Goal: Communication & Community: Answer question/provide support

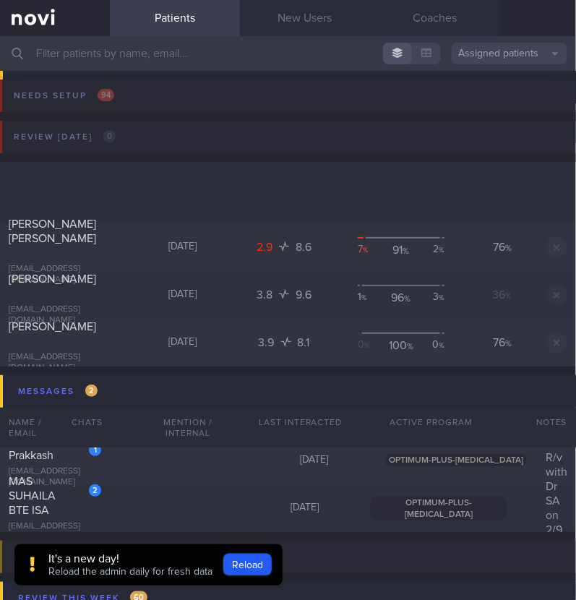
scroll to position [188, 0]
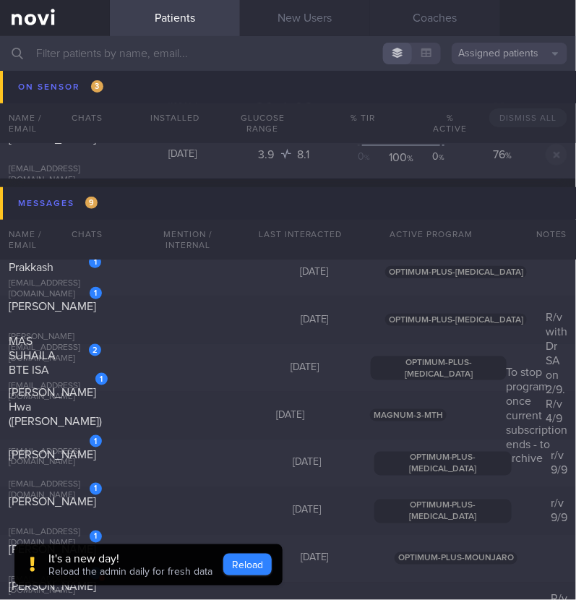
click at [228, 560] on button "Reload" at bounding box center [247, 565] width 48 height 22
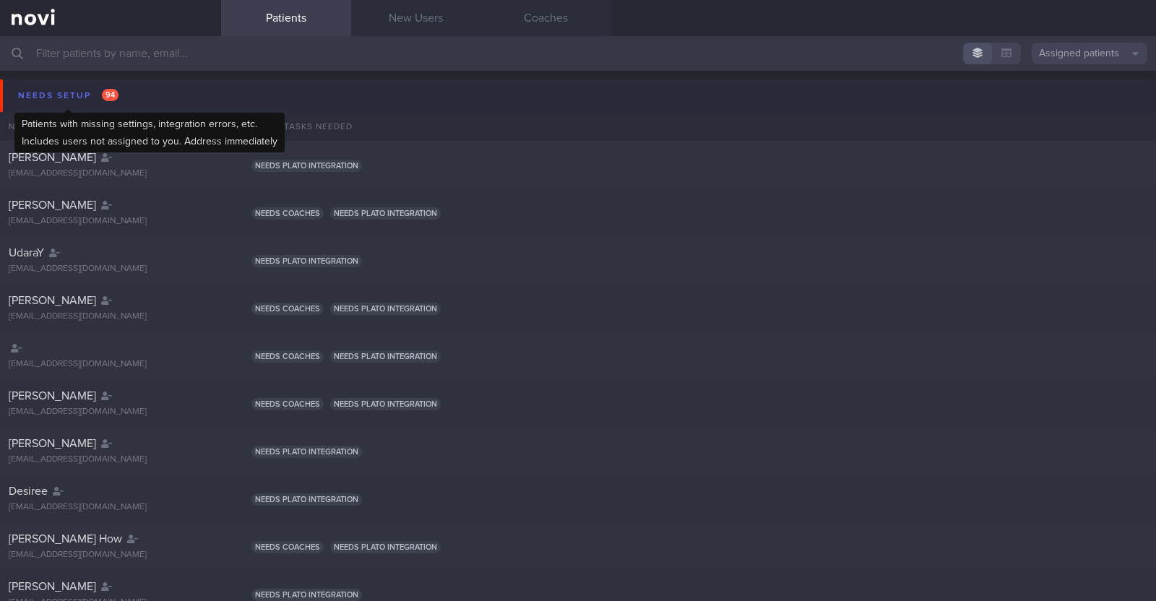
click at [54, 90] on div "Needs setup 94" at bounding box center [68, 96] width 108 height 20
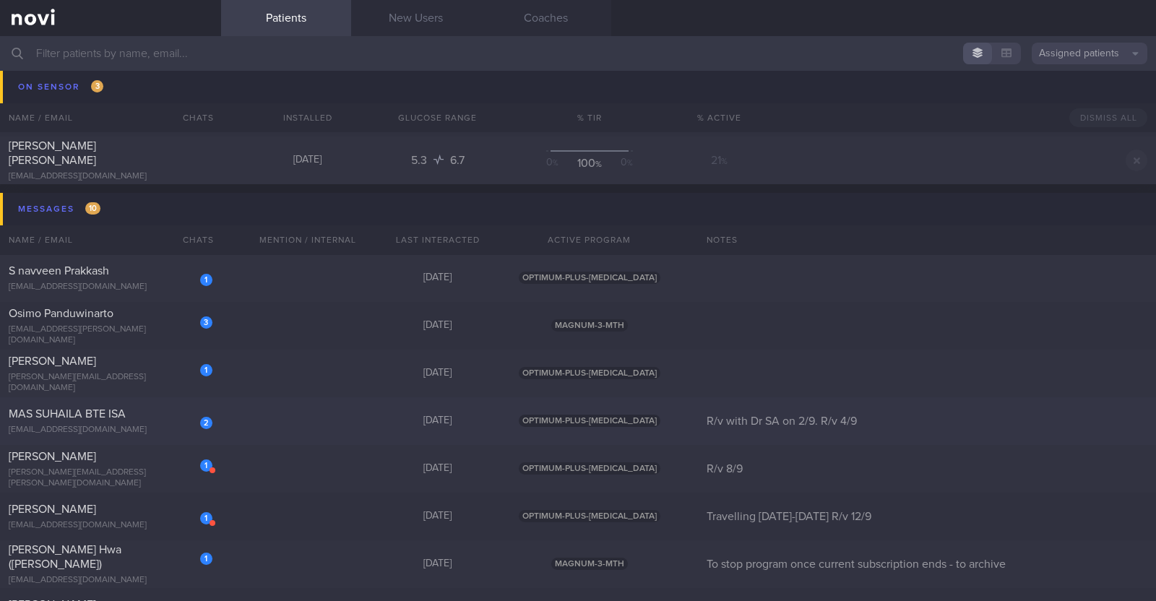
scroll to position [722, 0]
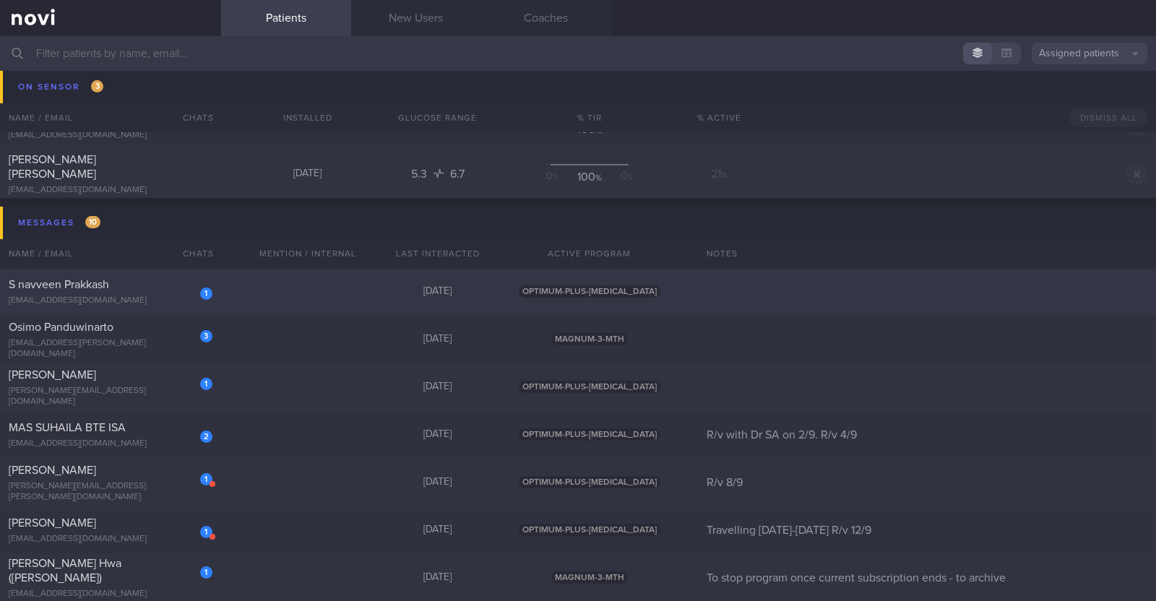
click at [272, 411] on div "1 S navveen Prakkash navveen94@outlook.com 5 days ago OPTIMUM-PLUS-RYBELSUS" at bounding box center [578, 435] width 1156 height 48
select select "8"
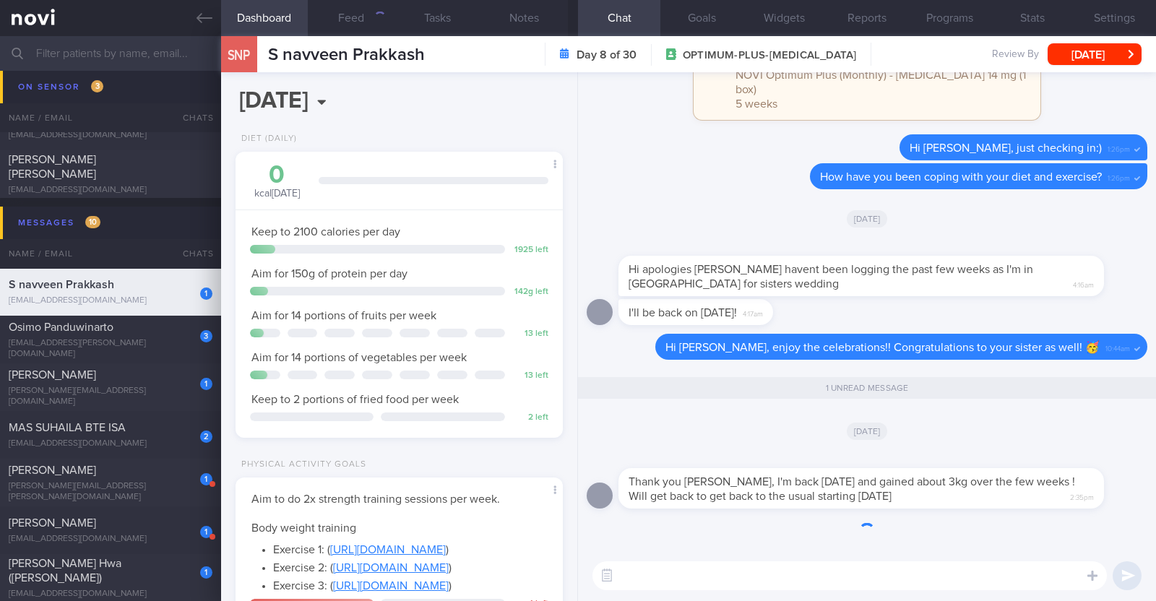
scroll to position [164, 288]
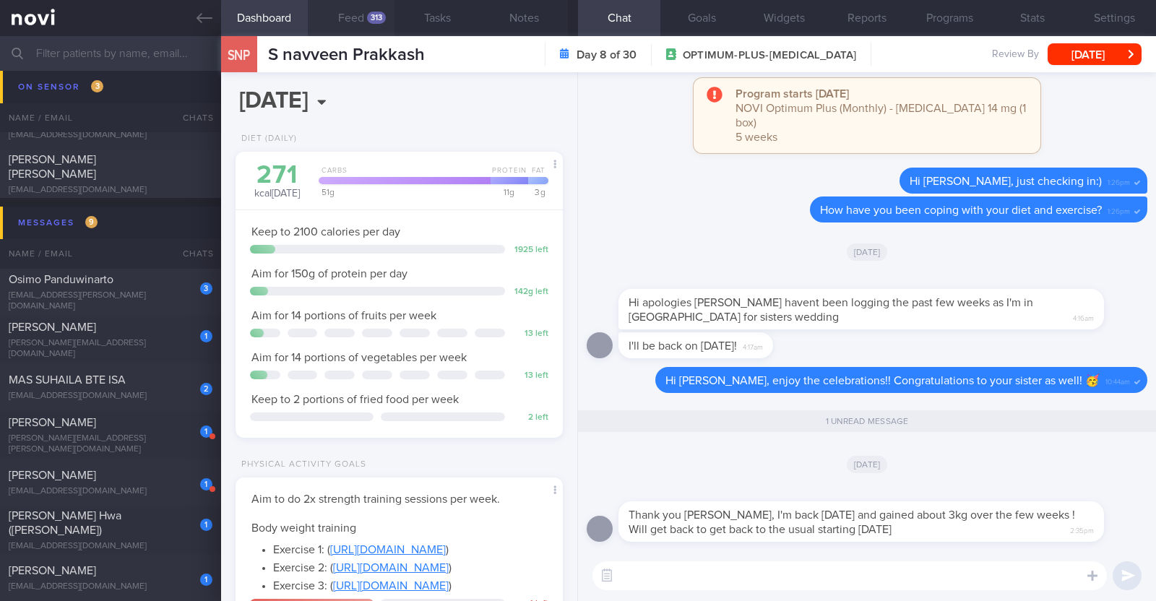
click at [364, 13] on button "Feed 313" at bounding box center [351, 18] width 87 height 36
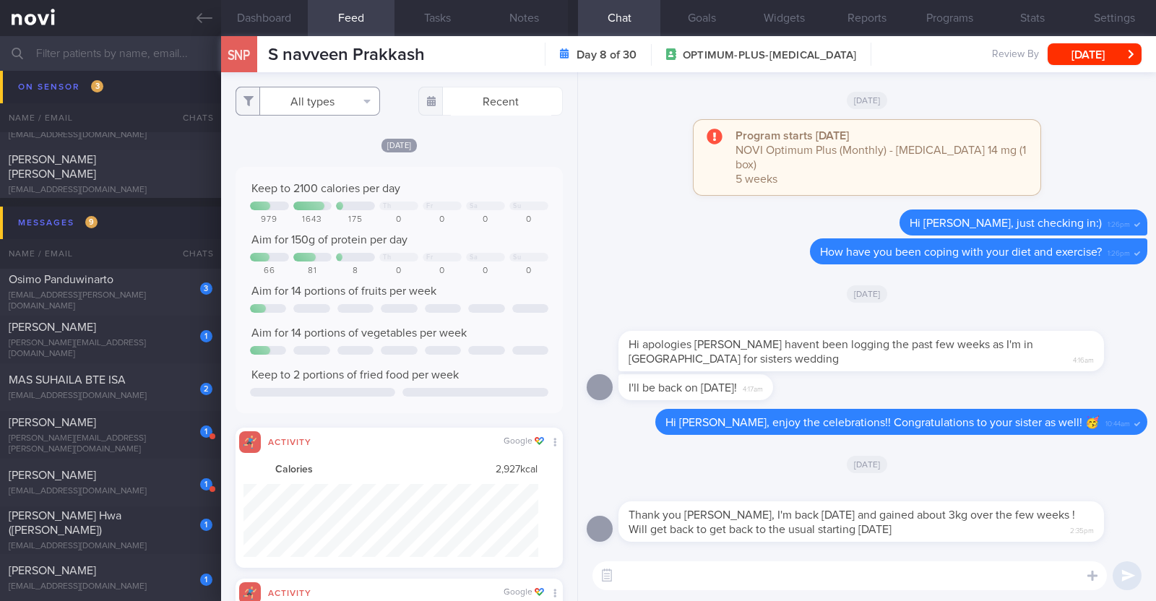
click at [358, 106] on button "All types" at bounding box center [308, 101] width 145 height 29
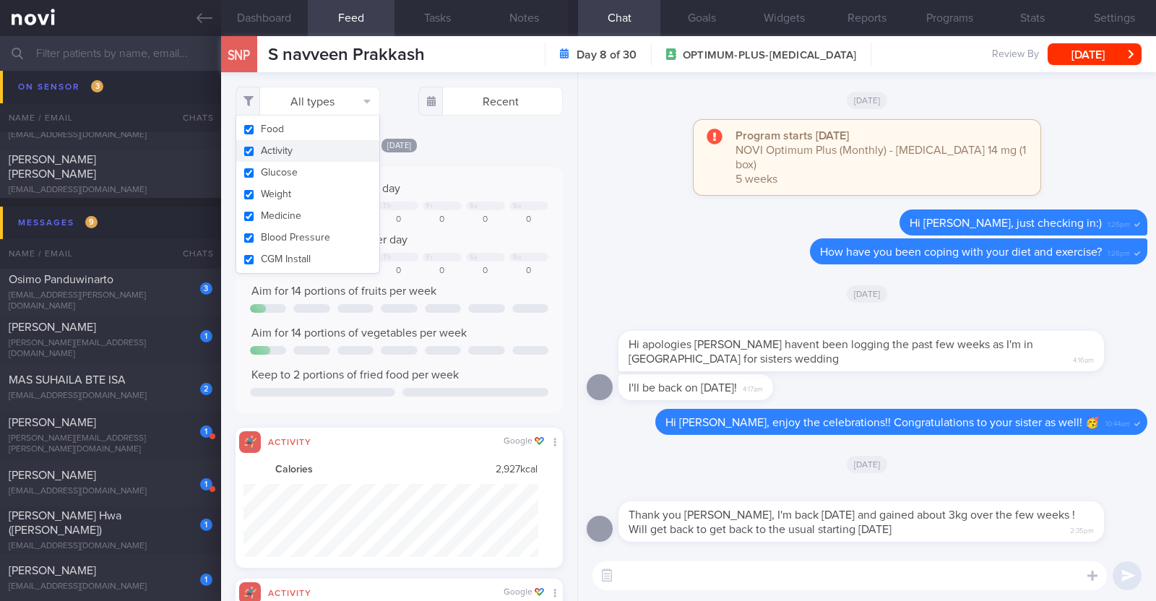
click at [323, 145] on button "Activity" at bounding box center [307, 151] width 143 height 22
checkbox input "false"
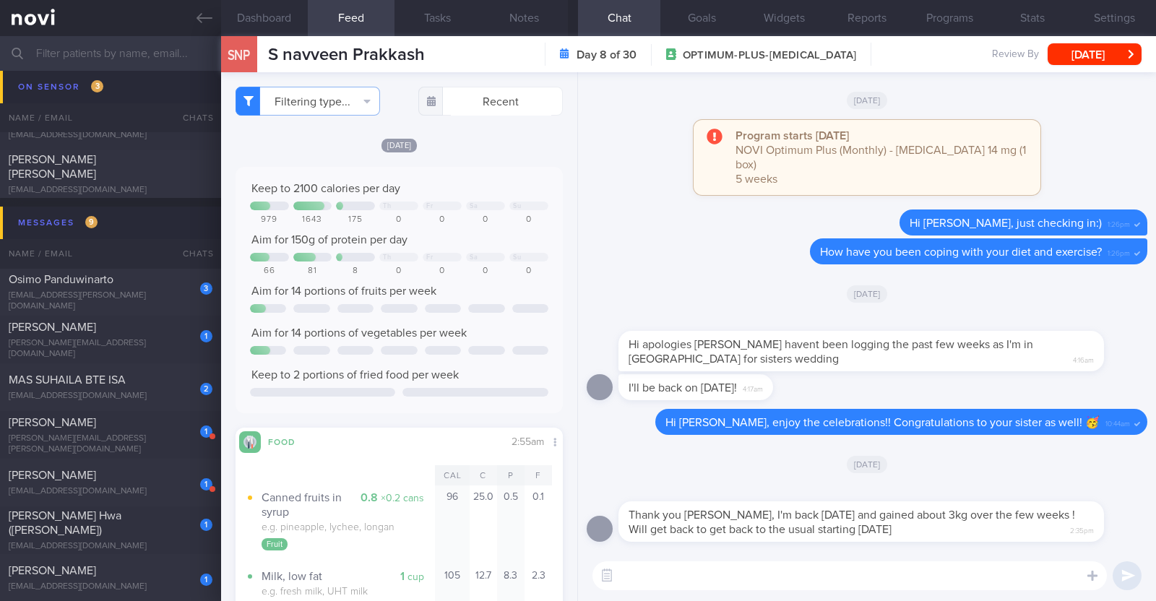
click at [466, 134] on div "Filtering type... Food Activity Glucose Weight Medicine Blood Pressure CGM Inst…" at bounding box center [399, 336] width 356 height 529
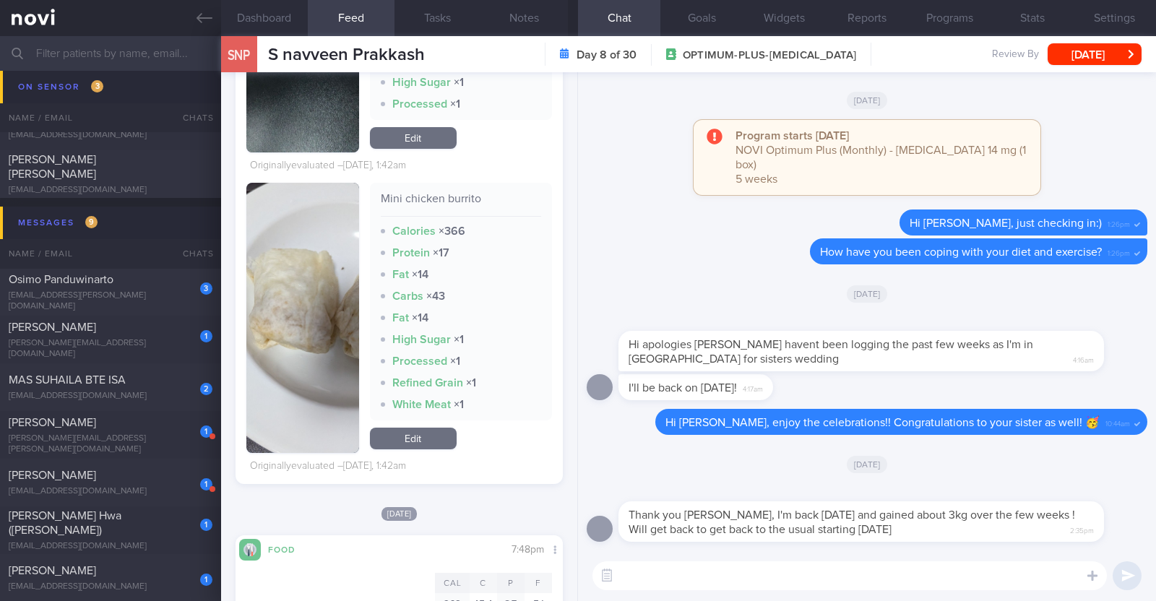
scroll to position [2258, 0]
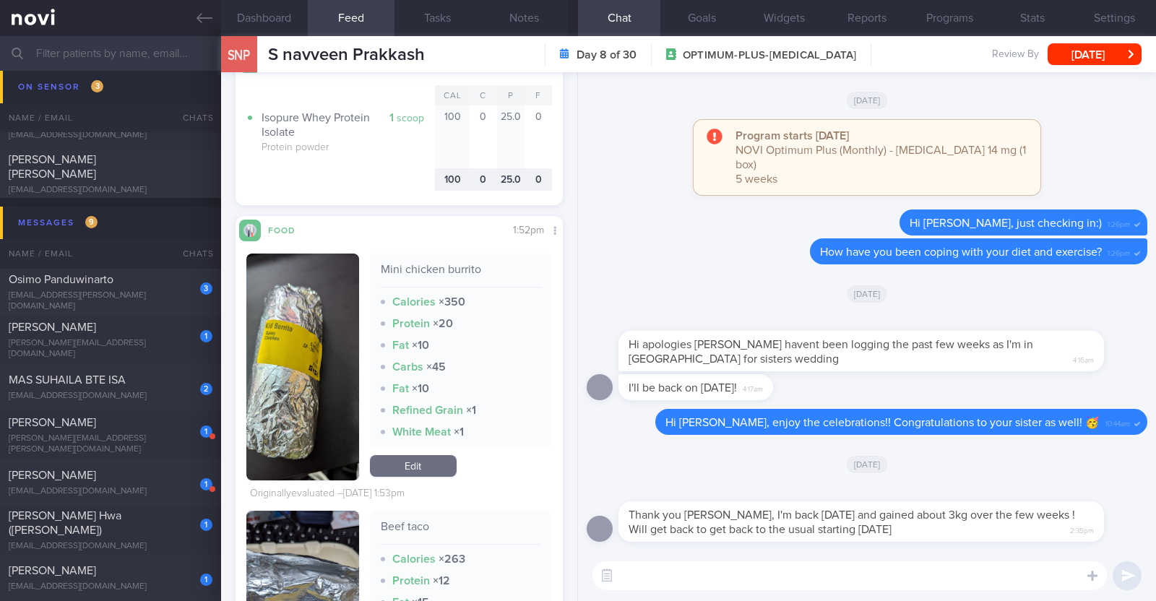
click at [575, 564] on textarea at bounding box center [850, 576] width 515 height 29
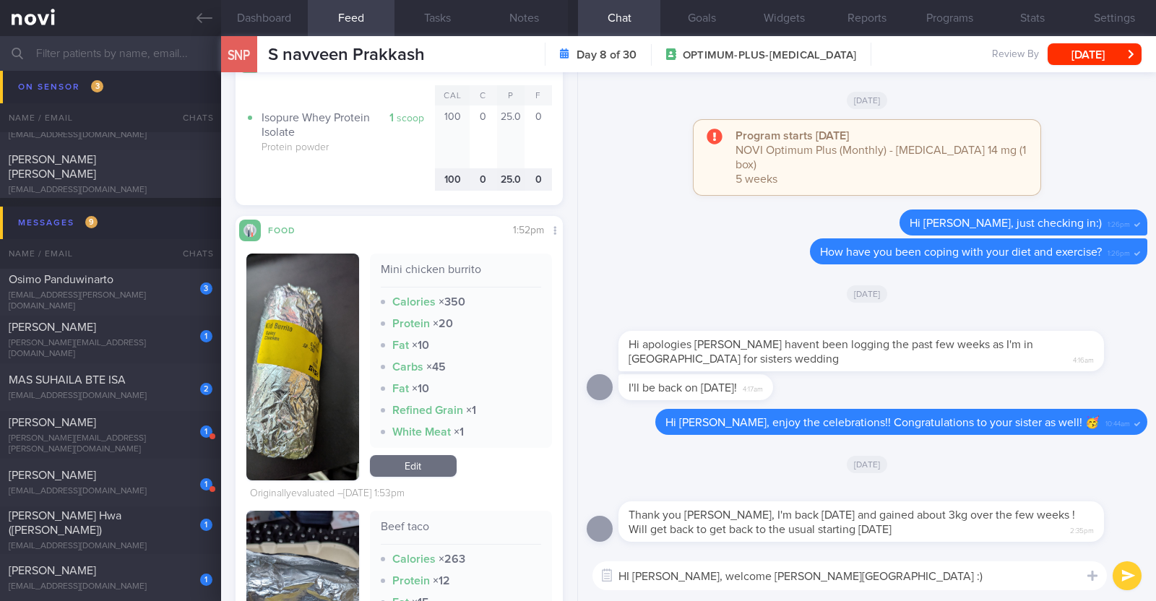
click at [575, 572] on textarea "HI Navveen, welcome backto SIngapore :)" at bounding box center [850, 576] width 515 height 29
click at [575, 578] on textarea "HI Navveen, welcome back to SIngapore :)" at bounding box center [850, 576] width 515 height 29
click at [575, 569] on textarea "Hi Navveen, welcome back to SIngapore :)" at bounding box center [850, 576] width 515 height 29
type textarea "Hi Navveen, welcome back to Singapore :)"
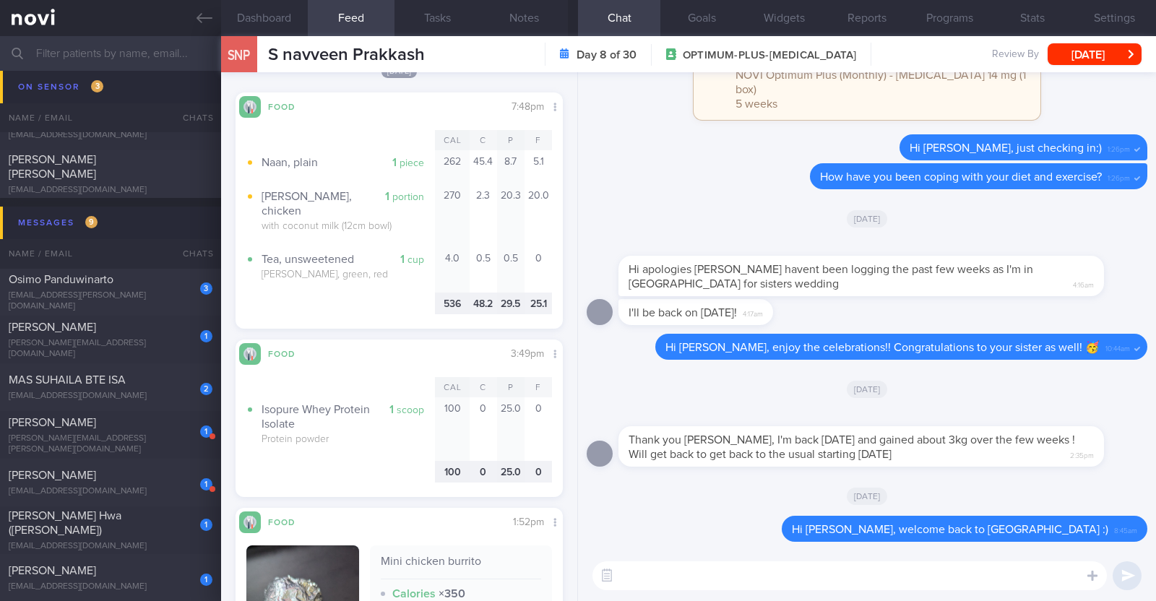
scroll to position [2168, 0]
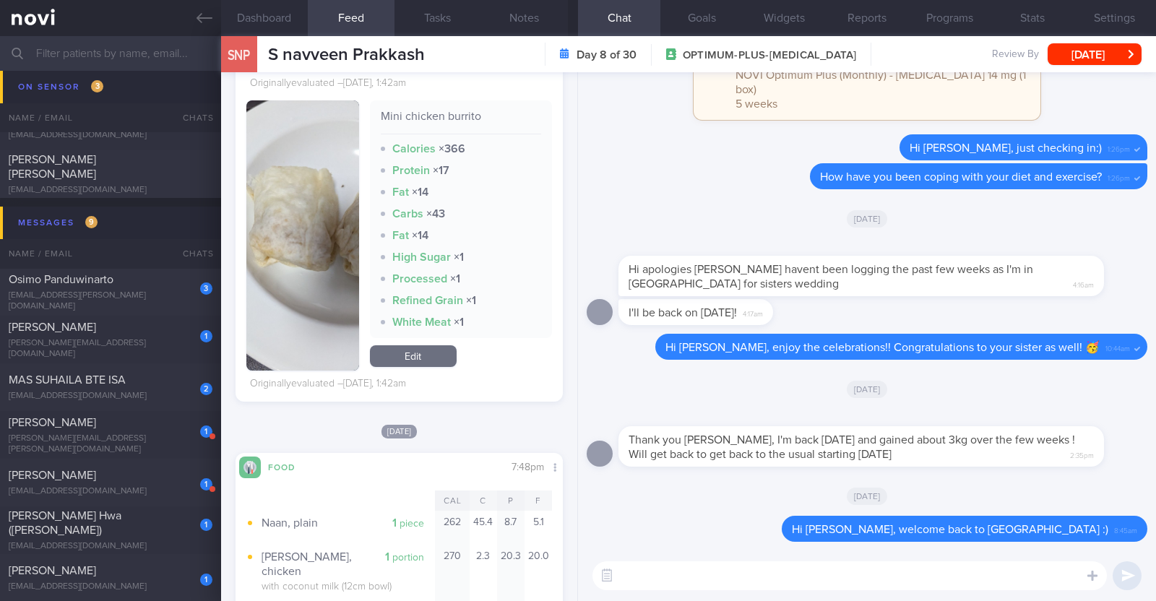
click at [575, 566] on textarea at bounding box center [850, 576] width 515 height 29
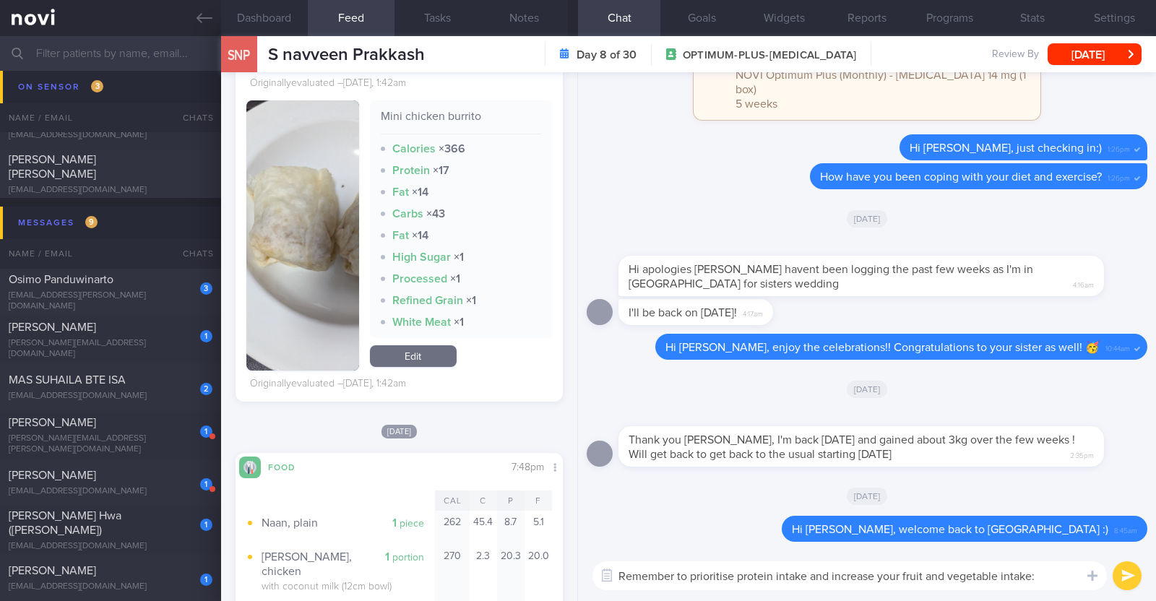
type textarea "Remember to prioritise protein intake and increase your fruit and vegetable int…"
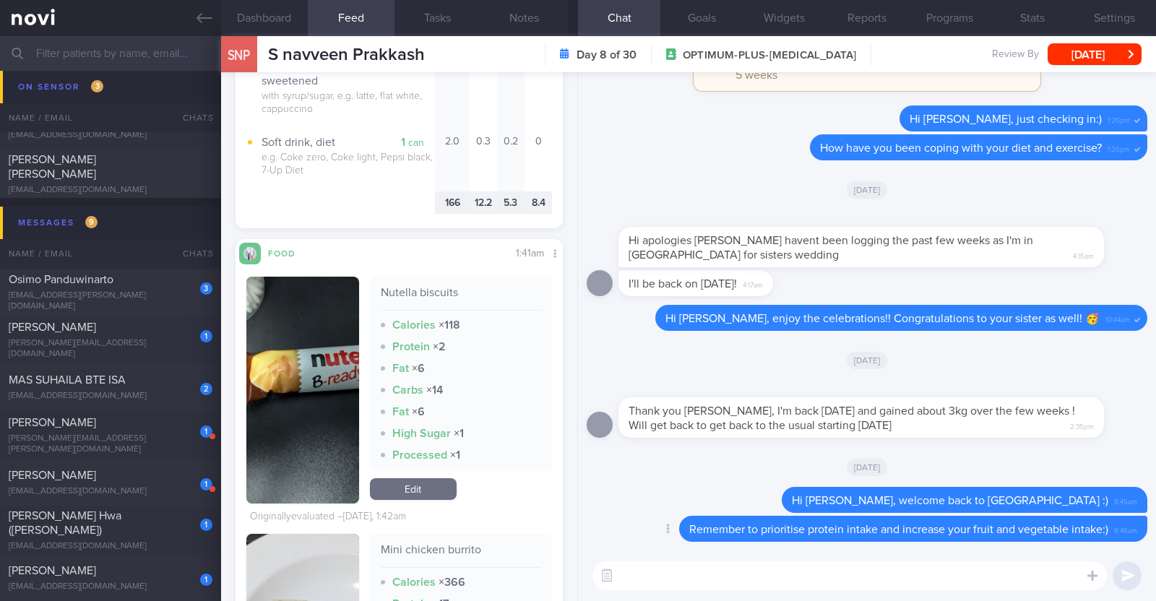
scroll to position [1716, 0]
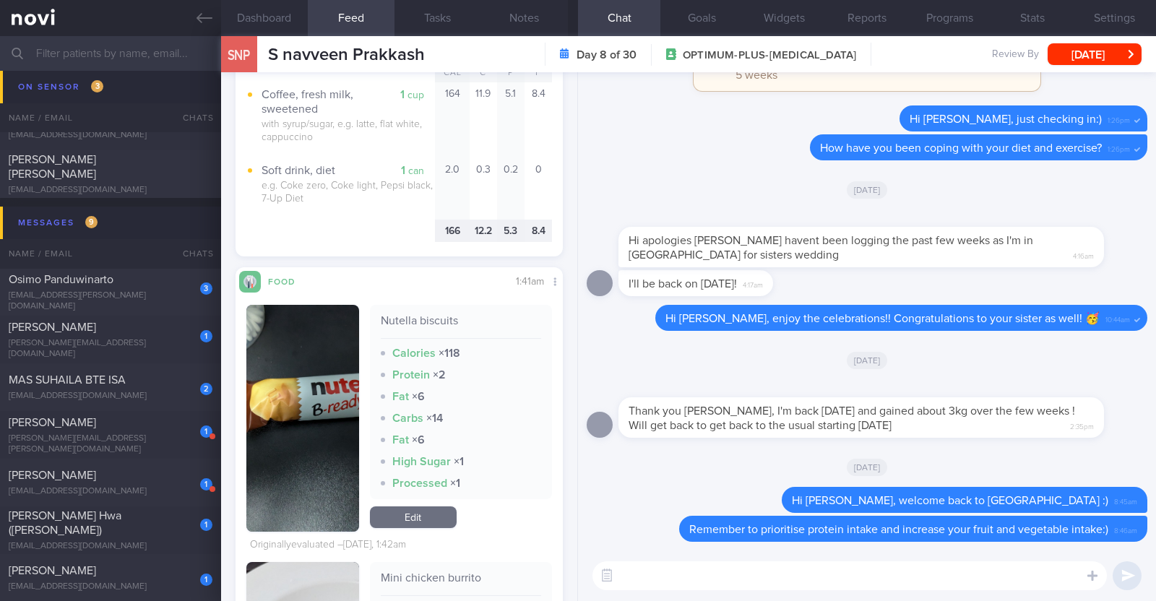
click at [575, 569] on textarea at bounding box center [850, 576] width 515 height 29
type textarea "Try to minim"
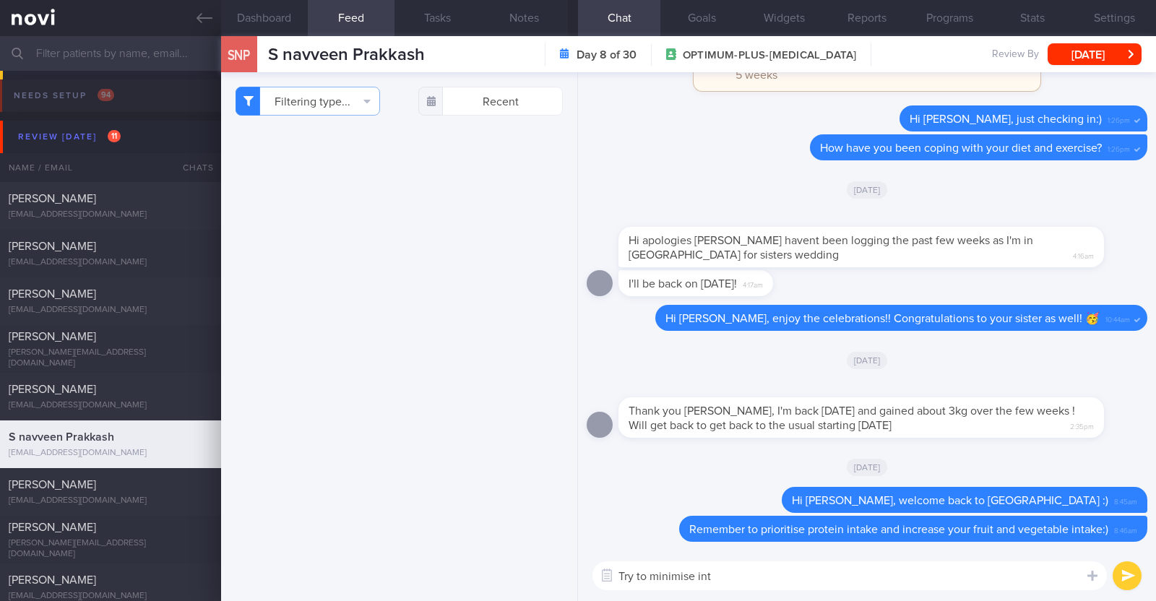
select select "8"
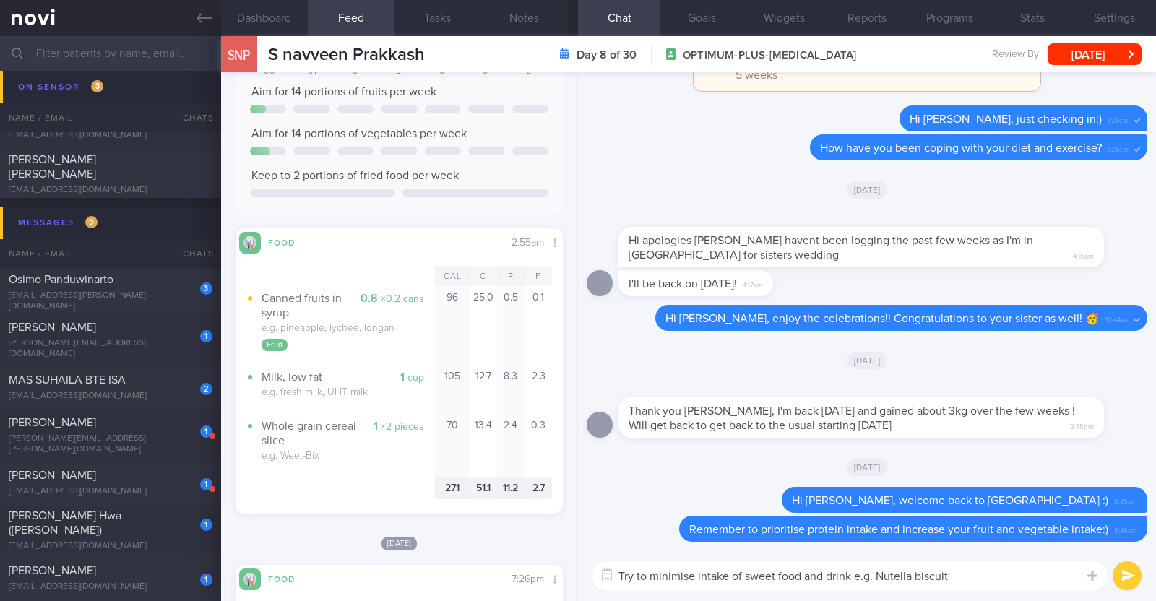
scroll to position [180, 0]
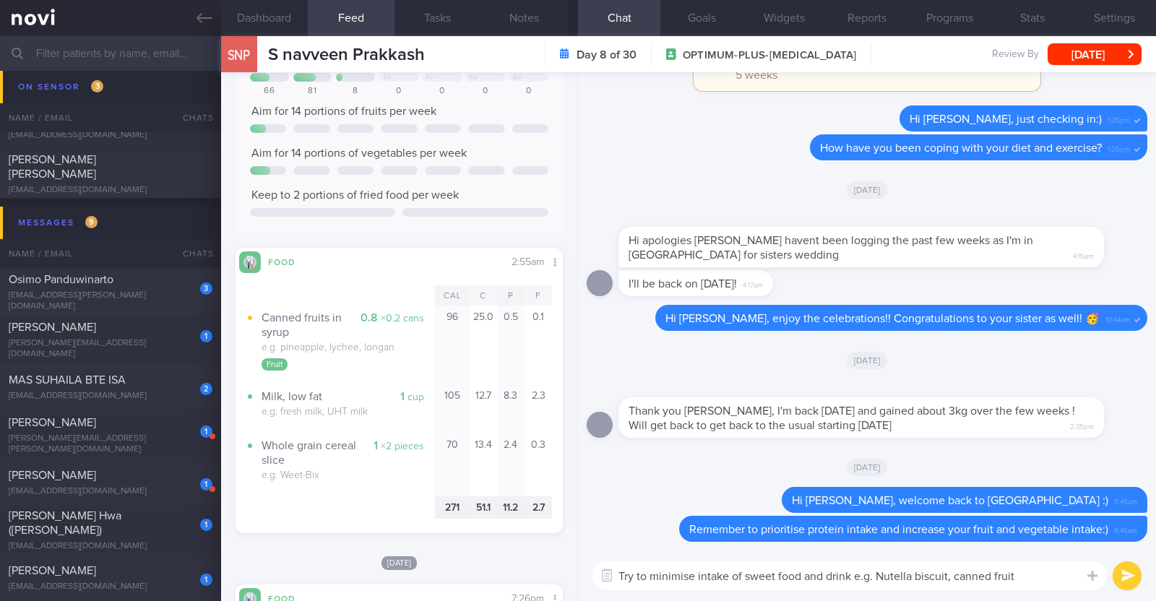
type textarea "Try to minimise intake of sweet food and drink e.g. Nutella biscuit, canned fru…"
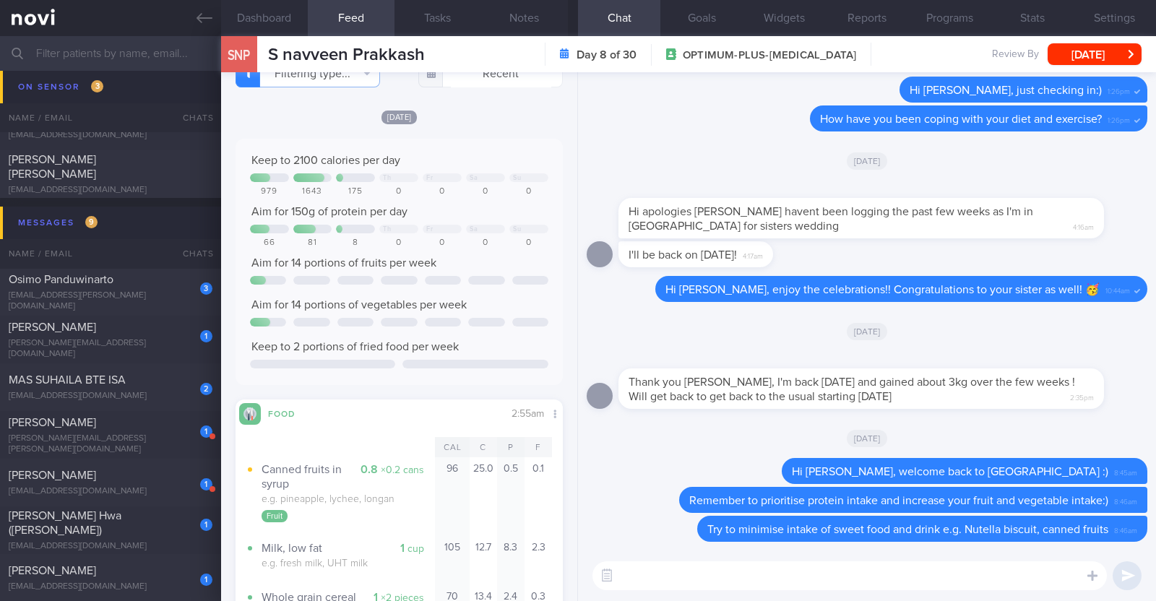
scroll to position [0, 0]
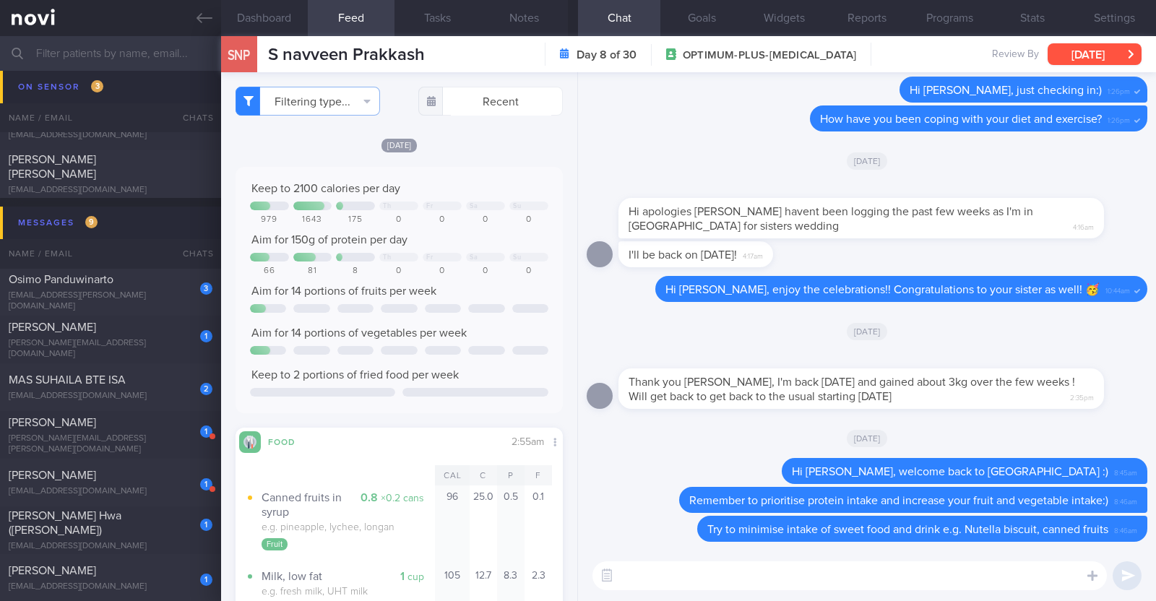
click at [1085, 54] on button "[DATE]" at bounding box center [1095, 54] width 94 height 22
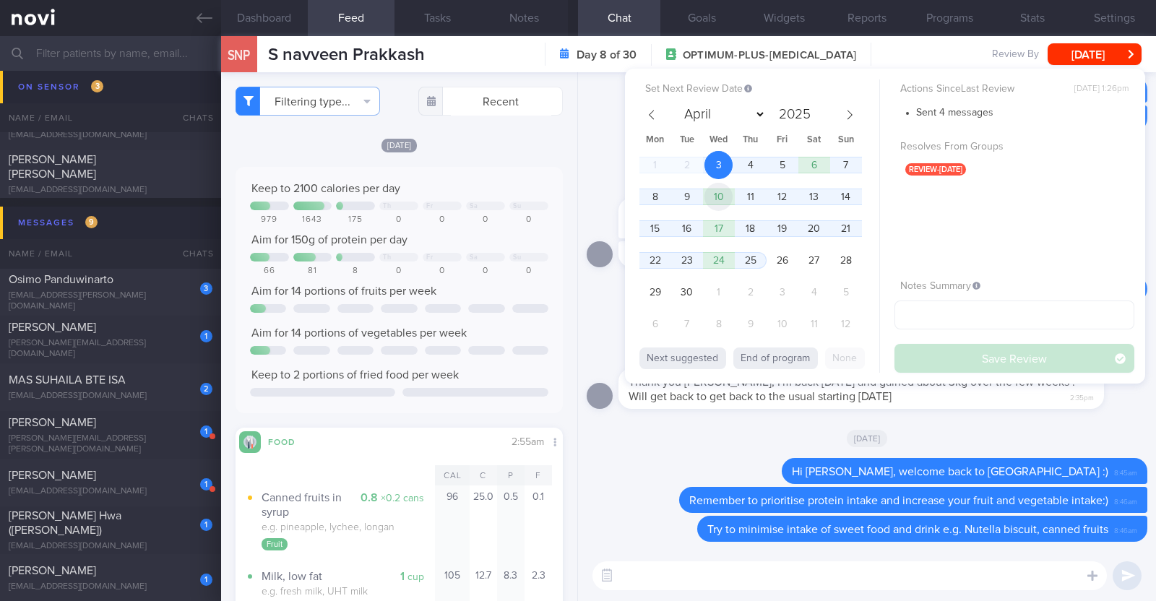
click at [710, 194] on span "10" at bounding box center [719, 197] width 28 height 28
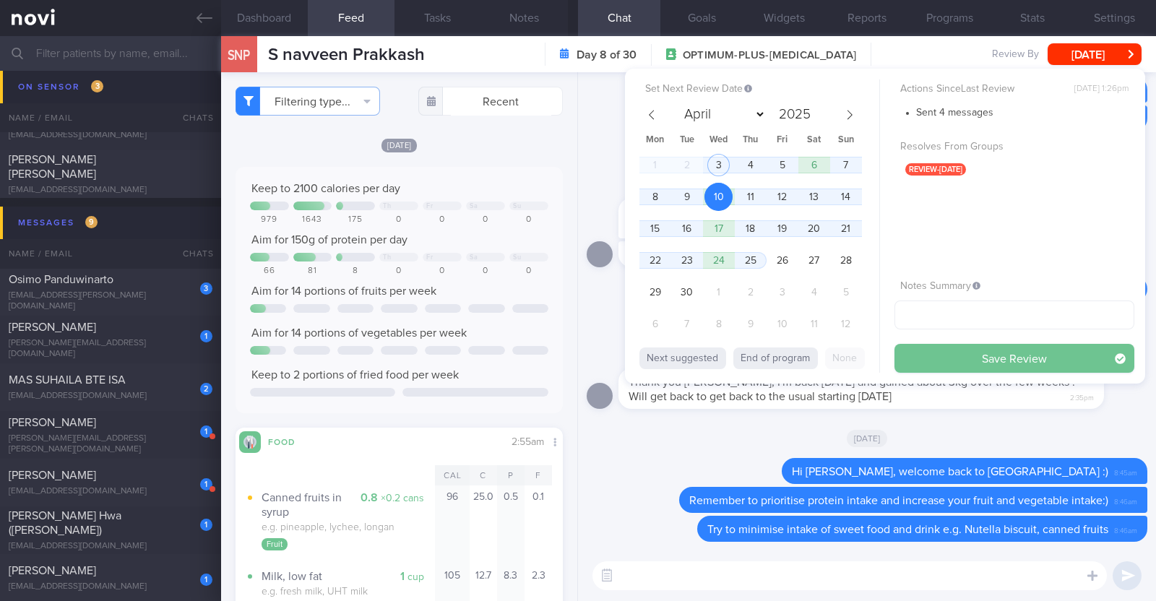
click at [919, 358] on button "Save Review" at bounding box center [1015, 358] width 240 height 29
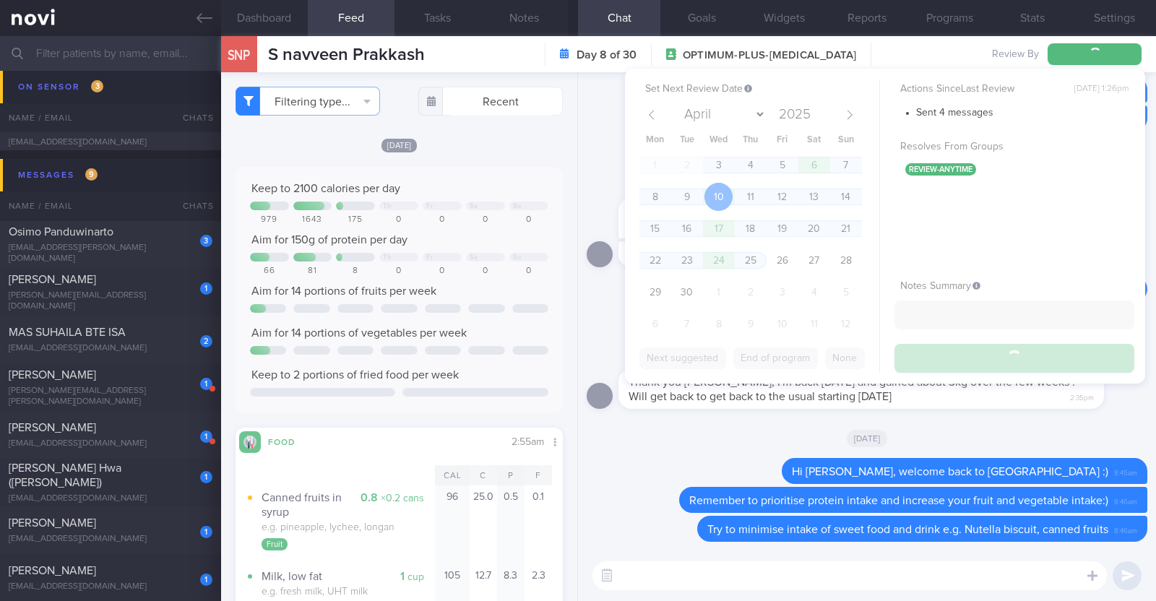
scroll to position [675, 0]
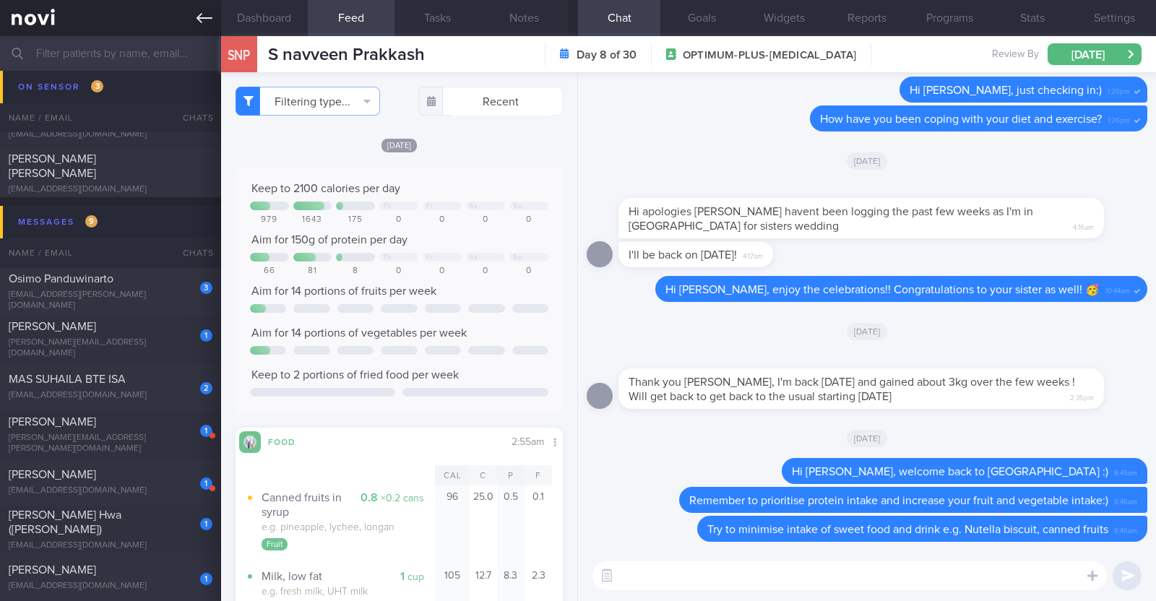
click at [215, 19] on link at bounding box center [110, 18] width 221 height 36
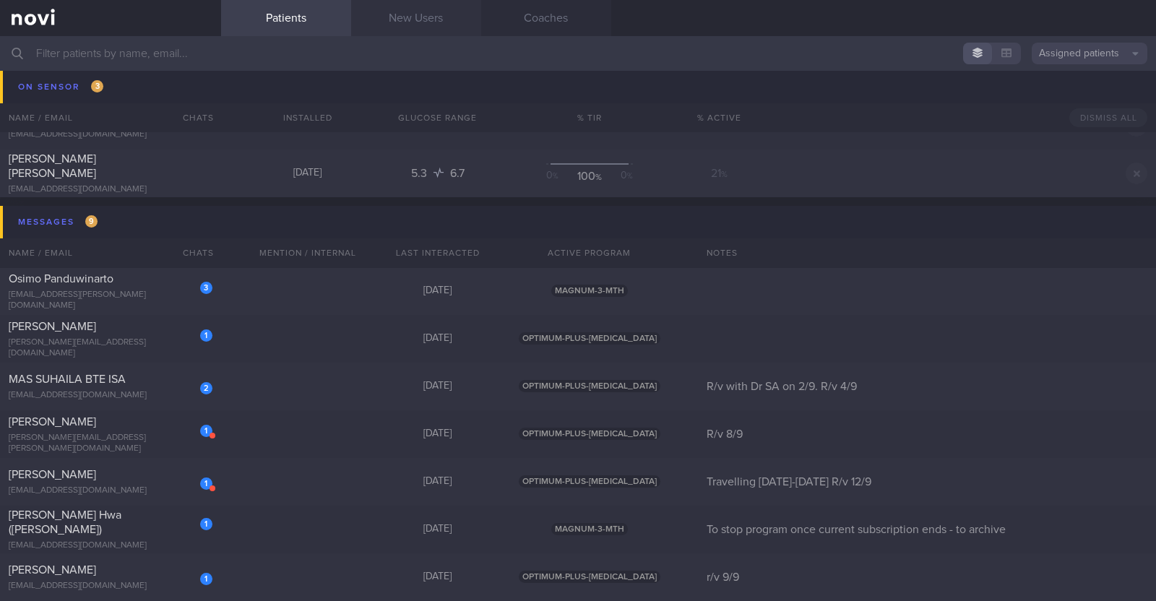
click at [430, 15] on link "New Users" at bounding box center [416, 18] width 130 height 36
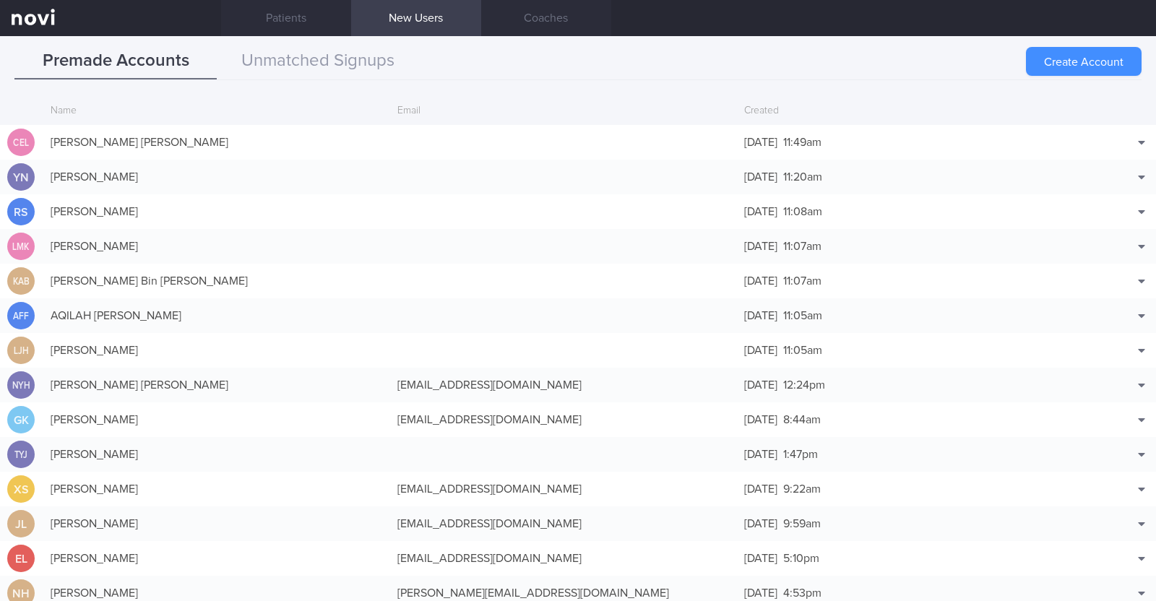
click at [1098, 66] on button "Create Account" at bounding box center [1084, 61] width 116 height 29
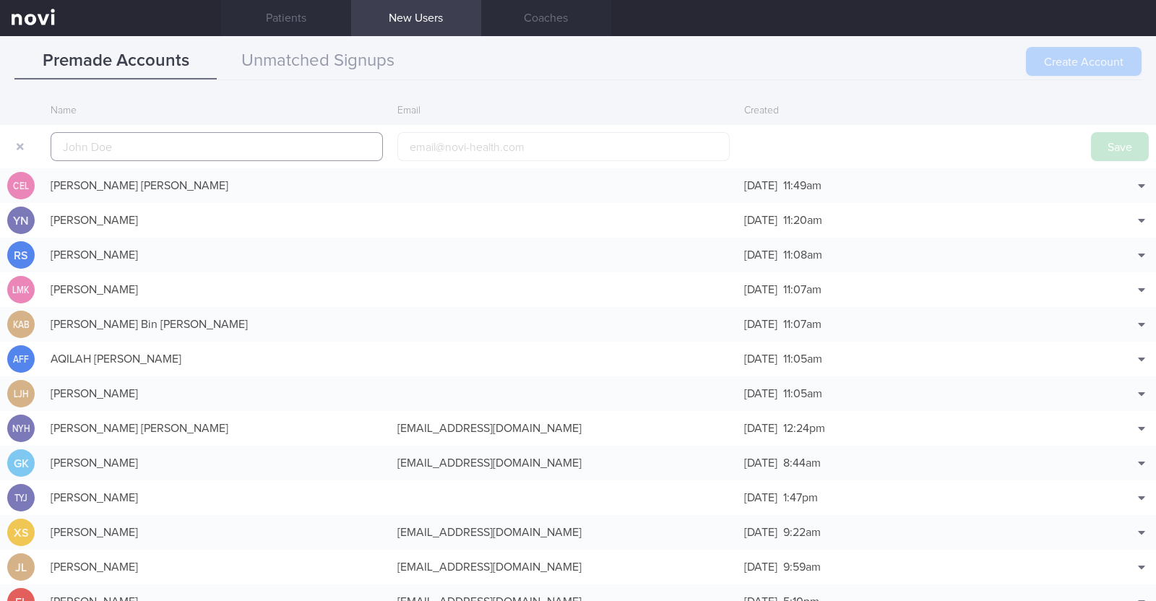
scroll to position [35, 0]
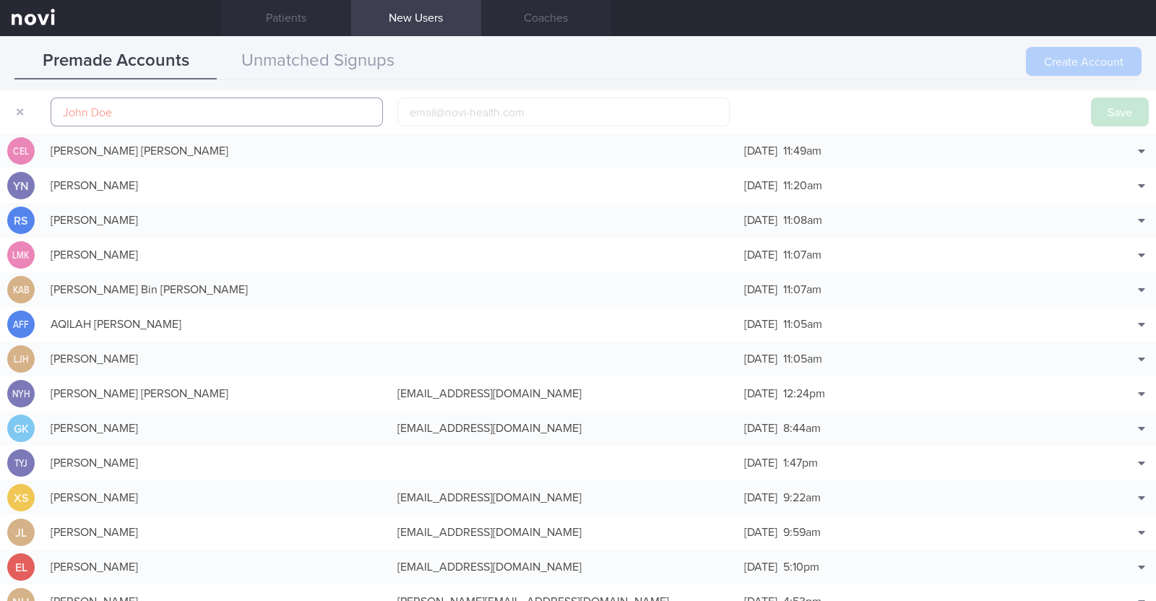
paste input "Hoon Siang Gn"
type input "Hoon Siang Gn"
click at [469, 116] on input "email" at bounding box center [563, 112] width 332 height 29
paste input "[EMAIL_ADDRESS][DOMAIN_NAME]"
click at [464, 113] on input "[EMAIL_ADDRESS][DOMAIN_NAME]" at bounding box center [563, 112] width 332 height 29
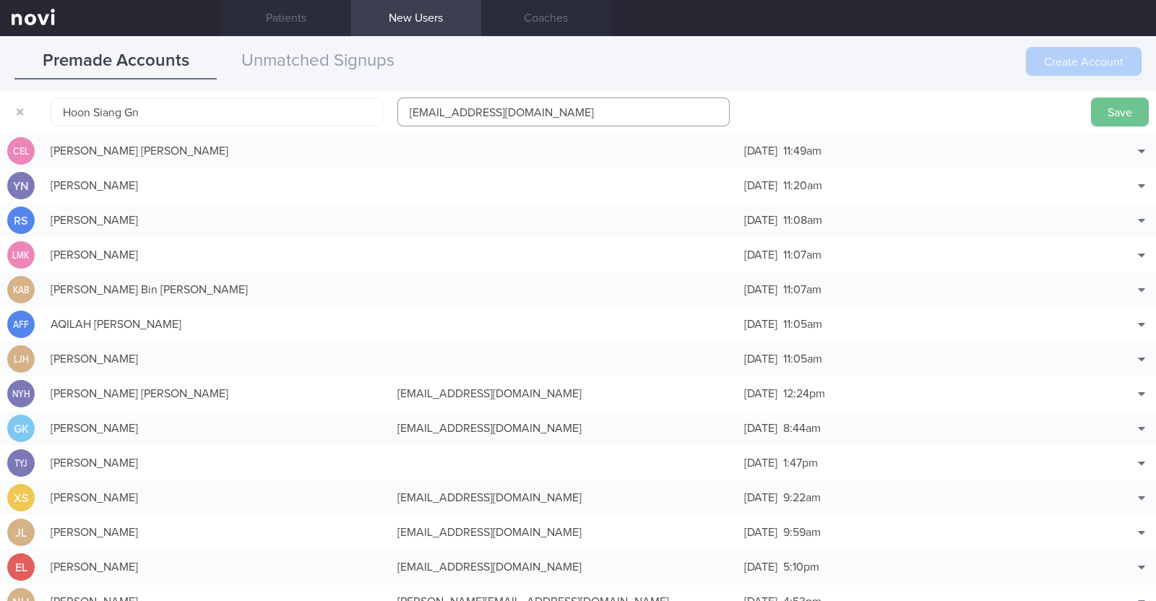
type input "Hoonysiang1@gmail.com"
click at [1102, 106] on button "Save" at bounding box center [1120, 112] width 58 height 29
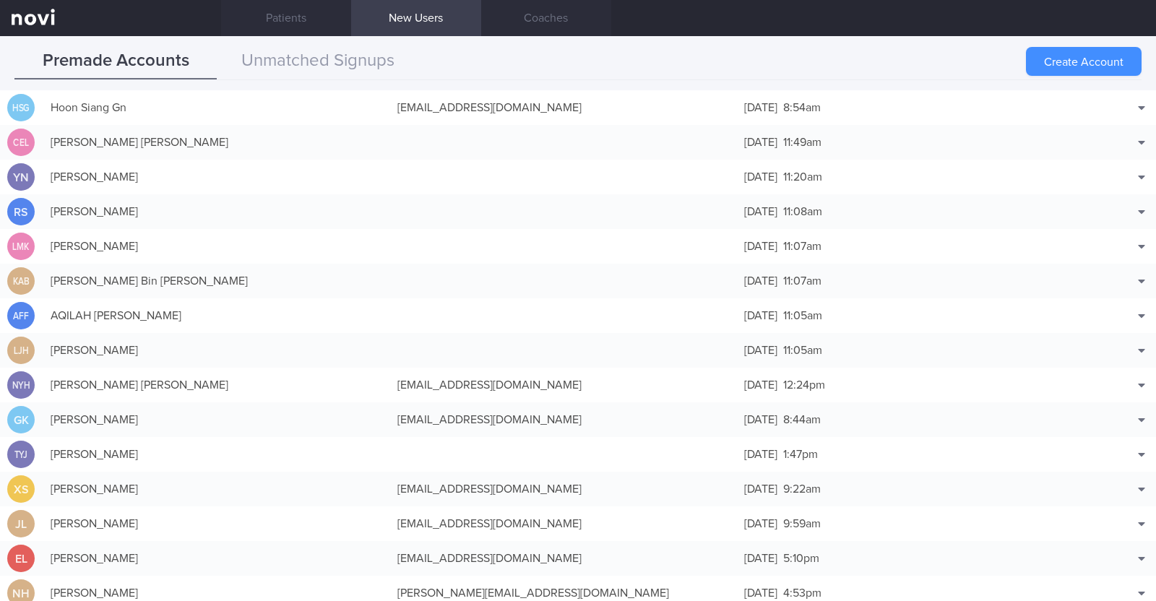
click at [1091, 66] on button "Create Account" at bounding box center [1084, 61] width 116 height 29
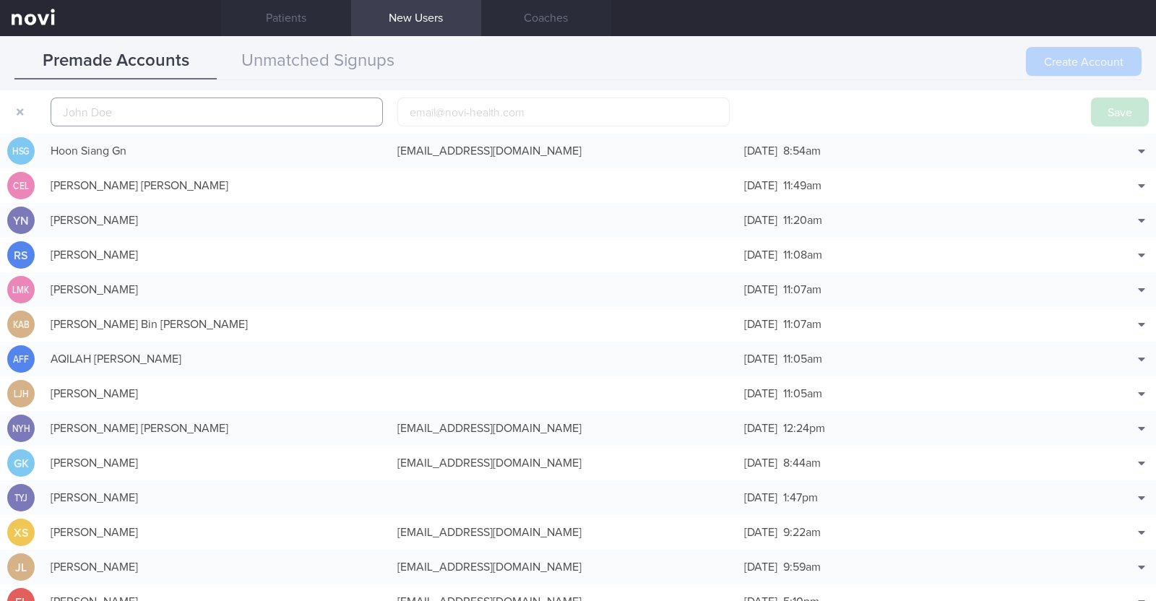
scroll to position [45, 0]
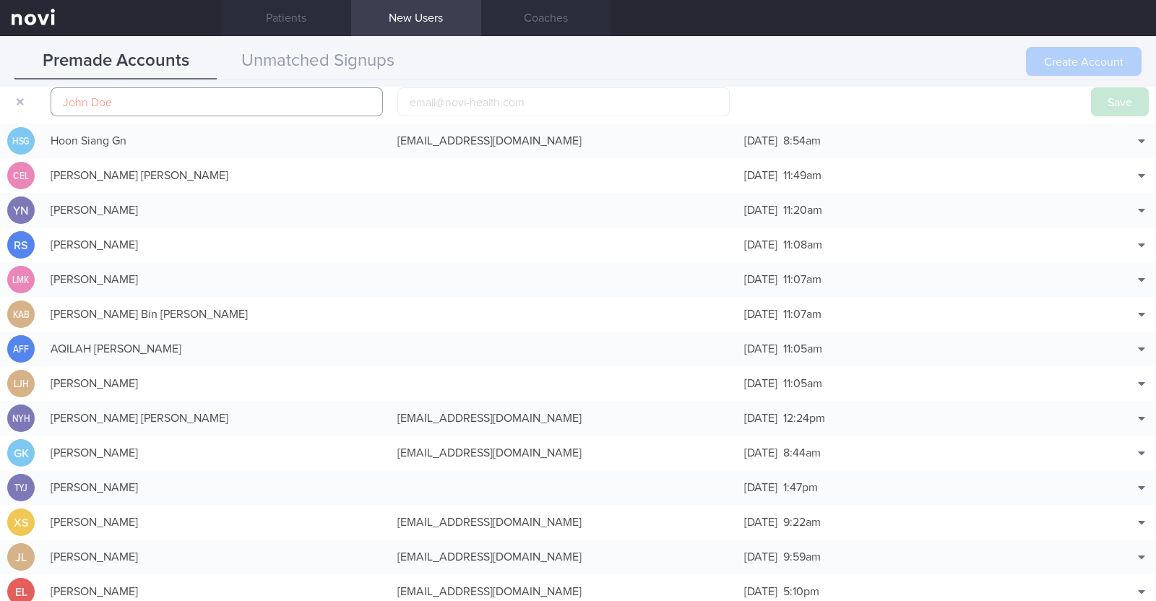
paste input "[PERSON_NAME] [PERSON_NAME]"
type input "[PERSON_NAME] [PERSON_NAME]"
click at [476, 104] on input "email" at bounding box center [563, 101] width 332 height 29
paste input "winnylim10@yahoo.com.sg"
click at [460, 106] on input "winnylim10@yahoo.com.sg" at bounding box center [563, 101] width 332 height 29
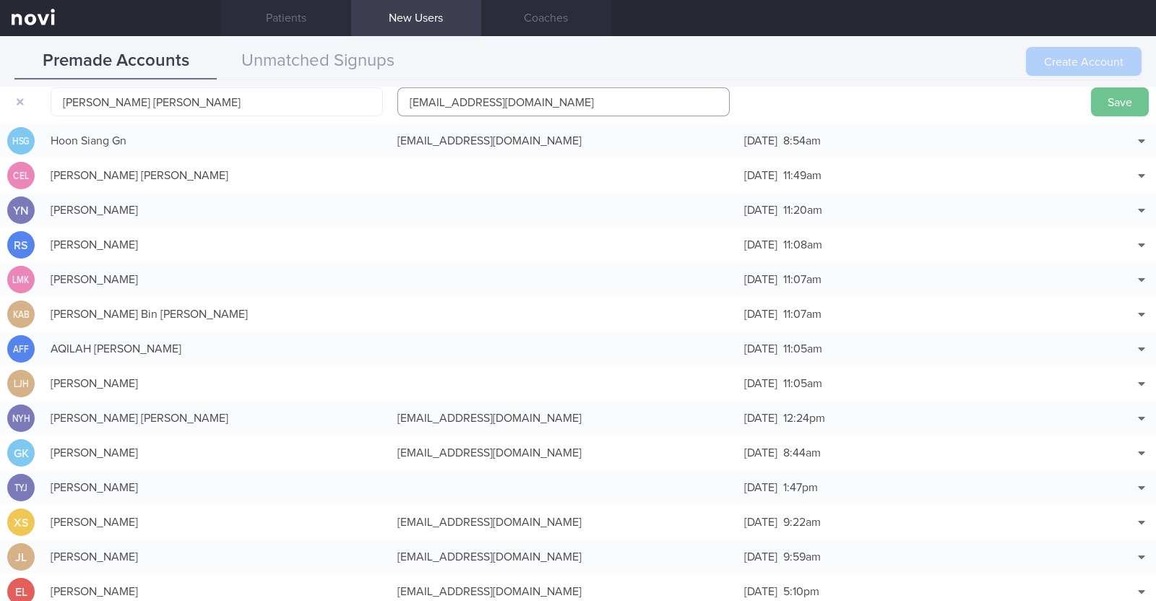
type input "[EMAIL_ADDRESS][DOMAIN_NAME]"
click at [1097, 99] on button "Save" at bounding box center [1120, 101] width 58 height 29
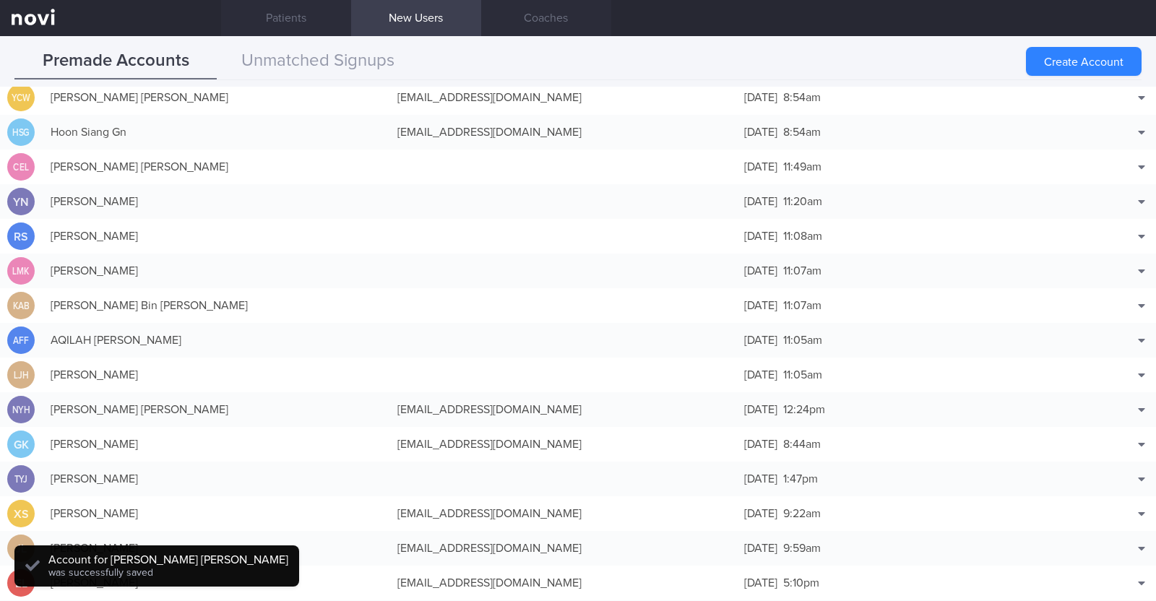
scroll to position [36, 0]
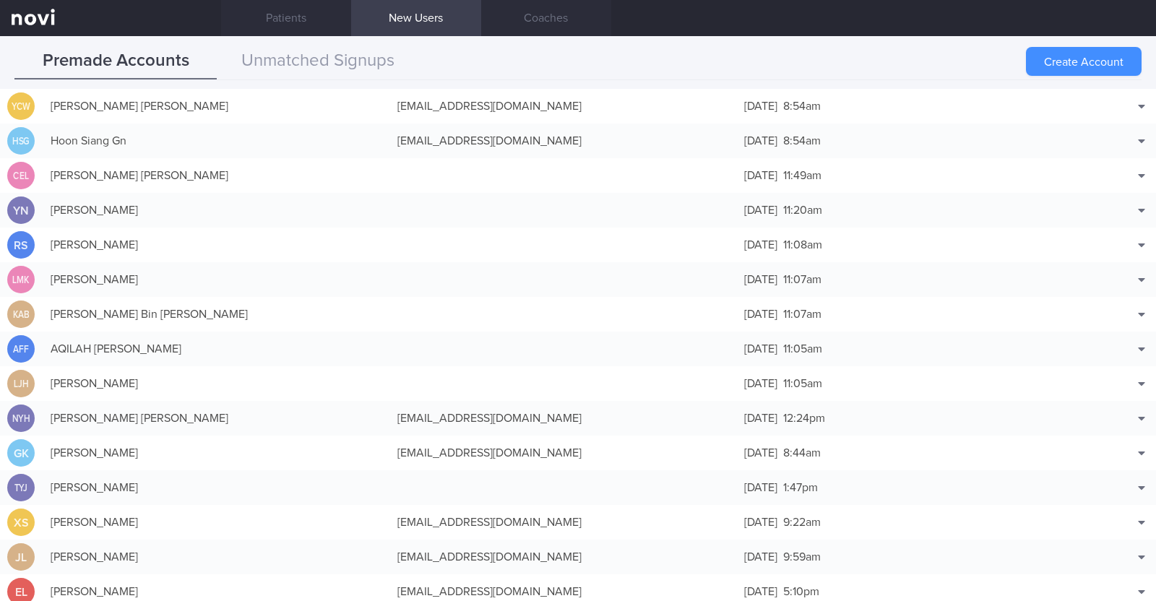
click at [1055, 57] on button "Create Account" at bounding box center [1084, 61] width 116 height 29
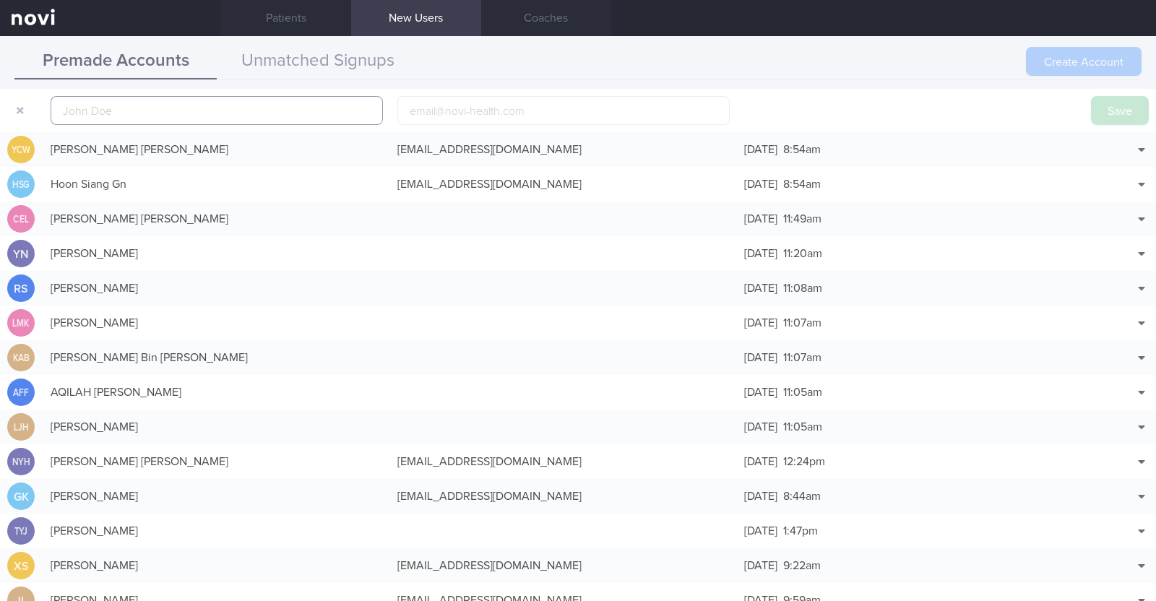
scroll to position [45, 0]
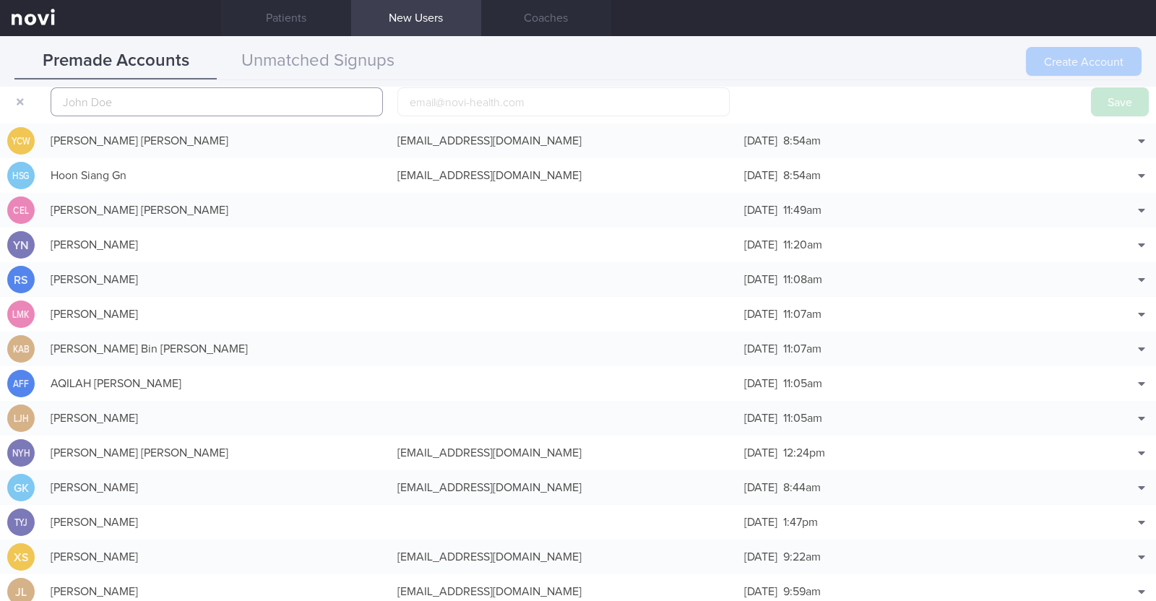
paste input "[PERSON_NAME]"
type input "[PERSON_NAME]"
click at [506, 100] on input "email" at bounding box center [563, 101] width 332 height 29
paste input "bbtsw93@hotmail.com"
click at [449, 98] on input "bbtsw93@hotmail.com" at bounding box center [563, 101] width 332 height 29
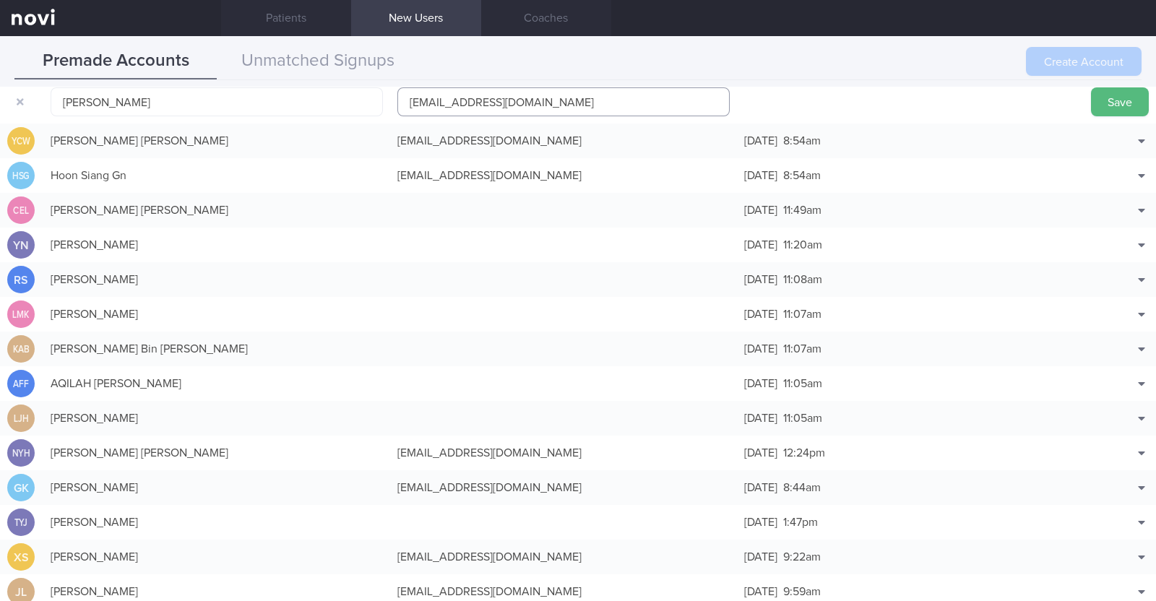
type input "bbtsw931@hotmail.com"
click at [1091, 87] on button "Save" at bounding box center [1120, 101] width 58 height 29
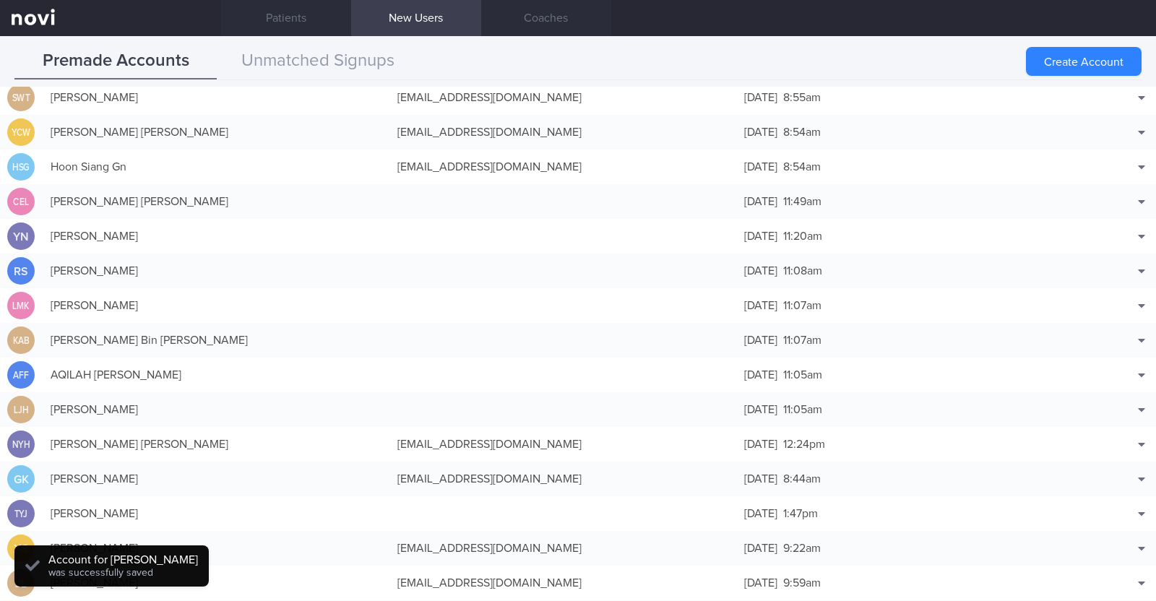
scroll to position [36, 0]
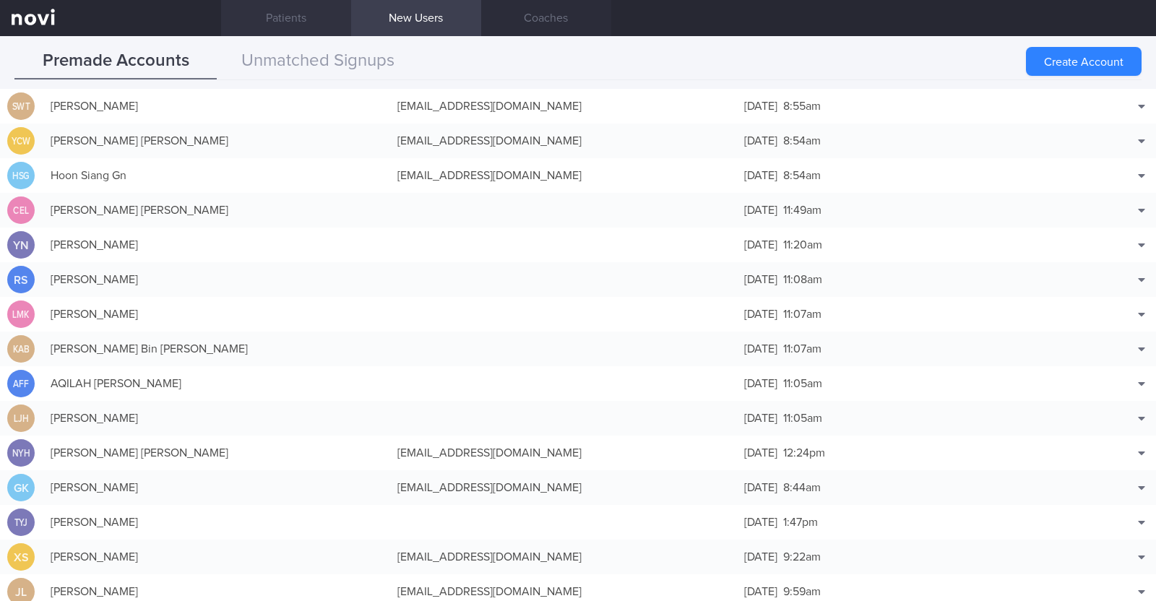
click at [268, 20] on link "Patients" at bounding box center [286, 18] width 130 height 36
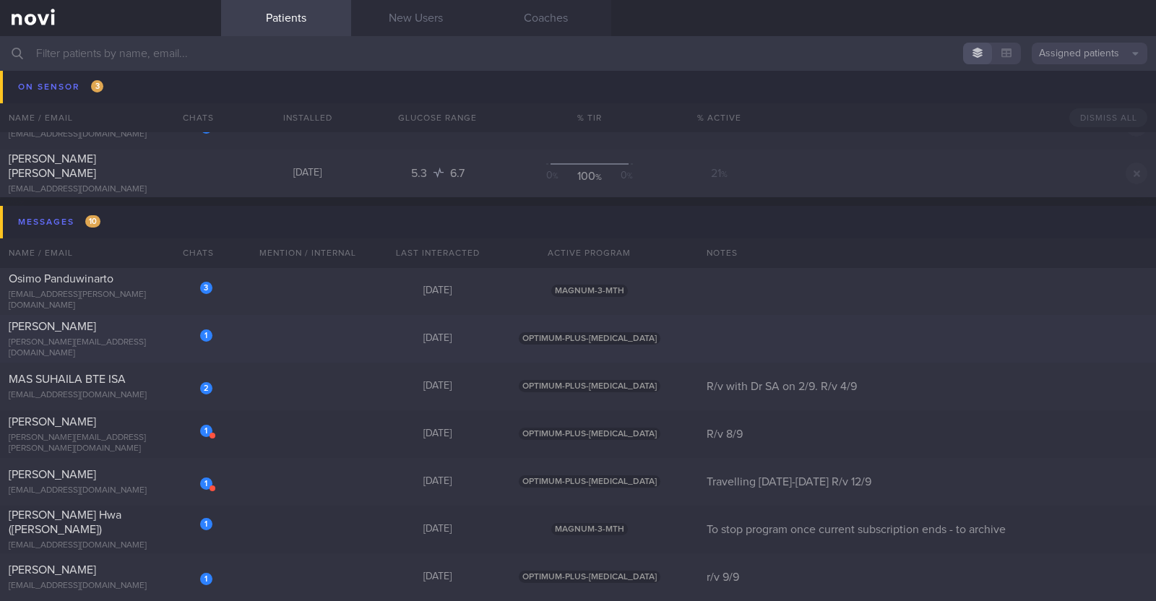
click at [238, 329] on div "1 Michell Tan michell.tan@gmail.com 2 days ago OPTIMUM-PLUS-WEGOVY" at bounding box center [578, 339] width 1156 height 48
select select "8"
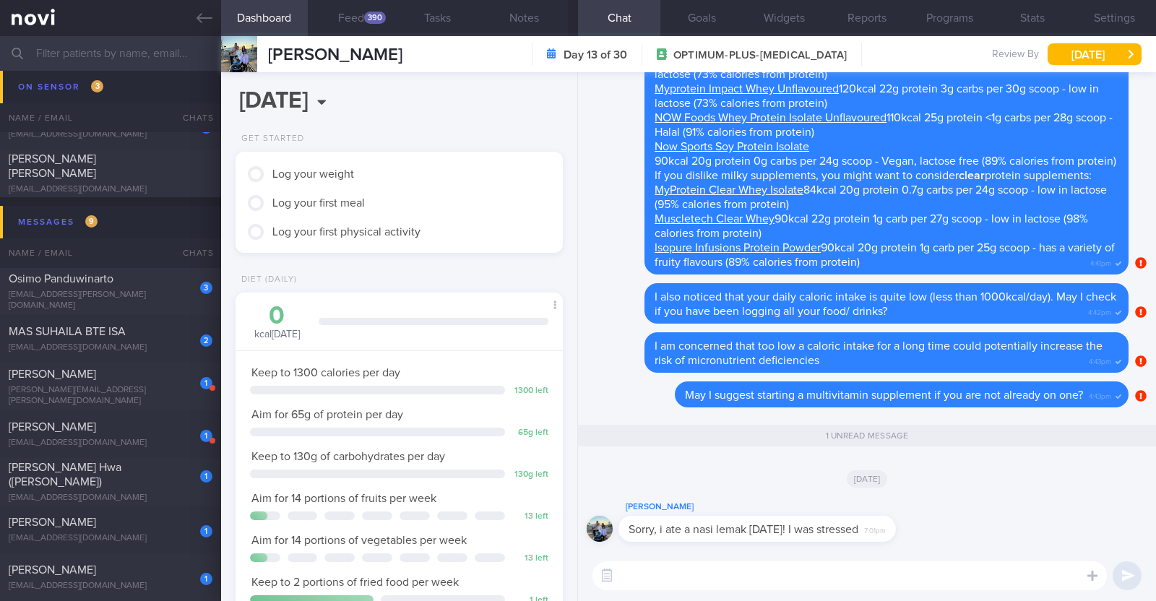
click at [766, 580] on textarea at bounding box center [850, 576] width 515 height 29
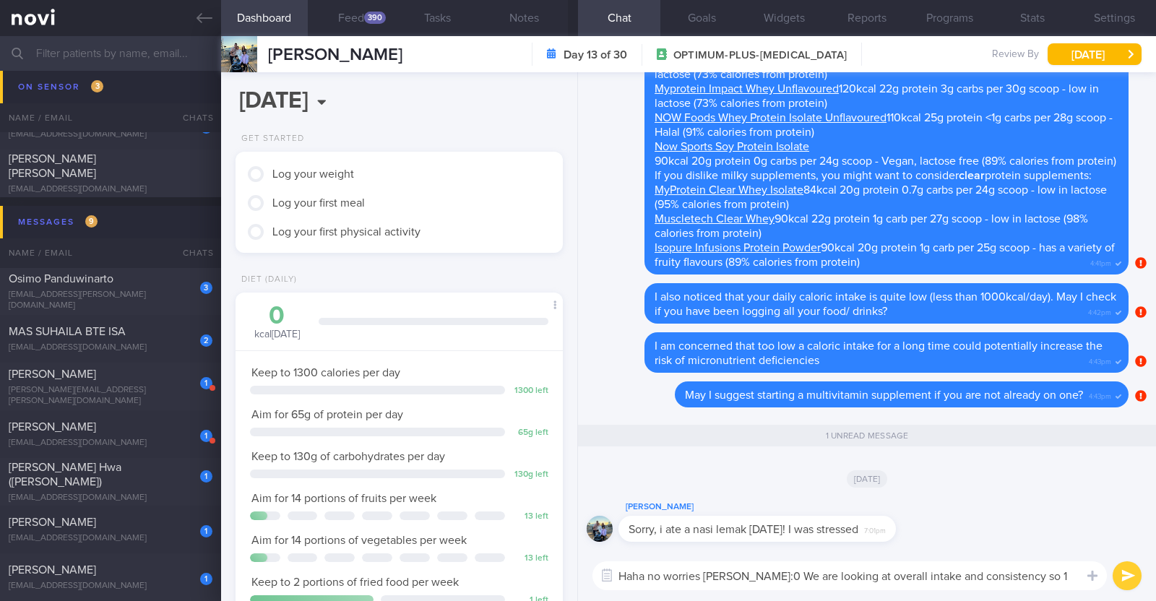
scroll to position [-13, 0]
click at [749, 564] on textarea "Haha no worries Michell:0 We are looking at overall intake and consistency so 1…" at bounding box center [850, 569] width 515 height 43
type textarea "Haha no worries Michell:) We are looking at overall intake and consistency so 1…"
click at [773, 577] on textarea "Haha no worries Michell:) We are looking at overall intake and consistency so 1…" at bounding box center [850, 569] width 515 height 43
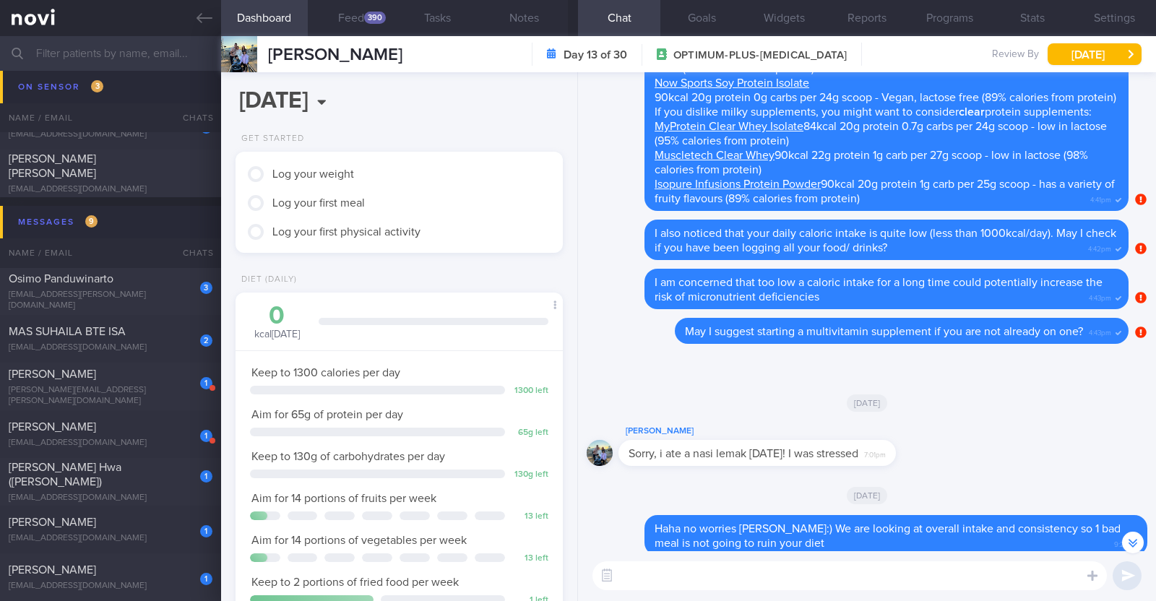
scroll to position [-75, 0]
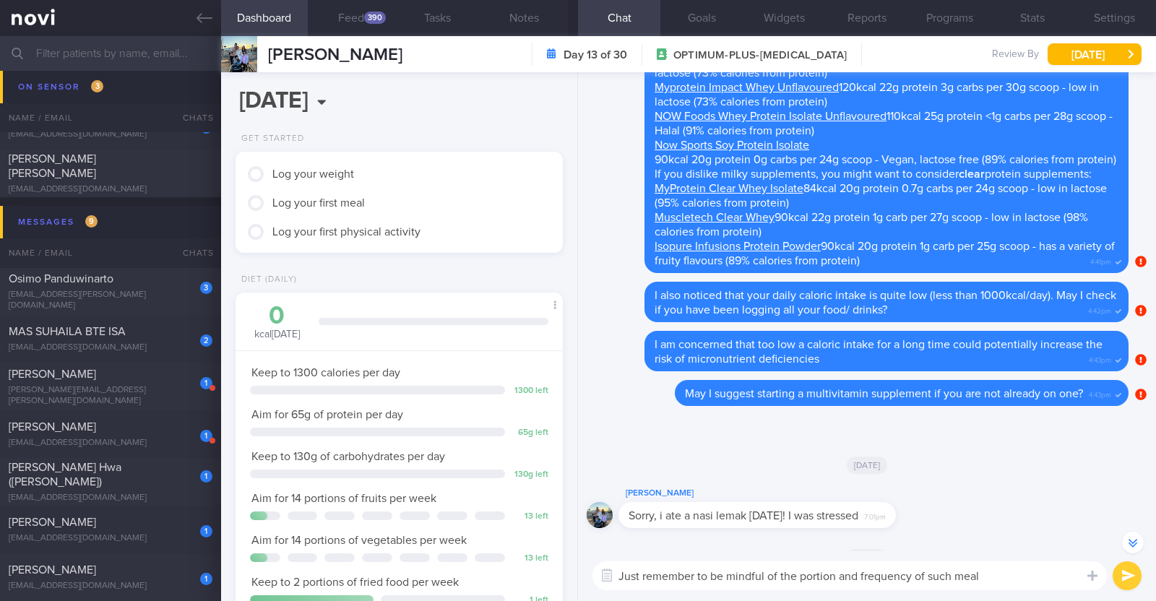
type textarea "Just remember to be mindful of the portion and frequency of such meals"
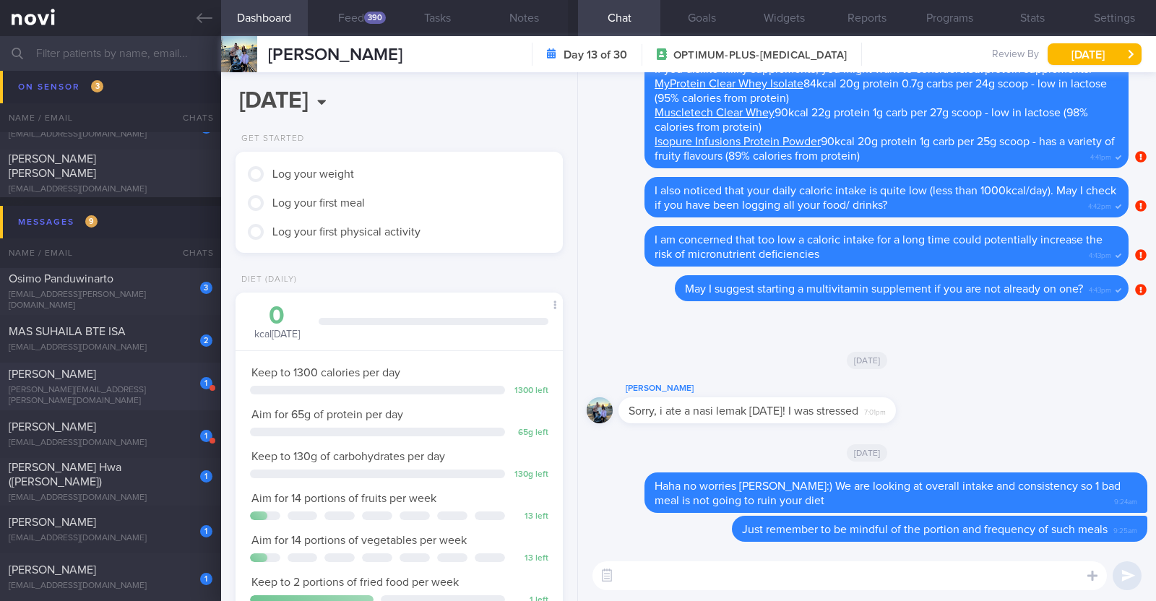
click at [119, 382] on div "[PERSON_NAME]" at bounding box center [109, 374] width 200 height 14
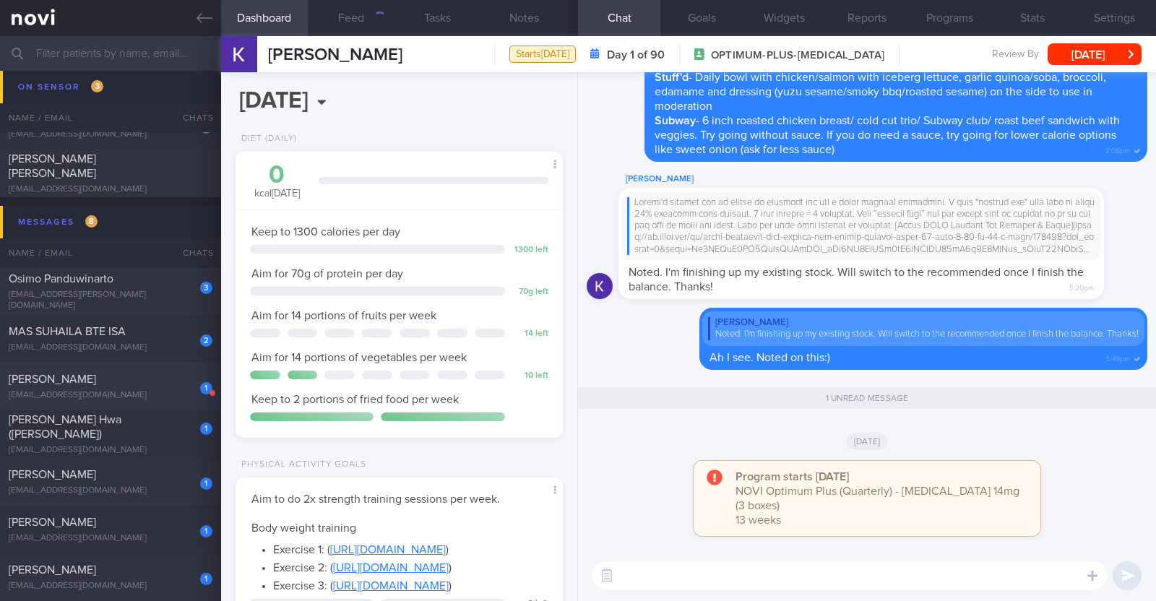
scroll to position [164, 288]
click at [530, 16] on button "Notes" at bounding box center [524, 18] width 87 height 36
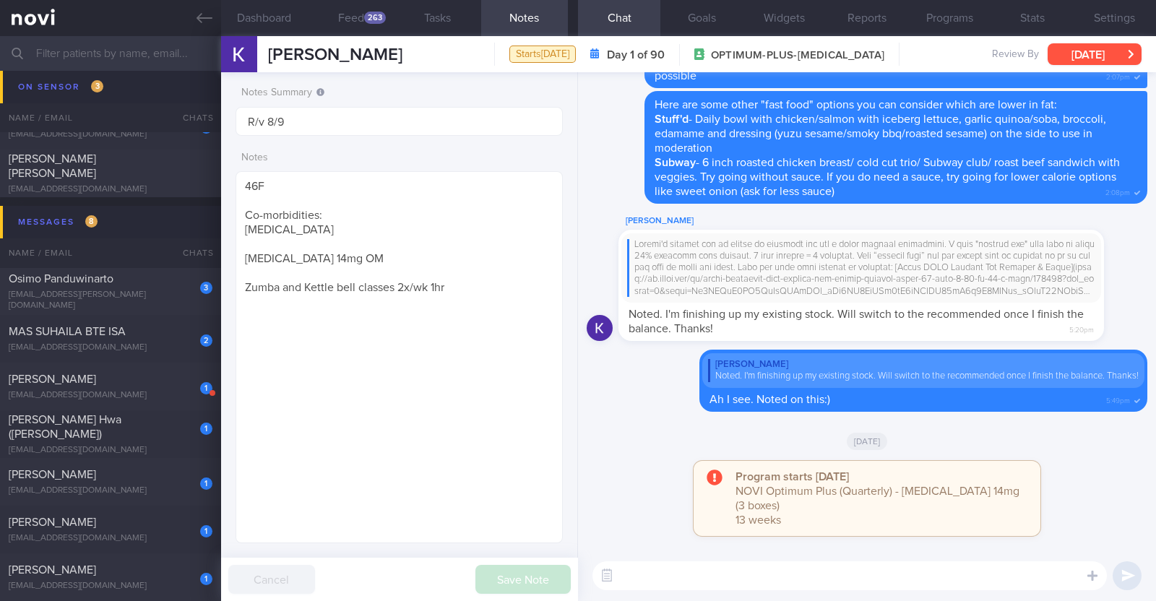
click at [1080, 53] on button "[DATE]" at bounding box center [1095, 54] width 94 height 22
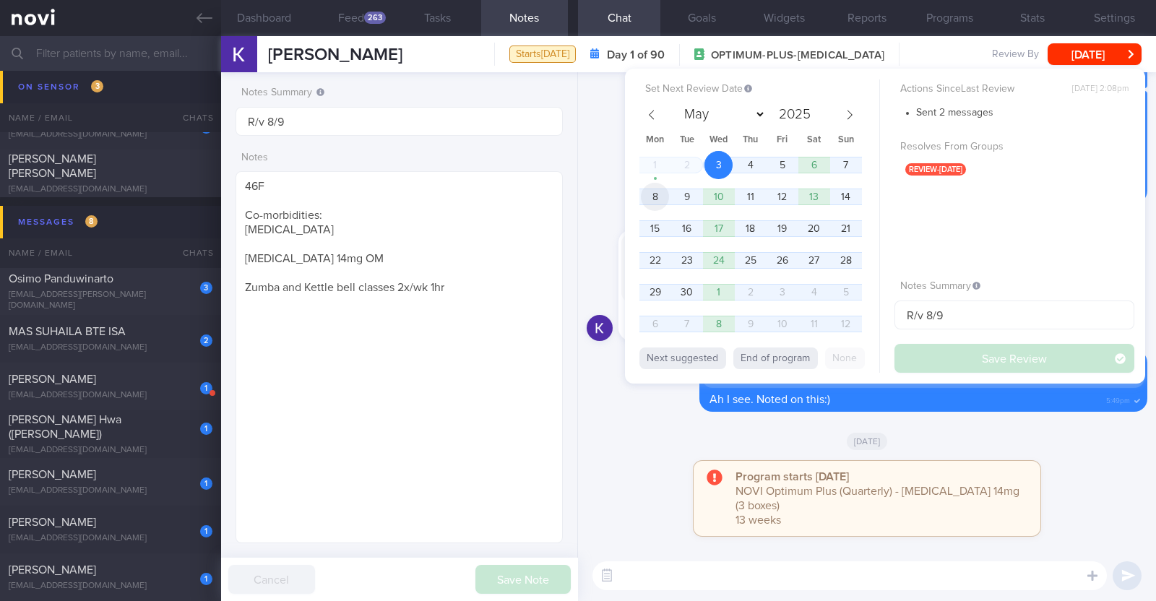
click at [664, 193] on span "8" at bounding box center [655, 197] width 28 height 28
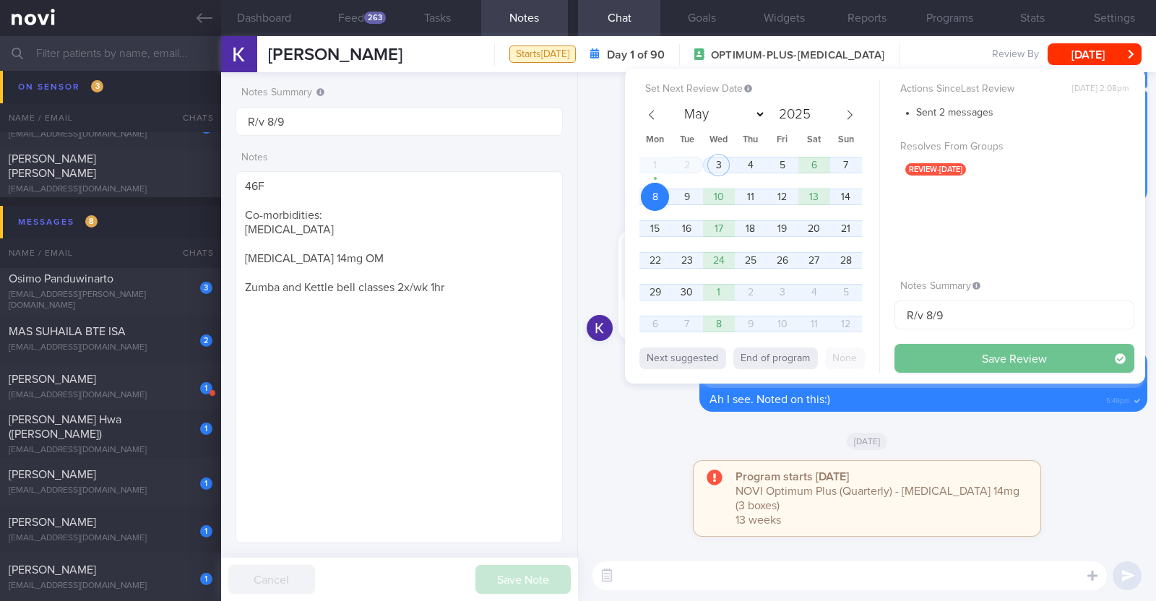
click at [945, 353] on button "Save Review" at bounding box center [1015, 358] width 240 height 29
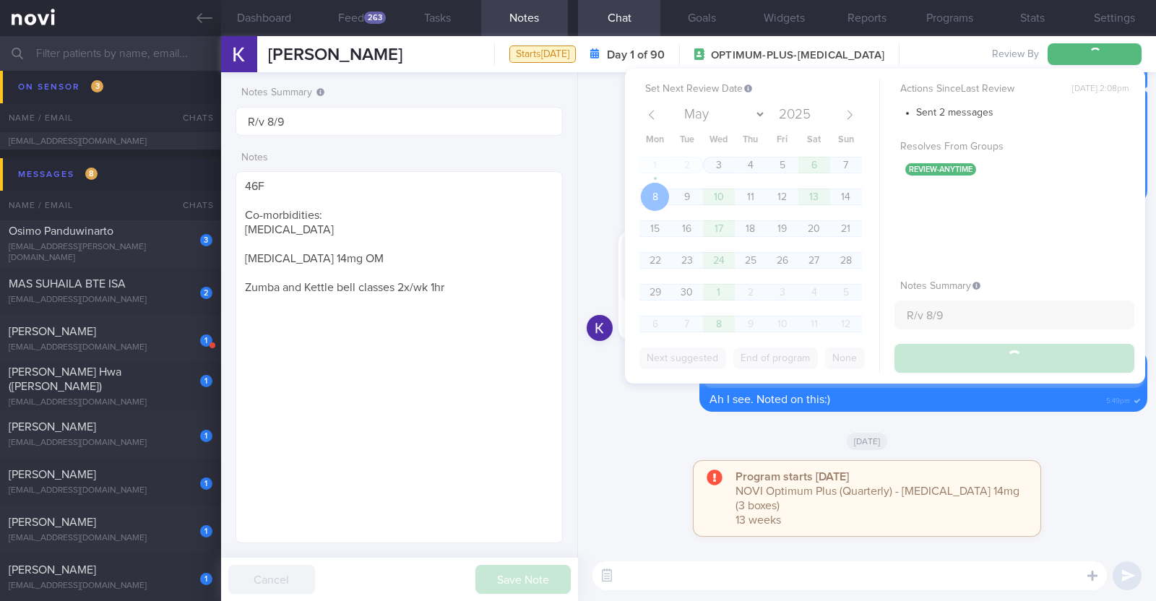
scroll to position [627, 0]
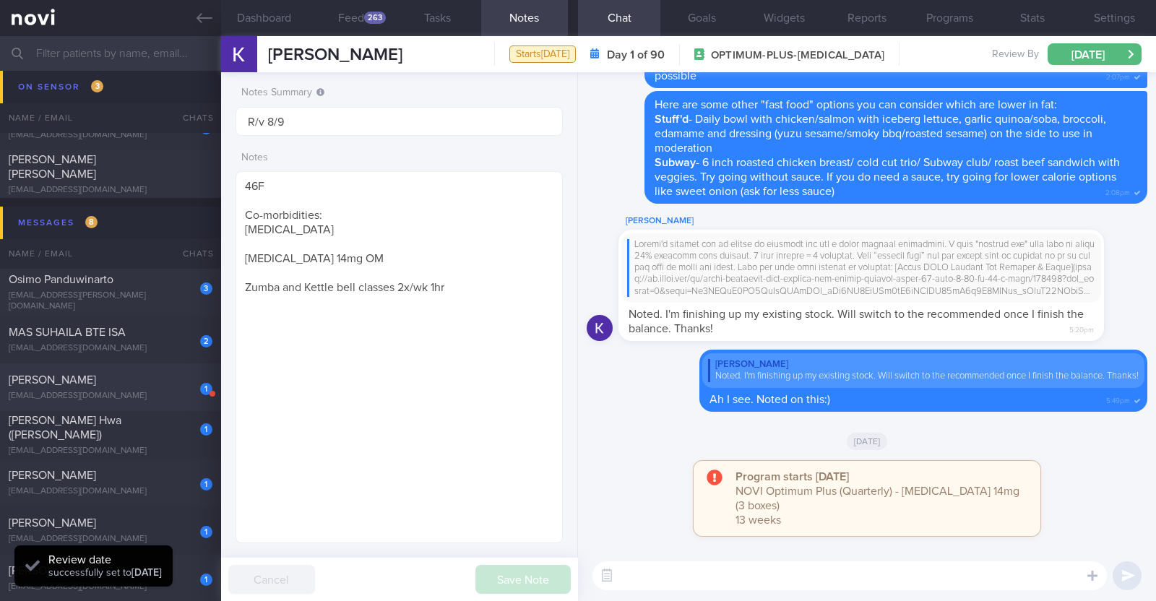
click at [165, 392] on div "tittu100@gmail.com" at bounding box center [111, 396] width 204 height 11
type input "Travelling 3-13 Sep. R/v 12/9"
type textarea "38F Comorbidities: Fatty Liver PCOS Ryblesus 14mg - not keen to add on metformi…"
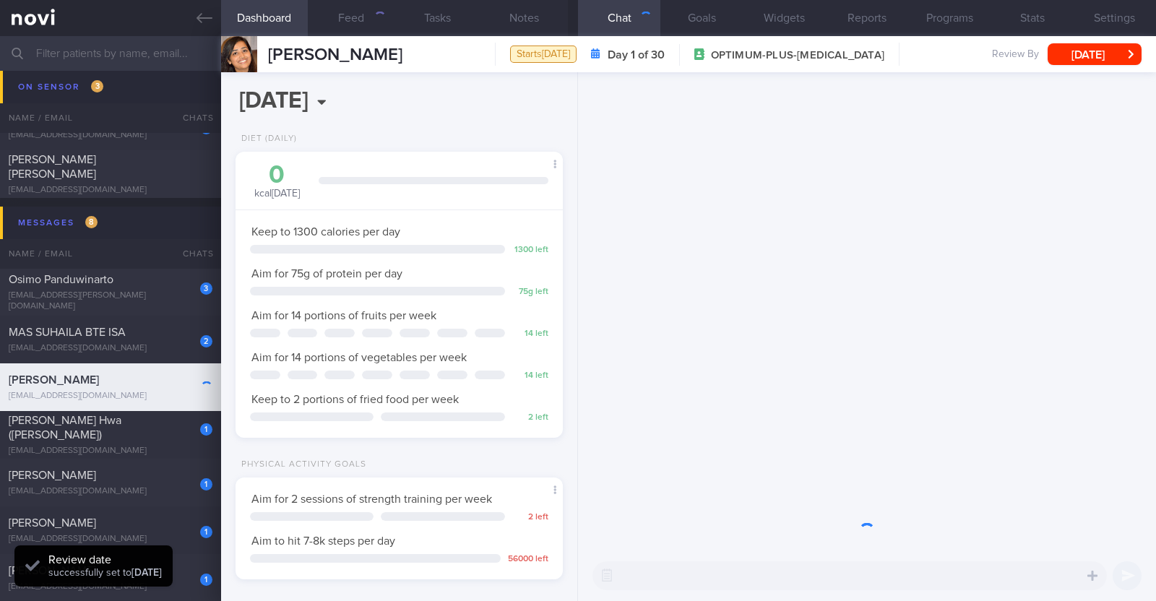
scroll to position [164, 288]
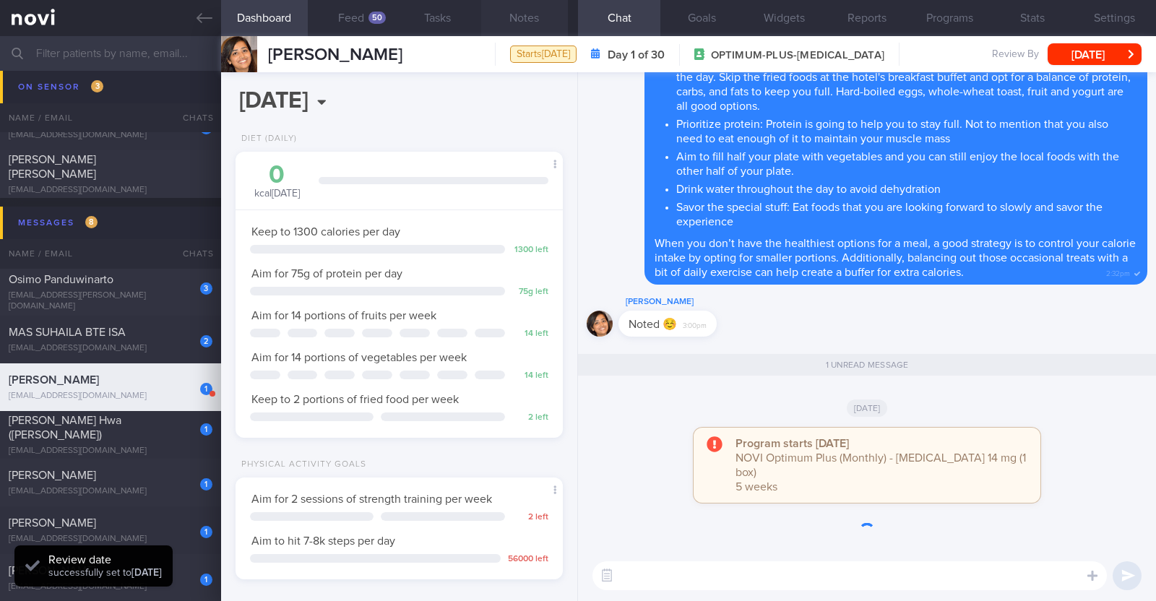
click at [540, 22] on button "Notes" at bounding box center [524, 18] width 87 height 36
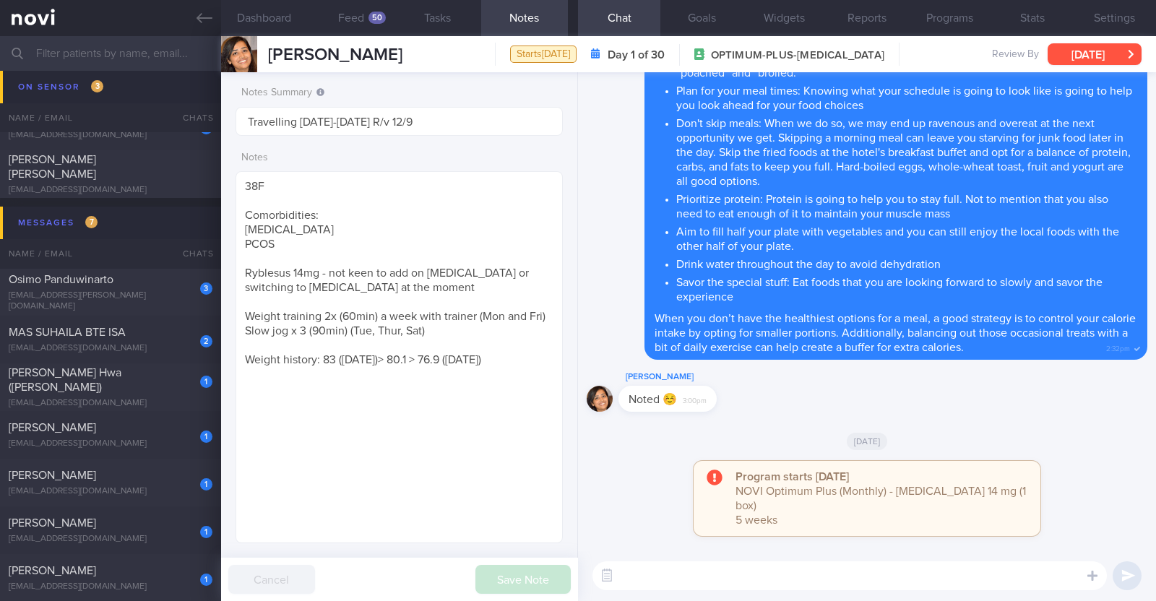
click at [1072, 51] on button "[DATE]" at bounding box center [1095, 54] width 94 height 22
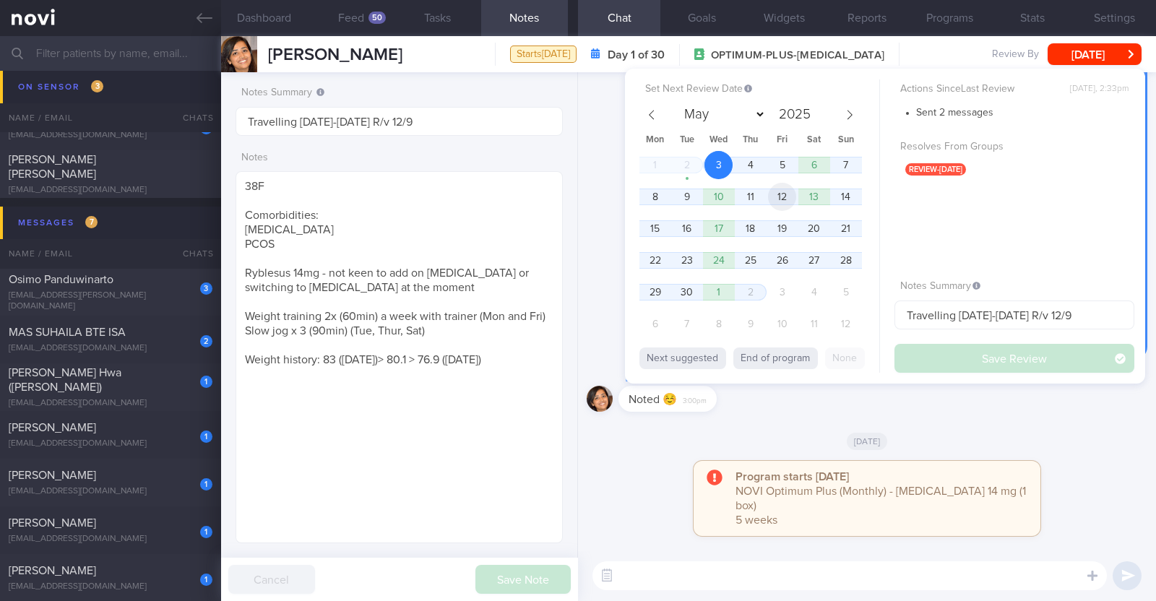
click at [791, 198] on span "12" at bounding box center [782, 197] width 28 height 28
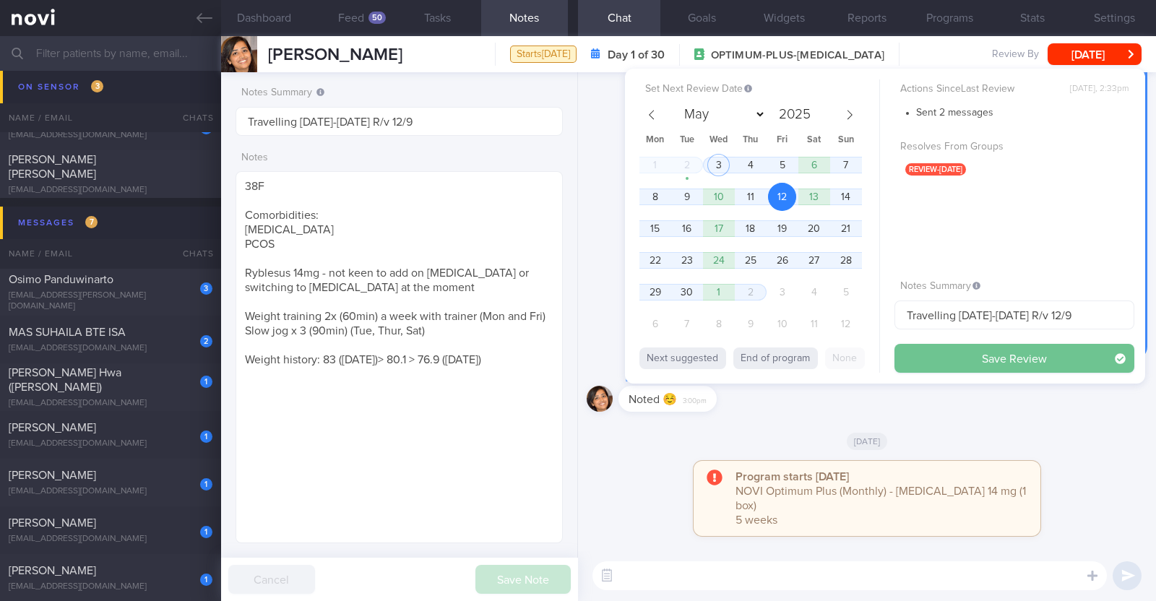
click at [974, 355] on button "Save Review" at bounding box center [1015, 358] width 240 height 29
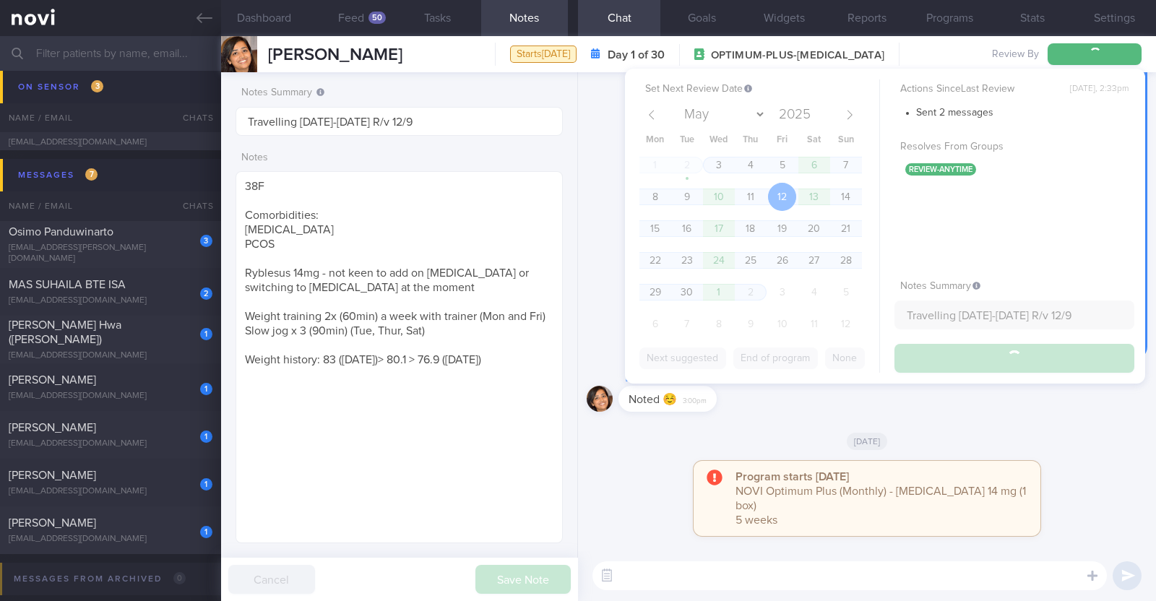
scroll to position [579, 0]
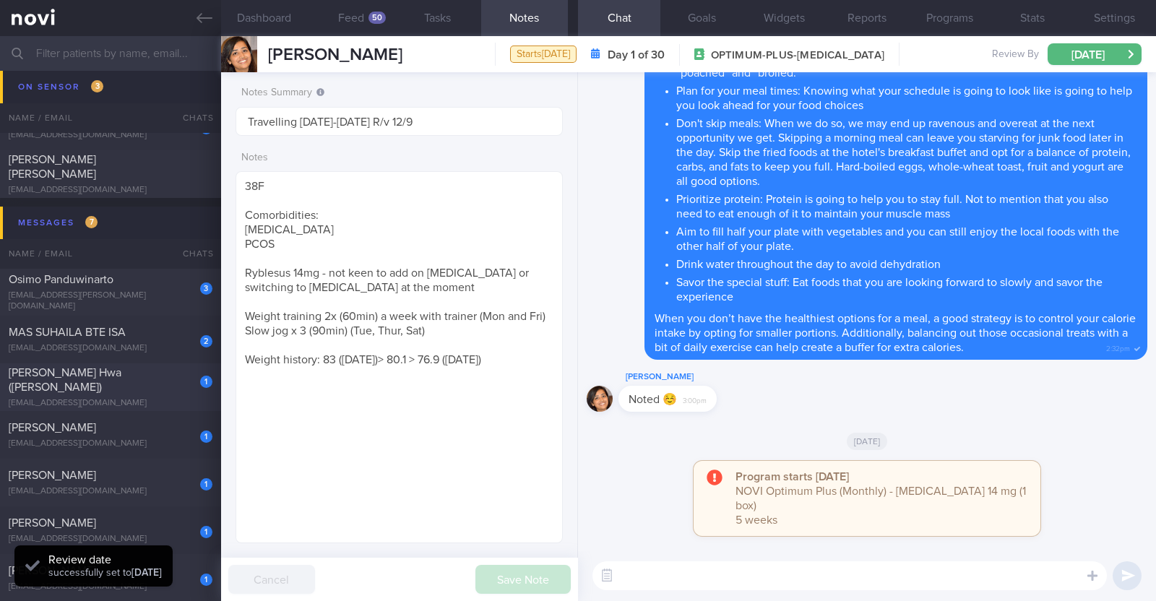
click at [181, 388] on div "1" at bounding box center [197, 377] width 32 height 22
type input "To stop program once current subscription ends - to archive"
type textarea "53M Comorbidities Pre-DM (dx pre-COVID19): not on meds, not on f/up, will self-…"
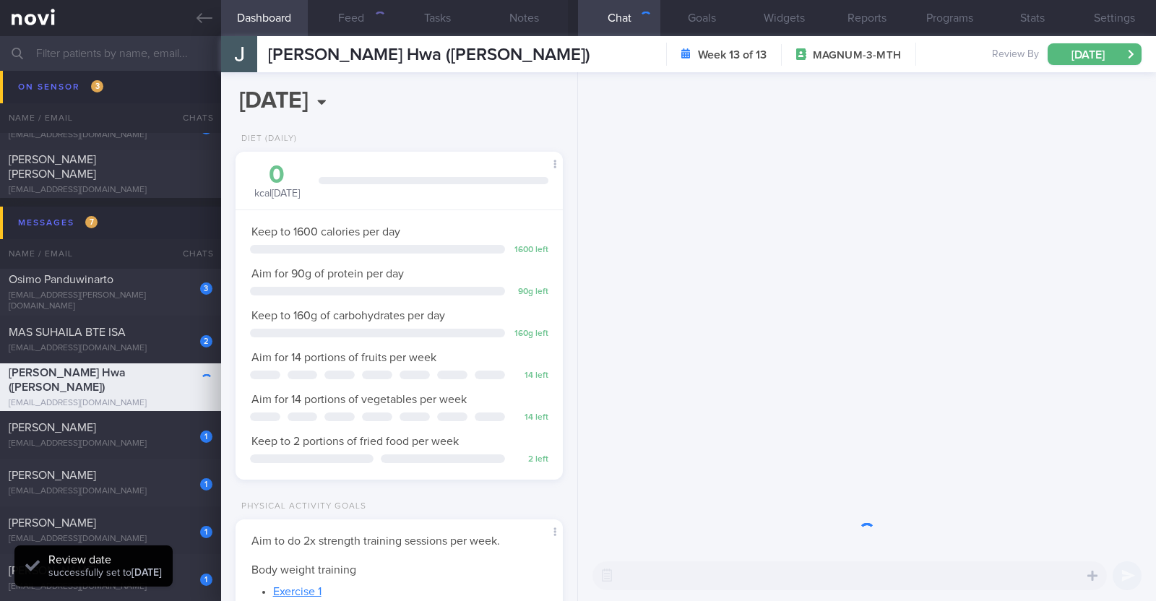
scroll to position [146, 293]
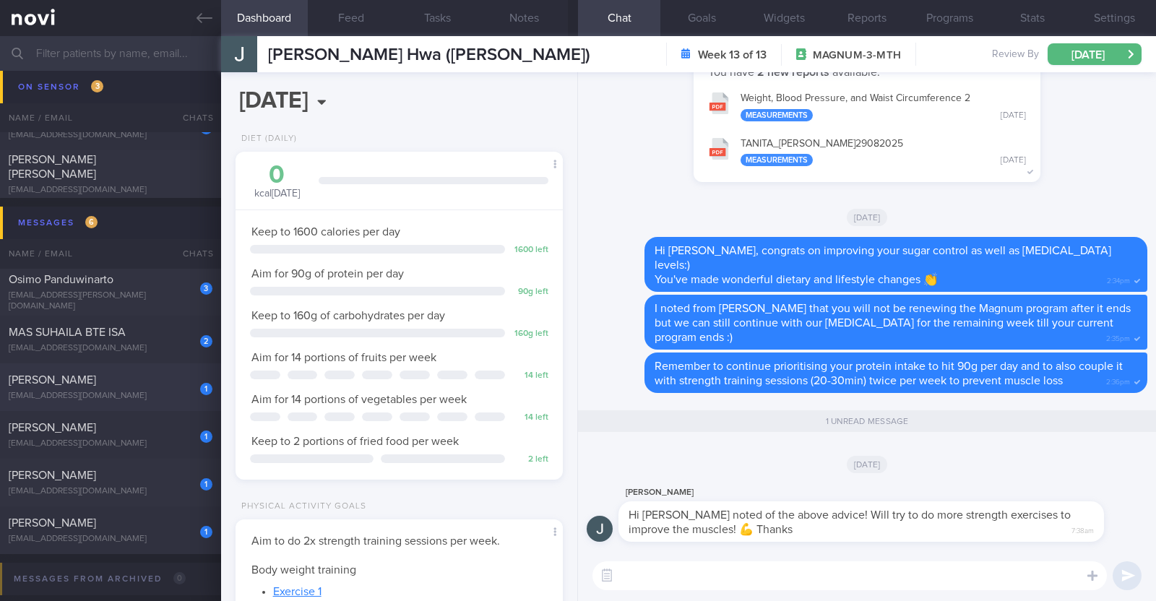
click at [181, 387] on div "1" at bounding box center [197, 384] width 32 height 22
type input "r/v 9/9"
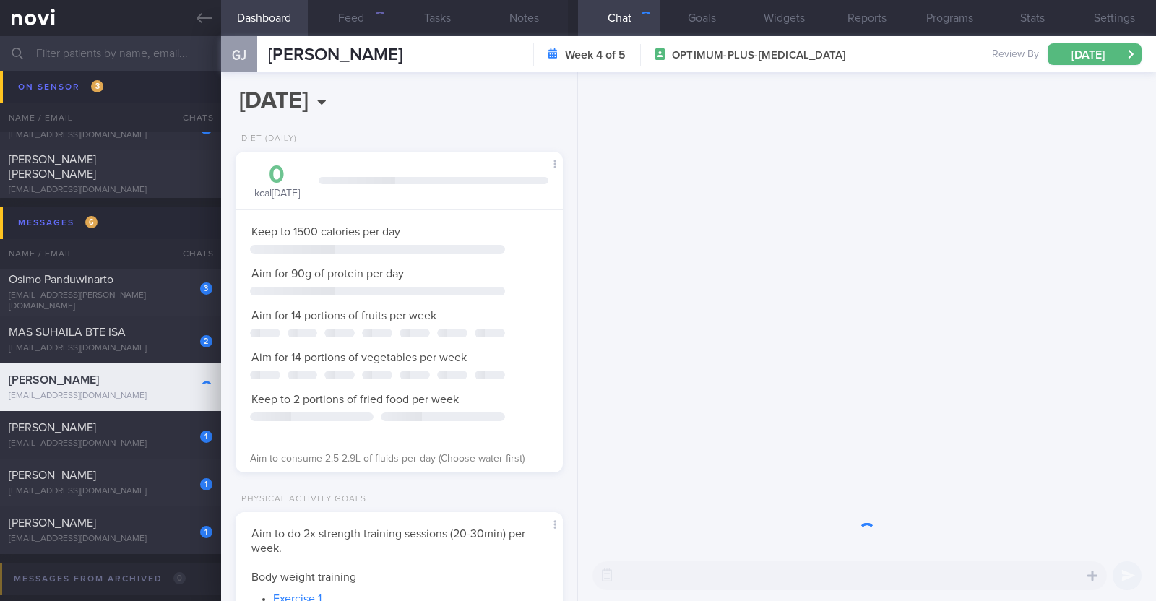
scroll to position [144, 288]
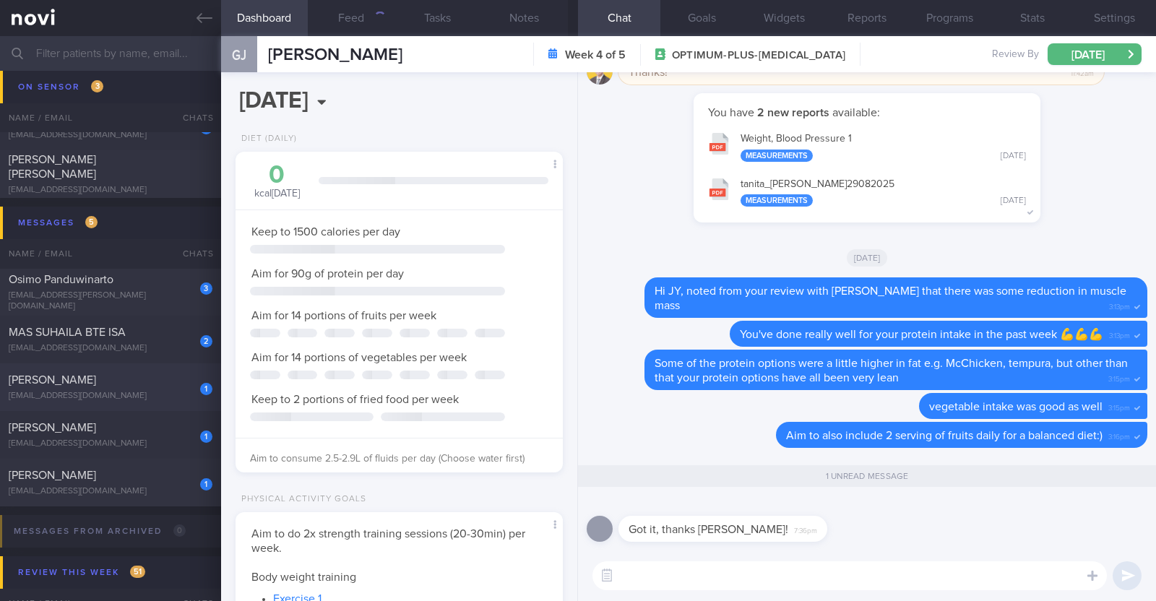
click at [170, 389] on div "1 Chris Chua cmoolian@gmail.com" at bounding box center [110, 387] width 221 height 29
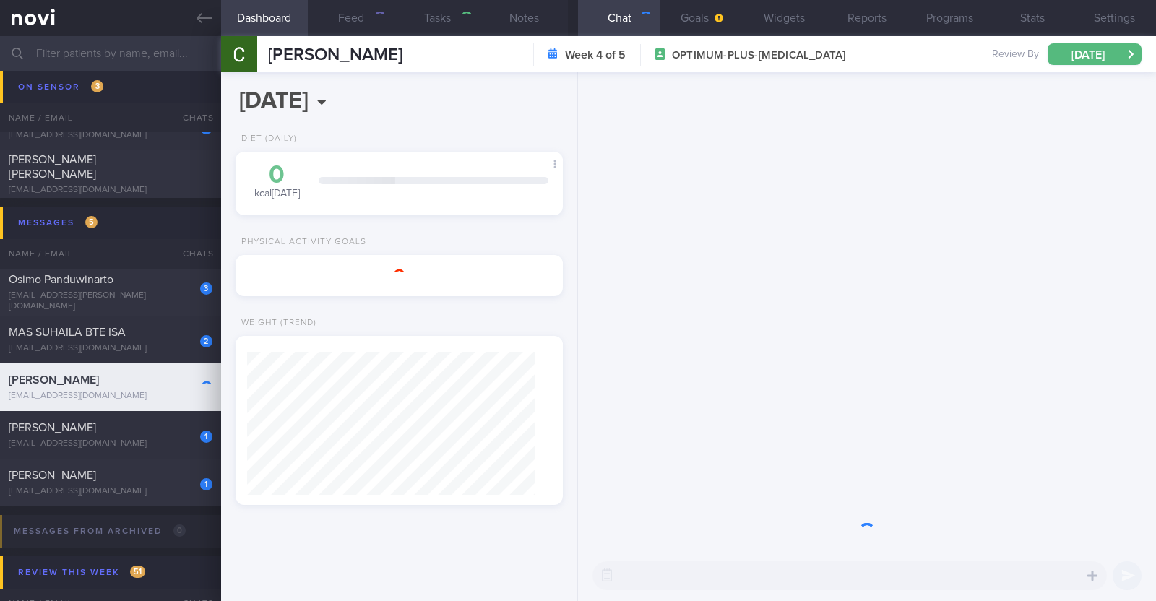
type textarea "46F Co-morbidities: Dyslipidemia Hyperuricemia Medication/Supplements: Nil meds…"
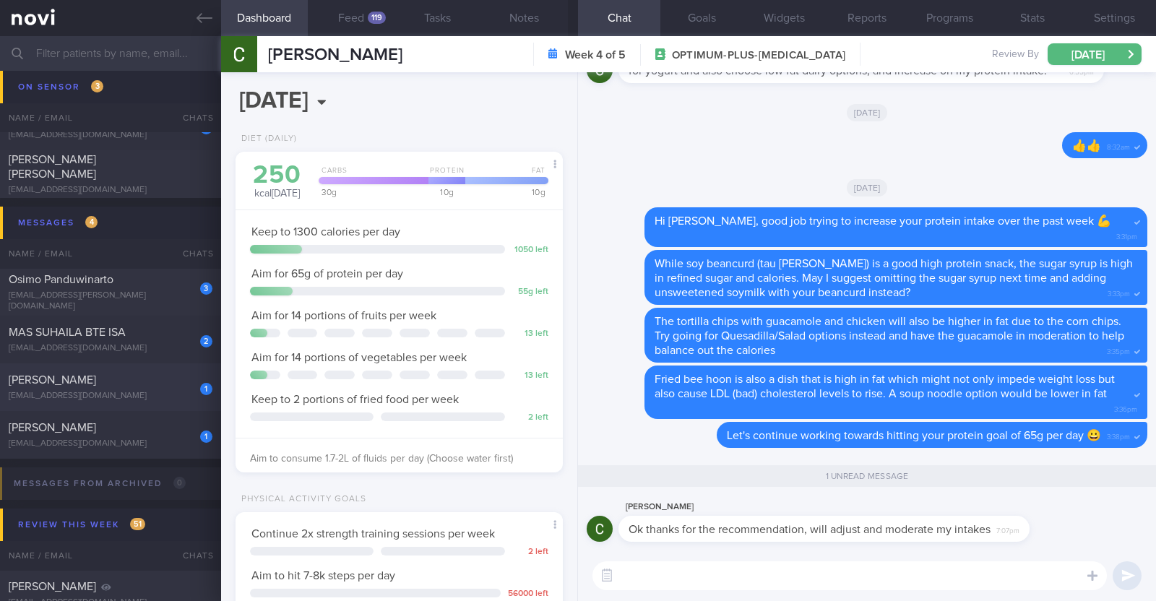
scroll to position [164, 288]
click at [170, 389] on div "1 Nazirul Hannan nazirulism@gmail.com" at bounding box center [110, 387] width 221 height 29
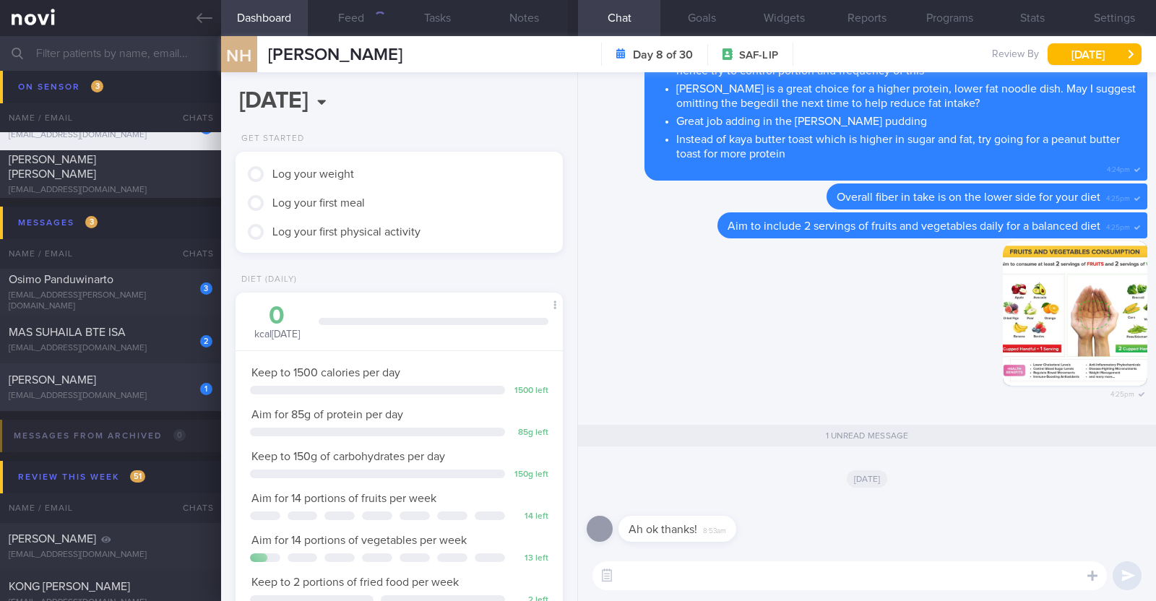
click at [170, 389] on div "1 Irshah Iraimi heyirshah@gmail.com" at bounding box center [110, 387] width 221 height 29
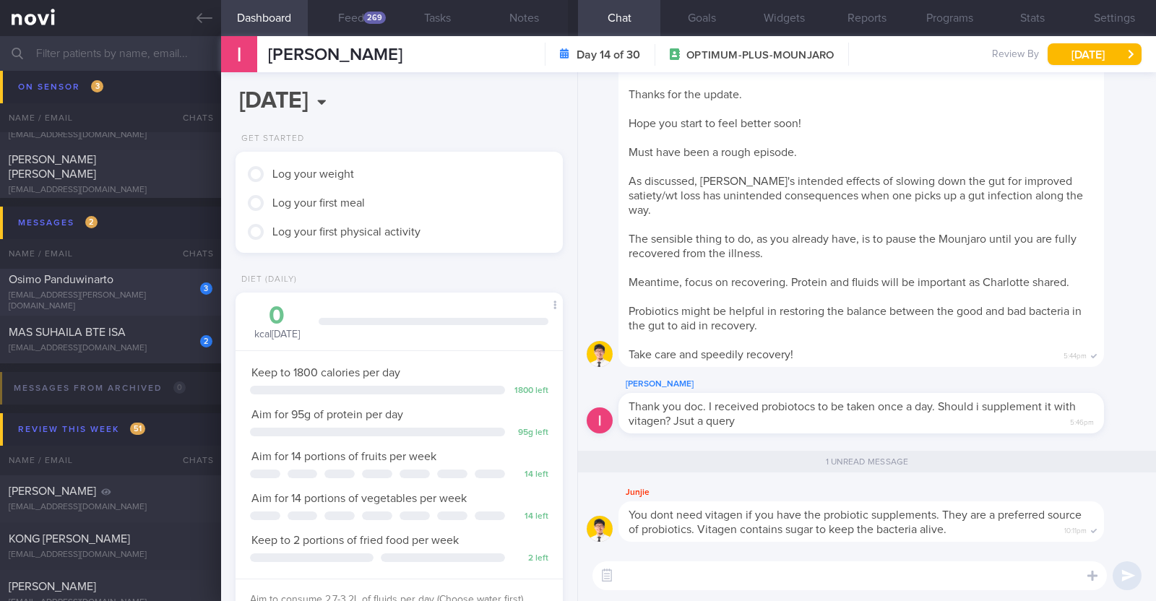
click at [185, 291] on div "3" at bounding box center [197, 283] width 32 height 22
type textarea "38M Comorbidities: Obesity Hypertension Hyperlipidemia Proteinuria Infertility/…"
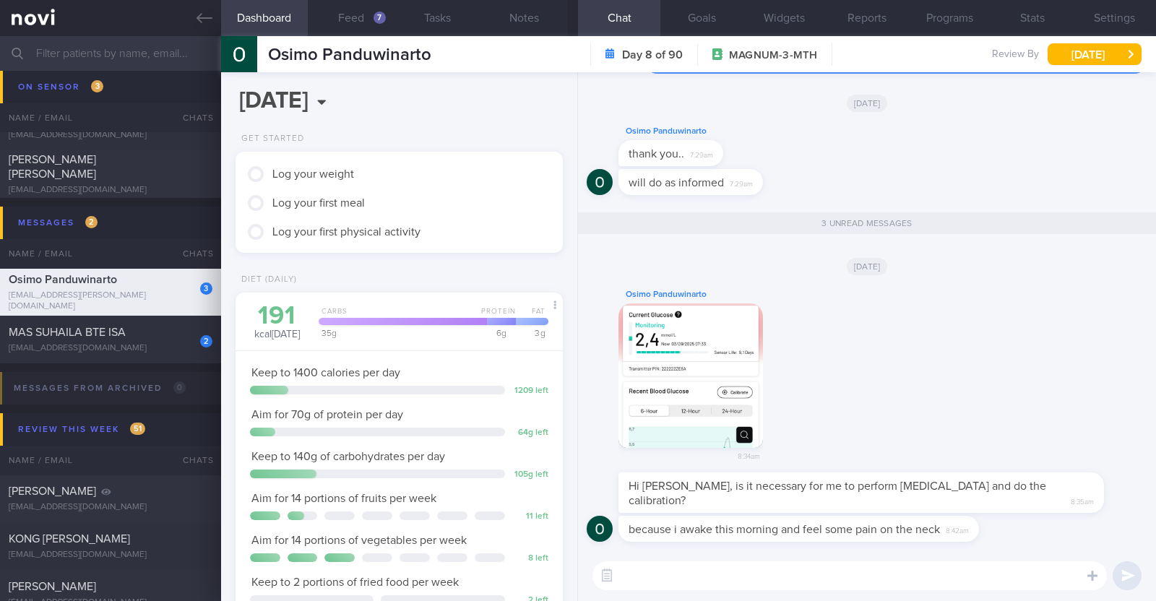
scroll to position [146, 293]
click at [916, 582] on textarea at bounding box center [850, 576] width 515 height 29
type textarea "Good morning Osimo"
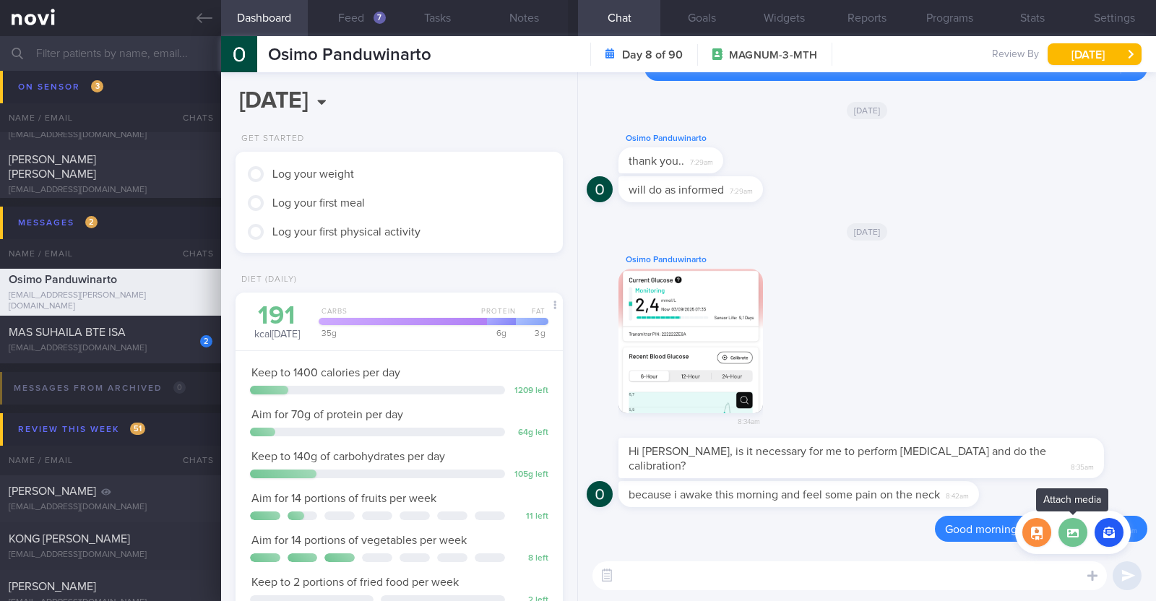
click at [1078, 529] on label at bounding box center [1073, 532] width 29 height 29
click at [0, 0] on input "file" at bounding box center [0, 0] width 0 height 0
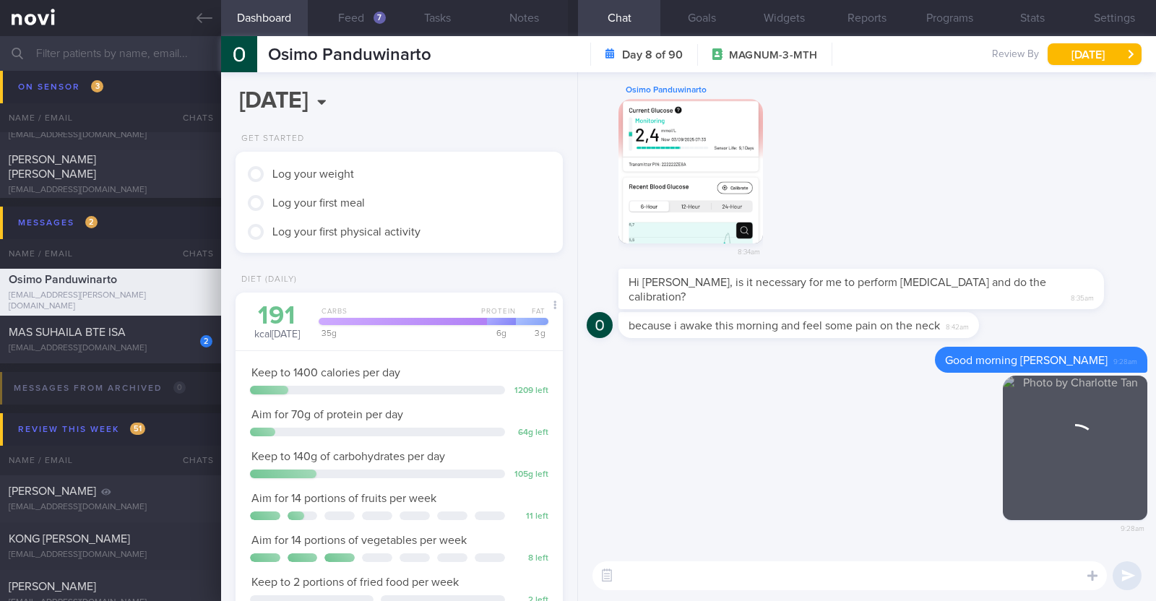
click at [741, 572] on textarea at bounding box center [850, 576] width 515 height 29
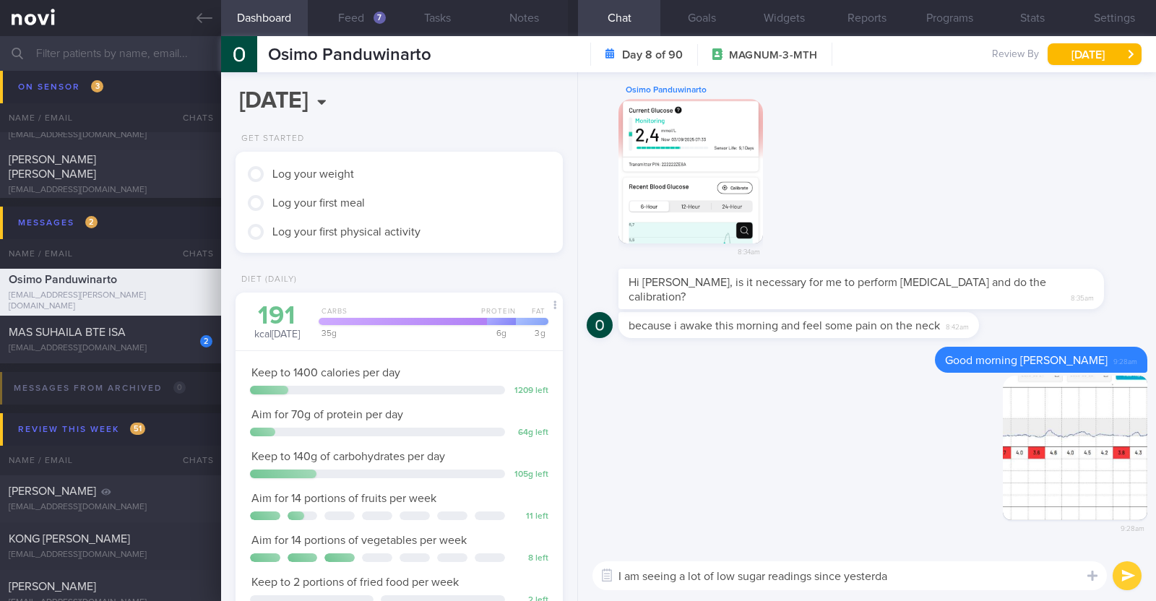
type textarea "I am seeing a lot of low sugar readings since yesterday"
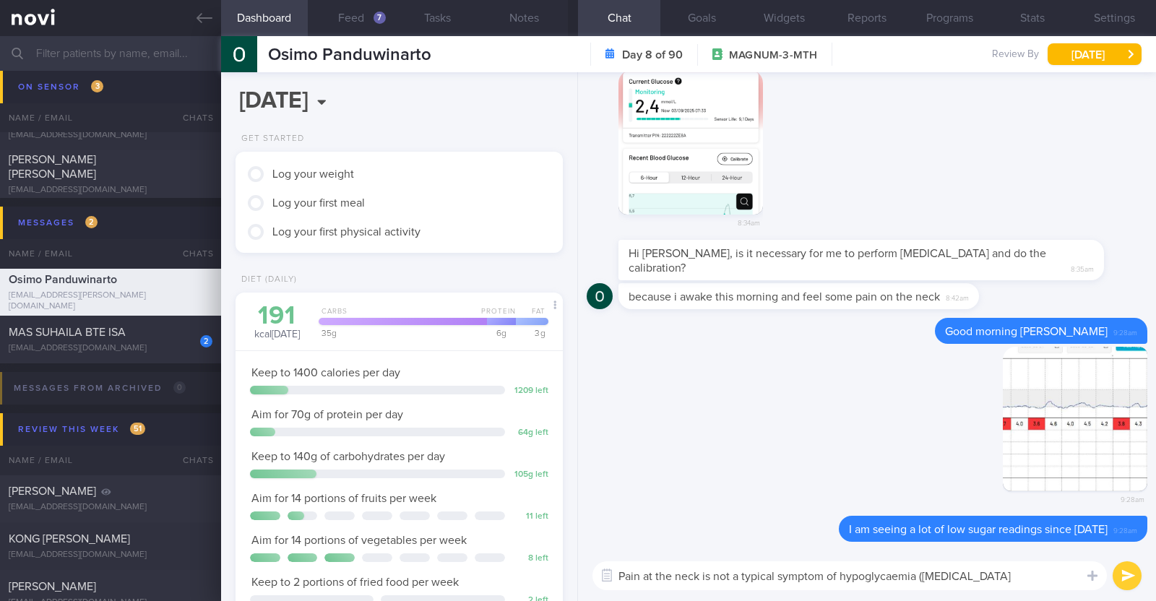
type textarea "Pain at the neck is not a typical symptom of hypoglycaemia (low blood sugar)"
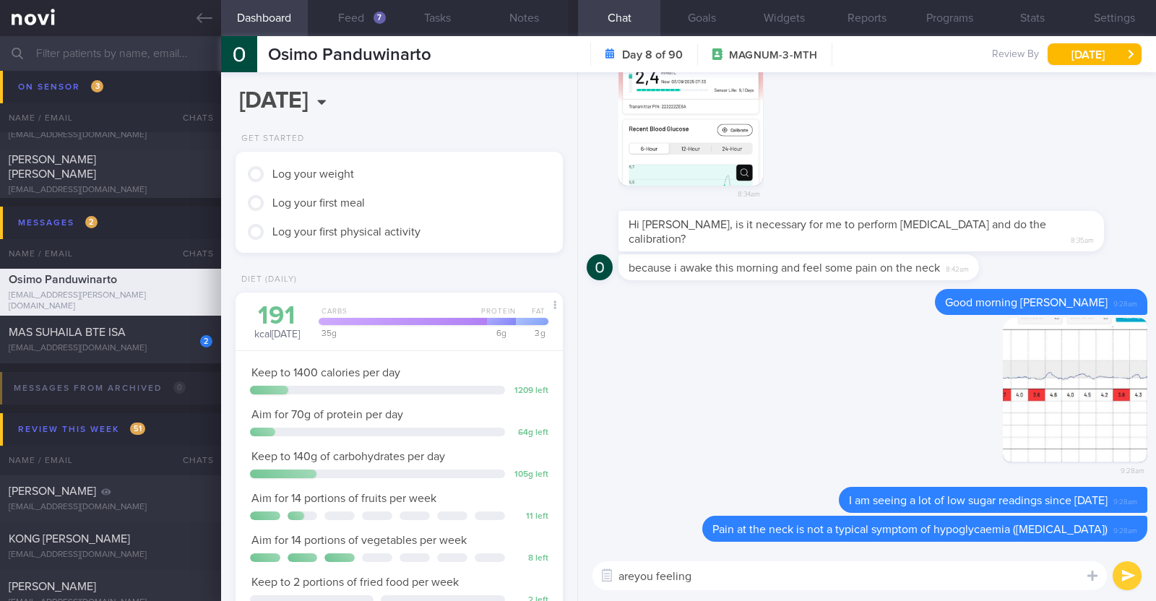
click at [636, 577] on textarea "areyou feeling" at bounding box center [850, 576] width 515 height 29
click at [710, 572] on textarea "are you feeling" at bounding box center [850, 576] width 515 height 29
type textarea "are you feeling dizzy, cold sweat, hands shaking or heart palpitations?"
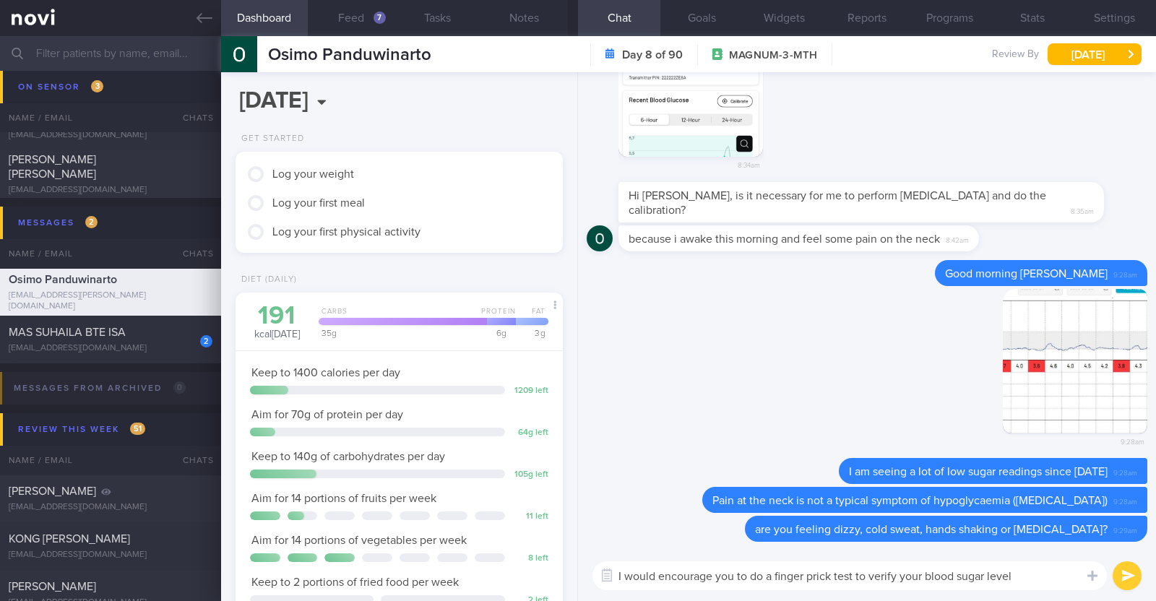
type textarea "I would encourage you to do a finger prick test to verify your blood sugar leve…"
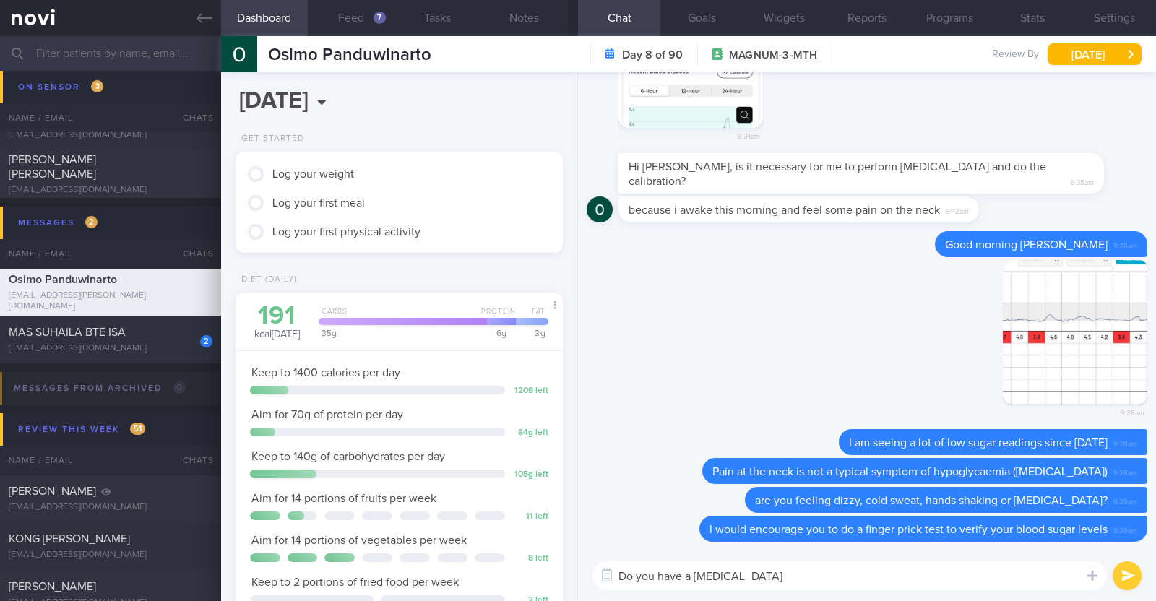
type textarea "Do you have a glucometer?"
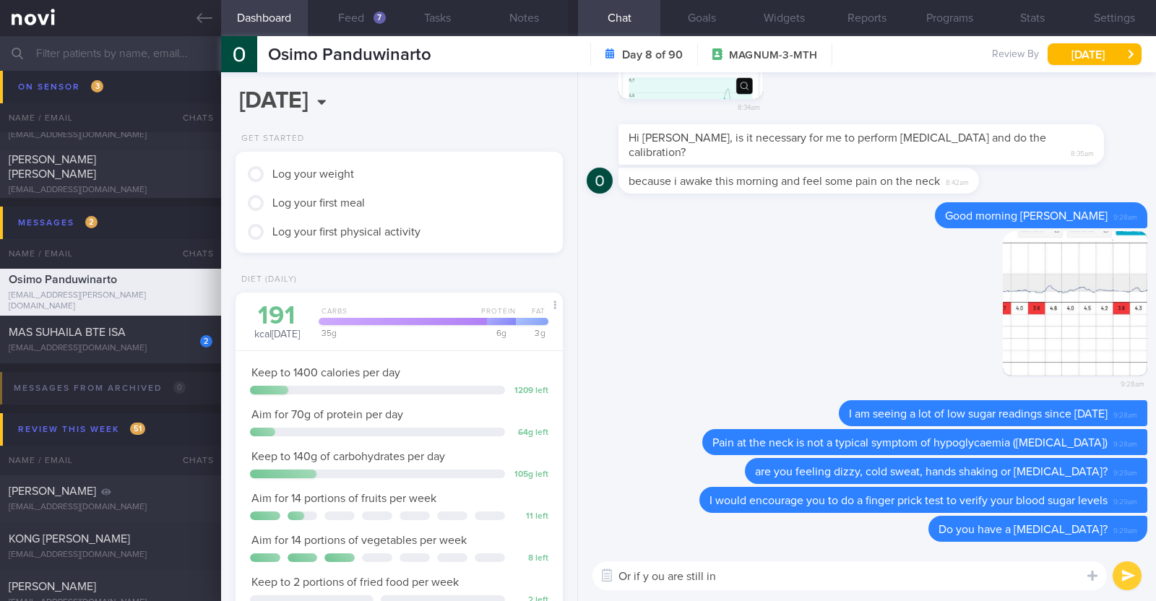
click at [652, 576] on textarea "Or if y ou are still in" at bounding box center [850, 576] width 515 height 29
click at [726, 573] on textarea "Or if you are still in" at bounding box center [850, 576] width 515 height 29
type textarea "Or if you are still in Singapore, you can also come back to our clinic"
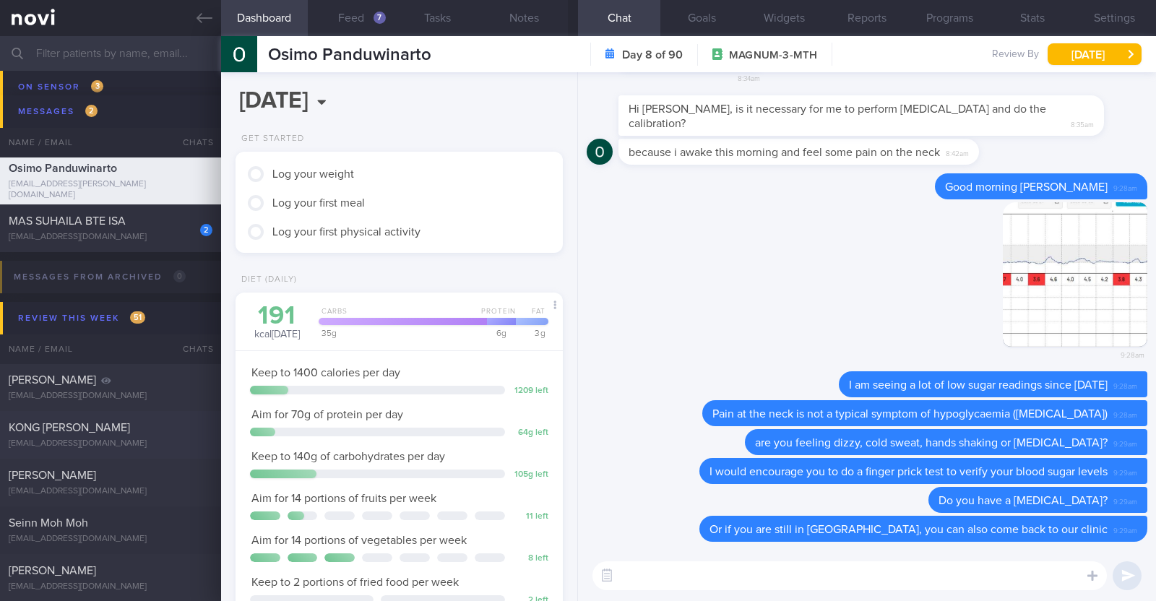
scroll to position [579, 0]
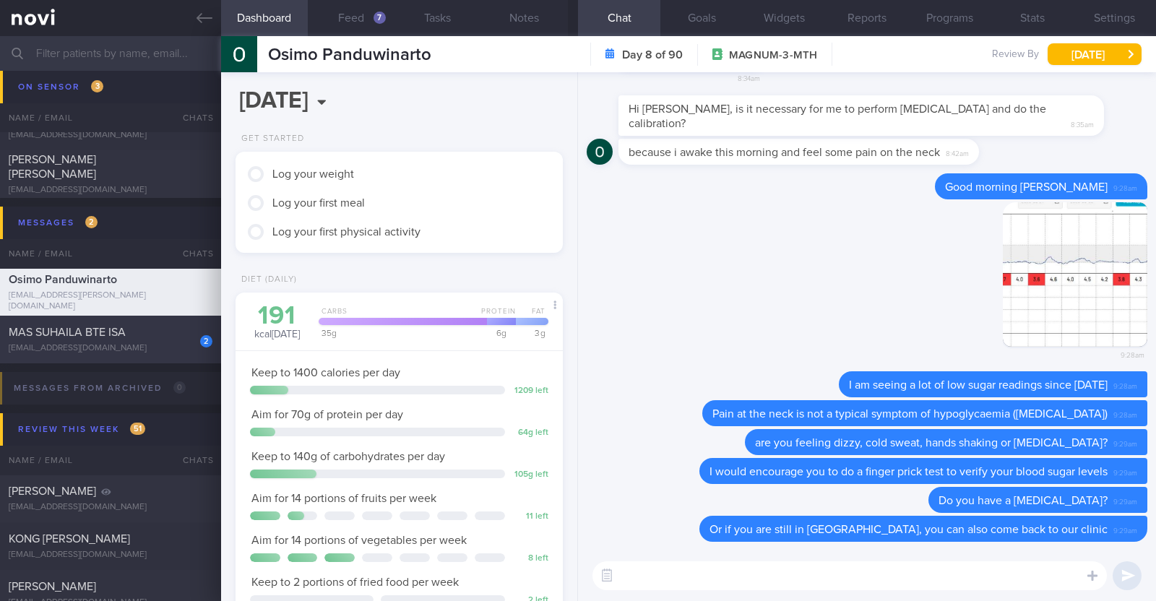
click at [132, 330] on div "MAS SUHAILA BTE ISA" at bounding box center [109, 332] width 200 height 14
type input "R/v with Dr SA on 2/9. R/v 4/9"
type textarea "45F Private PD- Mornings in clinic, afternoons all over the place going to vari…"
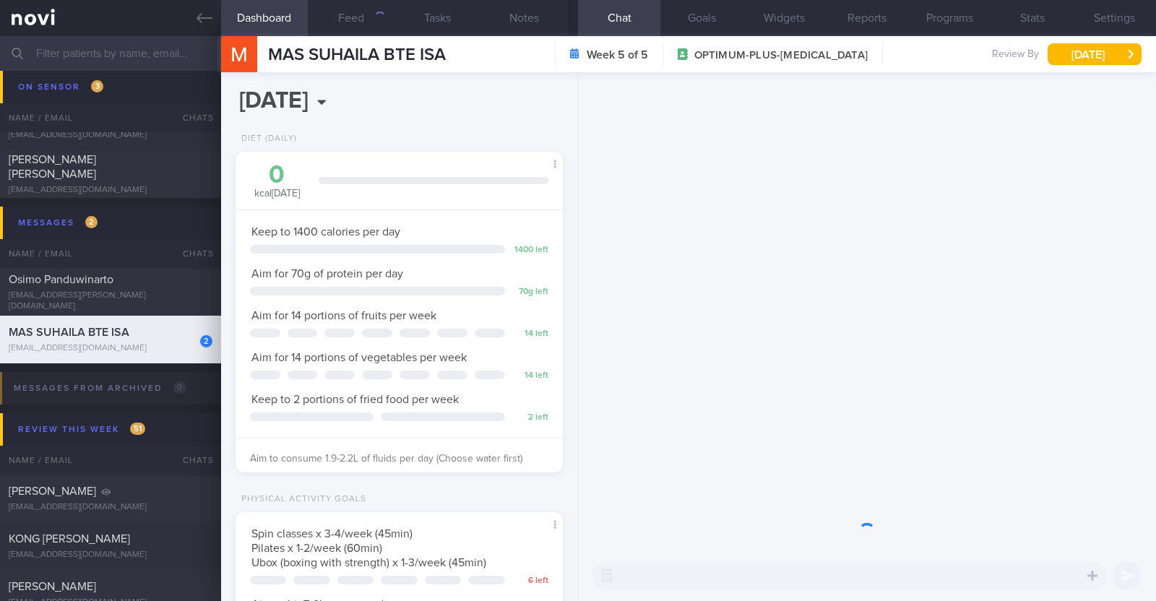
scroll to position [164, 288]
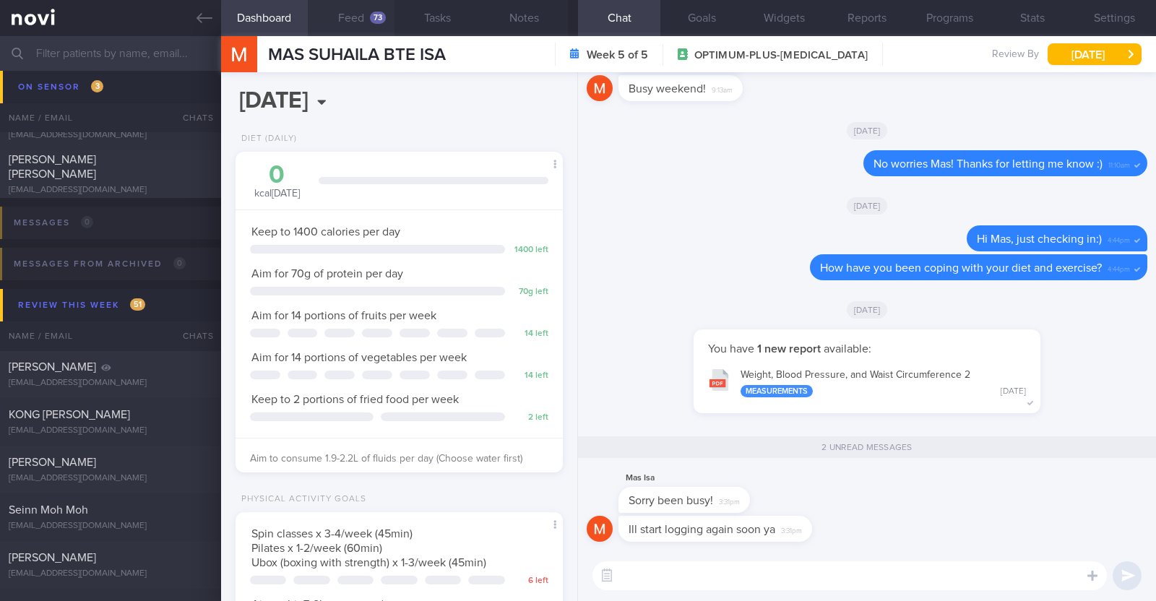
click at [350, 18] on button "Feed 73" at bounding box center [351, 18] width 87 height 36
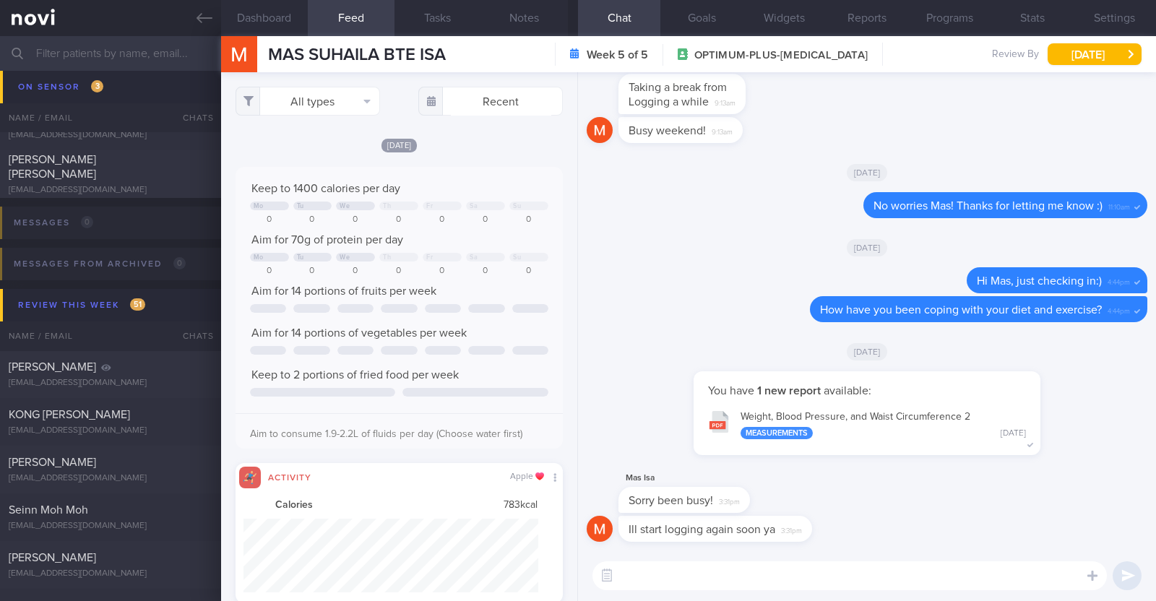
scroll to position [74, 295]
click at [318, 106] on button "All types" at bounding box center [308, 101] width 145 height 29
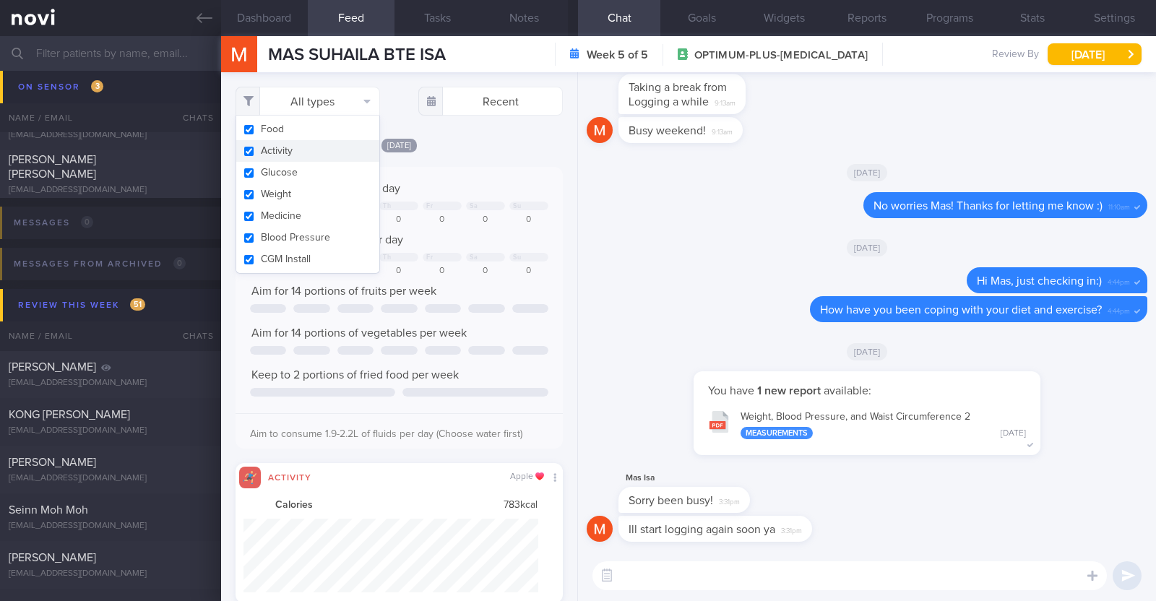
click at [304, 150] on button "Activity" at bounding box center [307, 151] width 143 height 22
checkbox input "false"
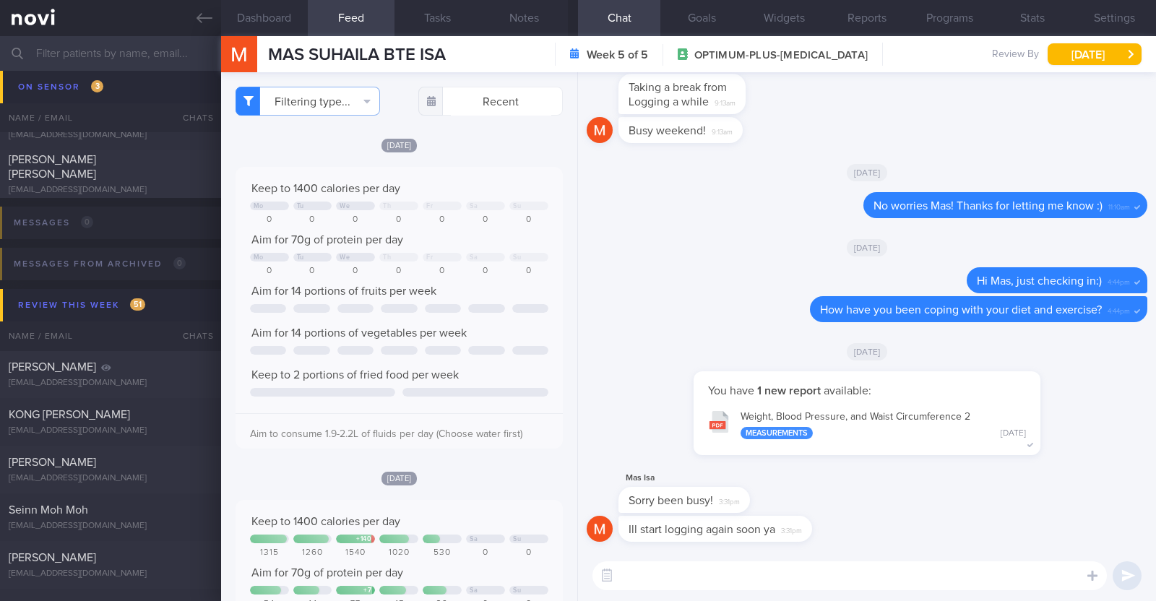
click at [452, 144] on div "[DATE]" at bounding box center [399, 144] width 327 height 15
click at [647, 584] on textarea at bounding box center [850, 576] width 515 height 29
paste textarea "😊"
type textarea "Sure thing! No problem 😊"
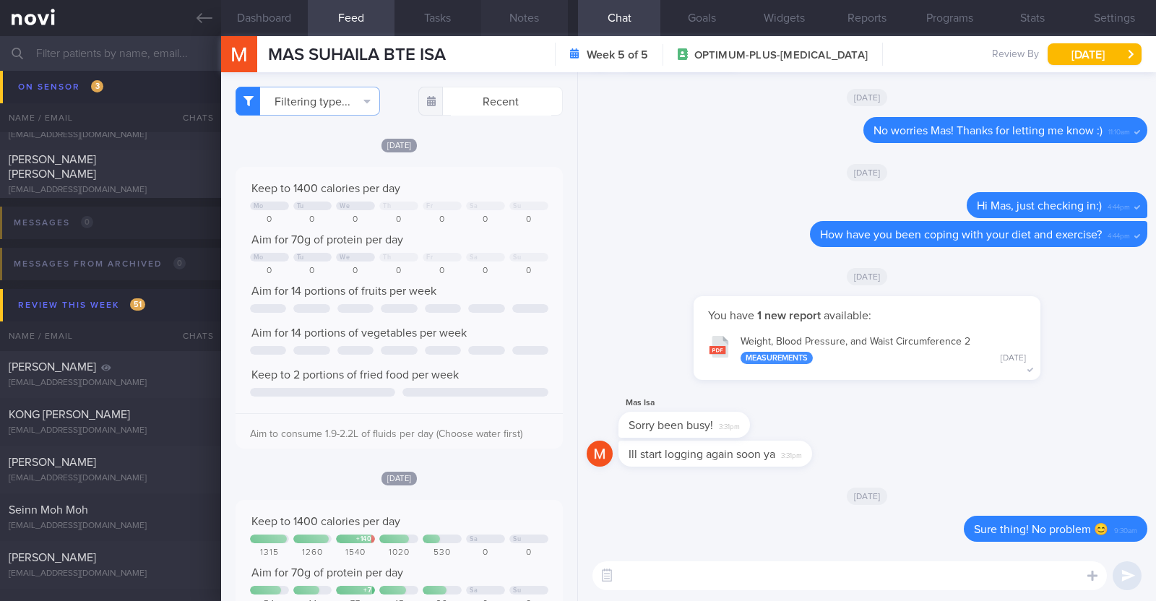
click at [526, 14] on button "Notes" at bounding box center [524, 18] width 87 height 36
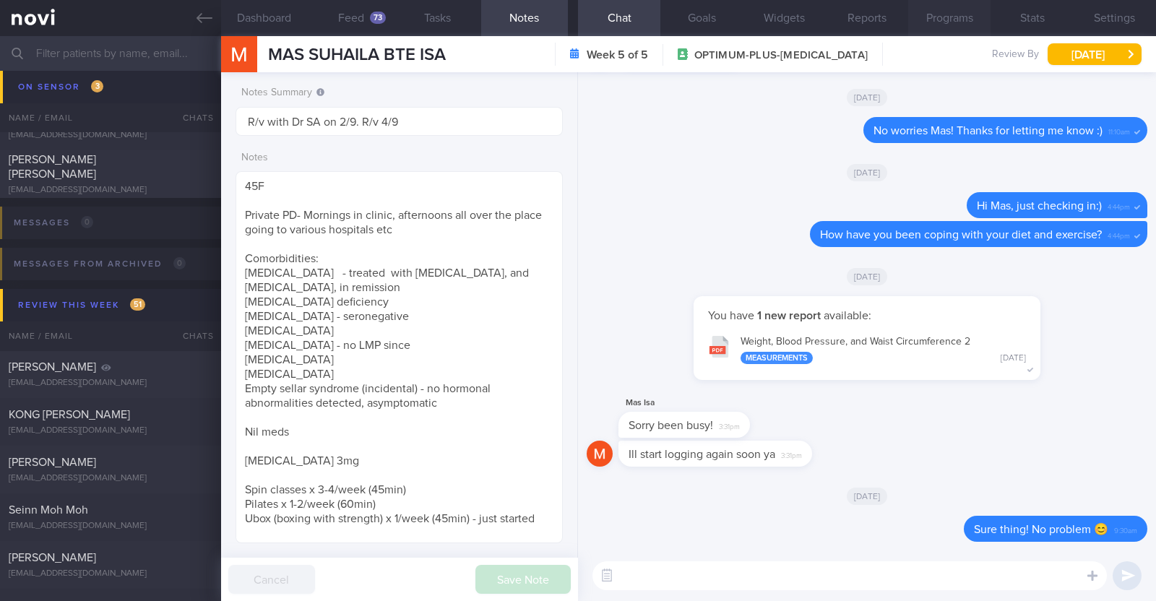
click at [939, 12] on button "Programs" at bounding box center [949, 18] width 82 height 36
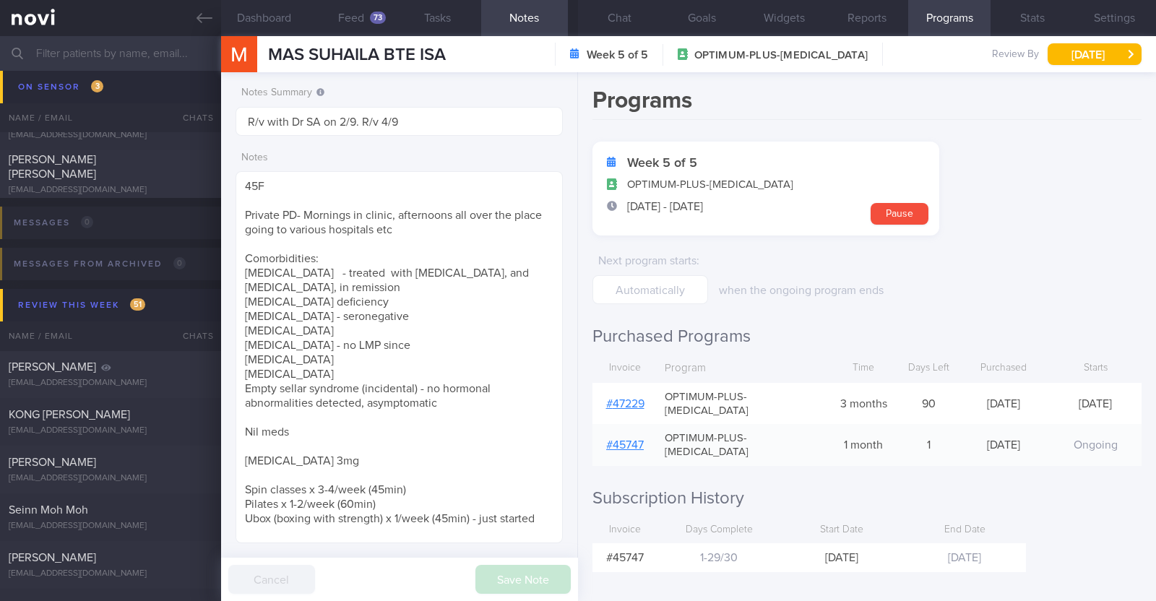
click at [635, 398] on link "# 47229" at bounding box center [625, 404] width 38 height 12
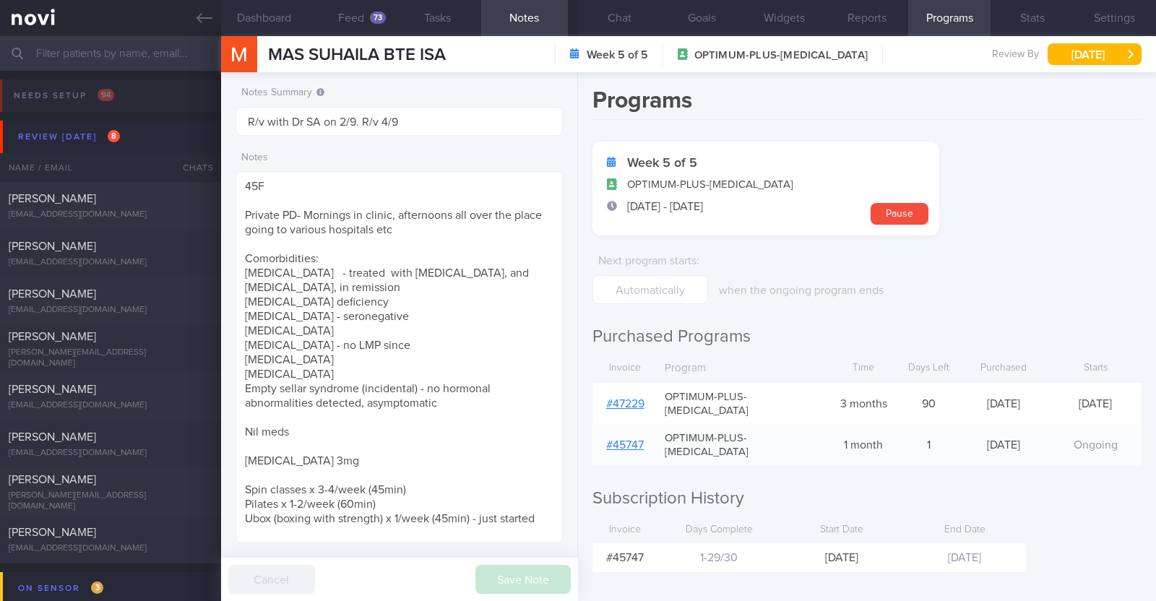
select select "8"
click at [120, 254] on div "Heather Armstrong harmstrong@gmail.com" at bounding box center [110, 253] width 221 height 29
type input "R/v with Dr Kyle on 10/9"
type textarea "46F Nil PMHx Mounjaro 10mg (experienced sever side effects, only able to eat fe…"
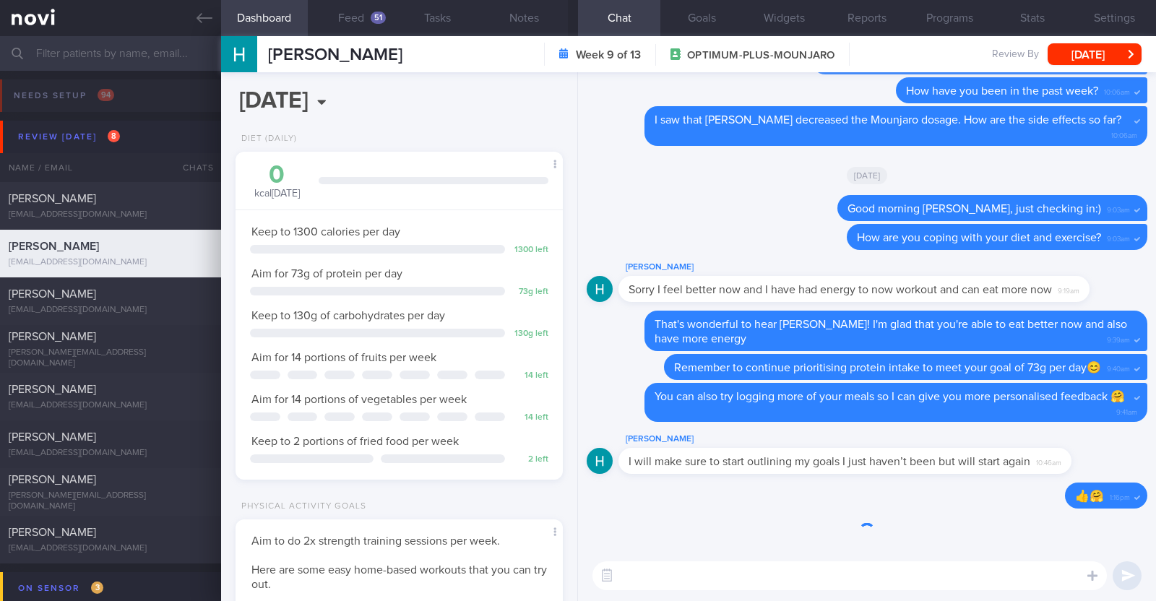
scroll to position [164, 288]
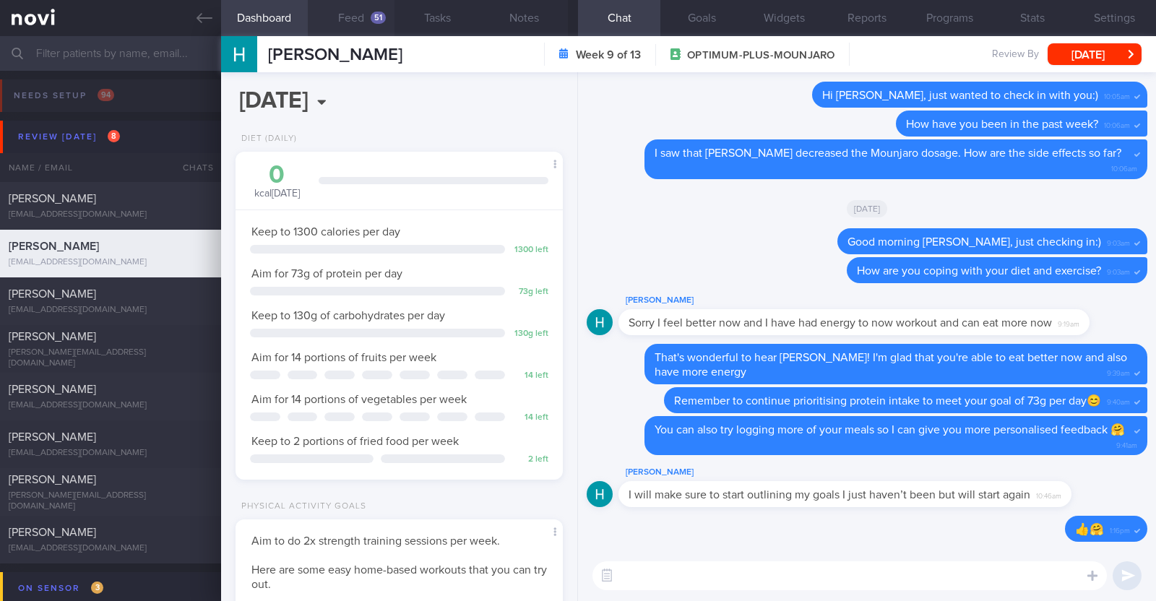
click at [379, 18] on div "51" at bounding box center [378, 18] width 15 height 12
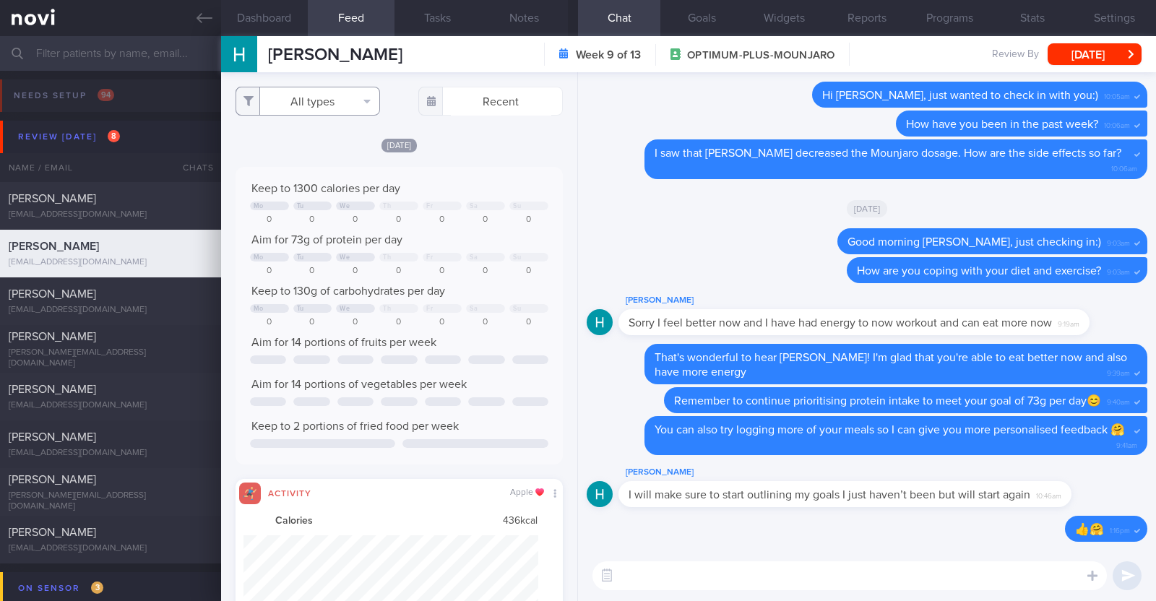
click at [330, 107] on button "All types" at bounding box center [308, 101] width 145 height 29
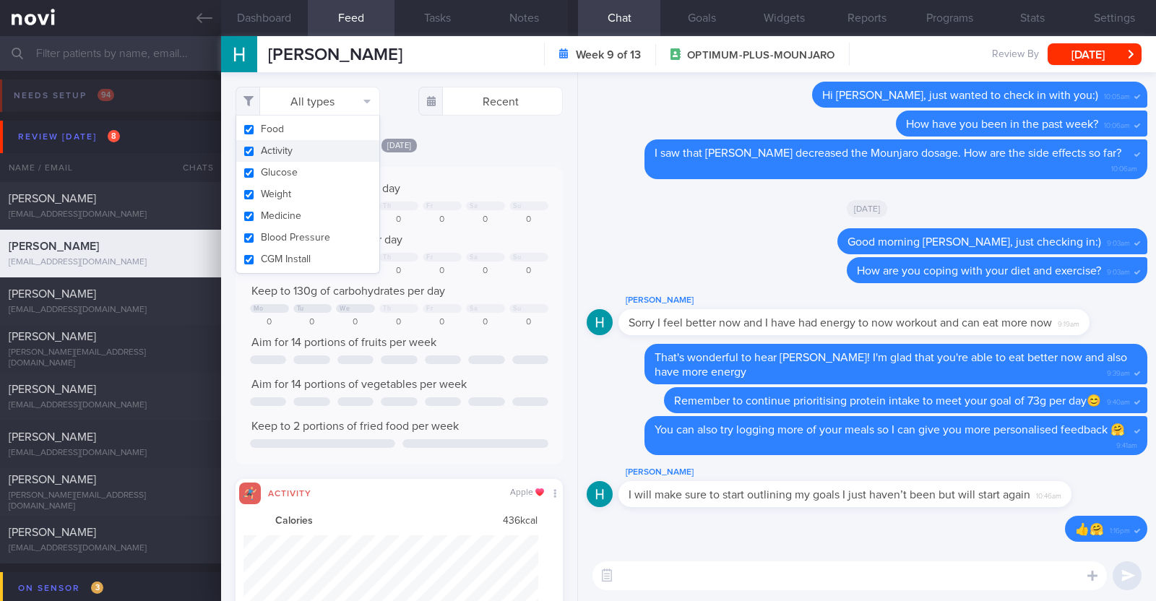
click at [306, 149] on button "Activity" at bounding box center [307, 151] width 143 height 22
checkbox input "false"
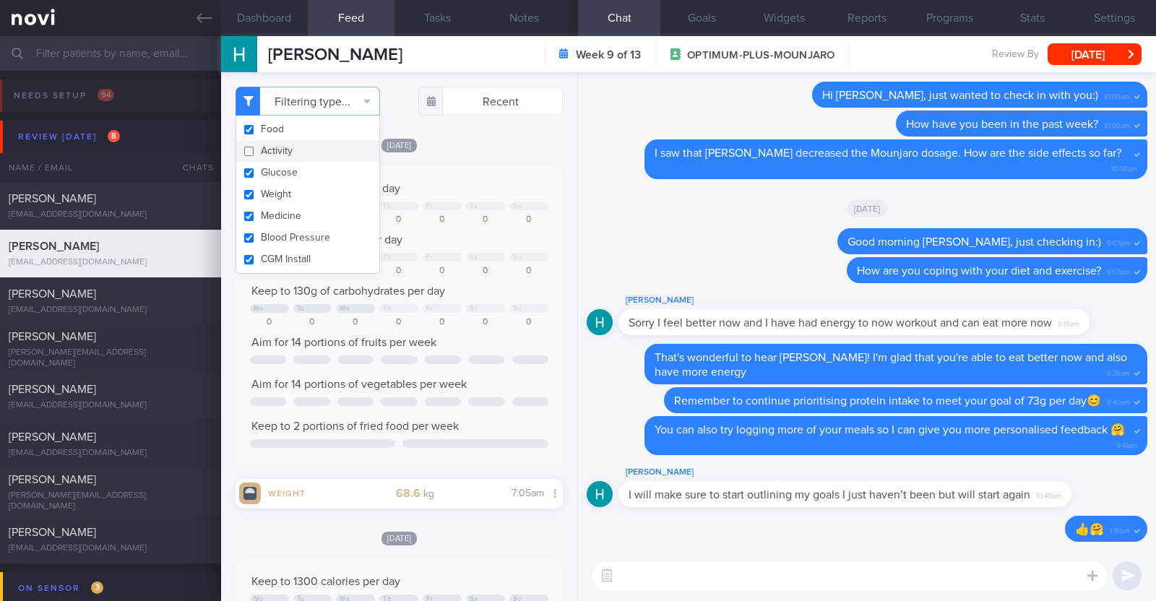
click at [457, 139] on div "[DATE]" at bounding box center [399, 144] width 327 height 15
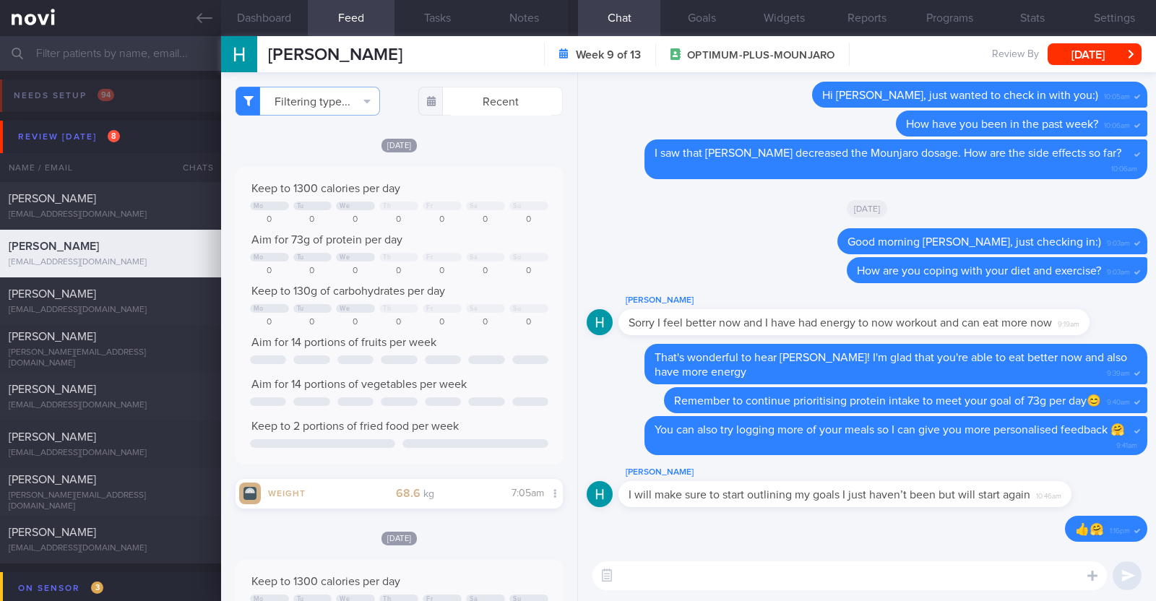
click at [846, 578] on textarea at bounding box center [850, 576] width 515 height 29
type textarea "Hi Heather, happy Wednesday :)"
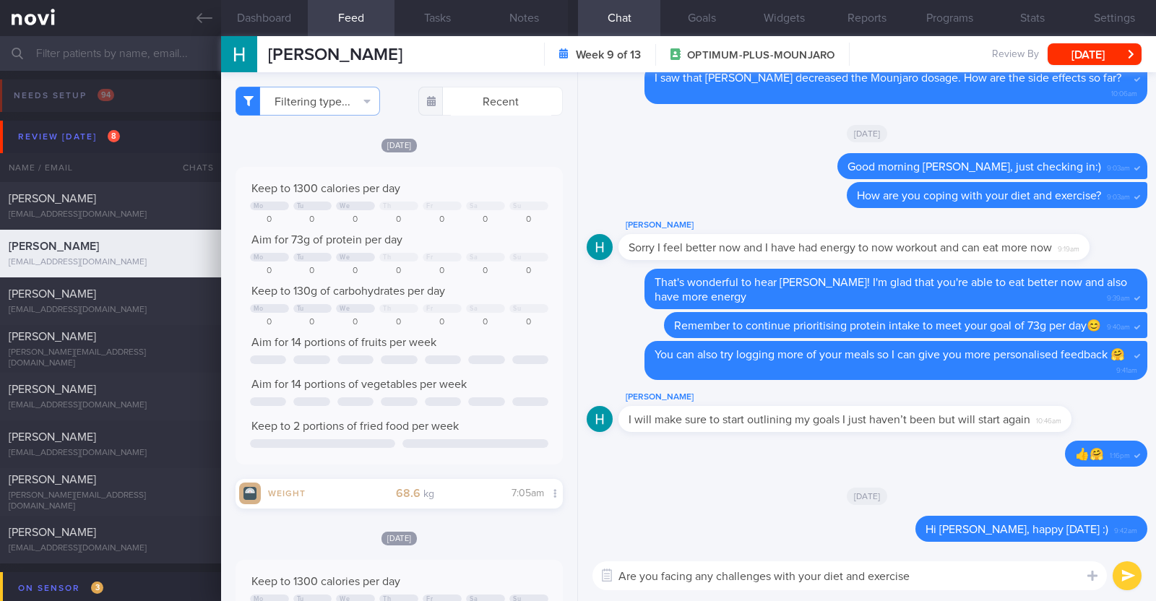
type textarea "Are you facing any challenges with your diet and exercise?"
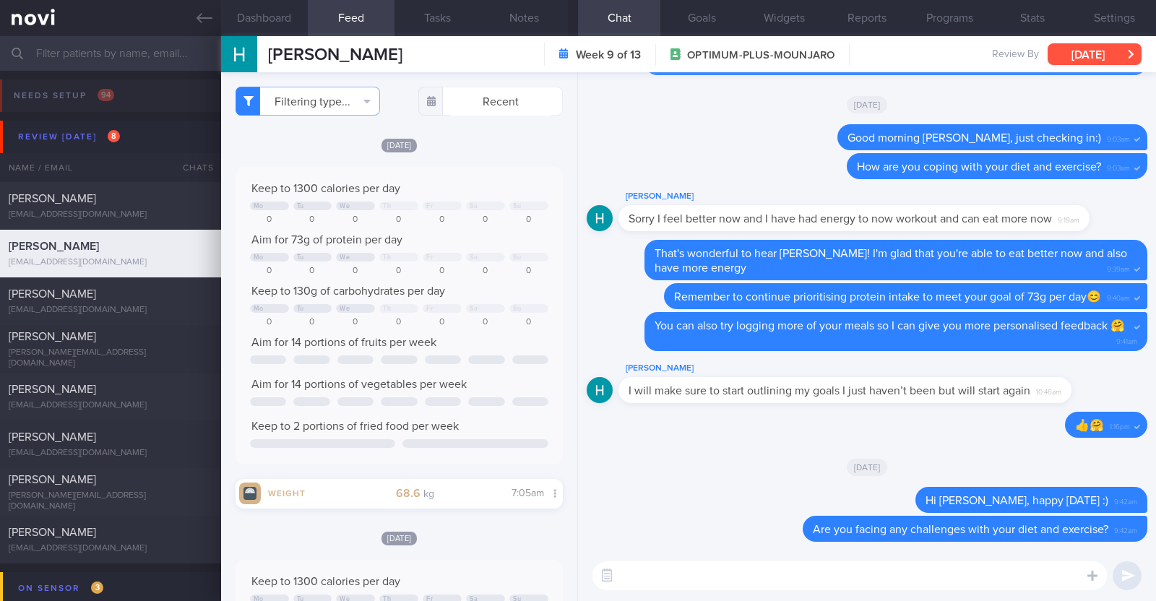
click at [1093, 44] on button "[DATE]" at bounding box center [1095, 54] width 94 height 22
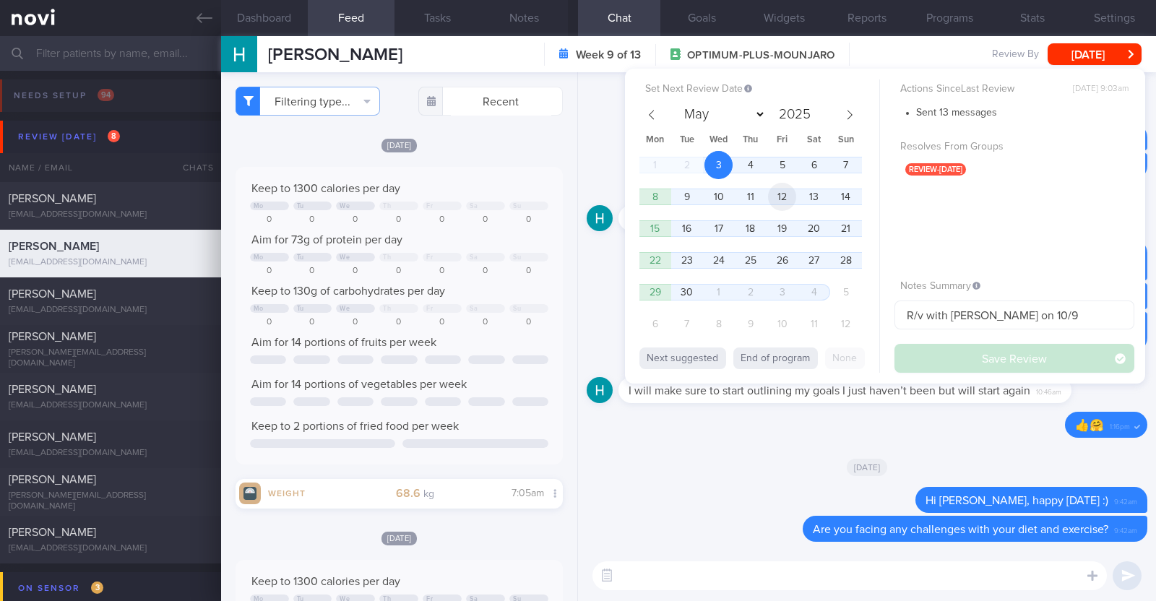
click at [783, 199] on span "12" at bounding box center [782, 197] width 28 height 28
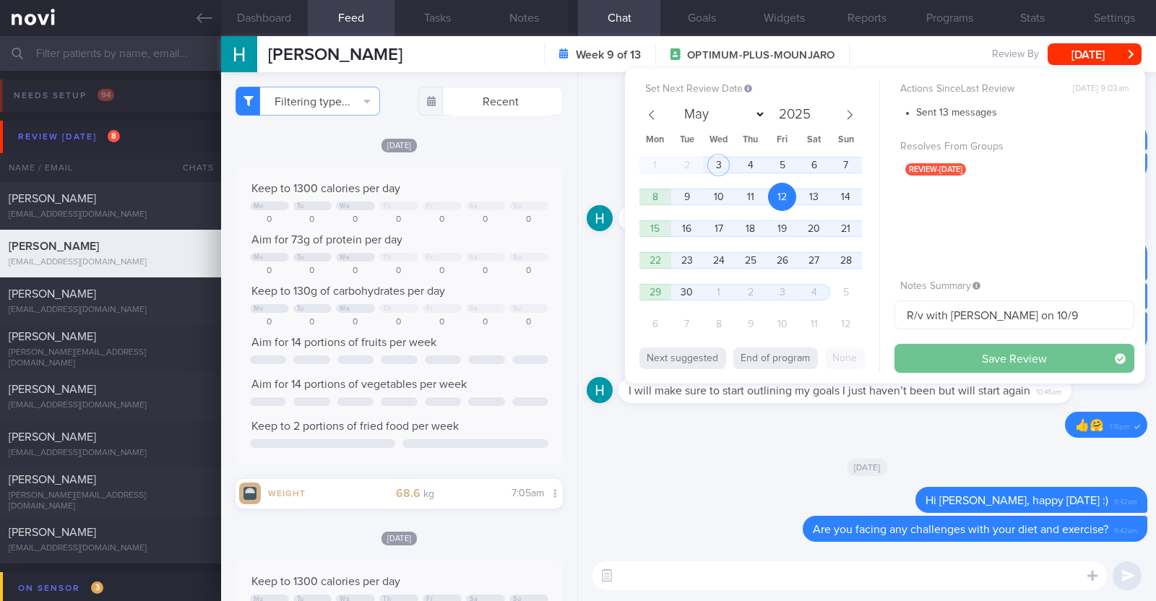
click at [932, 356] on button "Save Review" at bounding box center [1015, 358] width 240 height 29
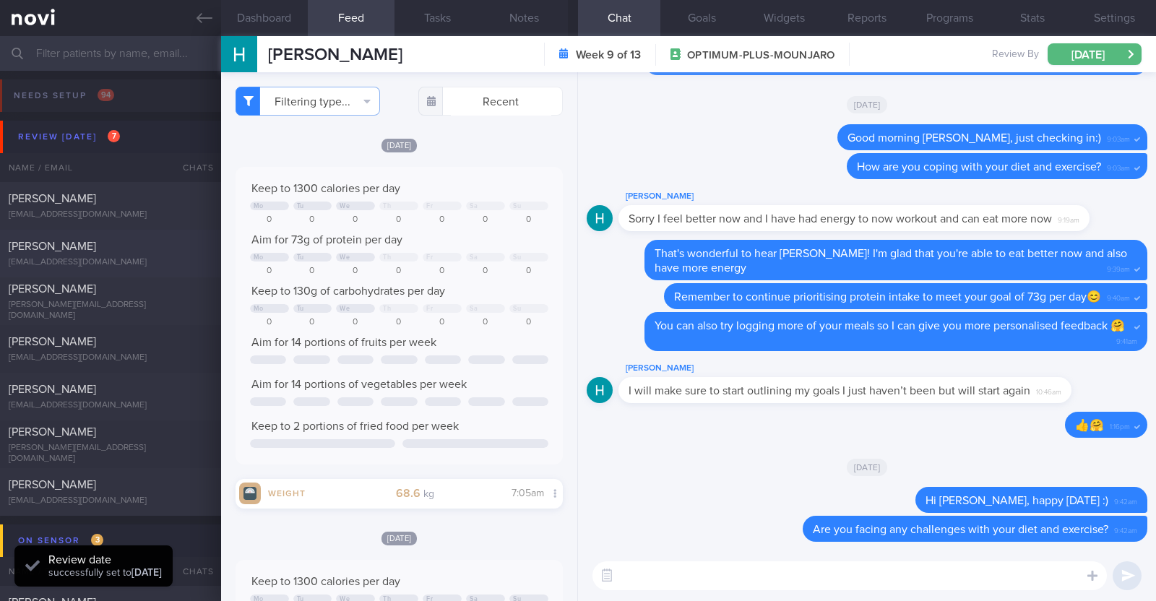
click at [176, 249] on div "[PERSON_NAME]" at bounding box center [109, 246] width 200 height 14
type textarea "26F Comorbidities: borderline personality disorder Medications: Antidepressants…"
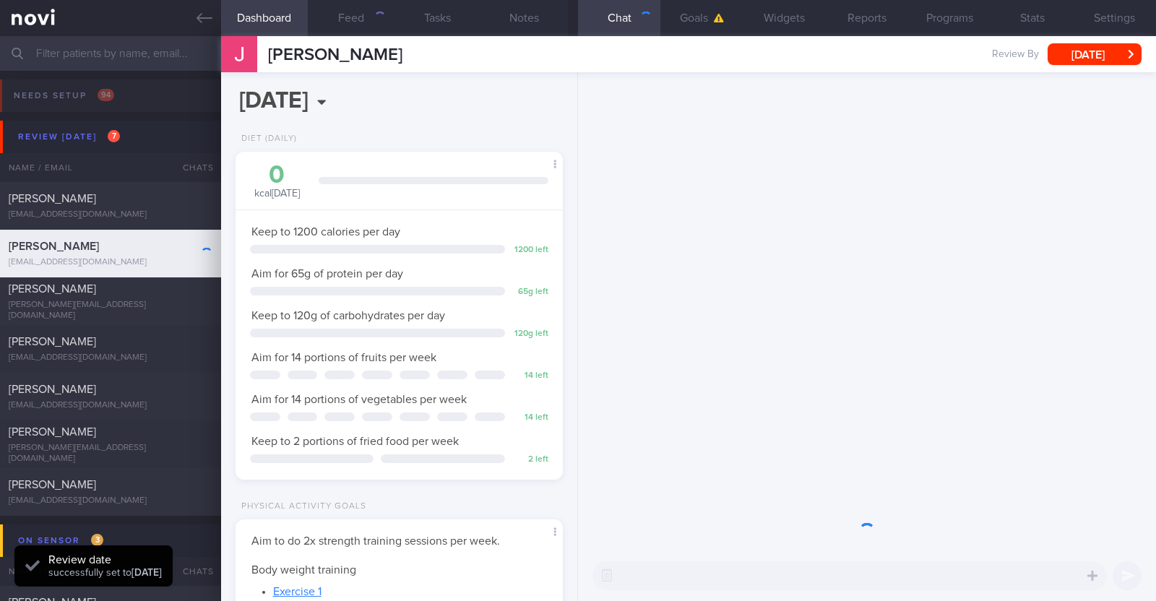
scroll to position [146, 293]
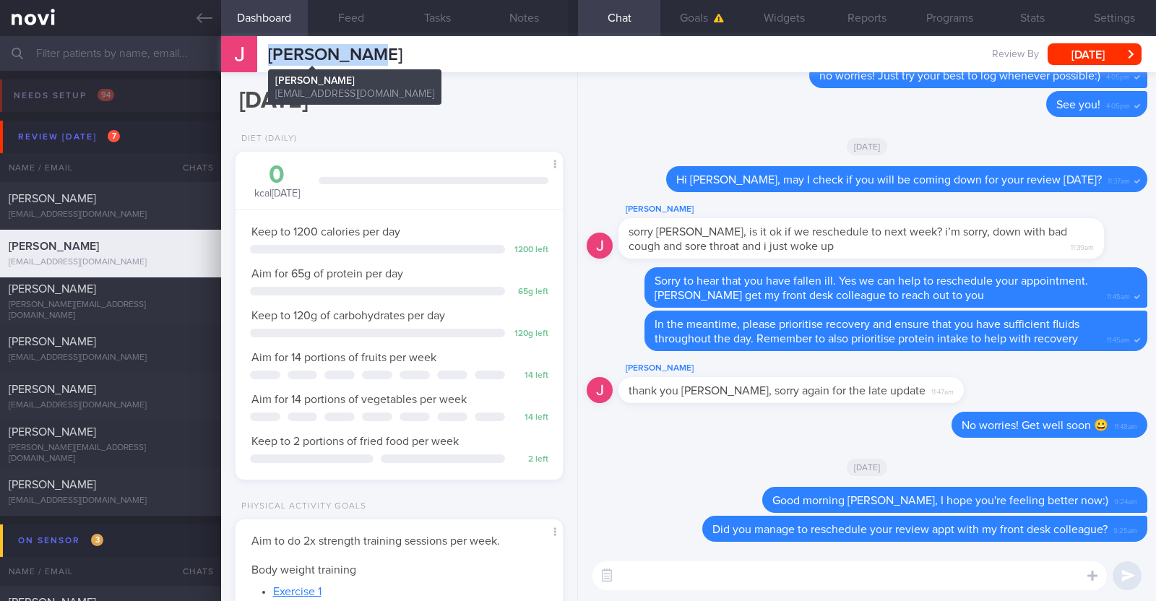
drag, startPoint x: 373, startPoint y: 48, endPoint x: 269, endPoint y: 48, distance: 104.1
click at [269, 48] on div "Justine Lee Justine Lee leejustine612@gmail.com Review By Wed, 3 Sep Set Next R…" at bounding box center [688, 54] width 935 height 36
copy span "[PERSON_NAME]"
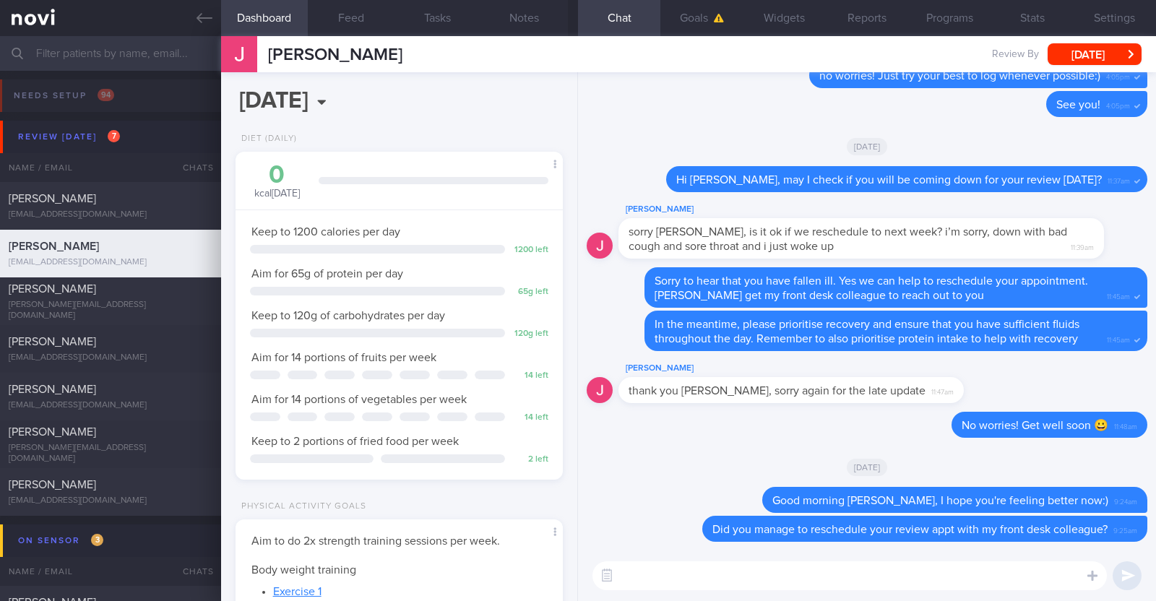
click at [782, 576] on textarea at bounding box center [850, 576] width 515 height 29
click at [629, 577] on textarea "HI Justine," at bounding box center [850, 576] width 515 height 29
click at [686, 571] on textarea "Hi Justine," at bounding box center [850, 576] width 515 height 29
type textarea "Hi Justine, just checking in"
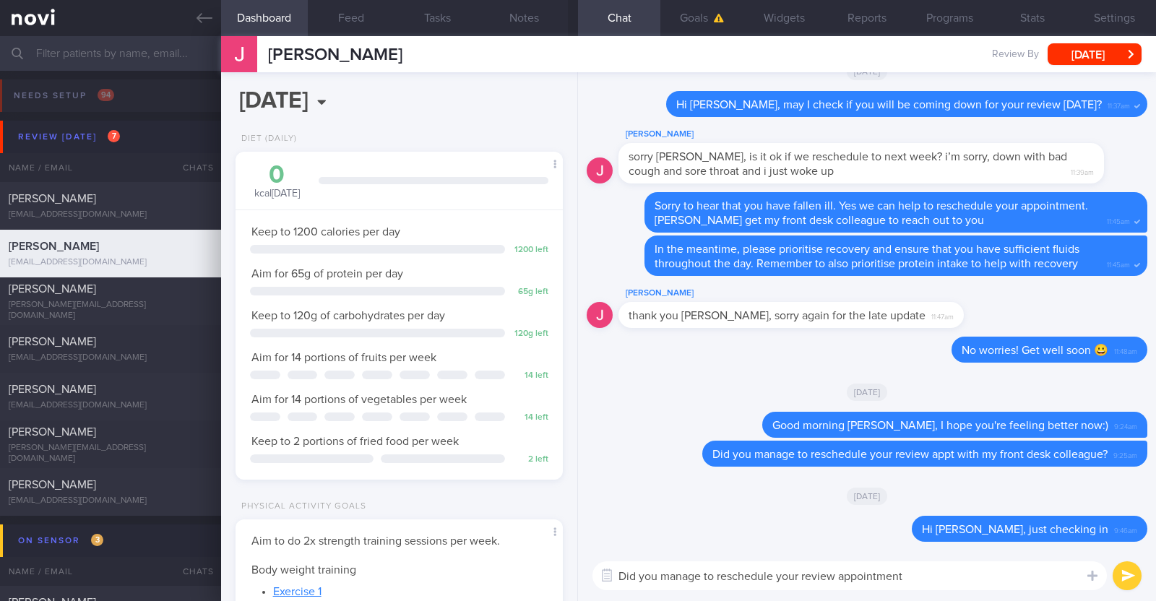
type textarea "Did you manage to reschedule your review appointment?"
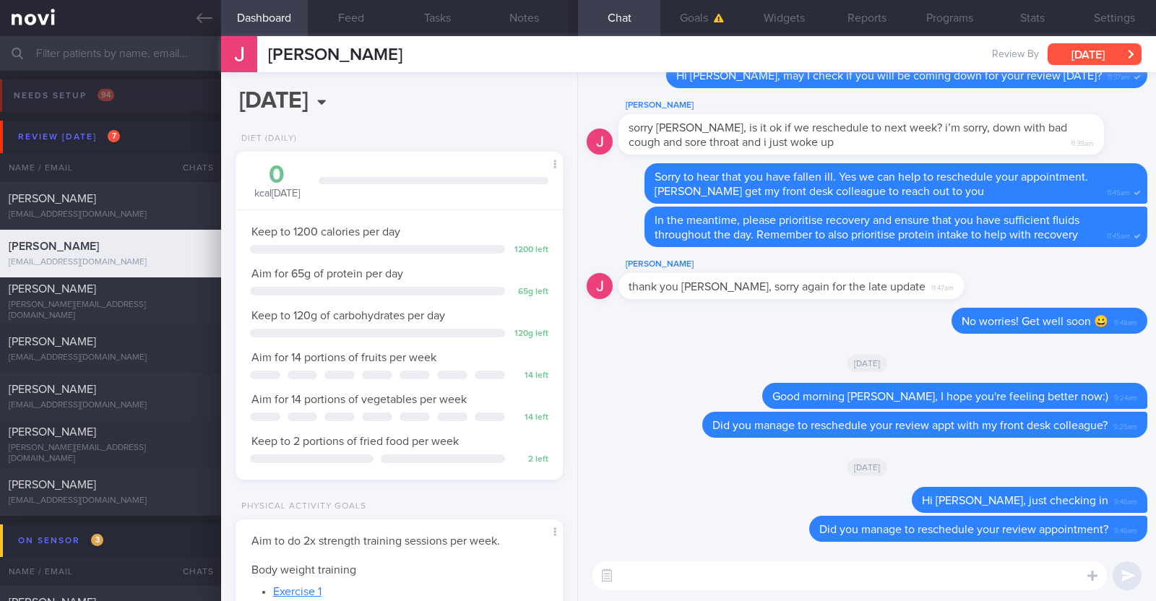
click at [1095, 53] on button "[DATE]" at bounding box center [1095, 54] width 94 height 22
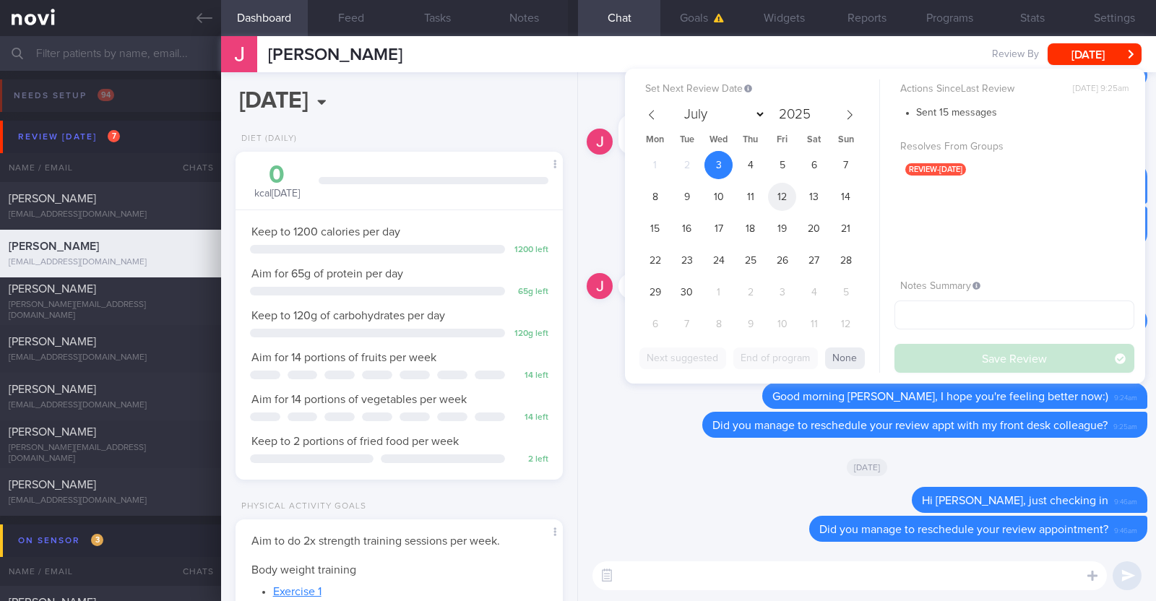
click at [784, 192] on span "12" at bounding box center [782, 197] width 28 height 28
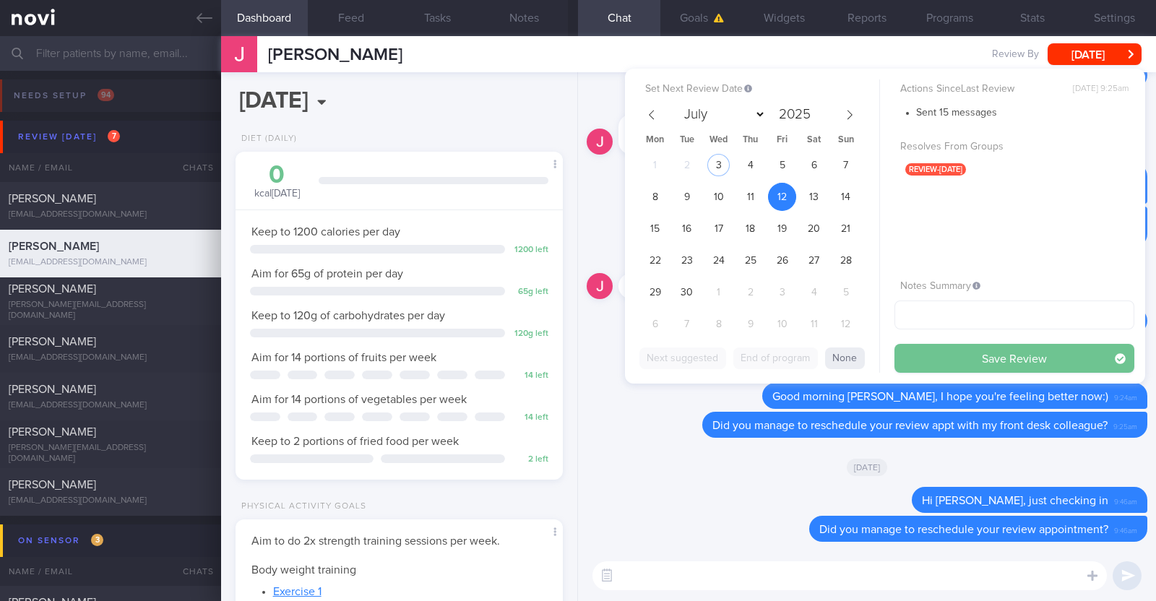
click at [991, 355] on button "Save Review" at bounding box center [1015, 358] width 240 height 29
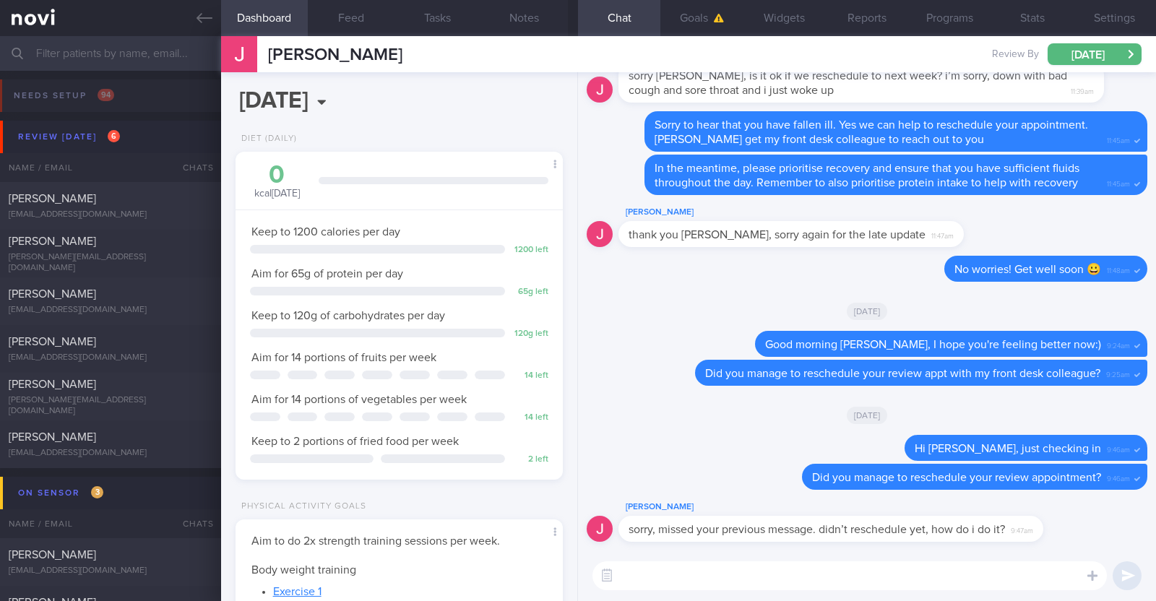
select select "8"
click at [671, 583] on textarea at bounding box center [850, 576] width 515 height 29
type textarea "no worries:0"
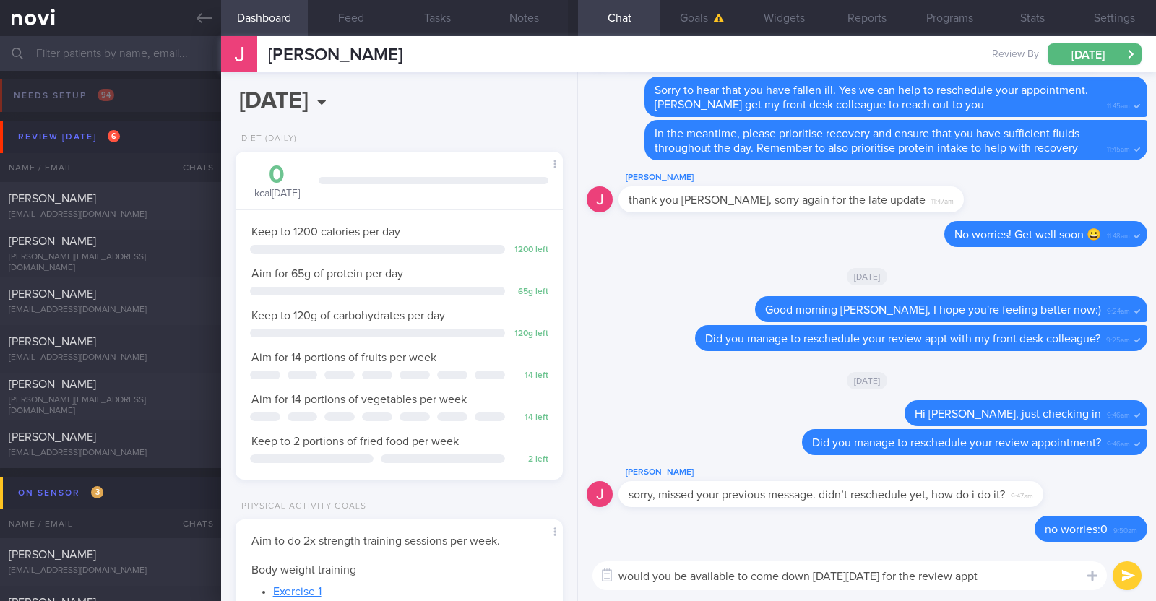
type textarea "would you be available to come down [DATE][DATE] for the review appt?"
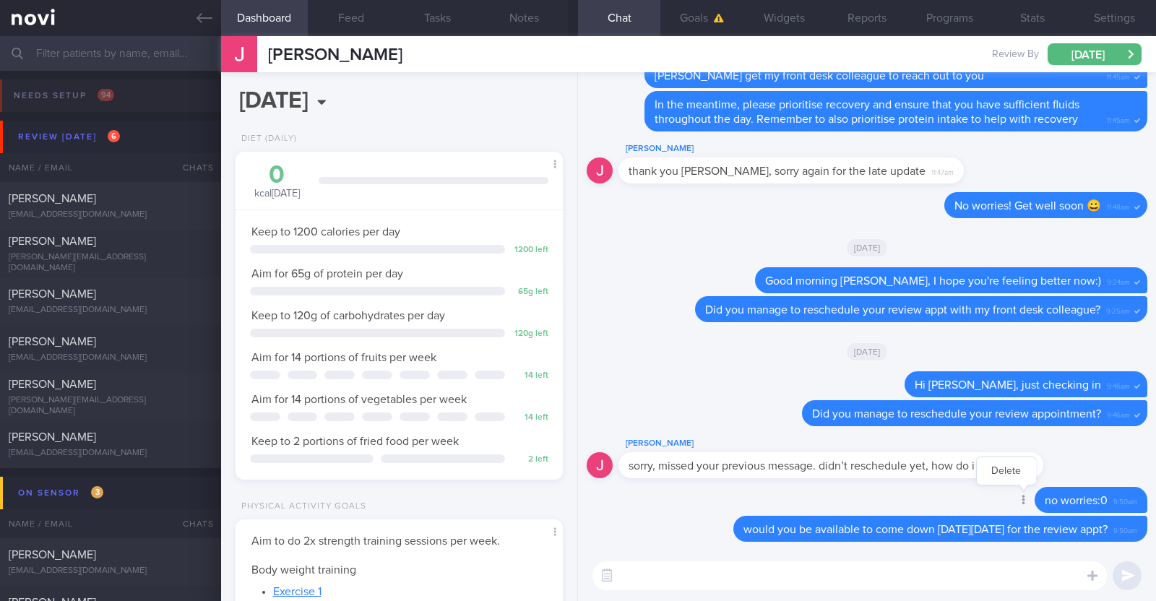
click at [1010, 504] on div at bounding box center [1023, 501] width 26 height 27
click at [983, 472] on button "Delete" at bounding box center [1006, 471] width 59 height 22
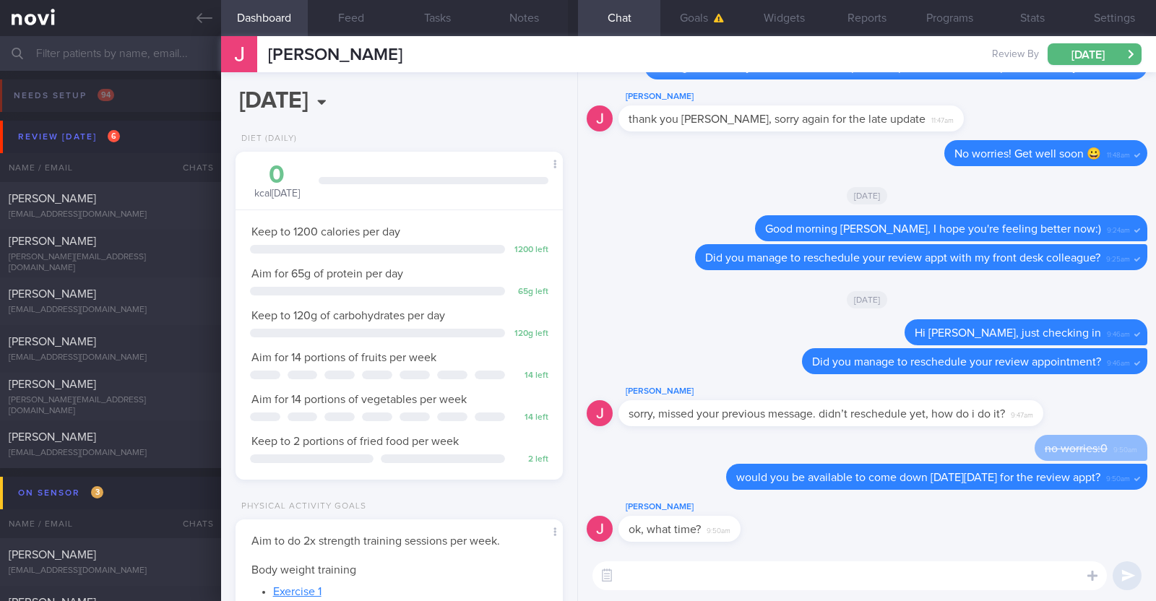
click at [668, 569] on textarea at bounding box center [850, 576] width 515 height 29
type textarea "11.30am, 2pm, 3pm are available. Which would be preferable for you?"
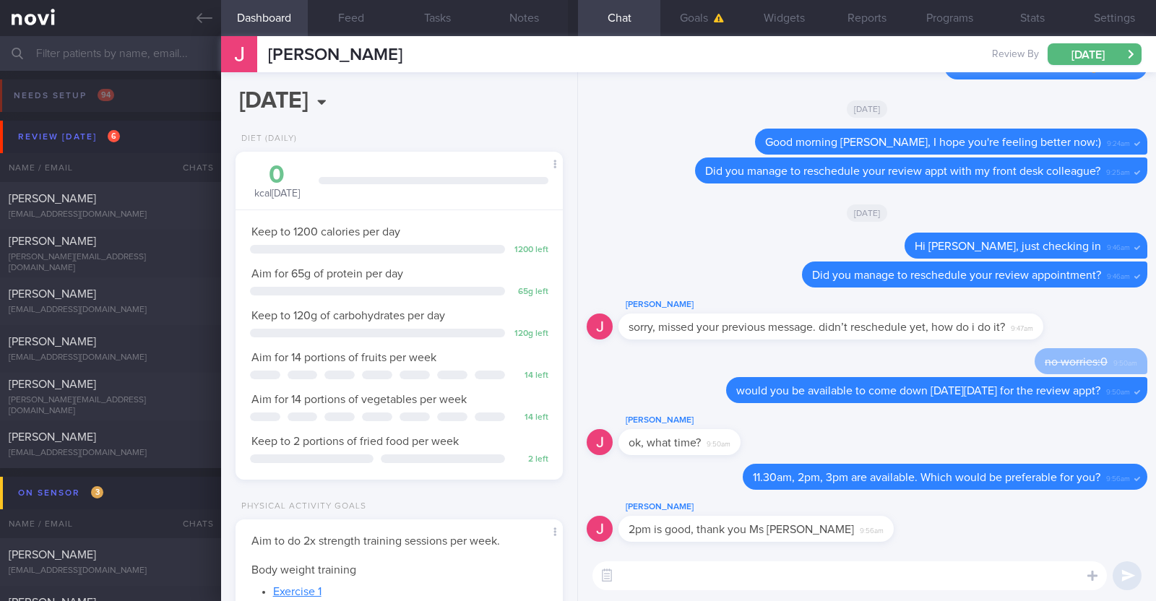
click at [668, 569] on textarea at bounding box center [850, 576] width 515 height 29
click at [658, 577] on textarea "Ok! Will let my front desk colleague" at bounding box center [850, 576] width 515 height 29
click at [856, 579] on textarea "Ok! [PERSON_NAME] inform my front desk colleague" at bounding box center [850, 576] width 515 height 29
type textarea "Ok! [PERSON_NAME] inform my front desk colleague:)"
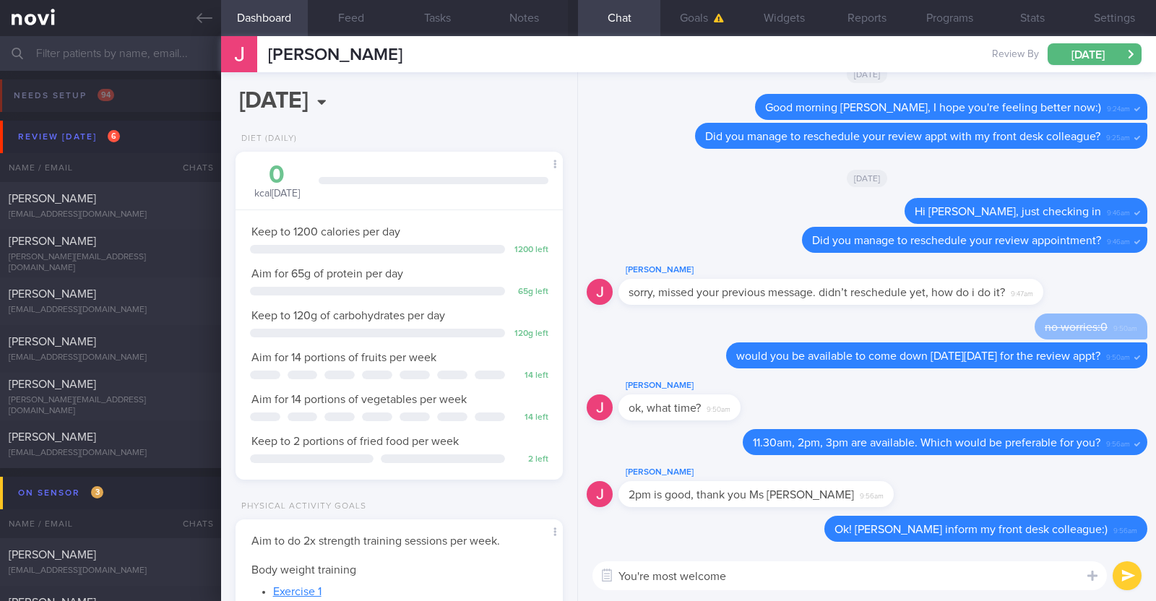
type textarea "You're most welcome!"
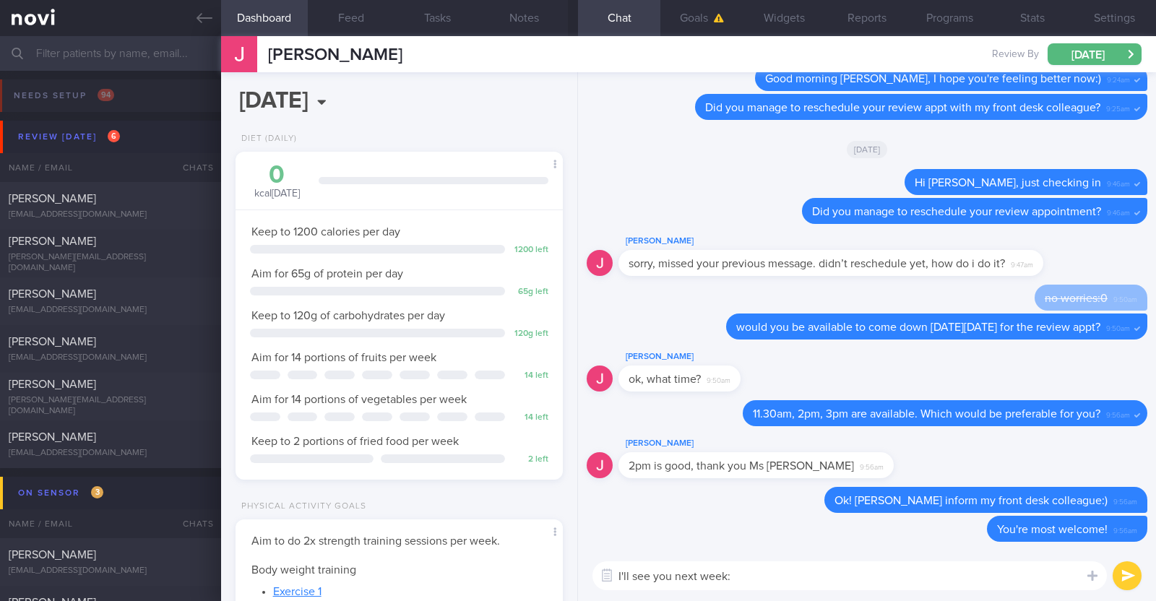
type textarea "I'll see you next week:)"
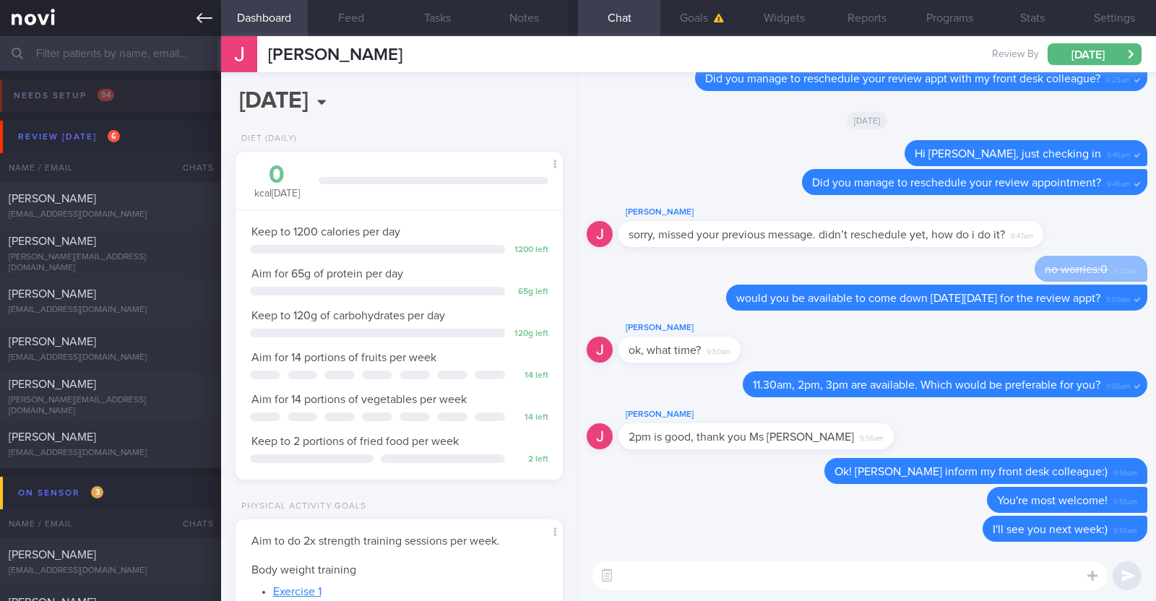
click at [195, 8] on link at bounding box center [110, 18] width 221 height 36
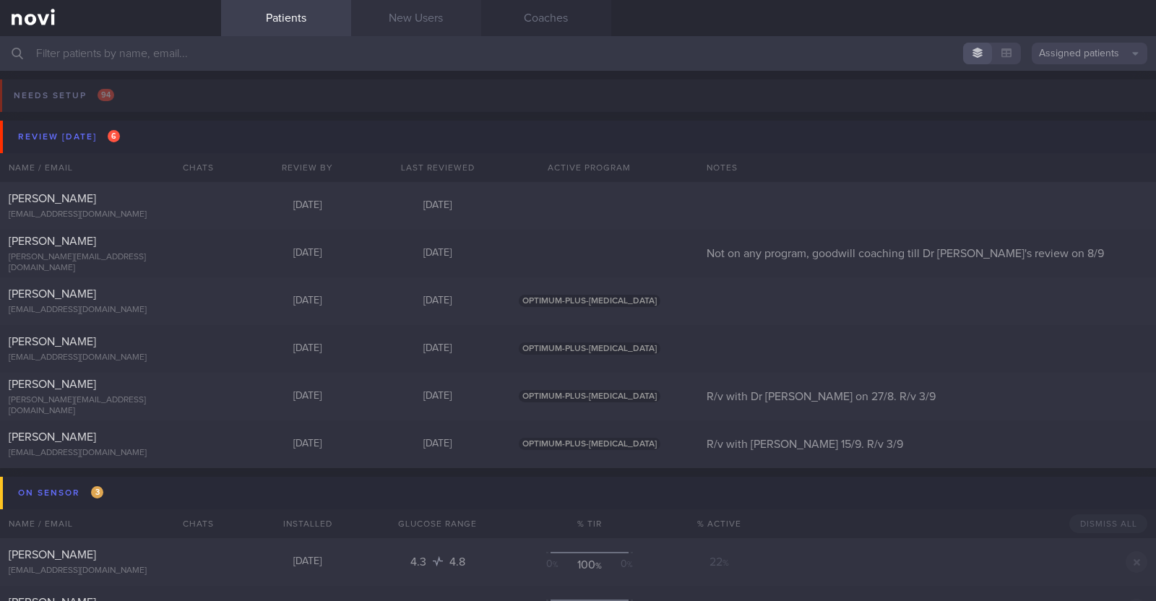
click at [385, 23] on link "New Users" at bounding box center [416, 18] width 130 height 36
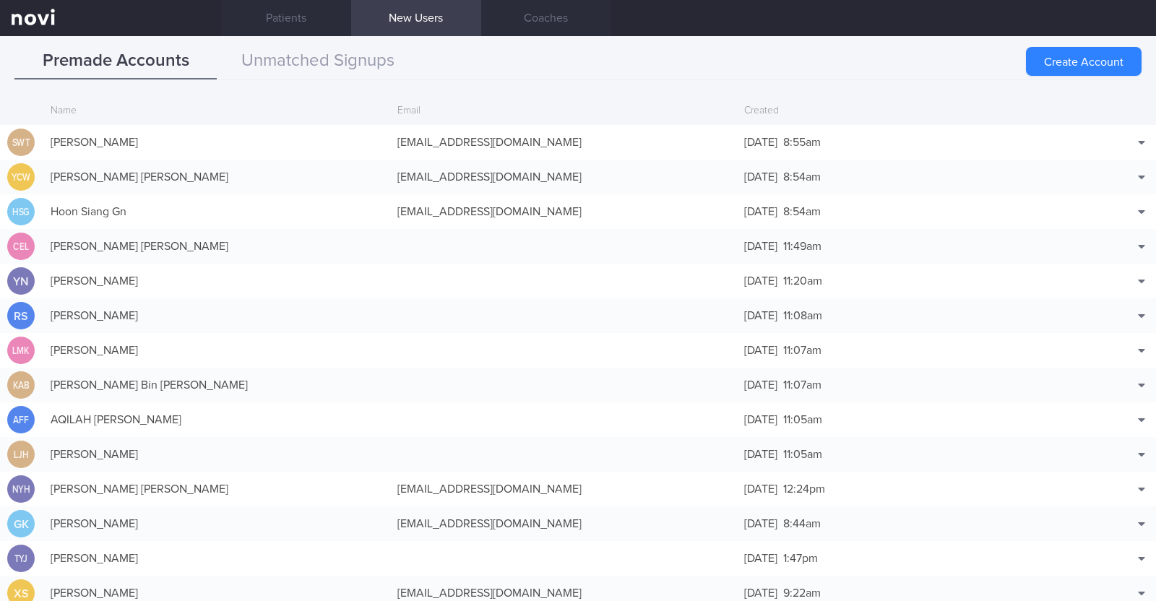
scroll to position [104, 0]
click at [387, 61] on button "Unmatched Signups" at bounding box center [318, 61] width 202 height 36
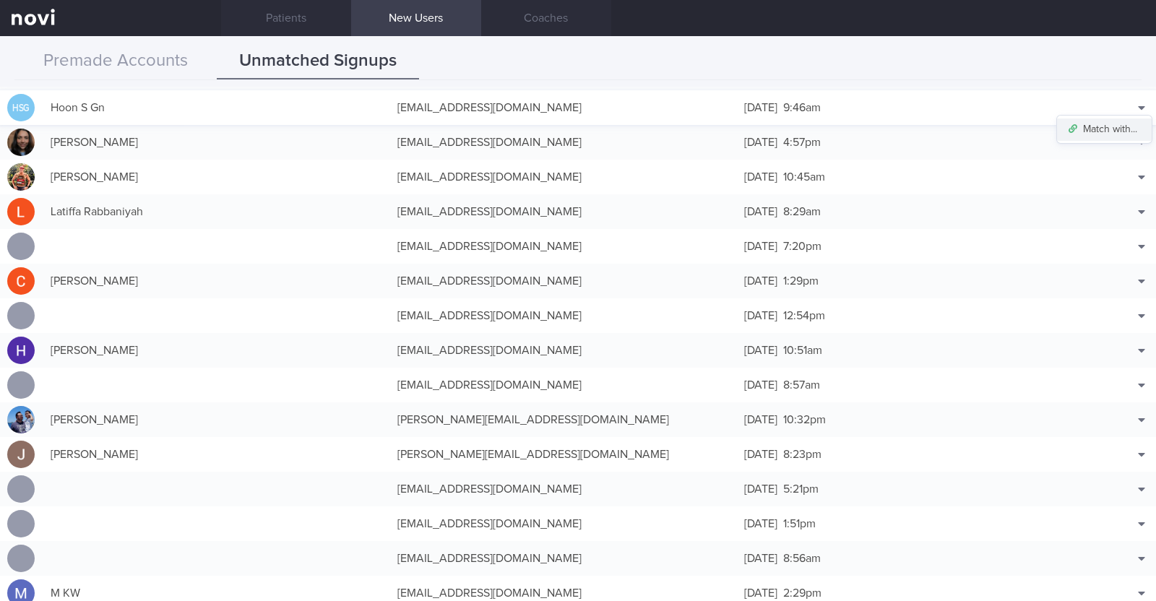
click at [1100, 121] on button "Match with..." at bounding box center [1104, 130] width 95 height 22
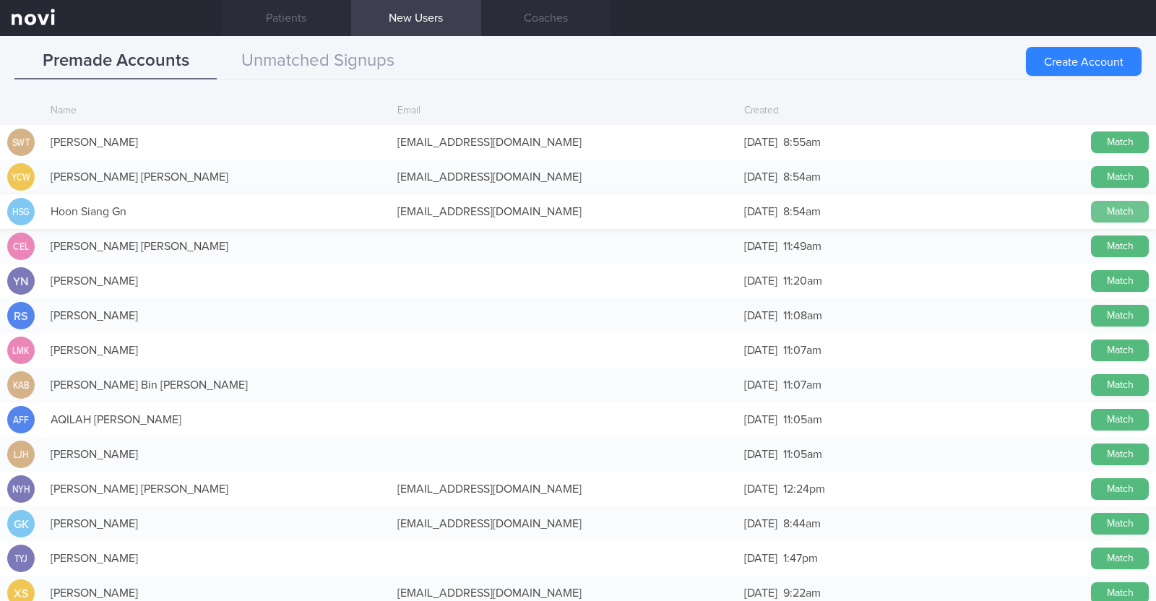
click at [1097, 212] on button "Match" at bounding box center [1120, 212] width 58 height 22
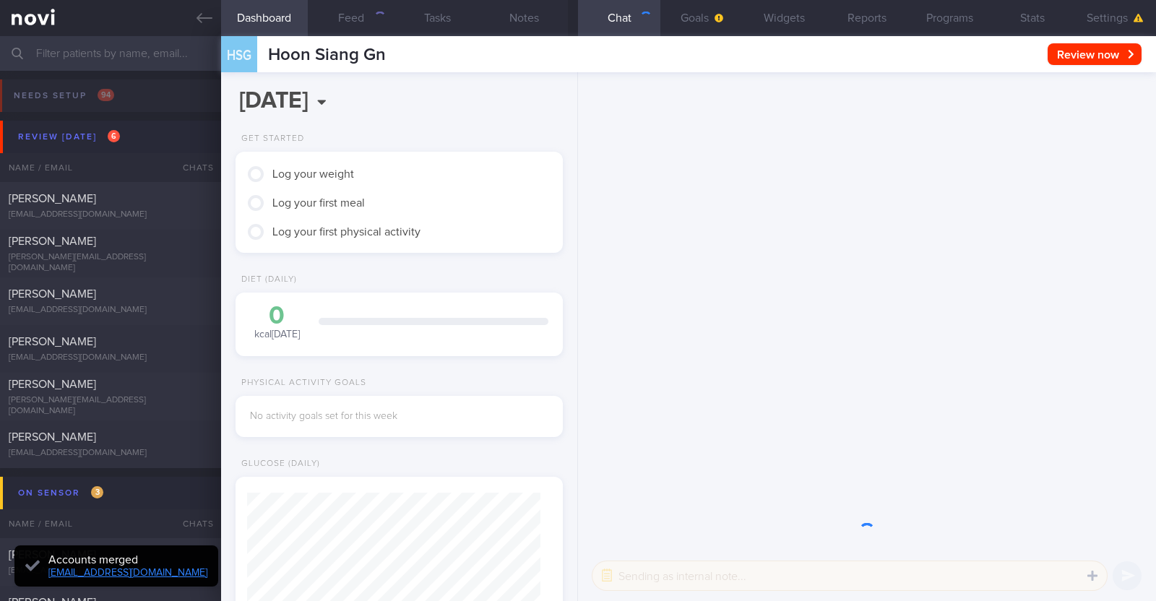
scroll to position [144, 288]
click at [1120, 20] on button "Settings" at bounding box center [1115, 18] width 82 height 36
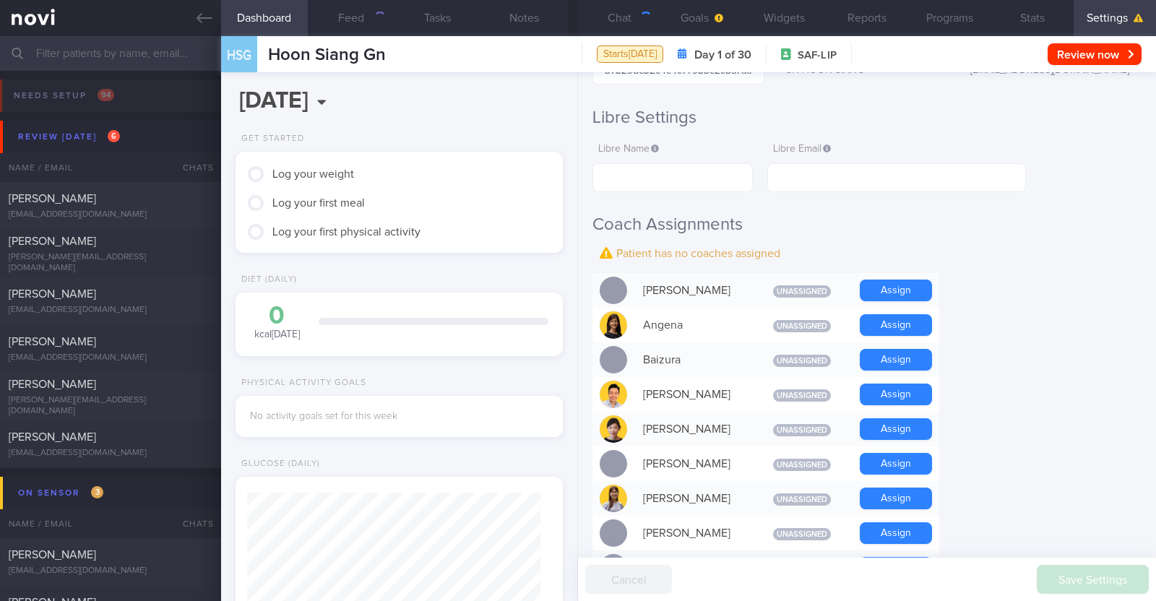
scroll to position [271, 0]
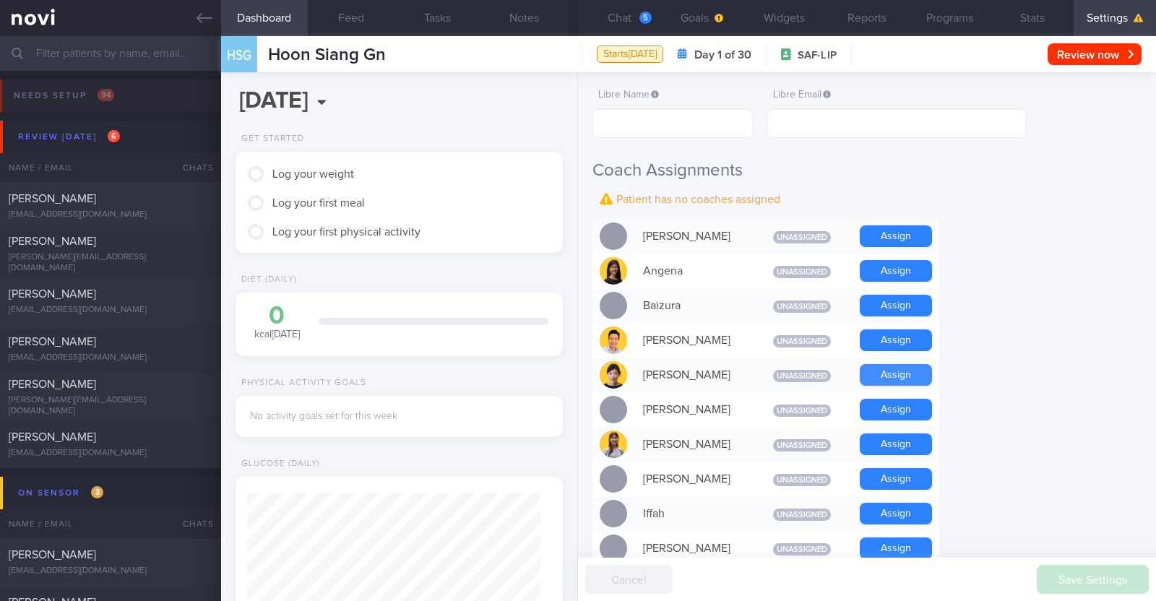
click at [881, 374] on button "Assign" at bounding box center [896, 375] width 72 height 22
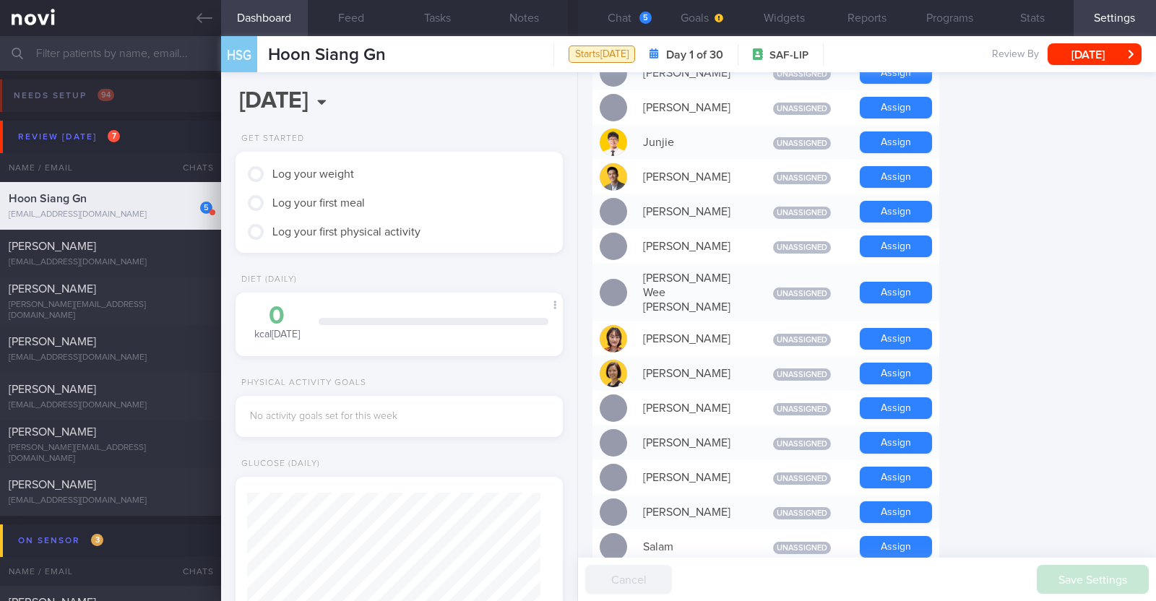
scroll to position [722, 0]
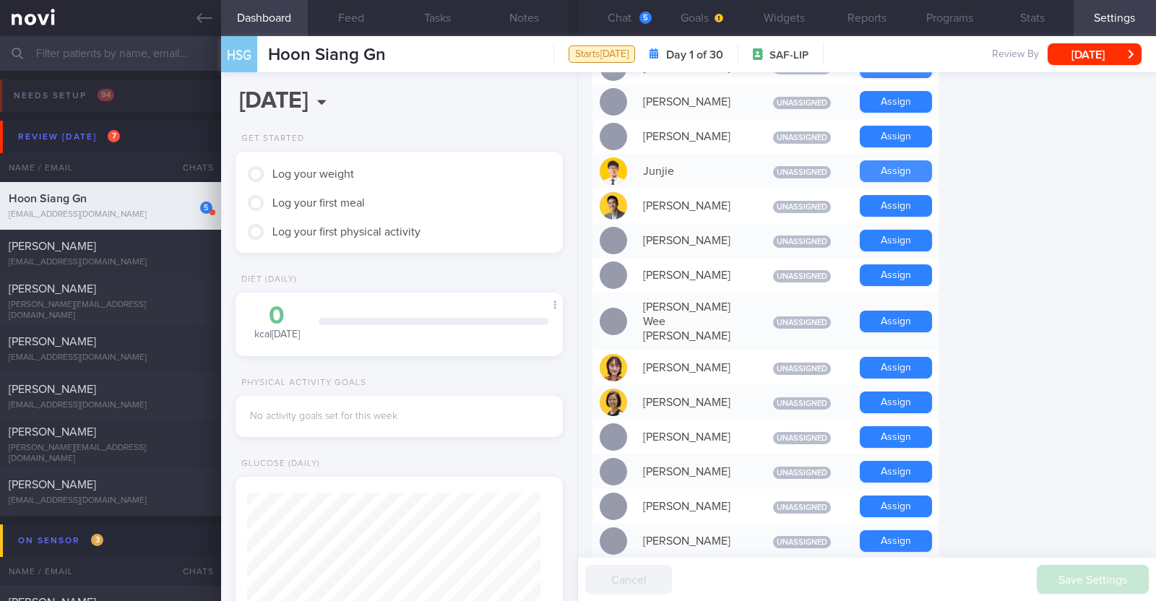
click at [880, 175] on button "Assign" at bounding box center [896, 171] width 72 height 22
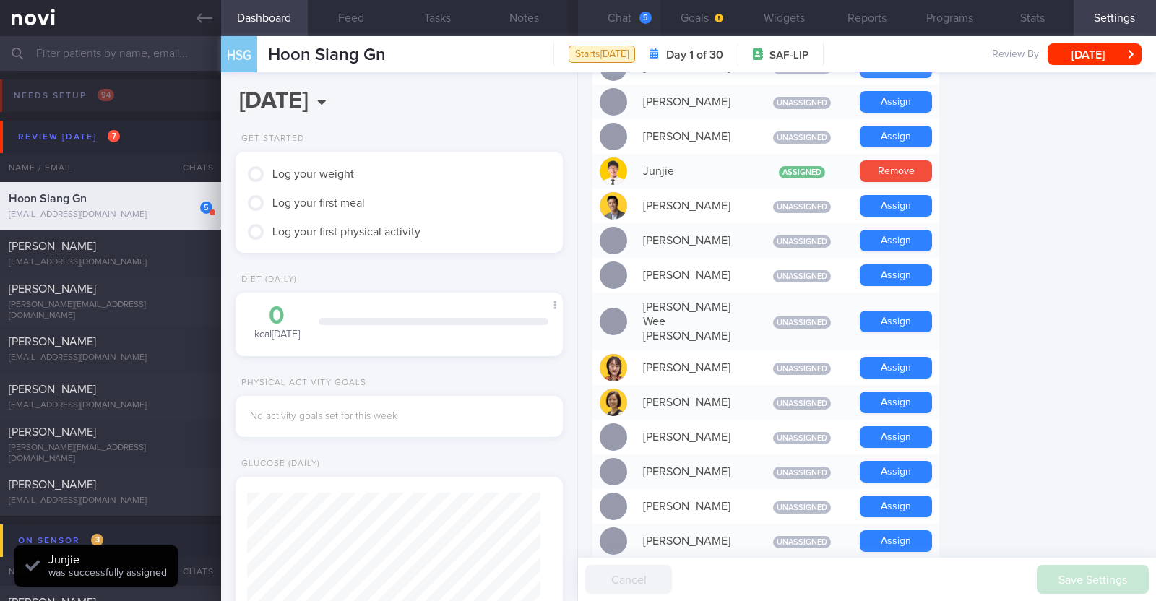
scroll to position [146, 293]
click at [648, 18] on div "5" at bounding box center [646, 18] width 12 height 12
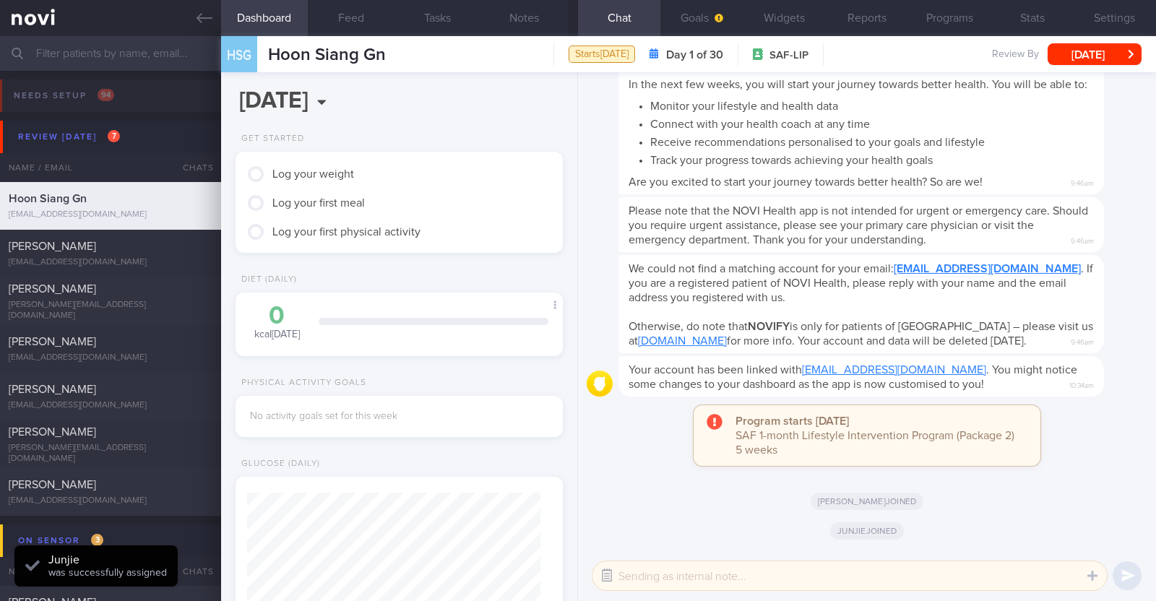
click at [605, 569] on button "button" at bounding box center [607, 576] width 26 height 26
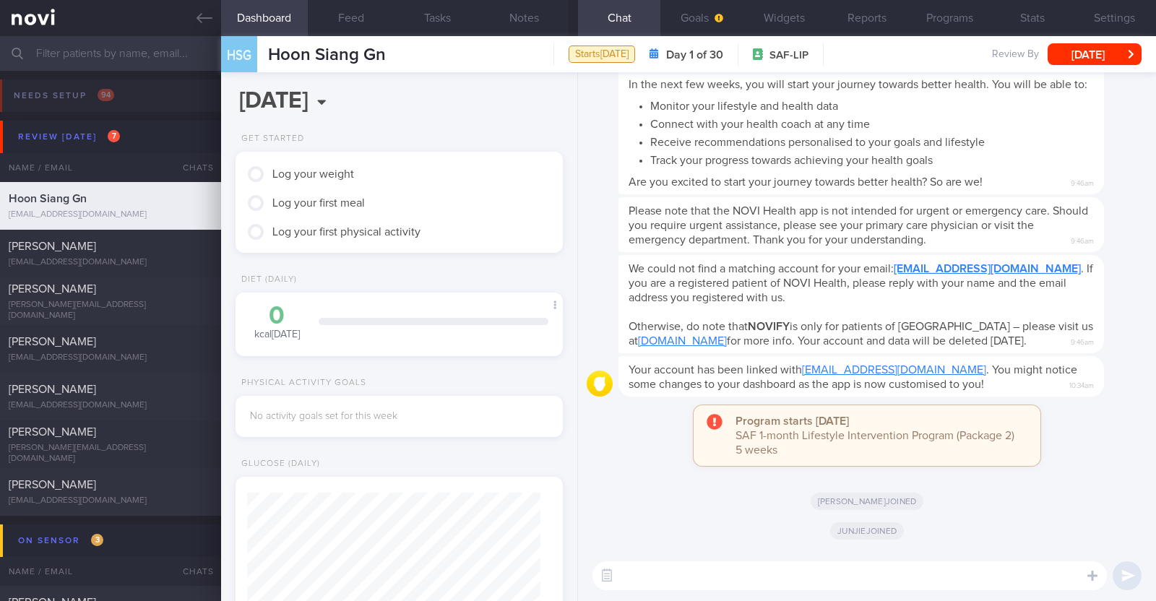
click at [653, 578] on textarea at bounding box center [850, 576] width 515 height 29
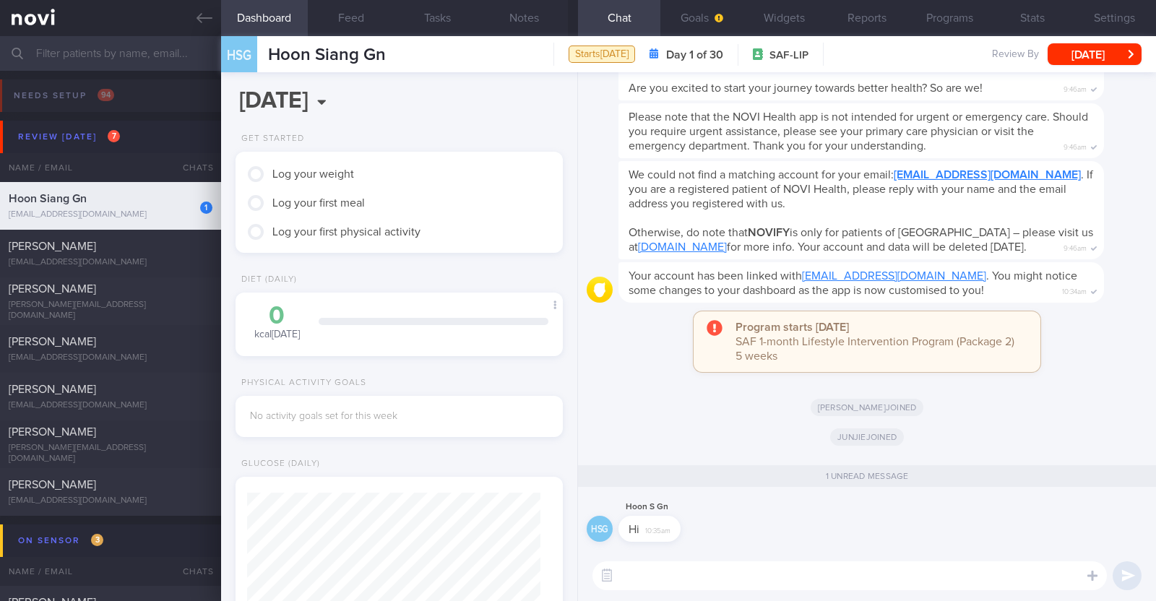
click at [672, 574] on textarea at bounding box center [850, 576] width 515 height 29
type textarea "Hi:)"
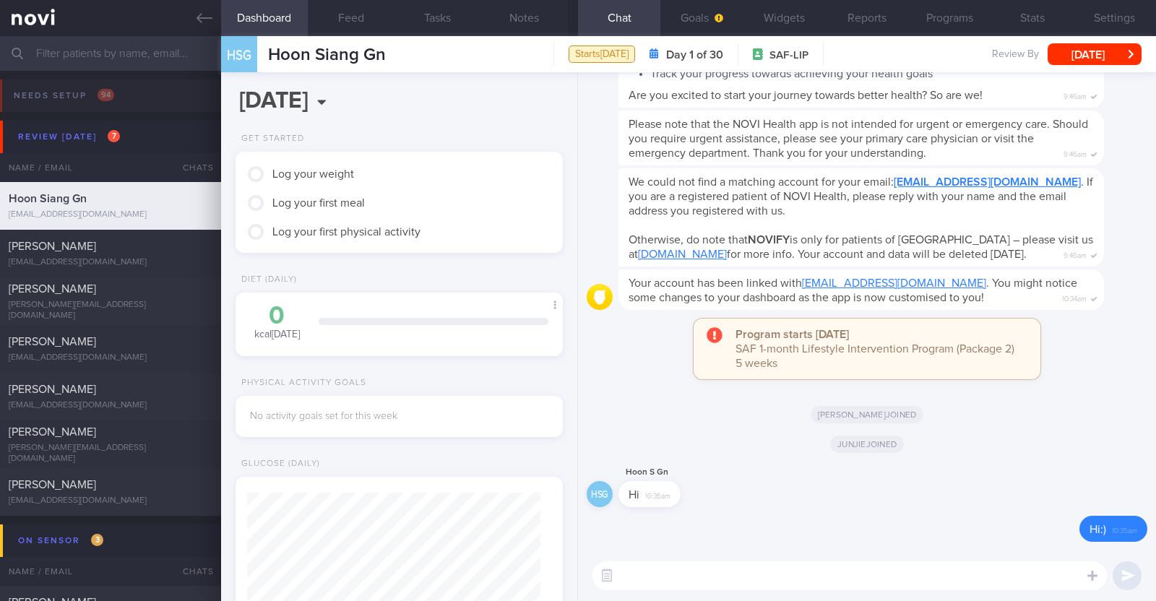
scroll to position [722, 0]
click at [801, 20] on button "Widgets" at bounding box center [785, 18] width 82 height 36
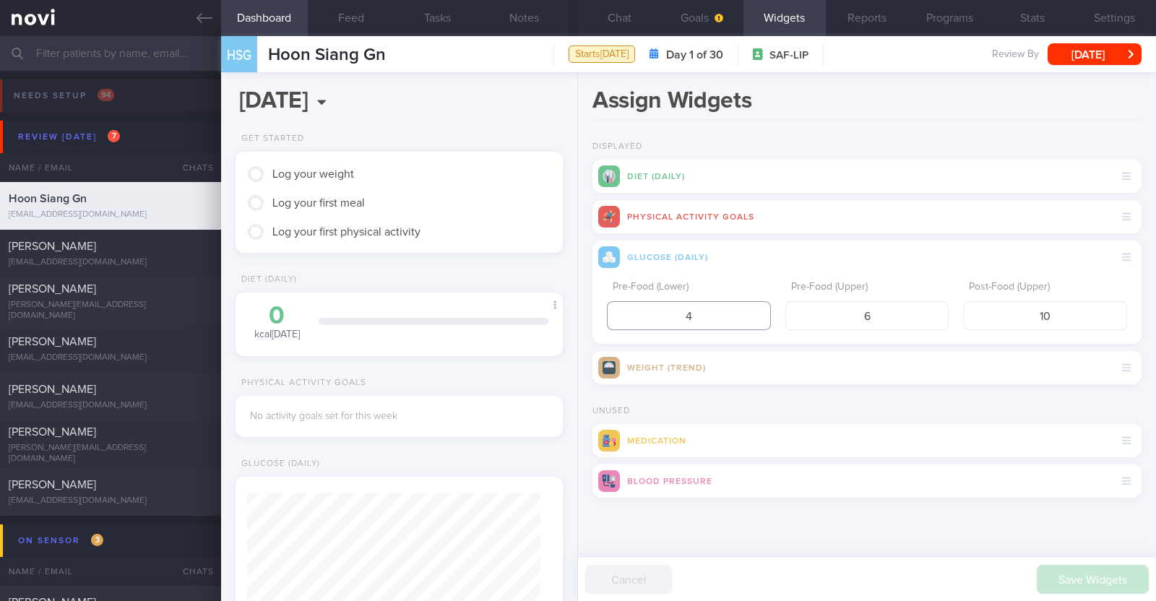
drag, startPoint x: 684, startPoint y: 316, endPoint x: 648, endPoint y: 318, distance: 36.2
click at [648, 318] on input "4" at bounding box center [689, 315] width 164 height 29
type input "3.9"
drag, startPoint x: 1060, startPoint y: 322, endPoint x: 1015, endPoint y: 319, distance: 44.9
click at [1015, 319] on input "10" at bounding box center [1045, 315] width 164 height 29
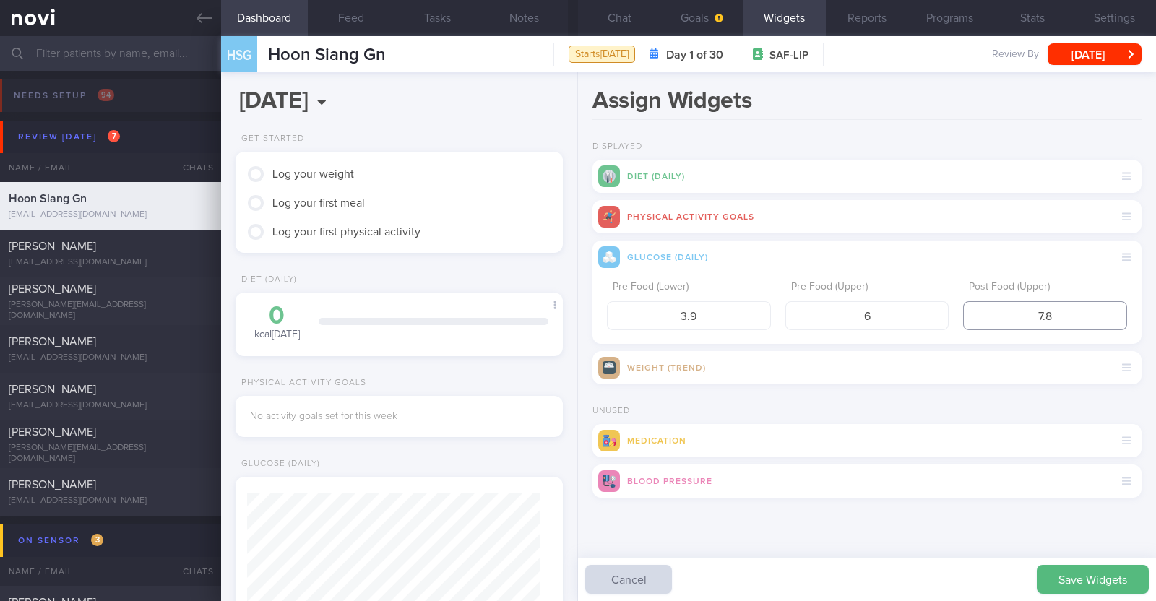
type input "7.8"
click at [1101, 575] on button "Save Widgets" at bounding box center [1093, 579] width 112 height 29
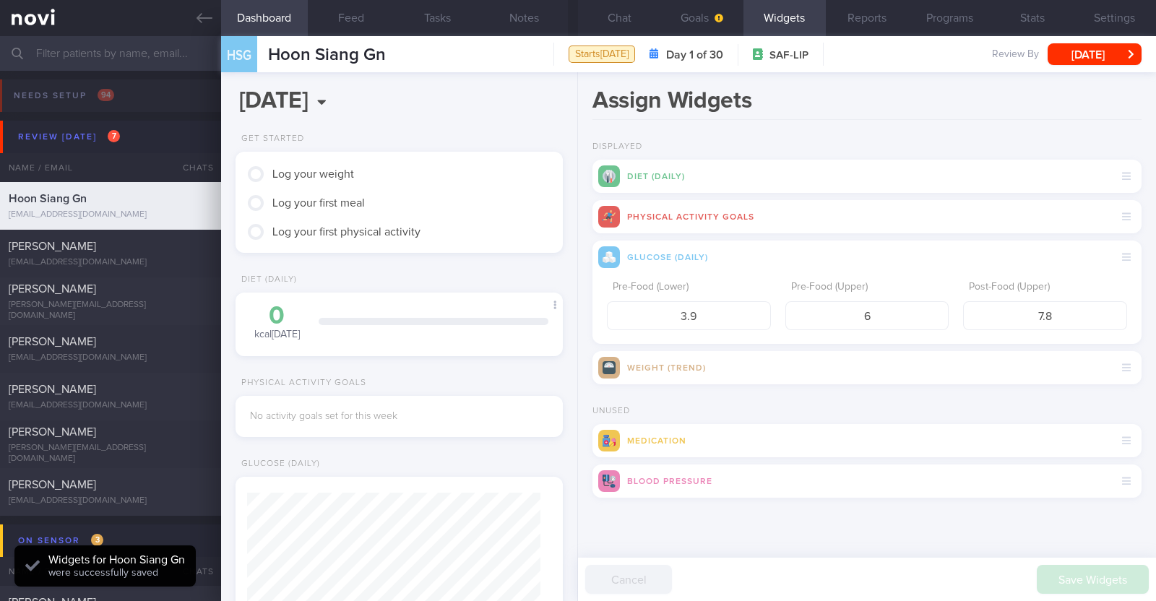
scroll to position [146, 293]
click at [714, 8] on button "Goals" at bounding box center [702, 18] width 82 height 36
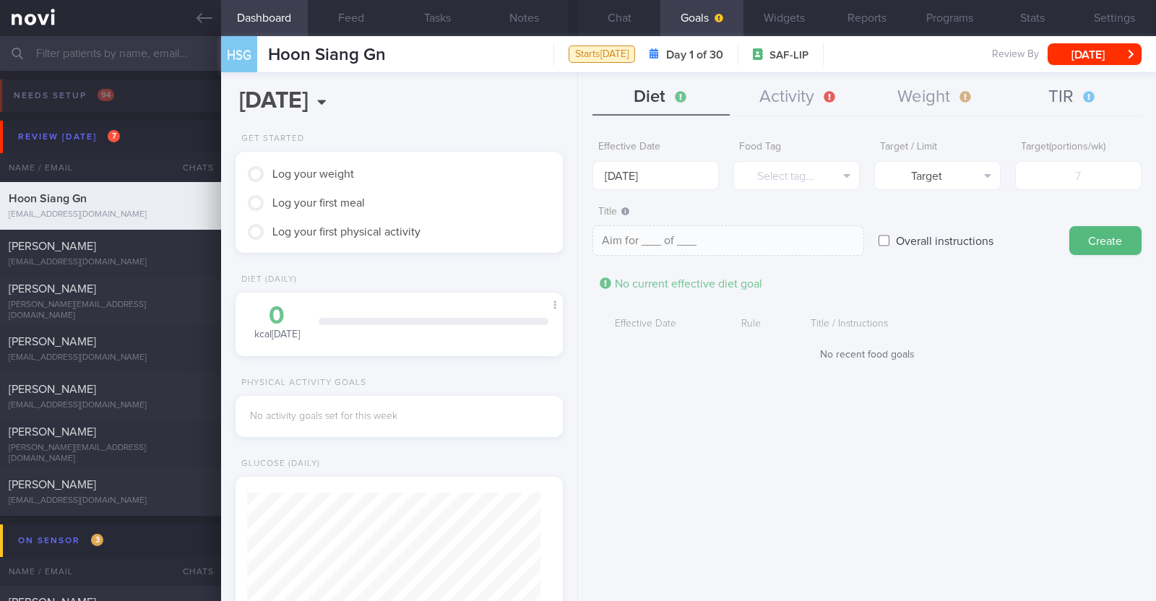
click at [1048, 88] on button "TIR" at bounding box center [1073, 97] width 137 height 36
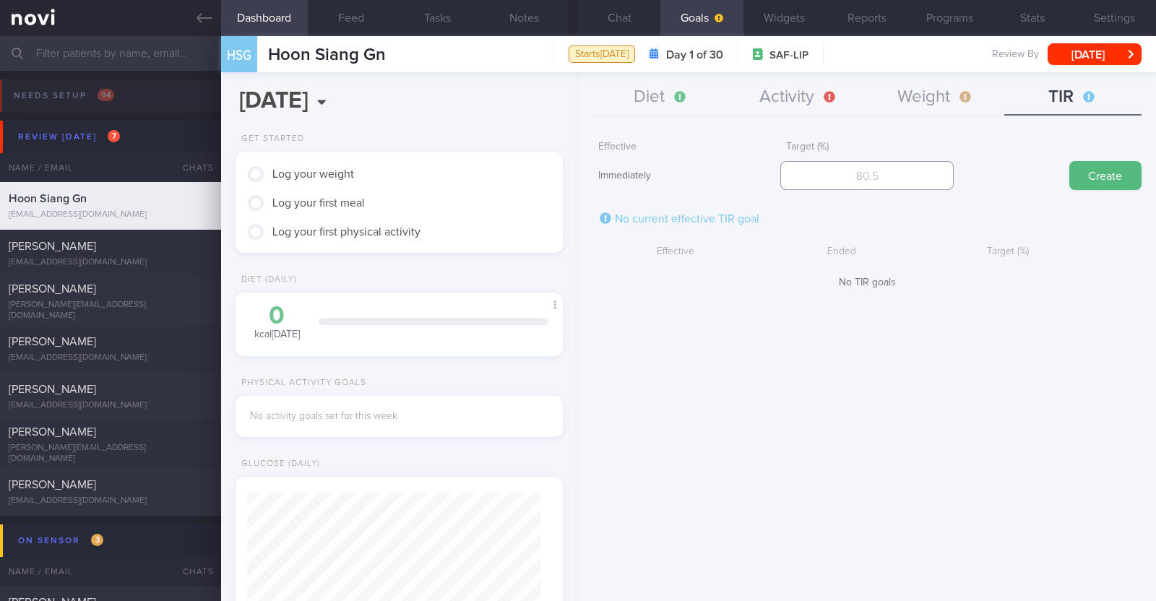
click at [828, 180] on input "number" at bounding box center [866, 175] width 173 height 29
type input "95"
click at [1098, 182] on button "Create" at bounding box center [1106, 175] width 72 height 29
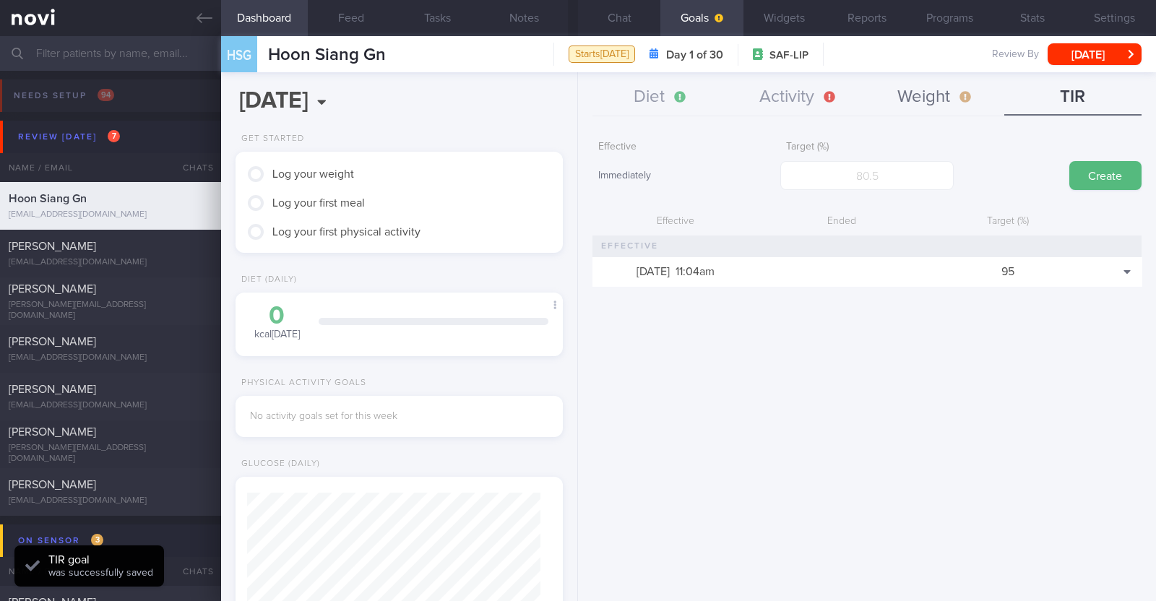
click at [934, 97] on button "Weight" at bounding box center [935, 97] width 137 height 36
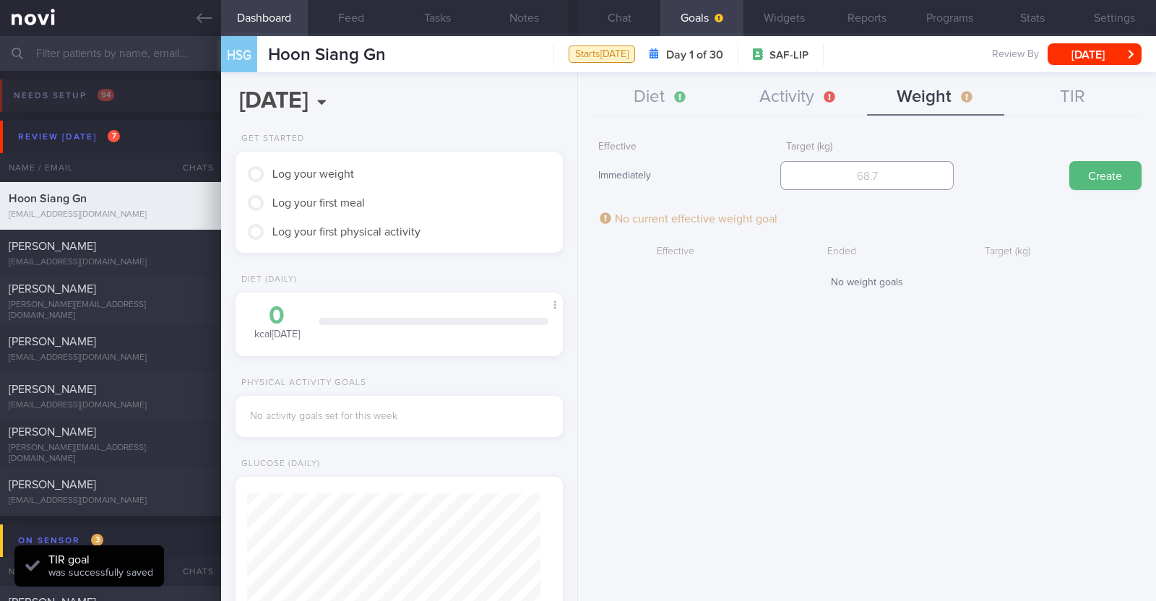
click at [848, 176] on input "number" at bounding box center [866, 175] width 173 height 29
type input "84"
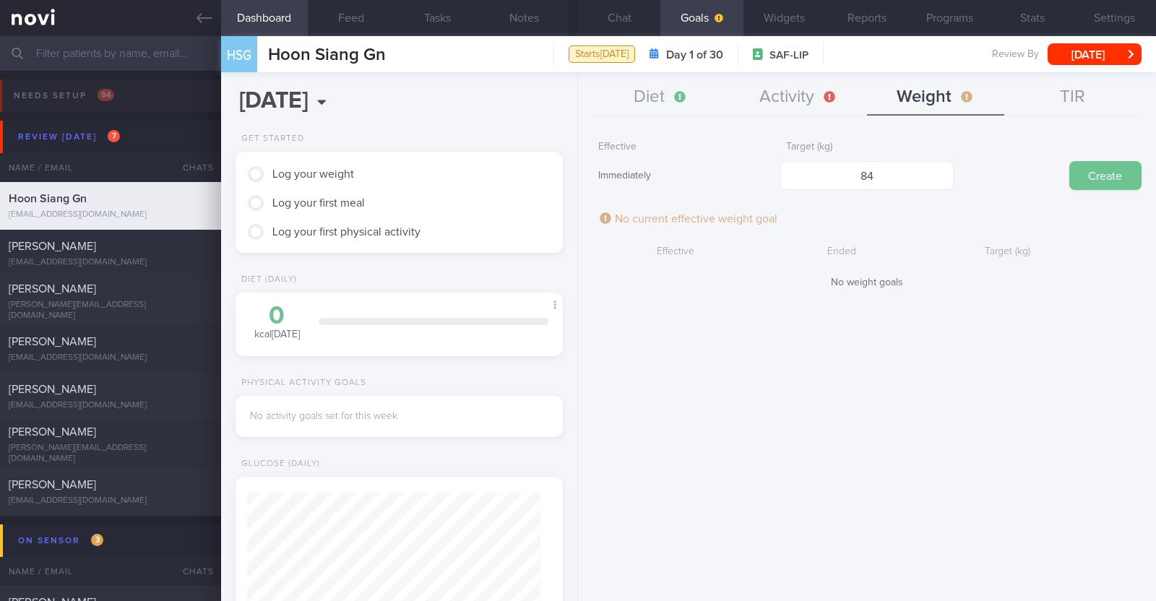
click at [1093, 175] on button "Create" at bounding box center [1106, 175] width 72 height 29
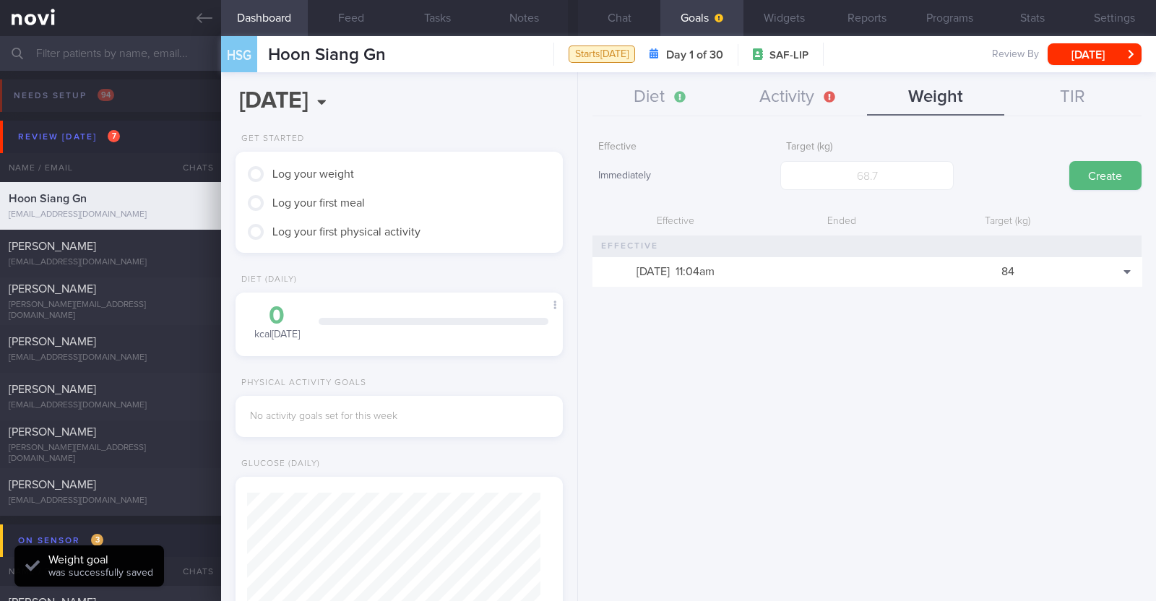
scroll to position [164, 288]
click at [785, 87] on button "Activity" at bounding box center [798, 97] width 137 height 36
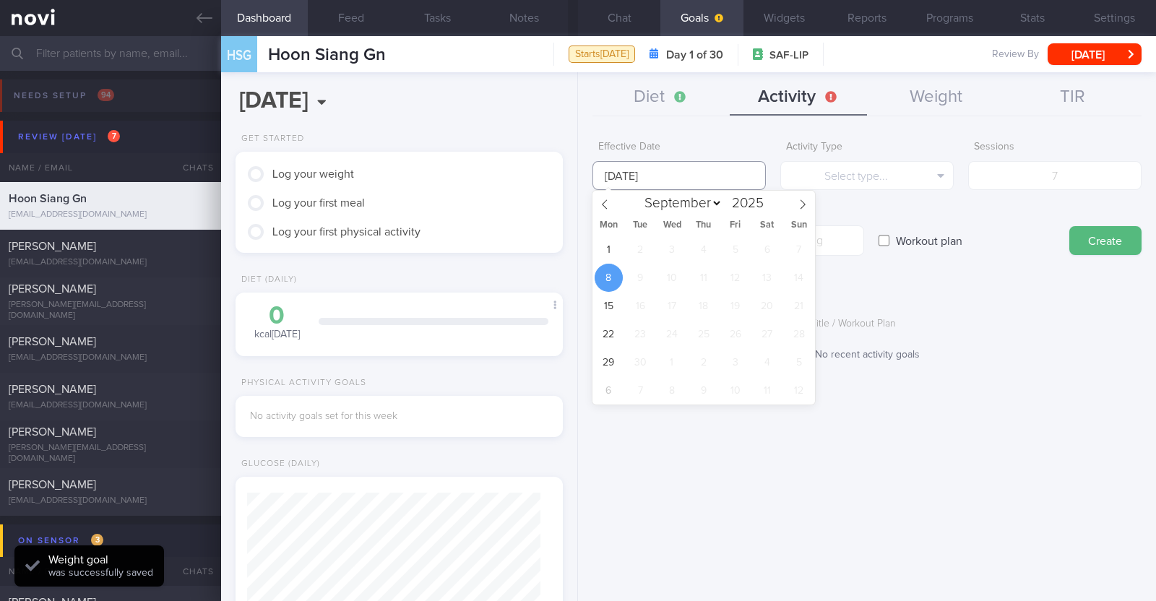
click at [676, 172] on input "[DATE]" at bounding box center [679, 175] width 173 height 29
click at [621, 246] on span "1" at bounding box center [609, 250] width 28 height 28
type input "[DATE]"
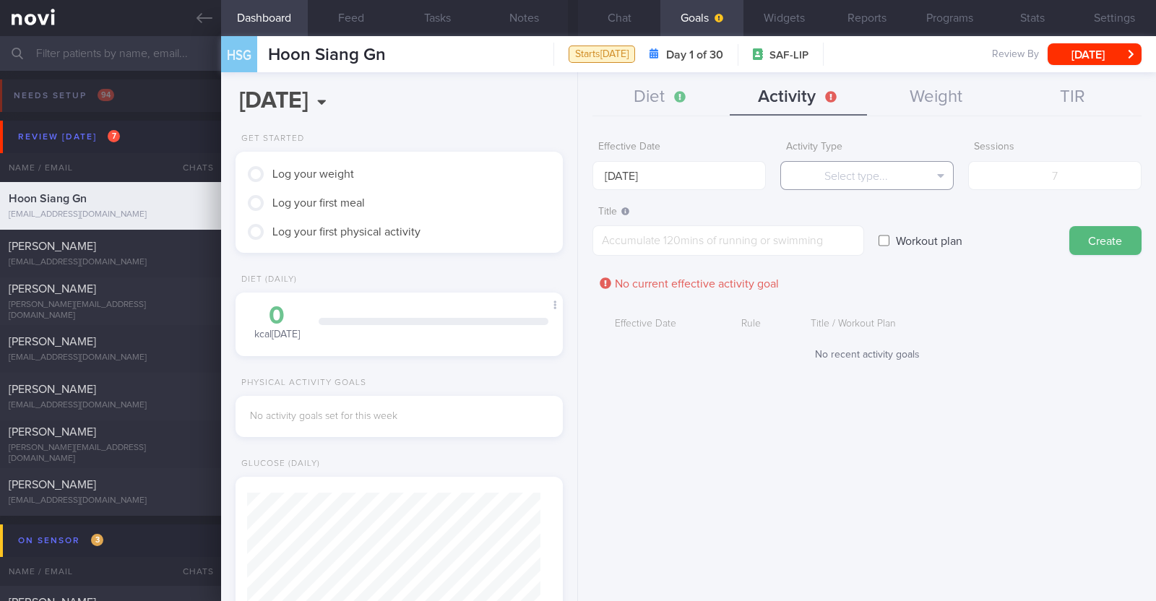
click at [842, 179] on button "Select type..." at bounding box center [866, 175] width 173 height 29
click at [842, 262] on button "Steps" at bounding box center [867, 269] width 172 height 22
click at [1038, 173] on input "number" at bounding box center [1054, 175] width 173 height 29
type input "105000"
click at [752, 234] on textarea at bounding box center [729, 240] width 272 height 30
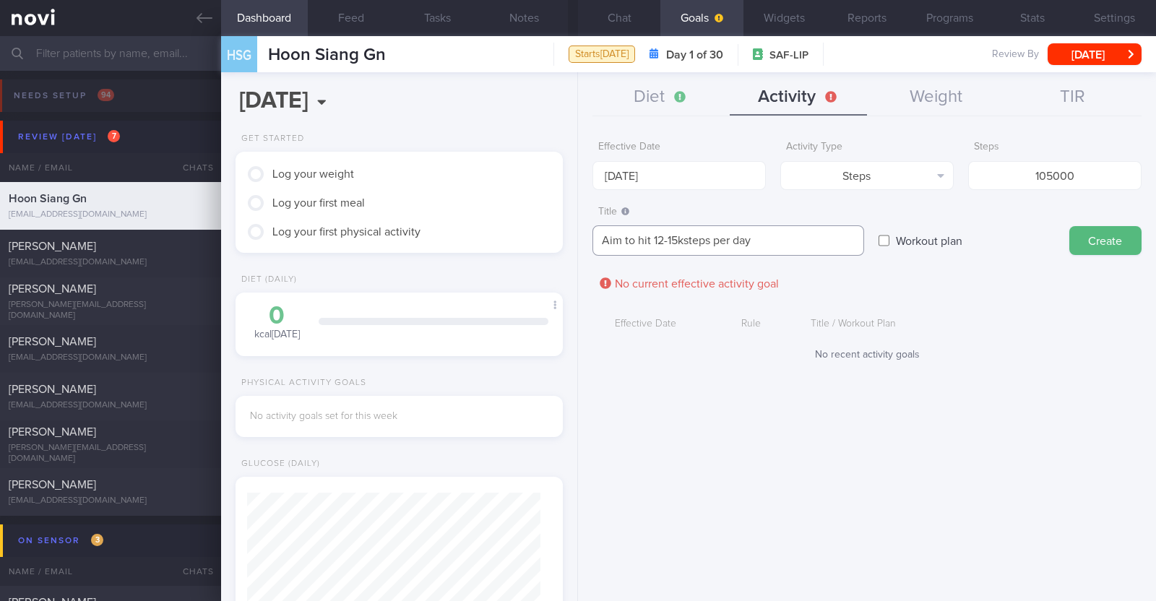
click at [687, 243] on textarea "Aim to hit 12-15ksteps per day" at bounding box center [729, 240] width 272 height 30
type textarea "Aim to hit 12-15k steps per day"
click at [1098, 246] on button "Create" at bounding box center [1106, 240] width 72 height 29
type input "[DATE]"
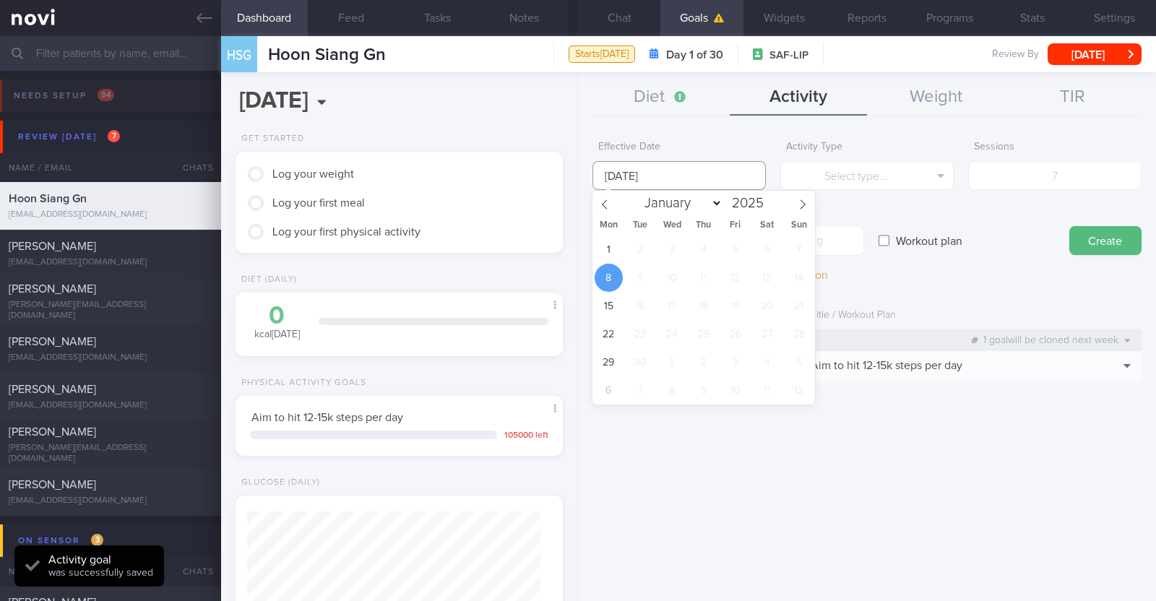
click at [626, 178] on input "[DATE]" at bounding box center [679, 175] width 173 height 29
click at [602, 247] on span "1" at bounding box center [609, 250] width 28 height 28
type input "[DATE]"
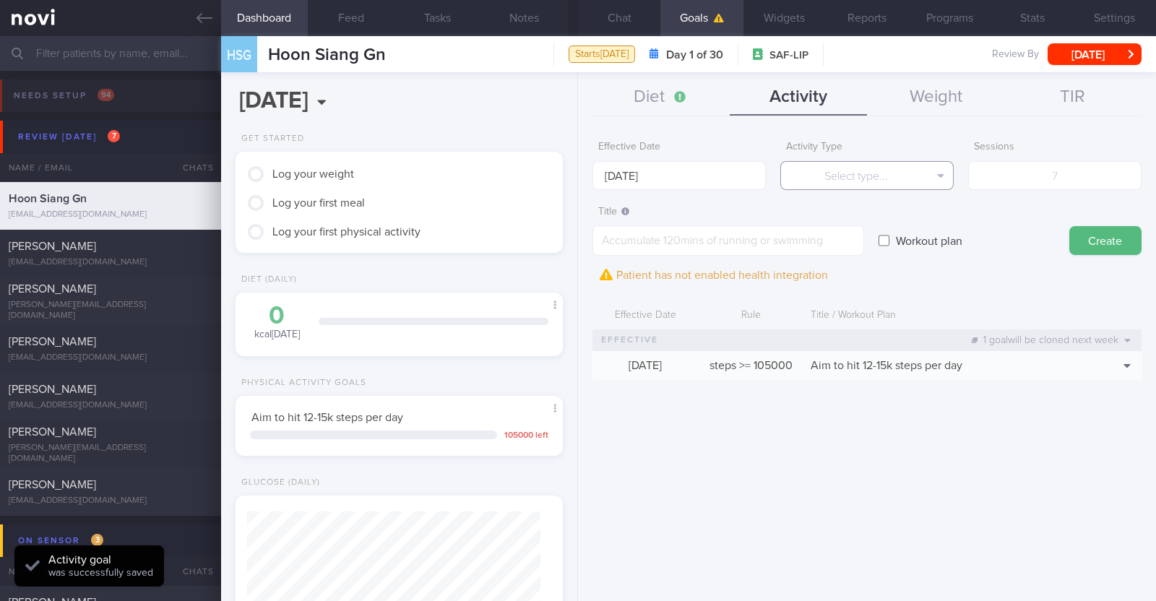
click at [809, 172] on button "Select type..." at bounding box center [866, 175] width 173 height 29
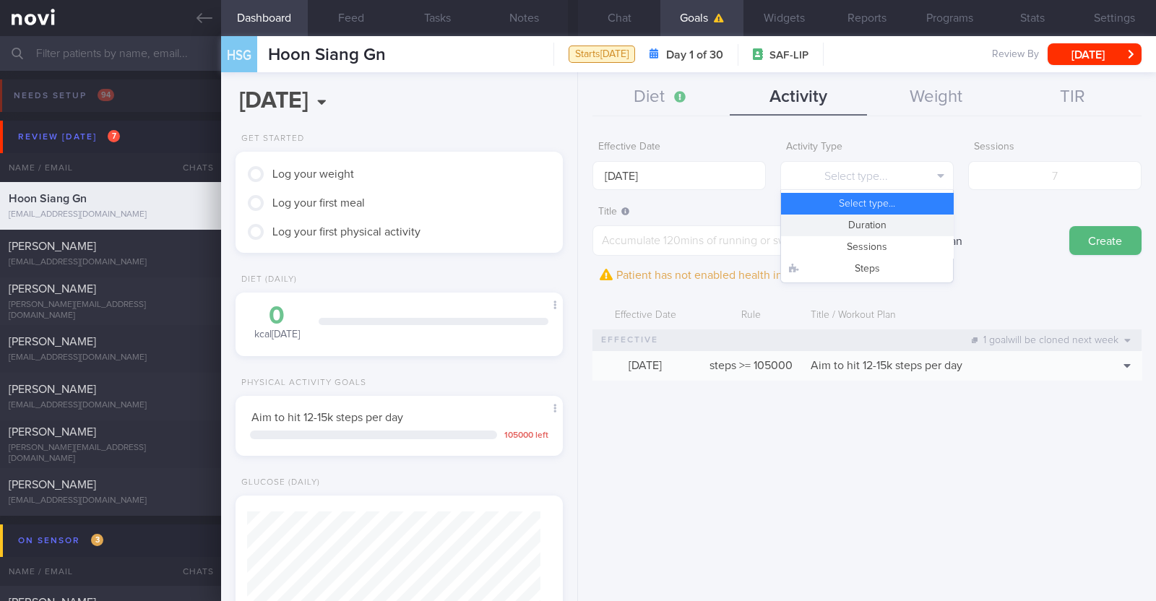
click at [816, 222] on button "Duration" at bounding box center [867, 226] width 172 height 22
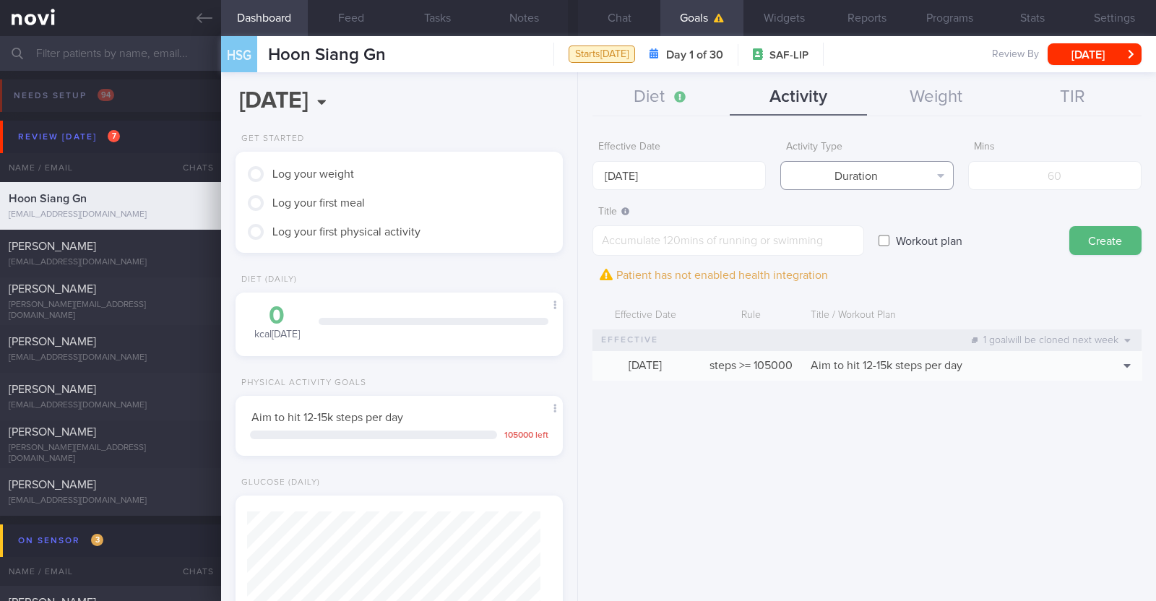
click at [885, 178] on button "Duration" at bounding box center [866, 175] width 173 height 29
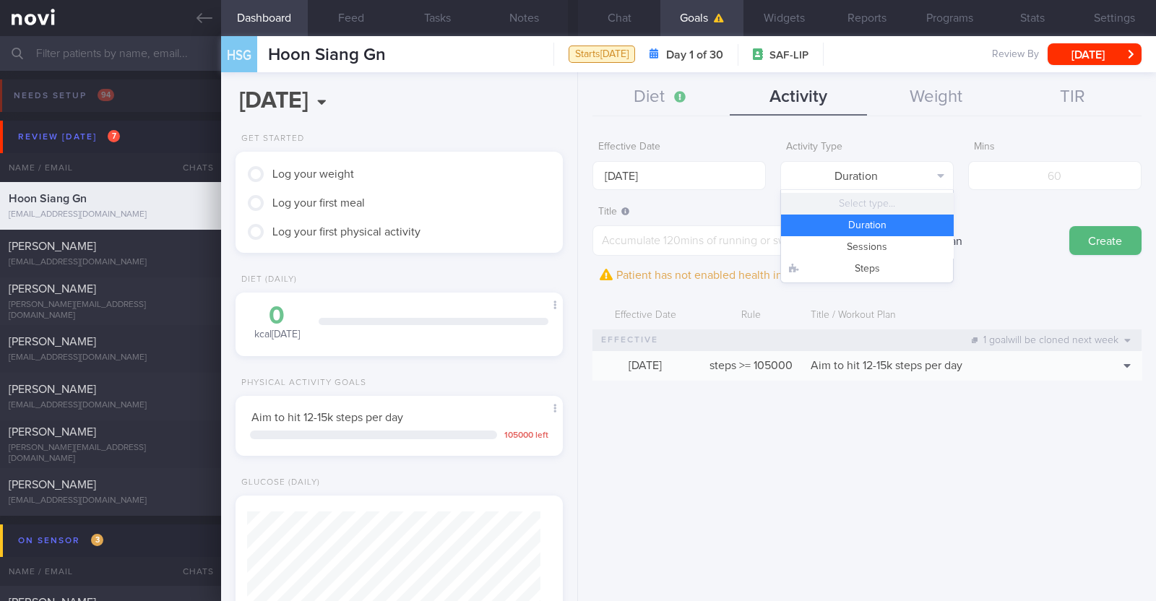
click at [864, 202] on button "Select type..." at bounding box center [867, 204] width 172 height 22
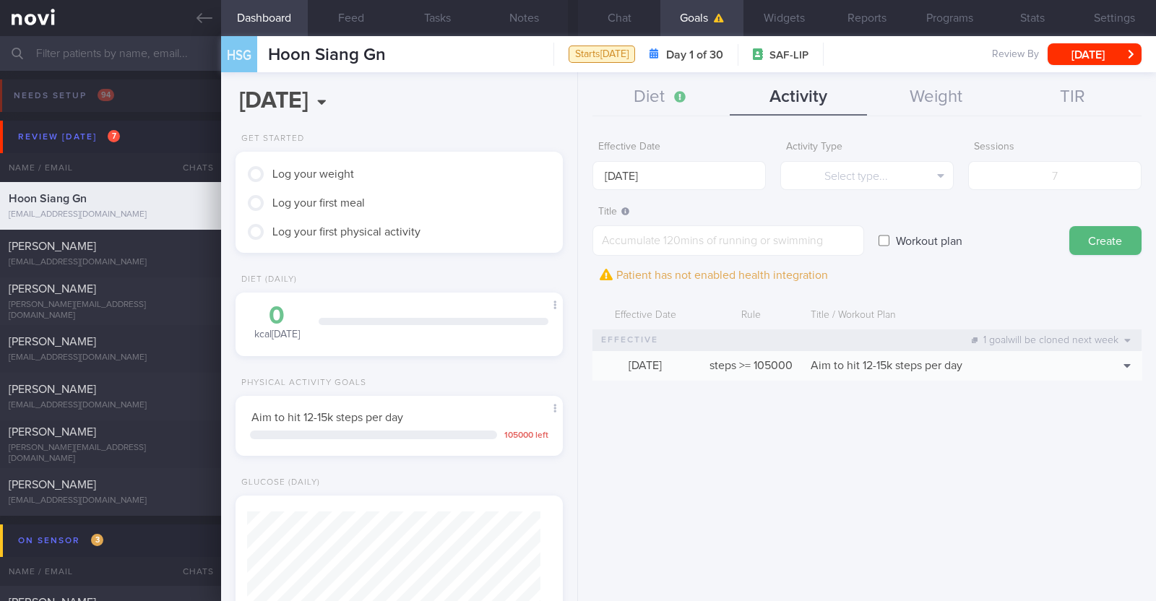
click at [882, 241] on input "Workout plan" at bounding box center [884, 240] width 11 height 29
checkbox input "true"
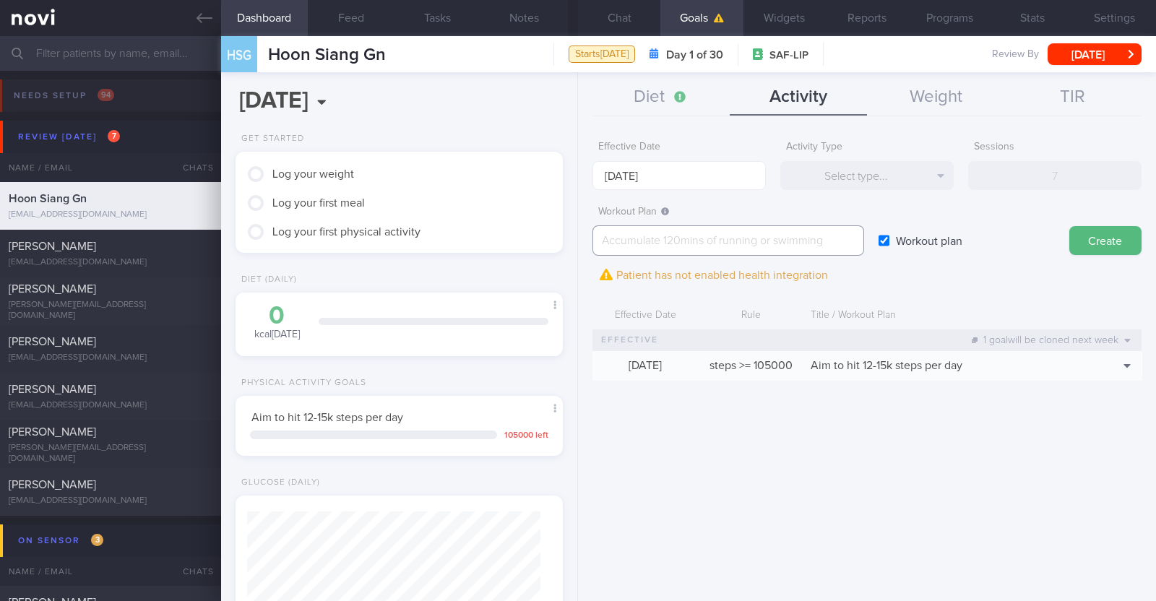
click at [771, 247] on textarea at bounding box center [729, 240] width 272 height 30
paste textarea "15-20min incline walk on treadmill after every strength session"
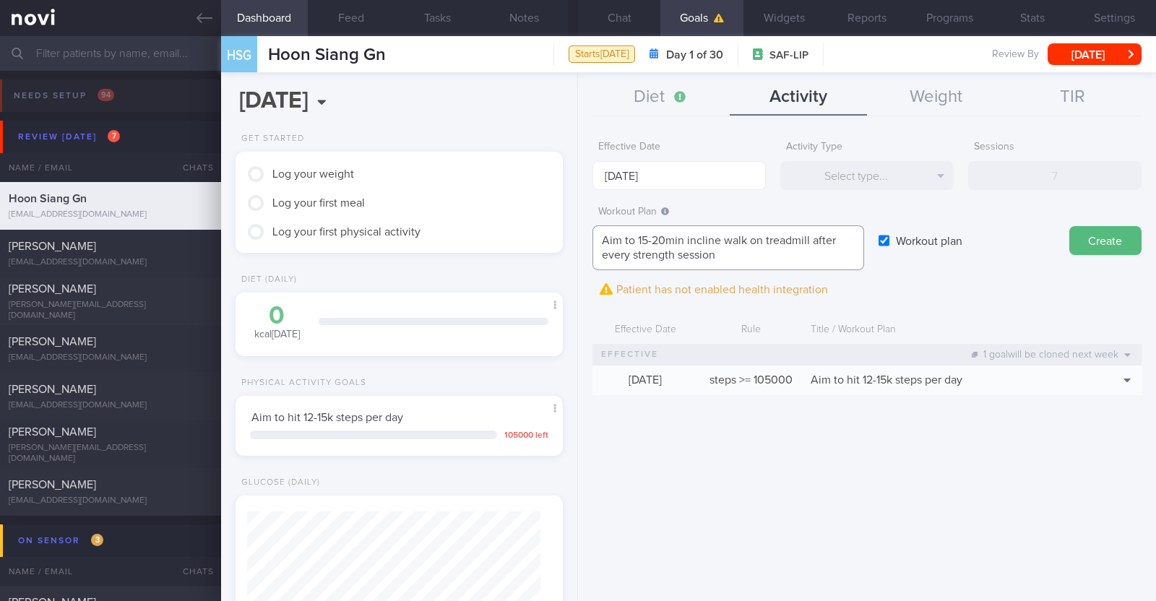
click at [639, 233] on textarea "Aim to 15-20min incline walk on treadmill after every strength session" at bounding box center [729, 247] width 272 height 45
type textarea "Aim to do 15-20min incline walk on treadmill after every strength session"
click at [1098, 232] on button "Create" at bounding box center [1106, 240] width 72 height 29
type input "[DATE]"
checkbox input "false"
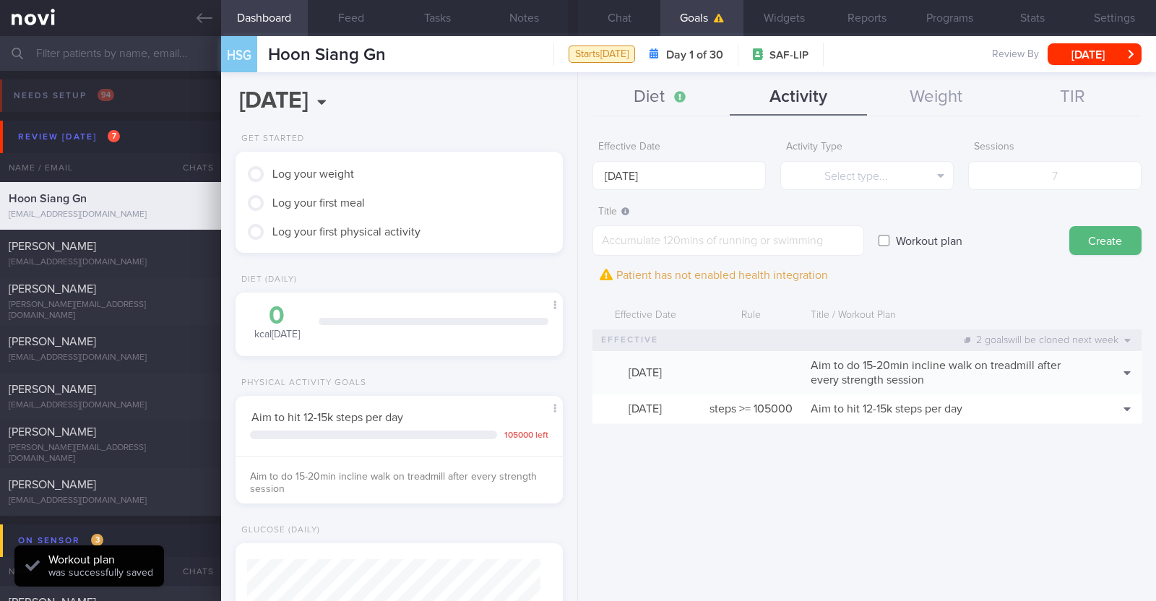
click at [653, 91] on button "Diet" at bounding box center [661, 97] width 137 height 36
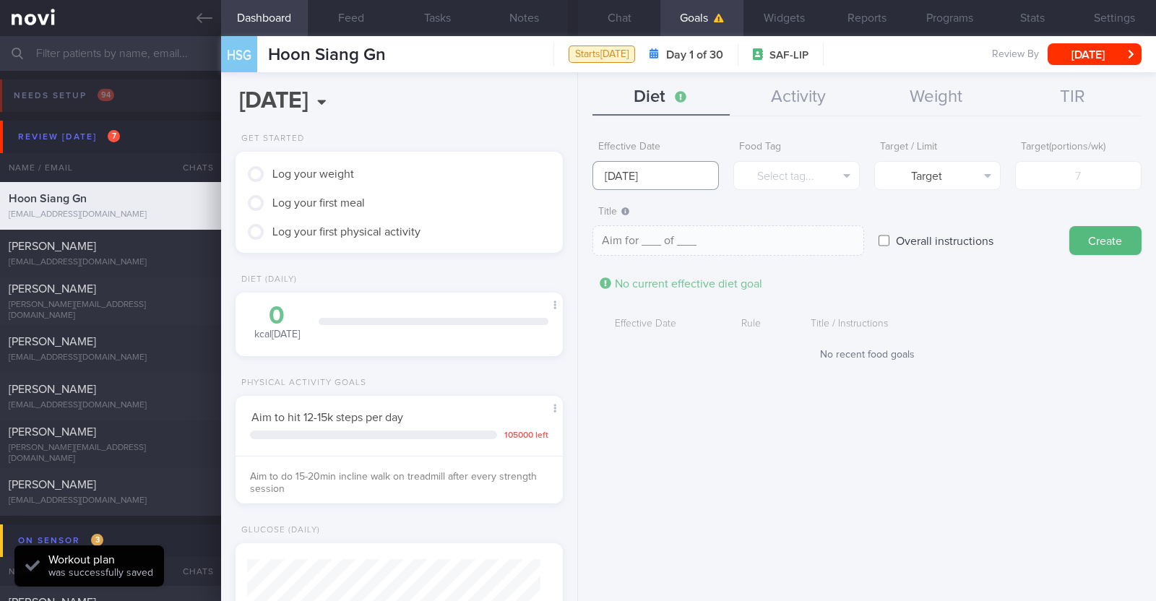
click at [679, 183] on input "[DATE]" at bounding box center [656, 175] width 126 height 29
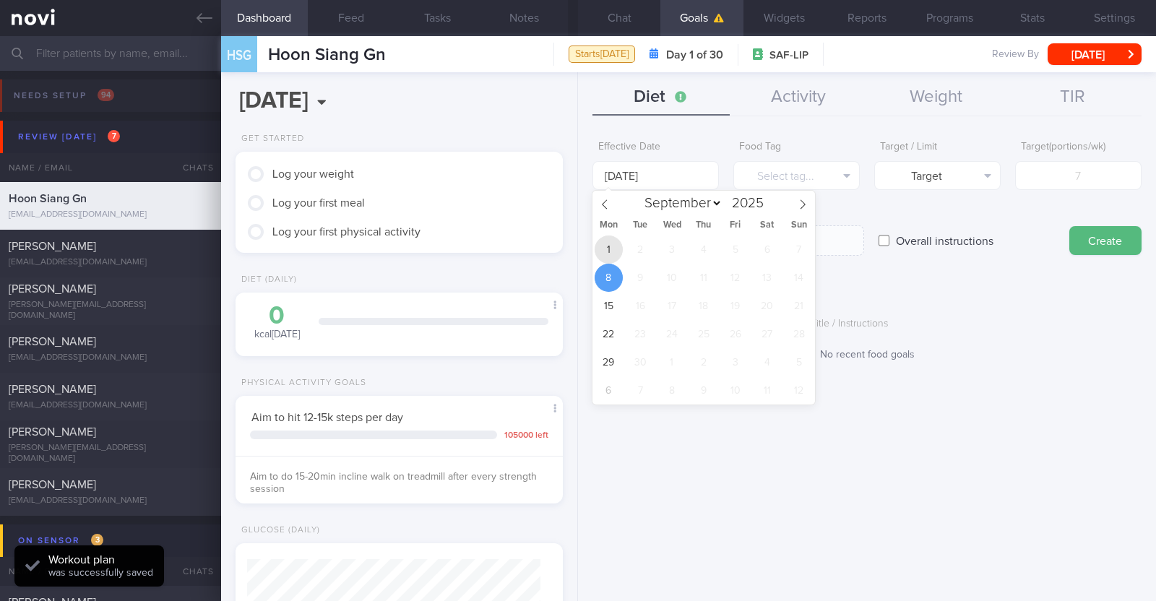
click at [608, 248] on span "1" at bounding box center [609, 250] width 28 height 28
type input "[DATE]"
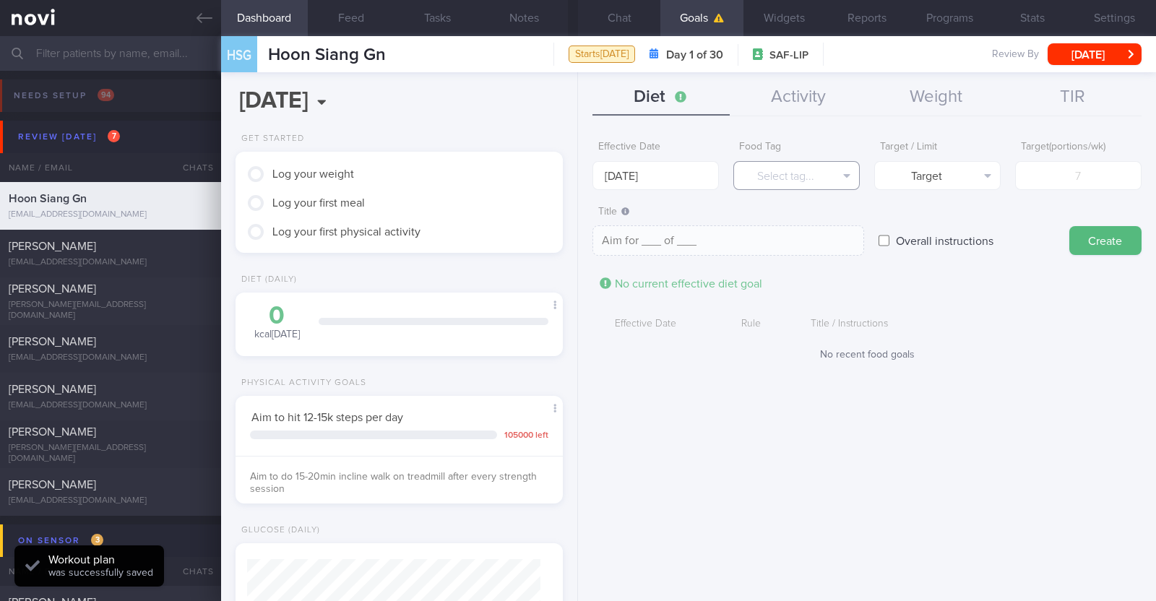
click at [786, 175] on button "Select tag..." at bounding box center [797, 175] width 126 height 29
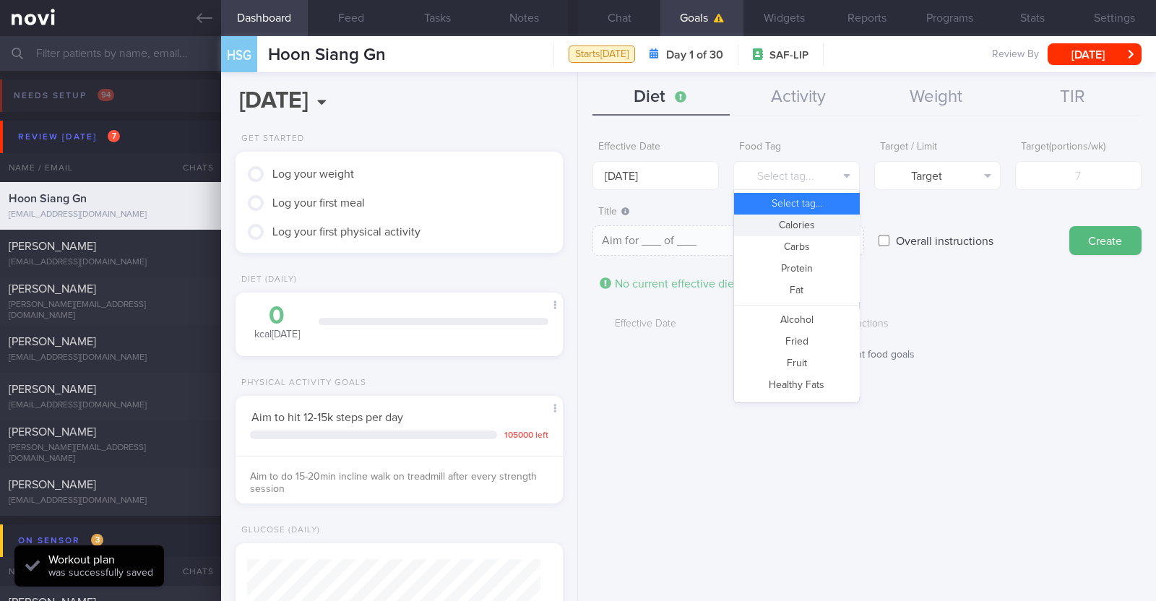
click at [802, 218] on button "Calories" at bounding box center [796, 226] width 125 height 22
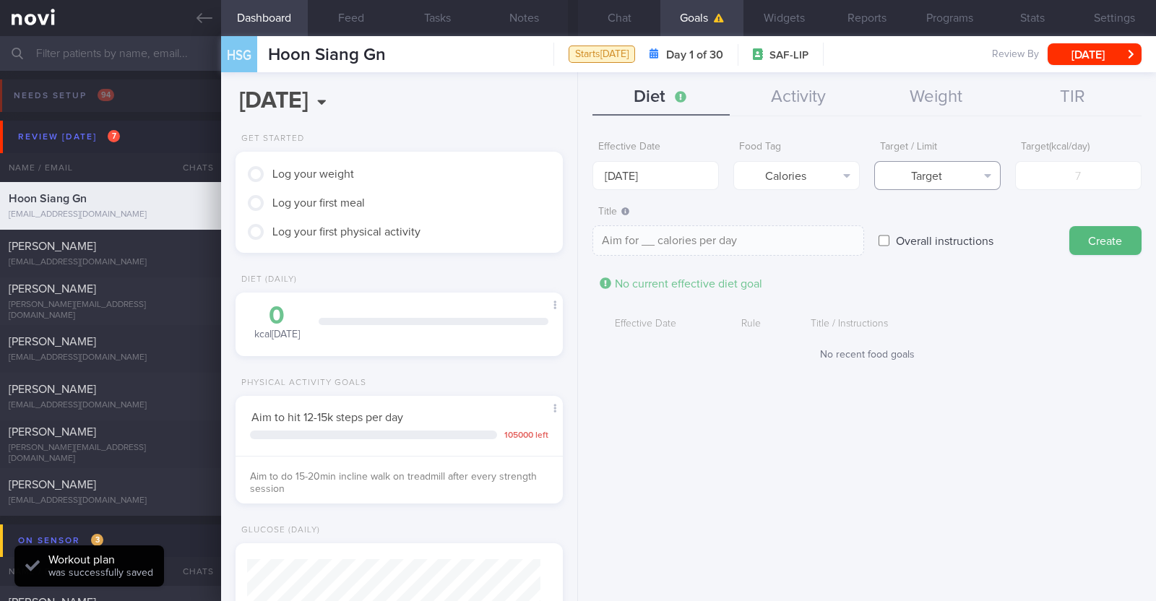
click at [892, 178] on button "Target" at bounding box center [937, 175] width 126 height 29
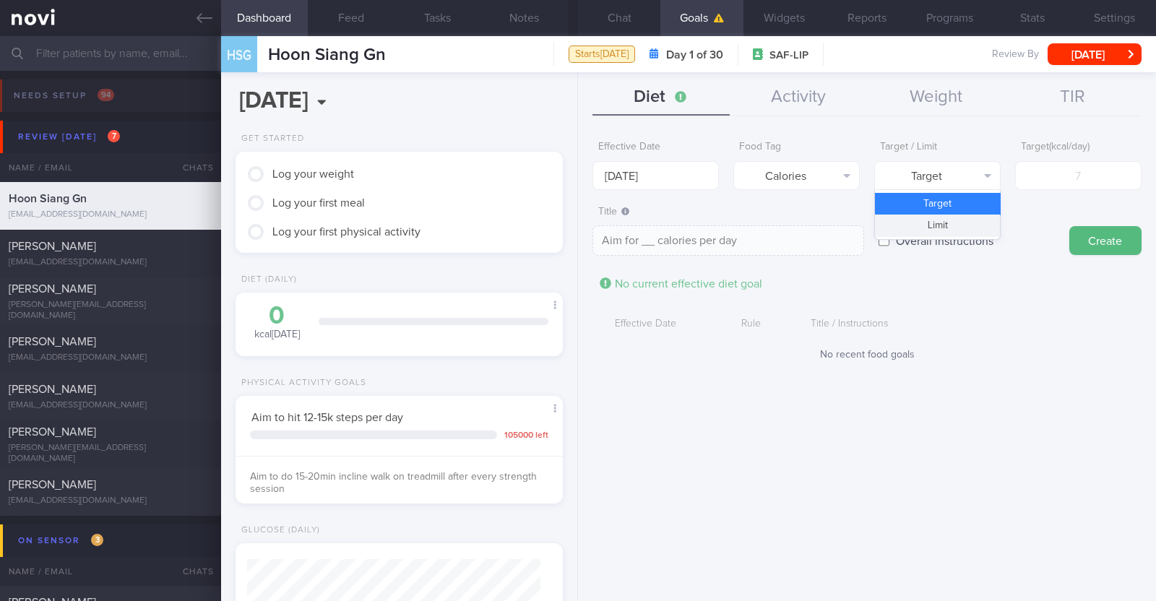
click at [918, 226] on button "Limit" at bounding box center [937, 226] width 125 height 22
type textarea "Keep to __ calories per day"
click at [1051, 177] on input "number" at bounding box center [1078, 175] width 126 height 29
type input "2"
type textarea "Keep to 2 calories per day"
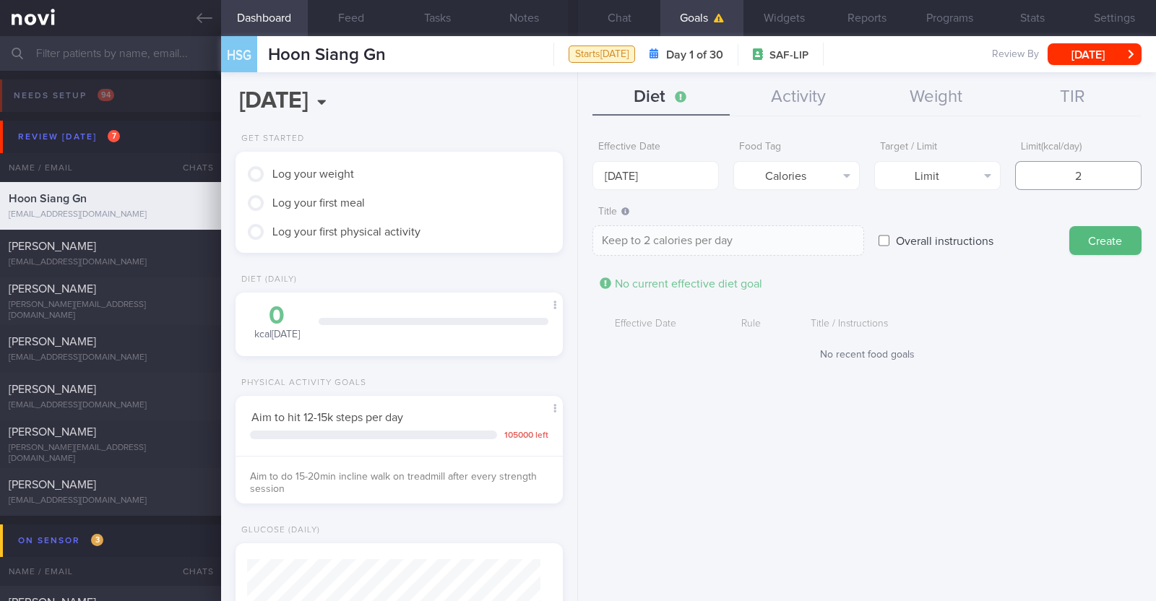
type input "20"
type textarea "Keep to 20 calories per day"
type input "200"
type textarea "Keep to 200 calories per day"
type input "2000"
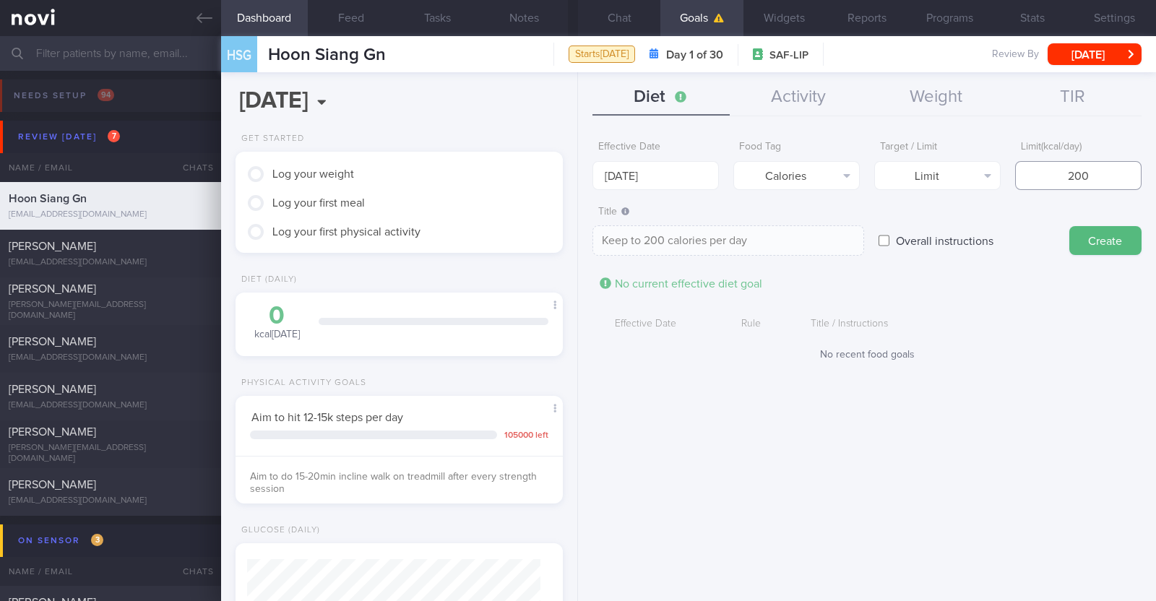
type textarea "Keep to 2000 calories per day"
type input "2000"
click at [1086, 233] on button "Create" at bounding box center [1106, 240] width 72 height 29
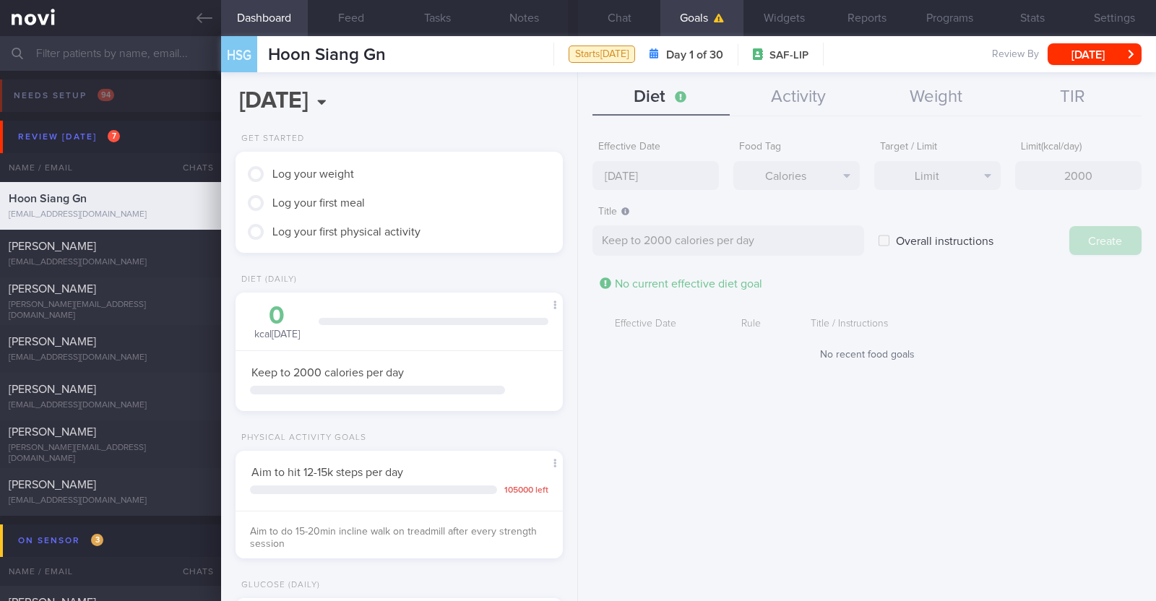
type input "[DATE]"
type textarea "Aim for ___ of ___"
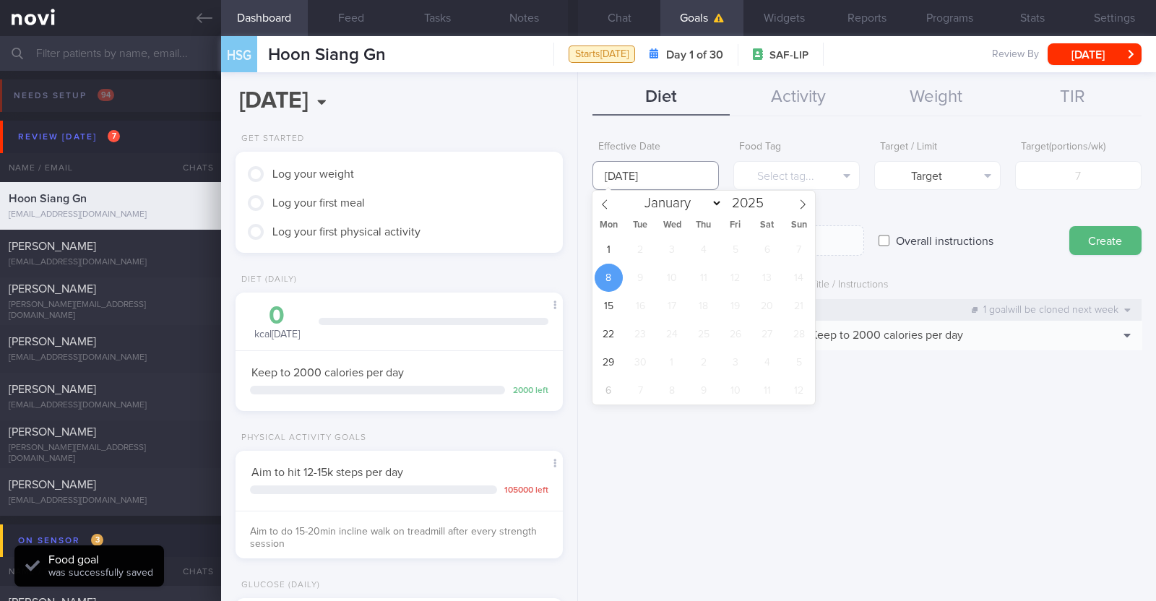
click at [692, 179] on input "[DATE]" at bounding box center [656, 175] width 126 height 29
click at [613, 254] on span "1" at bounding box center [609, 250] width 28 height 28
type input "[DATE]"
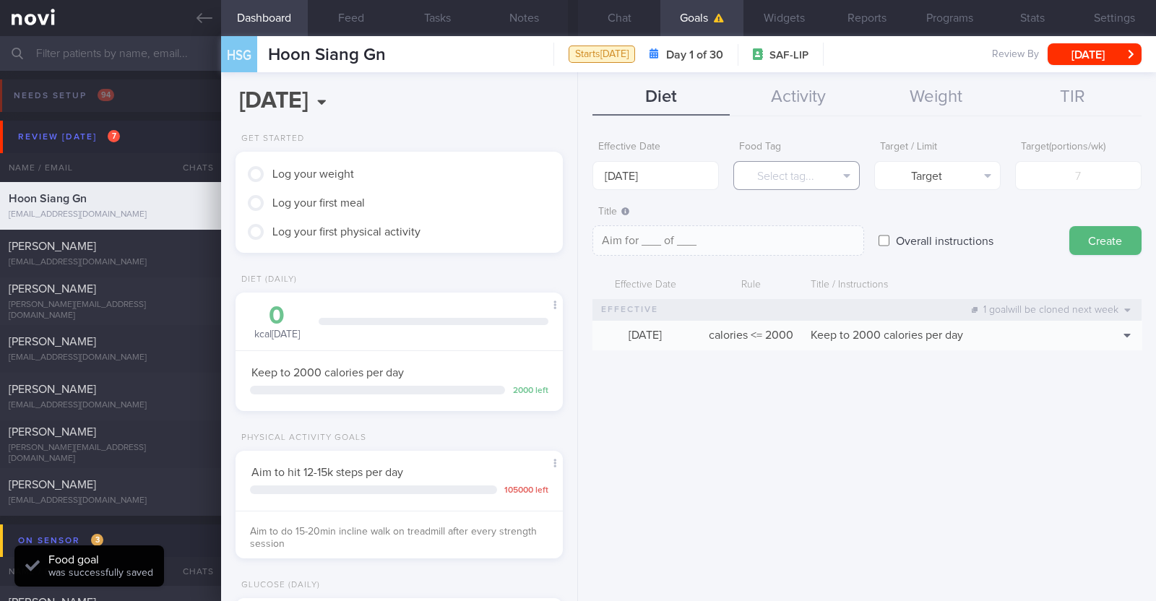
click at [770, 171] on button "Select tag..." at bounding box center [797, 175] width 126 height 29
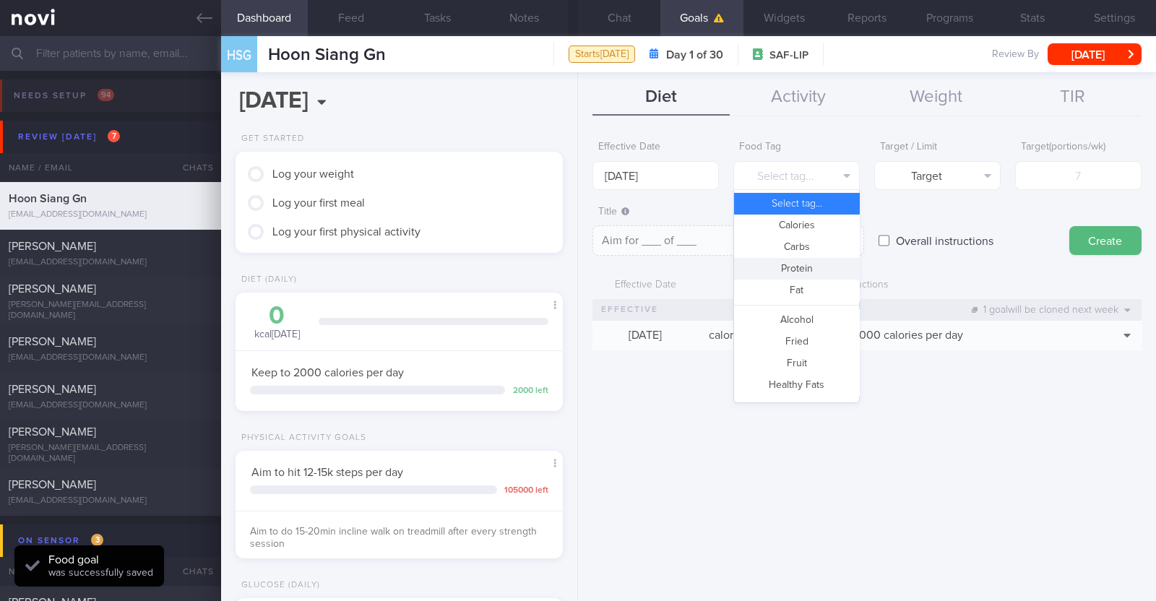
click at [796, 271] on button "Protein" at bounding box center [796, 269] width 125 height 22
type textarea "Aim for __g of protein per day"
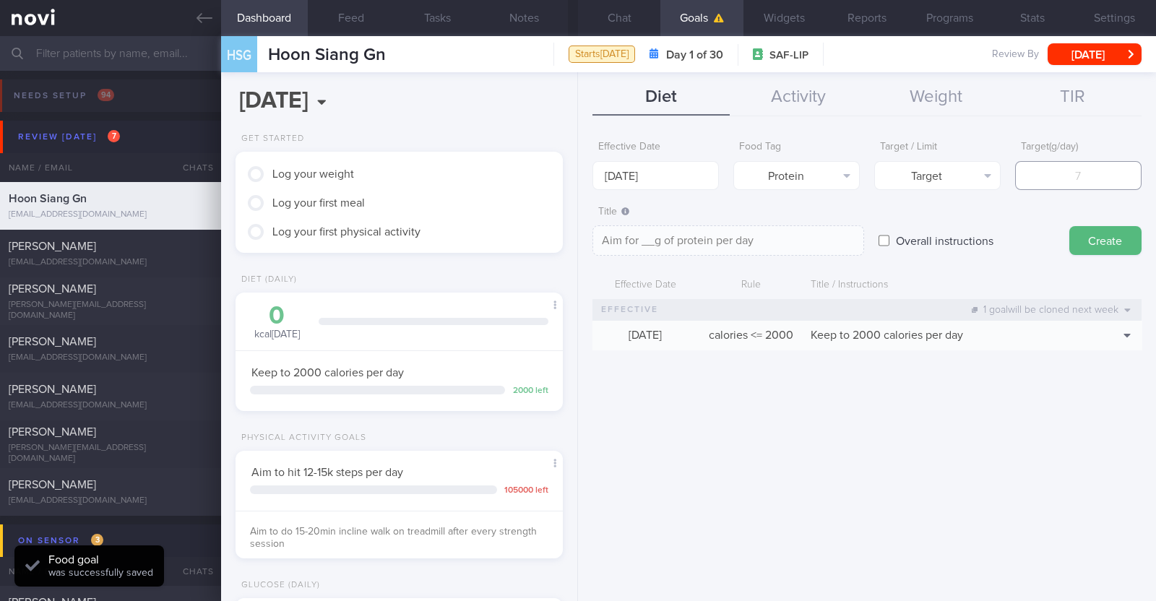
click at [1044, 178] on input "number" at bounding box center [1078, 175] width 126 height 29
type input "1"
type textarea "Aim for 1g of protein per day"
type input "16"
type textarea "Aim for 16g of protein per day"
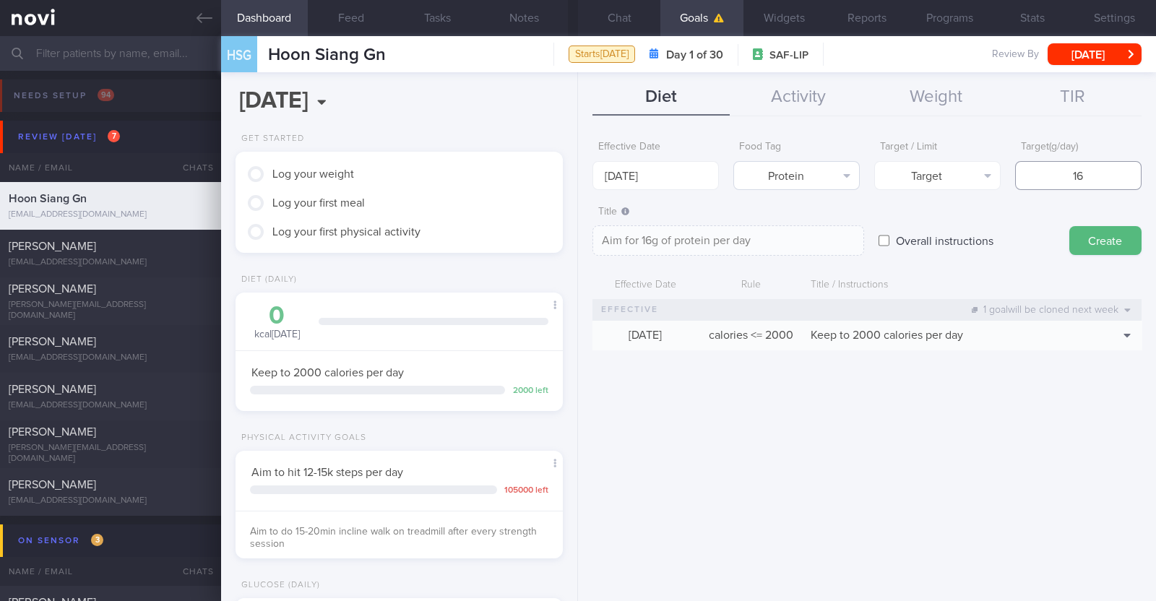
type input "165"
type textarea "Aim for 165g of protein per day"
type input "165"
click at [1107, 233] on button "Create" at bounding box center [1106, 240] width 72 height 29
type input "8 Sep 2025"
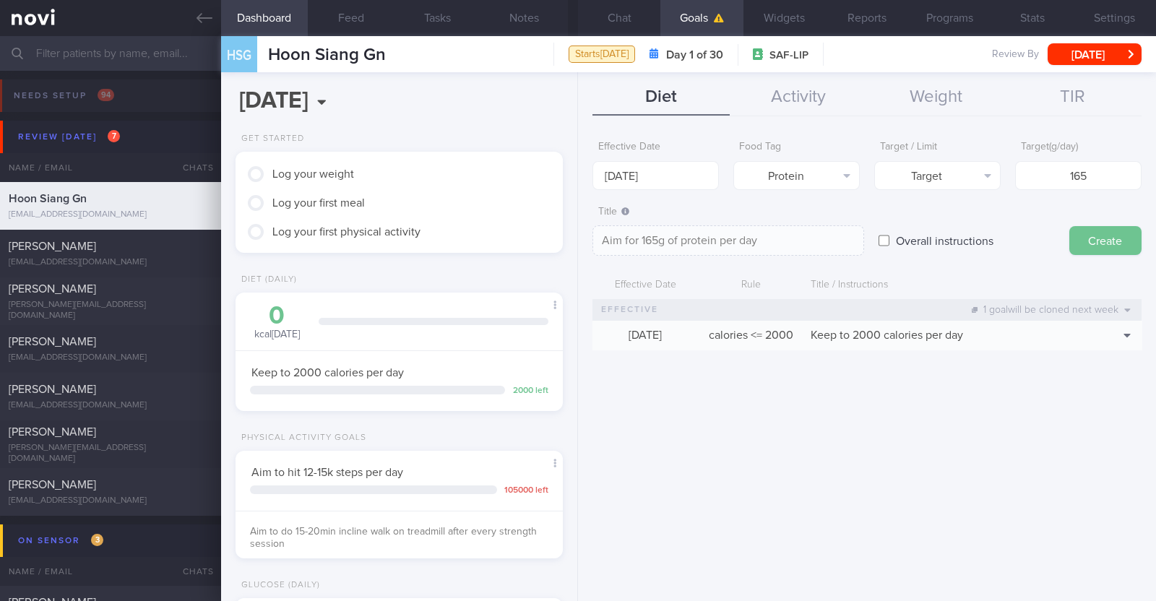
type textarea "Aim for ___ of ___"
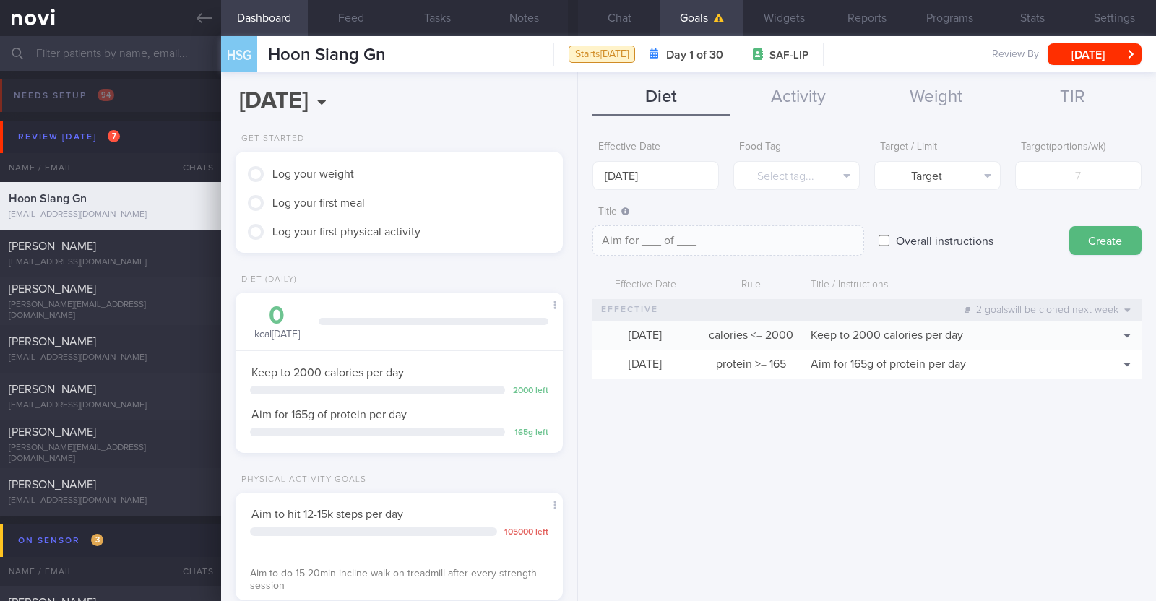
scroll to position [722, 0]
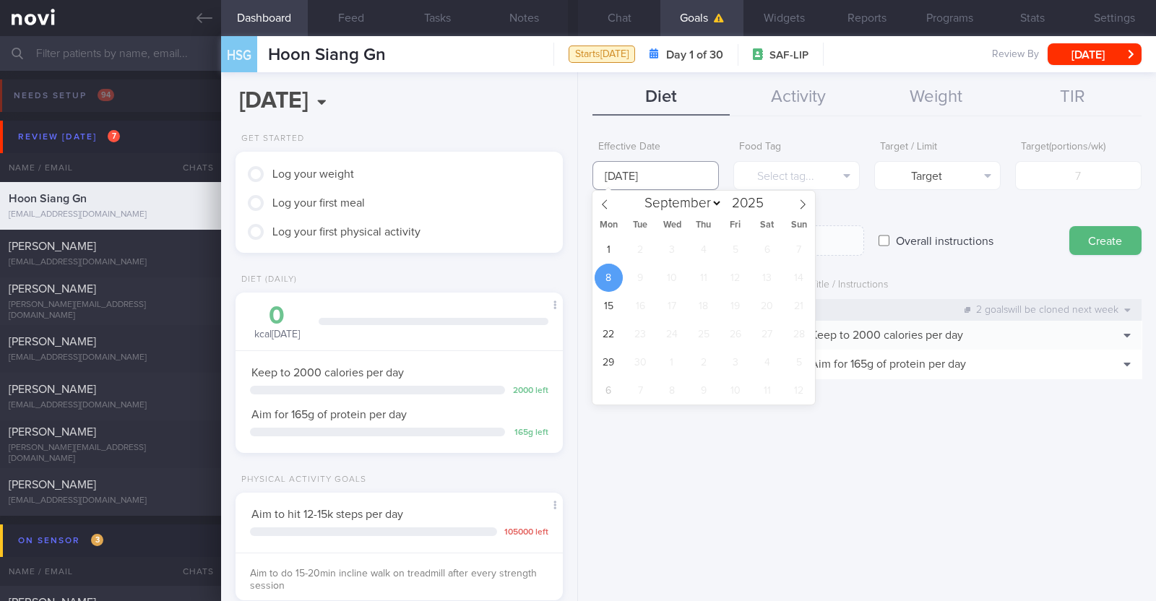
click at [690, 169] on input "[DATE]" at bounding box center [656, 175] width 126 height 29
click at [614, 251] on span "1" at bounding box center [609, 250] width 28 height 28
type input "[DATE]"
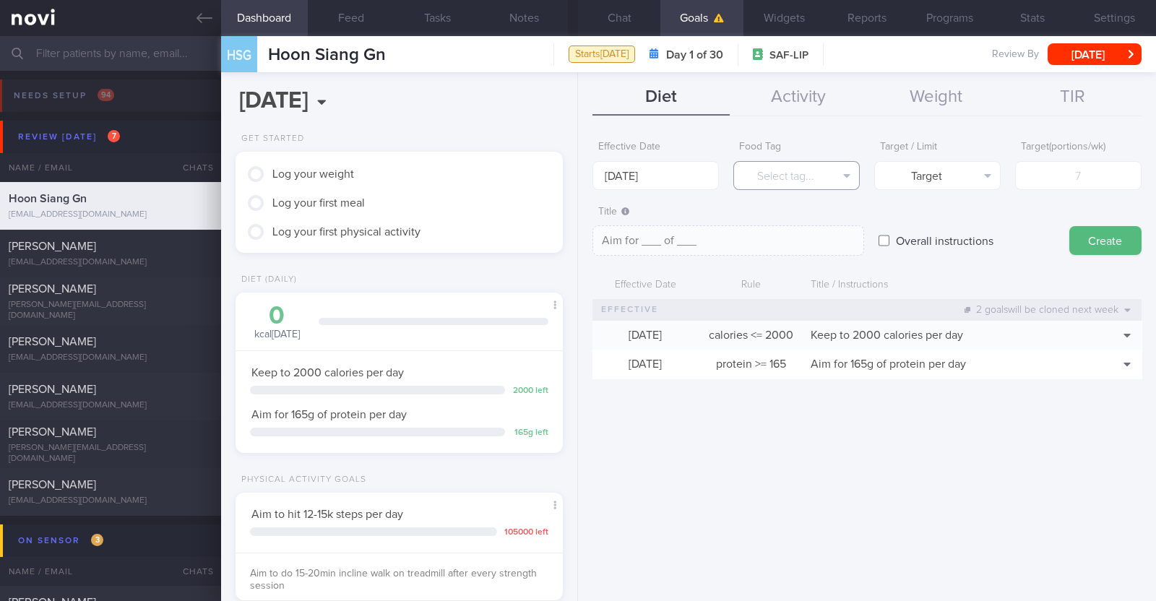
click at [762, 178] on button "Select tag..." at bounding box center [797, 175] width 126 height 29
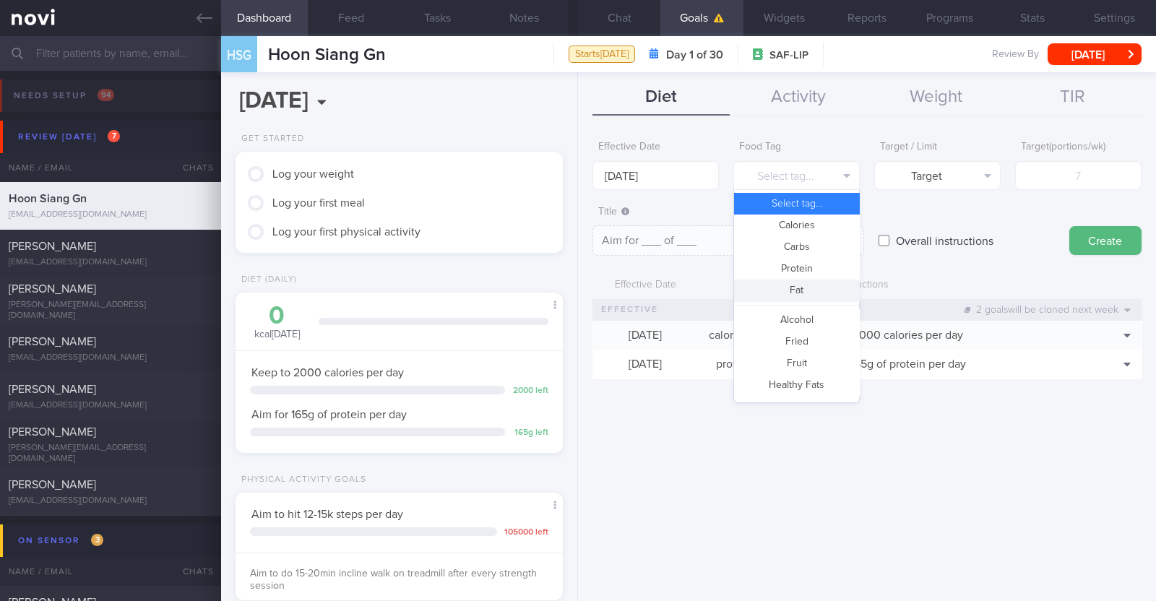
click at [795, 294] on button "Fat" at bounding box center [796, 291] width 125 height 22
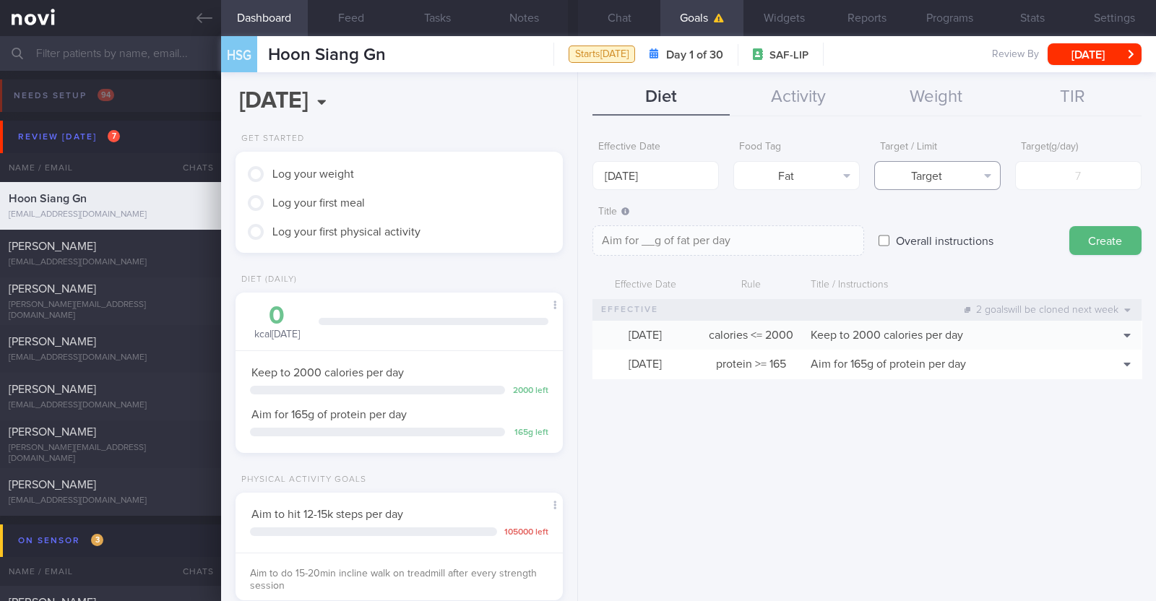
click at [895, 178] on button "Target" at bounding box center [937, 175] width 126 height 29
click at [903, 228] on button "Limit" at bounding box center [937, 226] width 125 height 22
type textarea "Keep to __g of fat per day"
click at [1059, 175] on input "number" at bounding box center [1078, 175] width 126 height 29
type input "67"
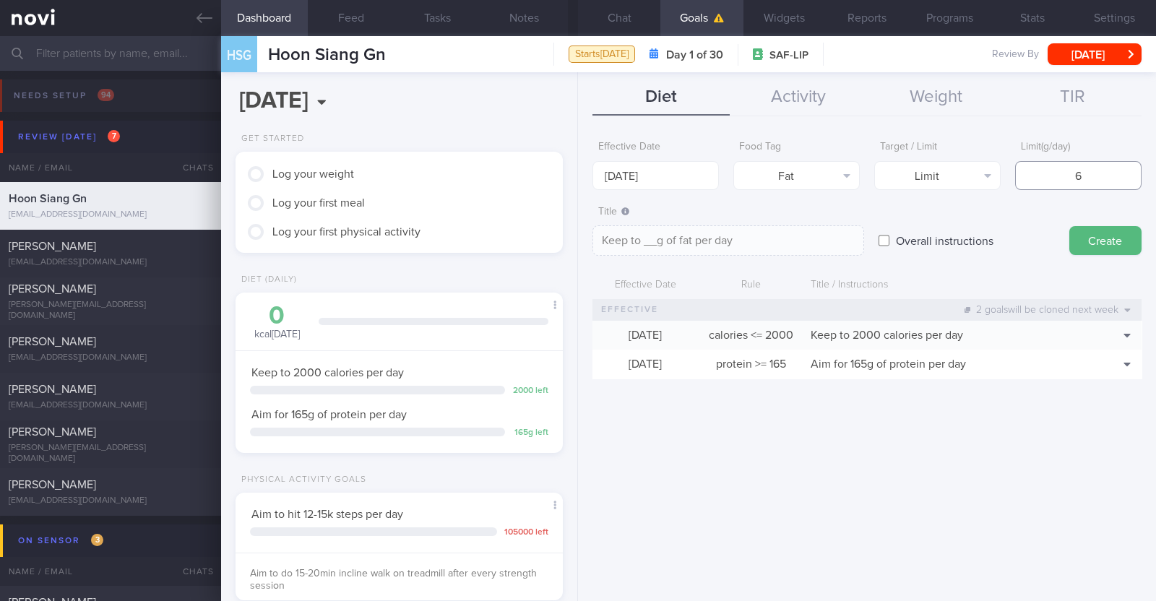
type textarea "Keep to 67g of fat per day"
type input "67"
click at [1102, 240] on button "Create" at bounding box center [1106, 240] width 72 height 29
type input "[DATE]"
type textarea "Aim for ___ of ___"
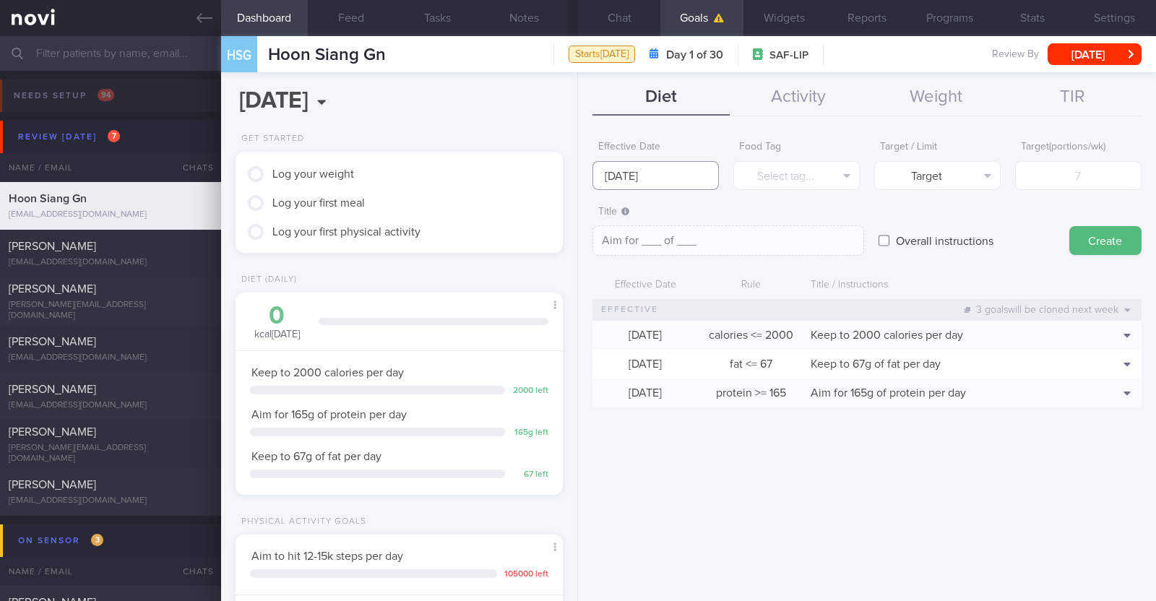
click at [689, 178] on input "[DATE]" at bounding box center [656, 175] width 126 height 29
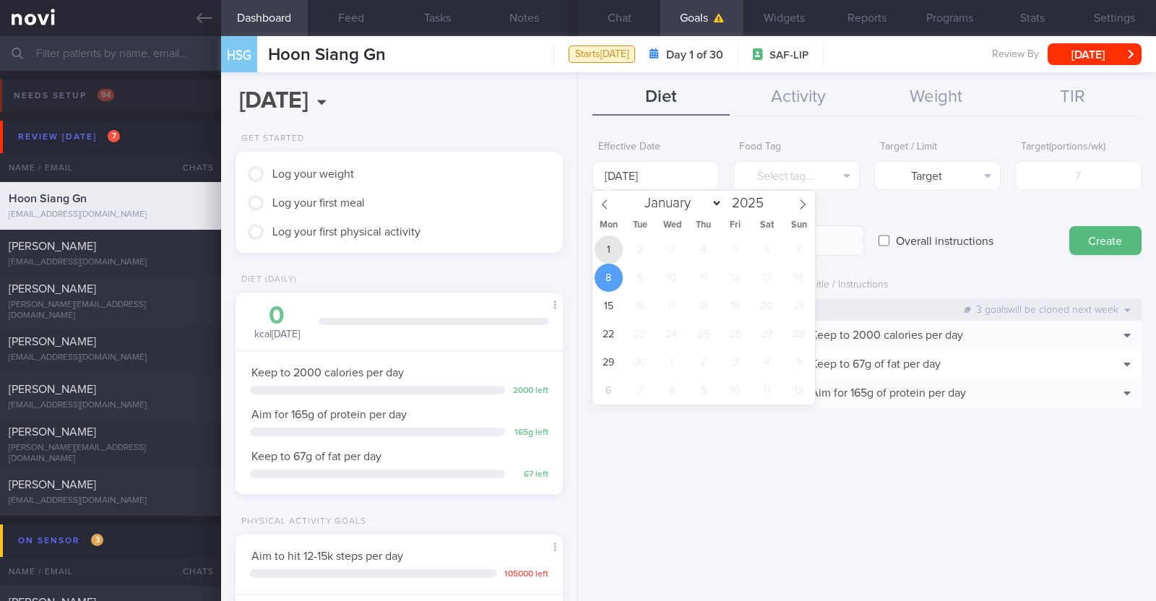
click at [611, 256] on span "1" at bounding box center [609, 250] width 28 height 28
type input "[DATE]"
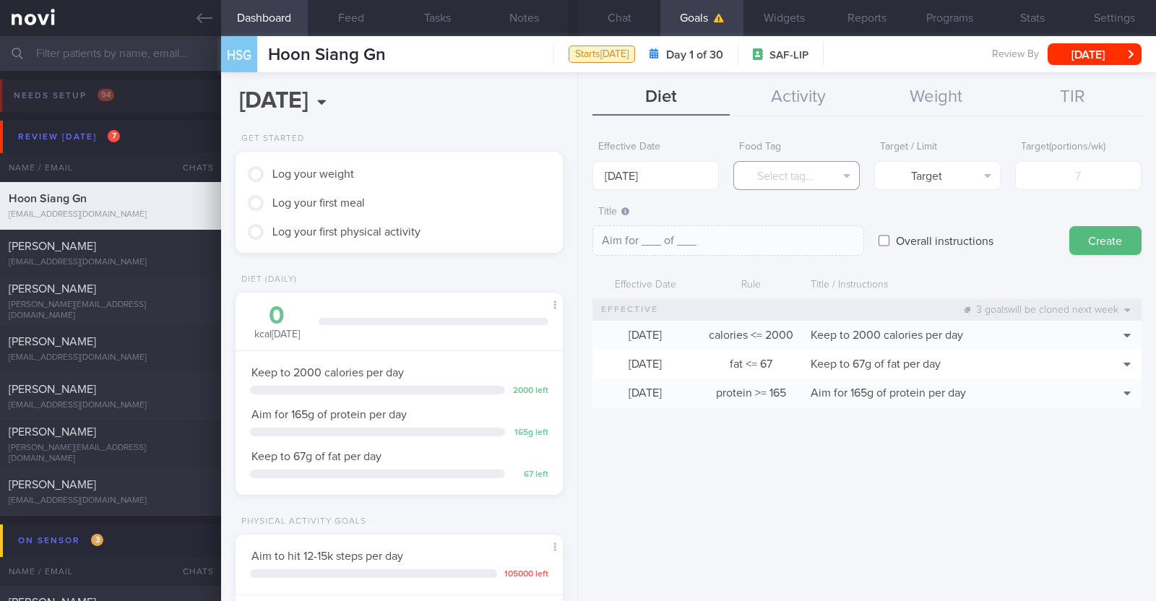
click at [761, 173] on button "Select tag..." at bounding box center [797, 175] width 126 height 29
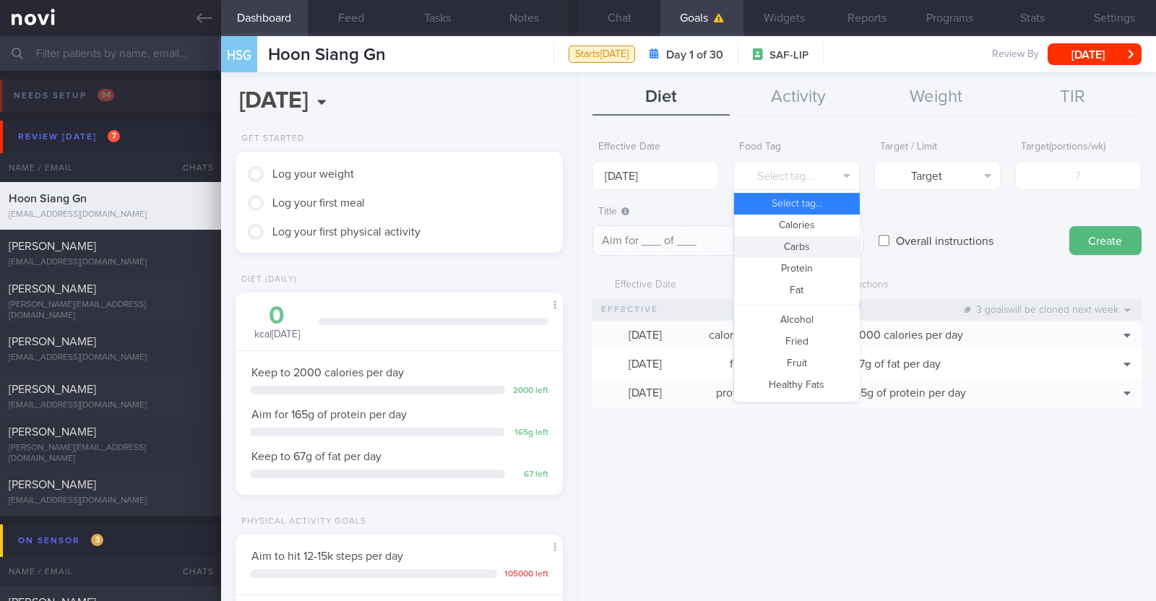
click at [781, 247] on button "Carbs" at bounding box center [796, 247] width 125 height 22
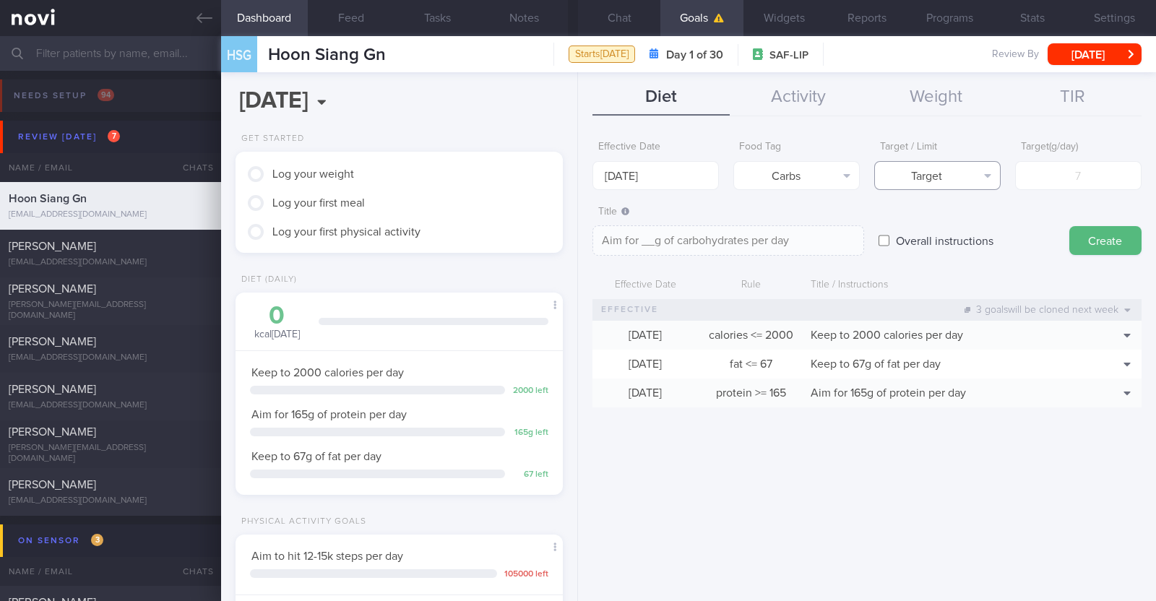
click at [902, 178] on button "Target" at bounding box center [937, 175] width 126 height 29
click at [919, 226] on button "Limit" at bounding box center [937, 226] width 125 height 22
type textarea "Keep to __g of carbohydrates per day"
click at [1039, 173] on input "number" at bounding box center [1078, 175] width 126 height 29
type input "1"
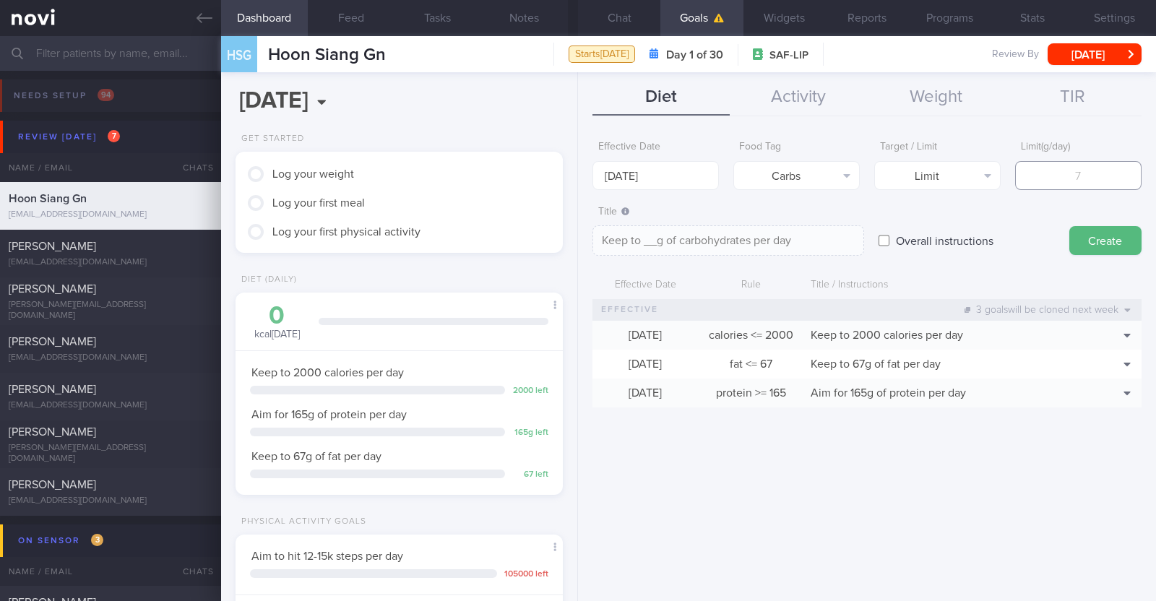
type textarea "Keep to 1g of carbohydrates per day"
type input "18"
type textarea "Keep to 18g of carbohydrates per day"
type input "185"
type textarea "Keep to 185g of carbohydrates per day"
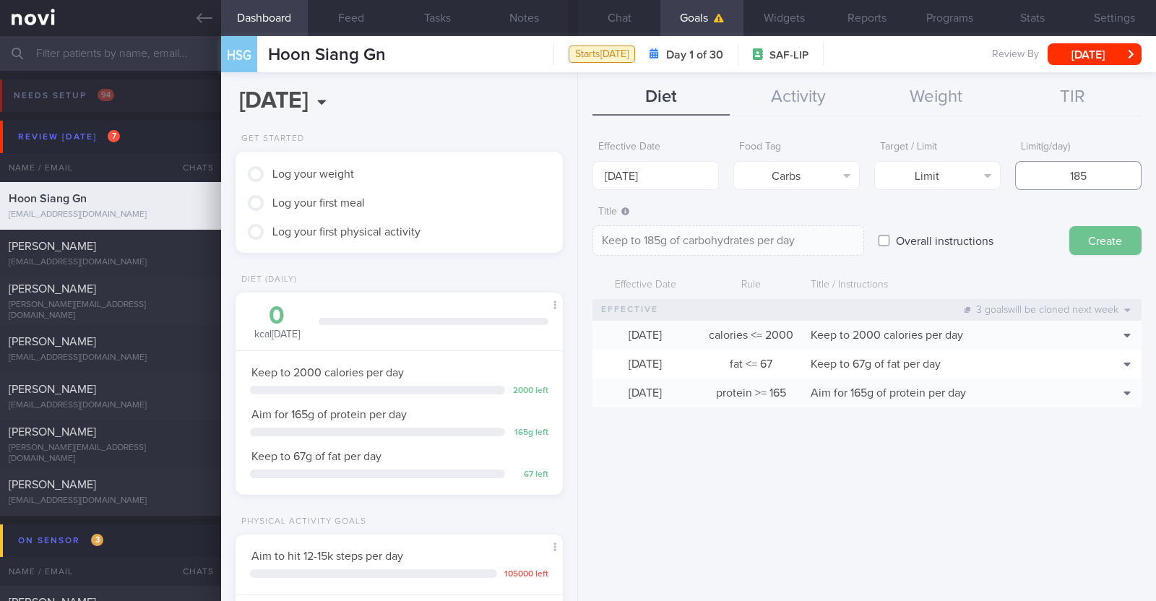
type input "185"
click at [1101, 235] on button "Create" at bounding box center [1106, 240] width 72 height 29
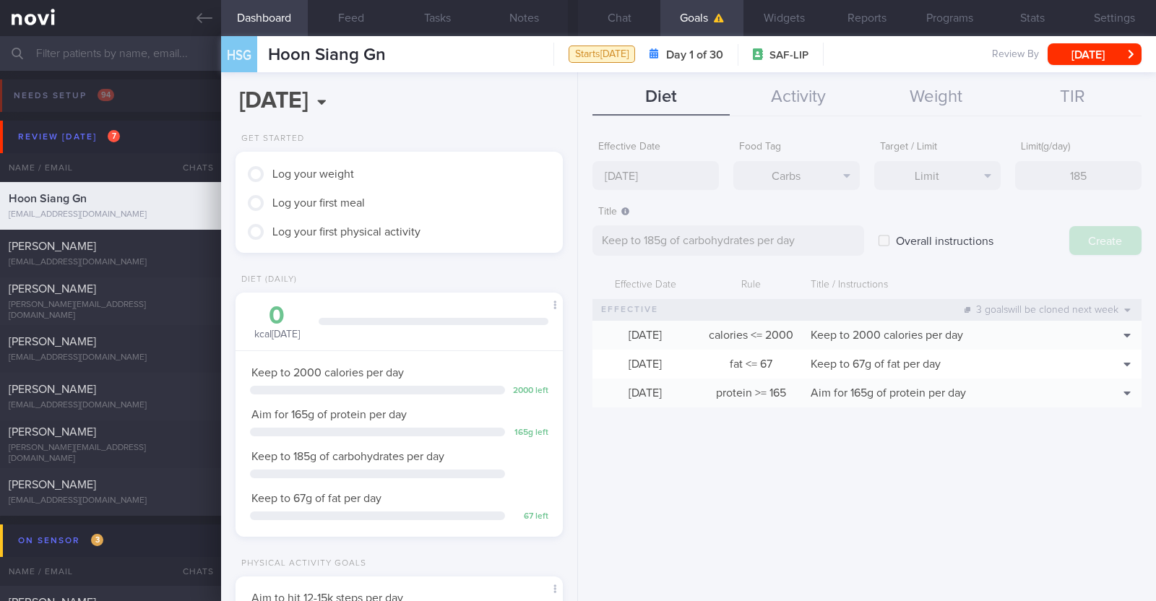
type input "[DATE]"
type textarea "Aim for ___ of ___"
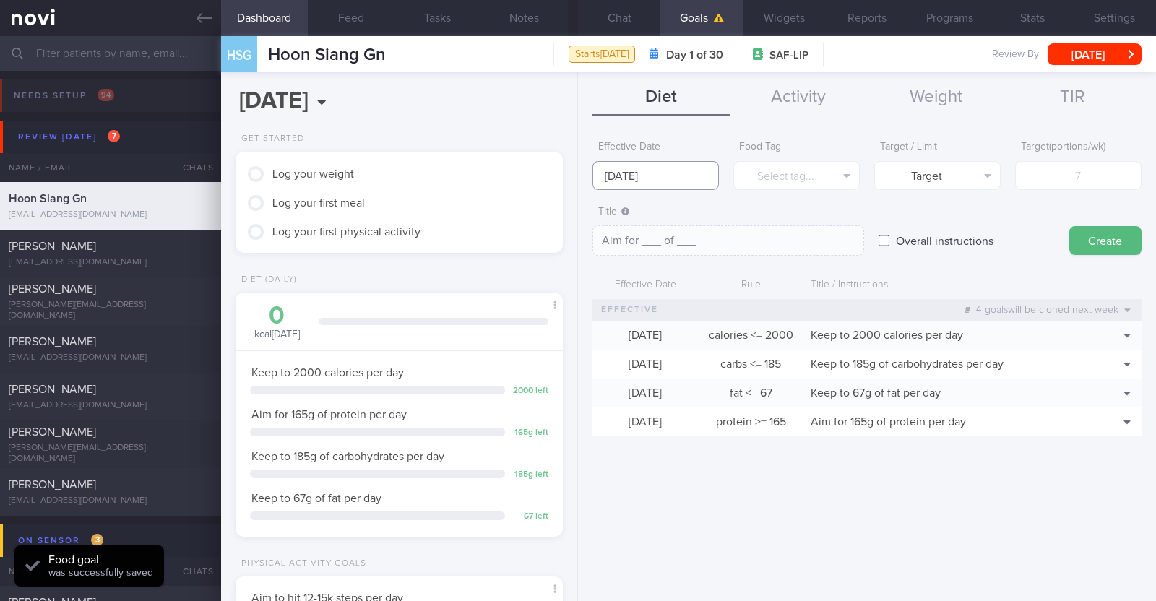
click at [665, 169] on input "[DATE]" at bounding box center [656, 175] width 126 height 29
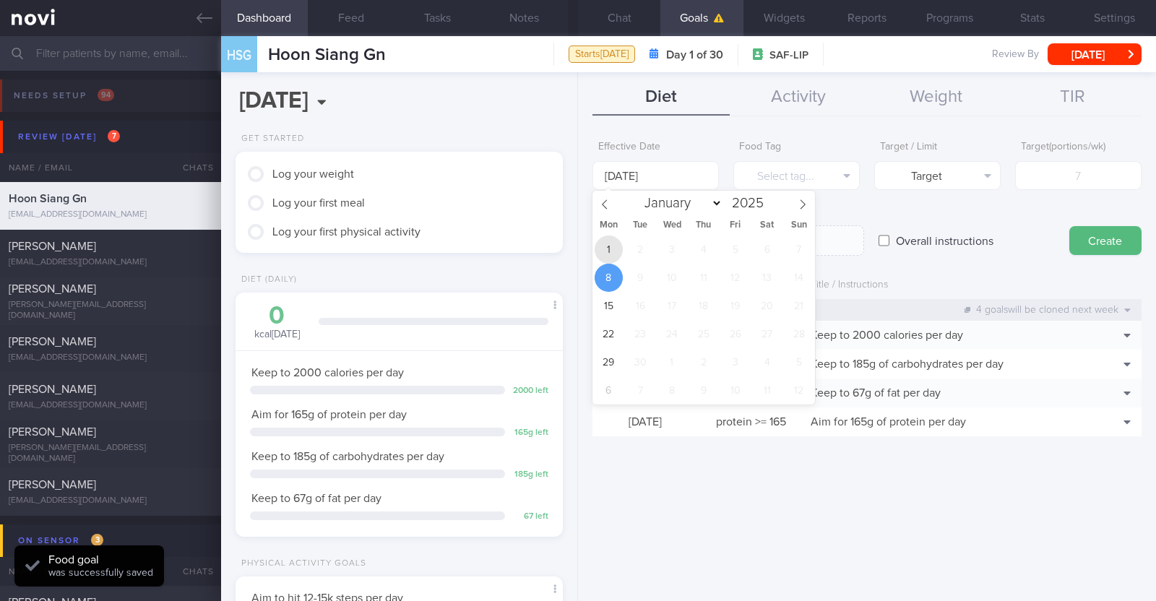
click at [614, 241] on span "1" at bounding box center [609, 250] width 28 height 28
type input "[DATE]"
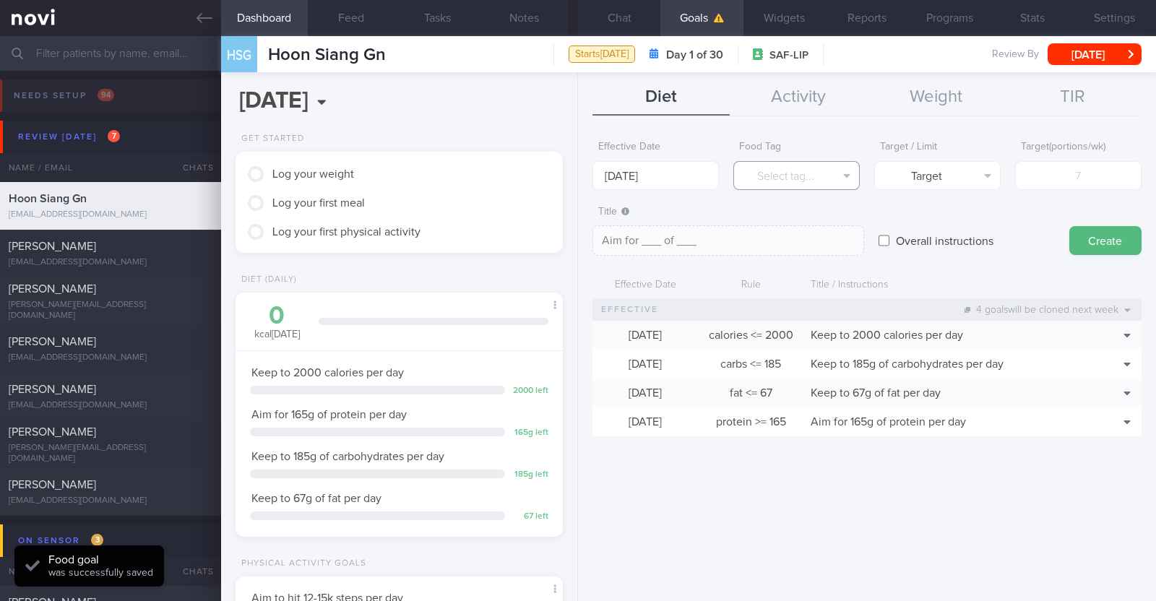
click at [778, 173] on button "Select tag..." at bounding box center [797, 175] width 126 height 29
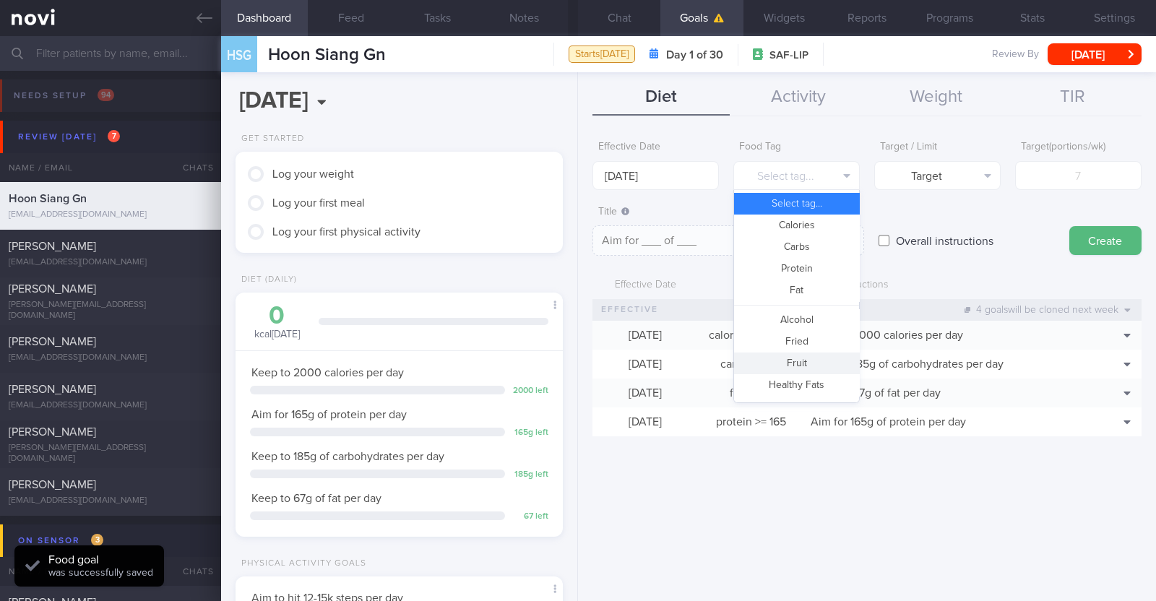
click at [816, 364] on button "Fruit" at bounding box center [796, 364] width 125 height 22
type textarea "Aim for __ portions of fruits per week"
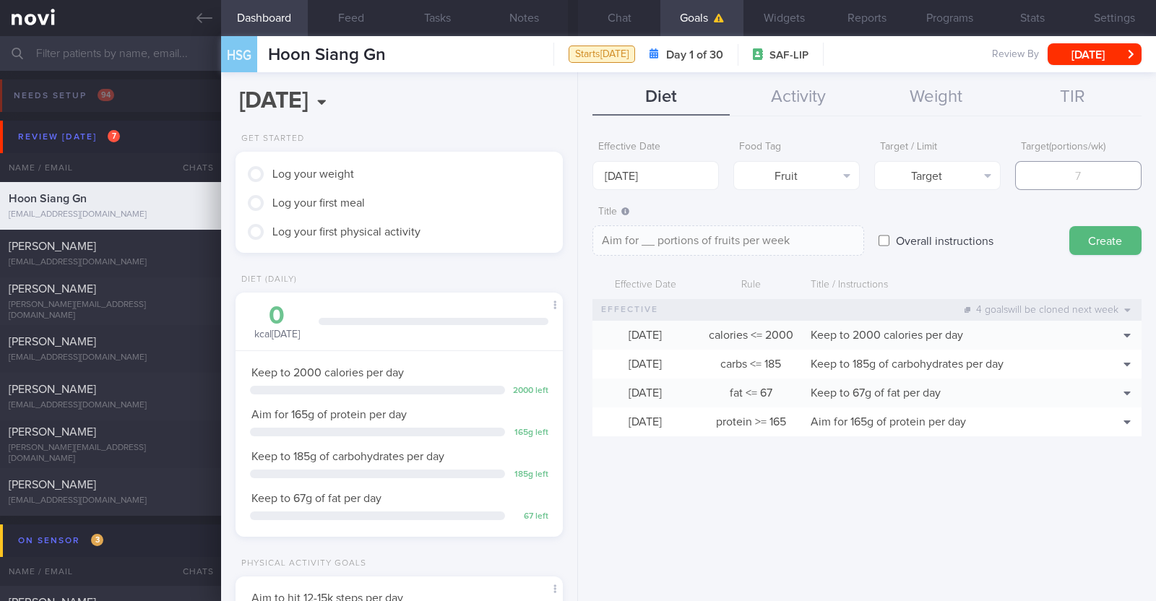
click at [1038, 176] on input "number" at bounding box center [1078, 175] width 126 height 29
type input "1"
type textarea "Aim for 1 portions of fruits per week"
type input "14"
type textarea "Aim for 14 portions of fruits per week"
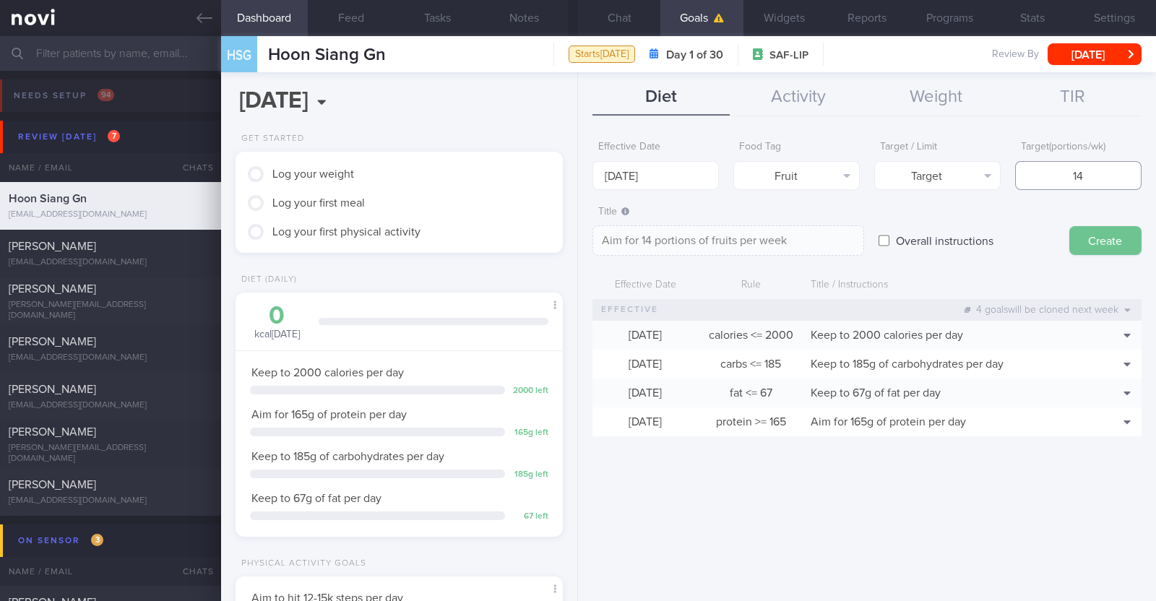
type input "14"
click at [1091, 240] on button "Create" at bounding box center [1106, 240] width 72 height 29
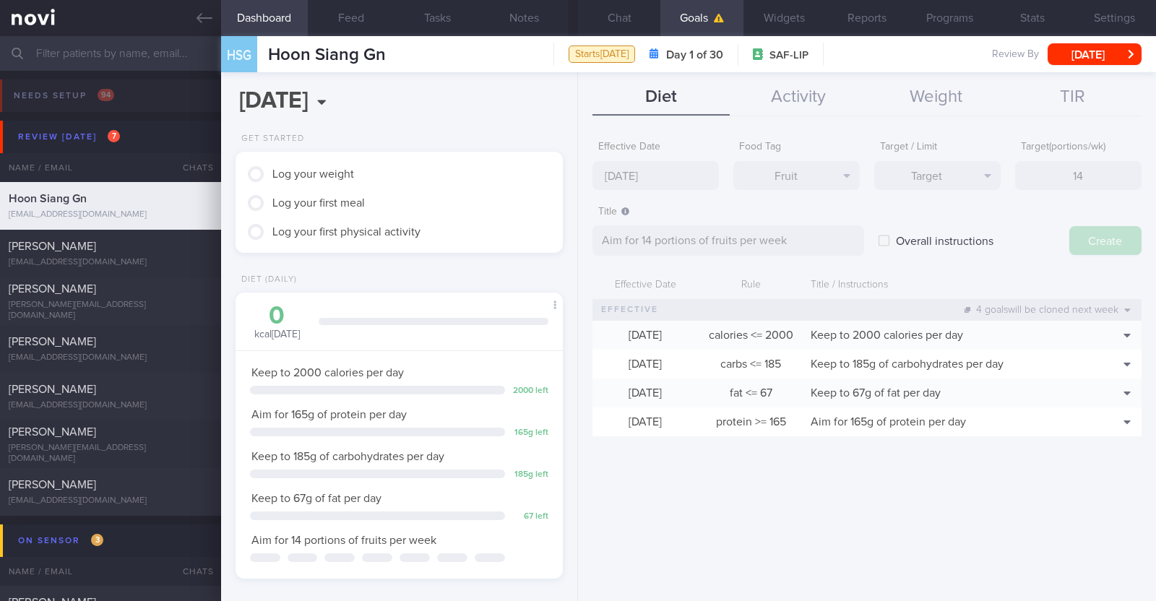
type input "[DATE]"
type textarea "Aim for ___ of ___"
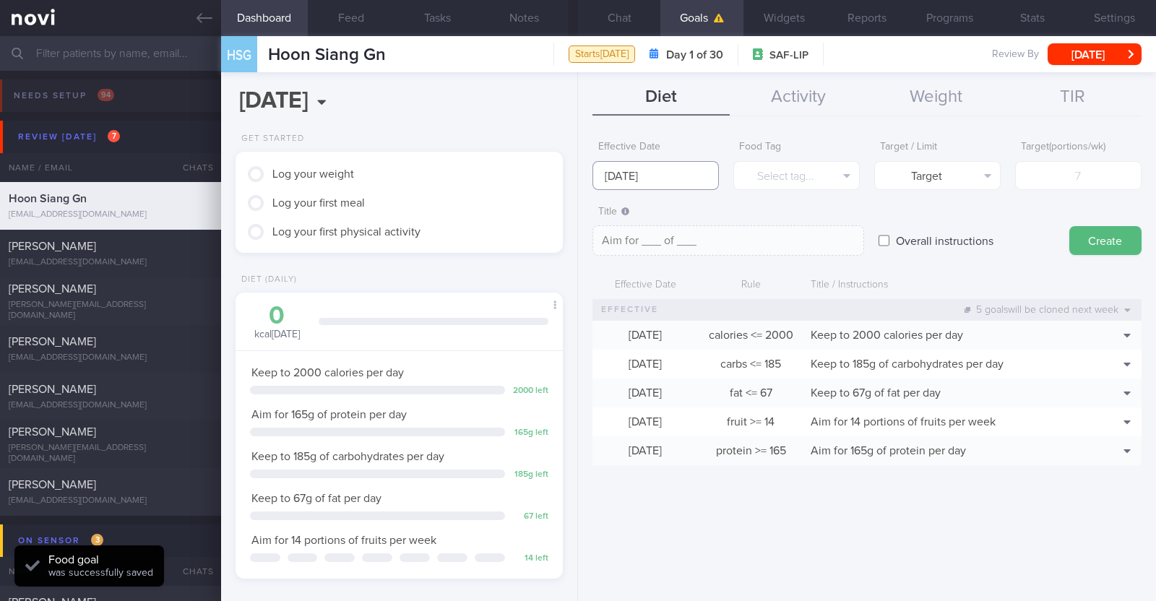
click at [660, 179] on input "[DATE]" at bounding box center [656, 175] width 126 height 29
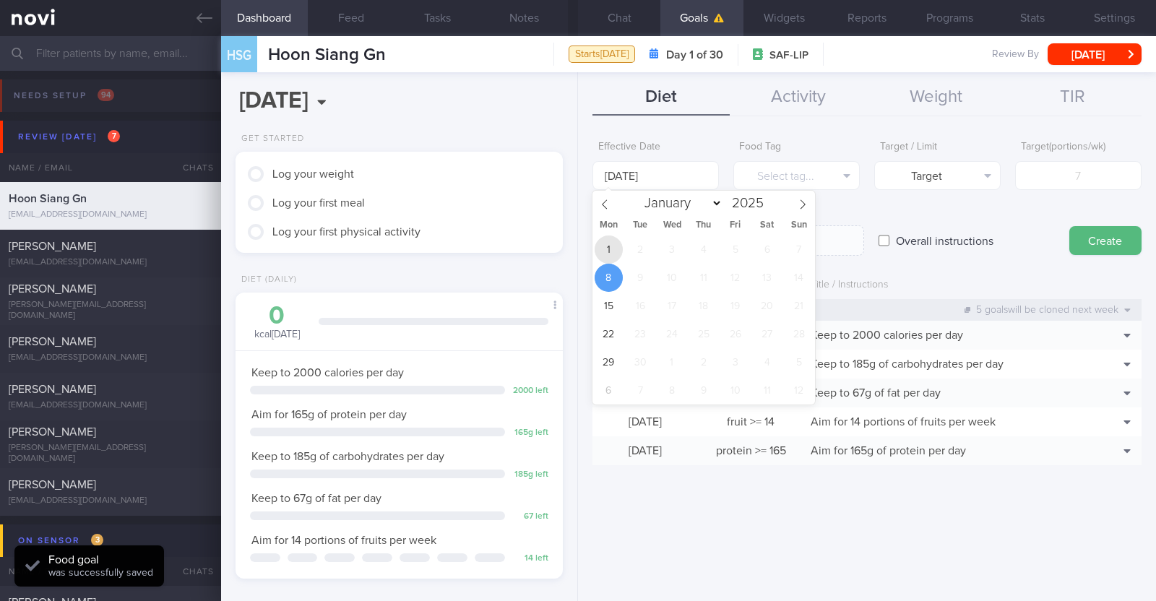
click at [620, 251] on span "1" at bounding box center [609, 250] width 28 height 28
type input "[DATE]"
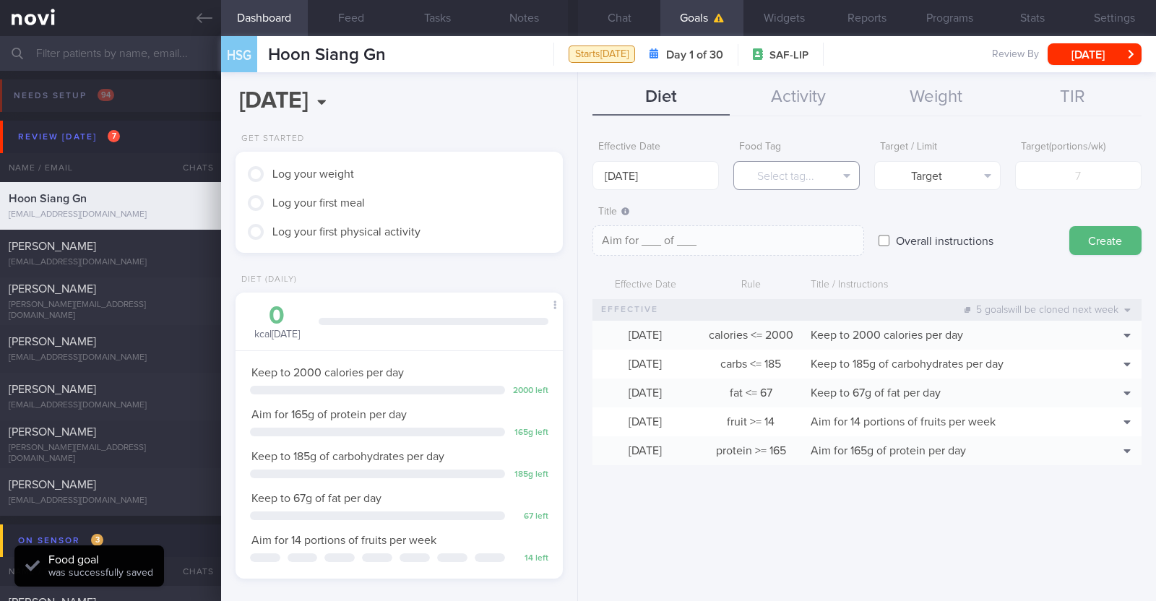
click at [778, 172] on button "Select tag..." at bounding box center [797, 175] width 126 height 29
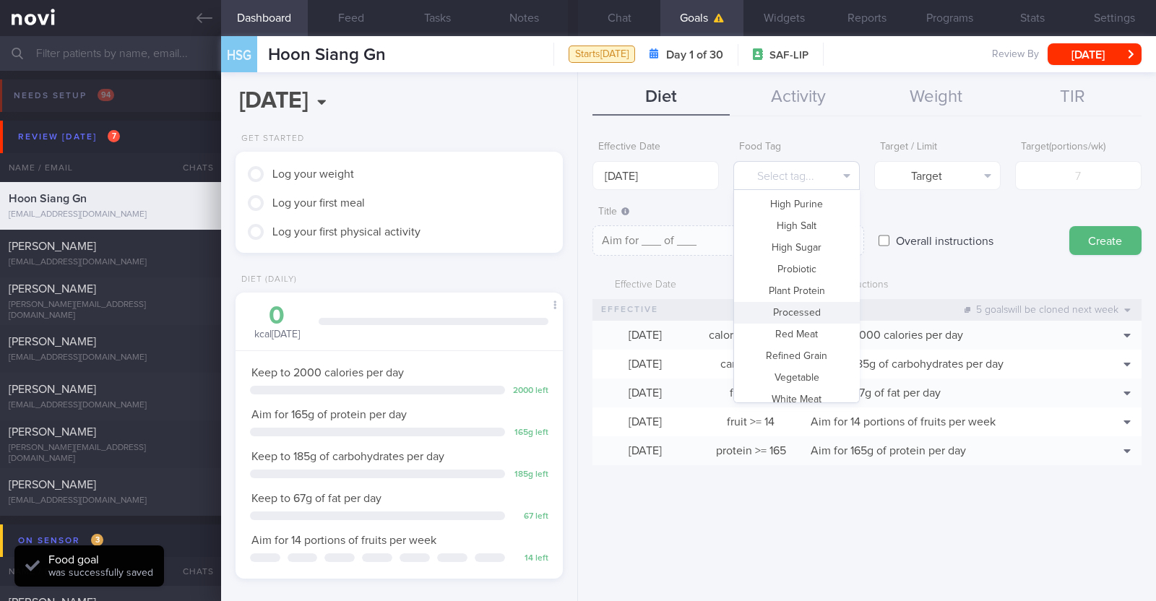
scroll to position [430, 0]
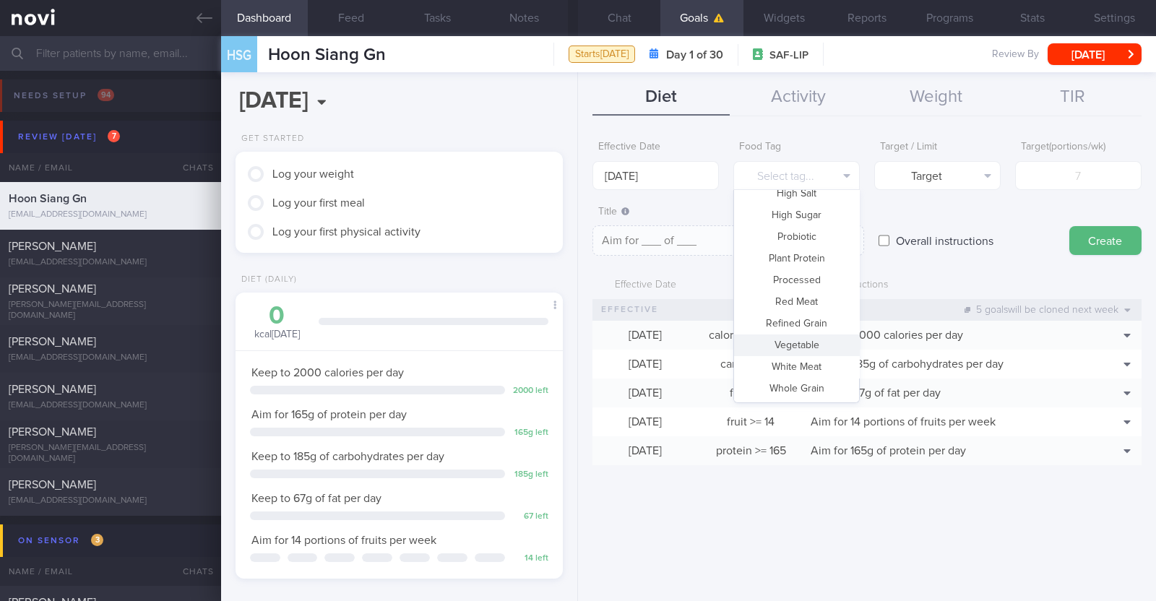
click at [809, 342] on button "Vegetable" at bounding box center [796, 346] width 125 height 22
type textarea "Aim for __ portions of vegetables per week"
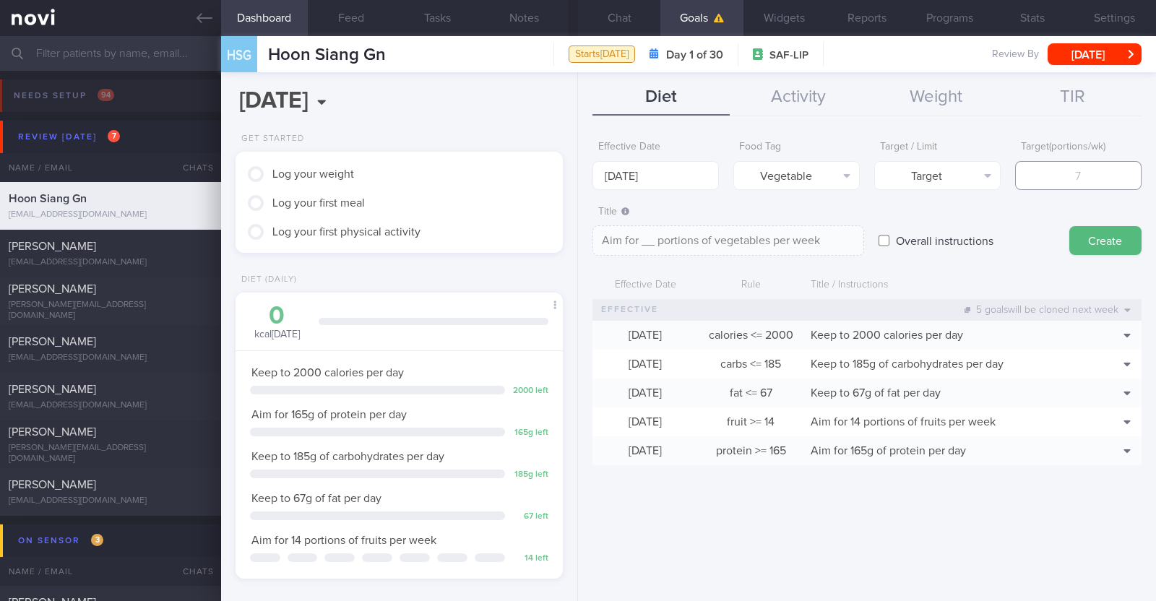
click at [1064, 182] on input "number" at bounding box center [1078, 175] width 126 height 29
type input "1"
type textarea "Aim for 1 portions of vegetables per week"
type input "14"
type textarea "Aim for 14 portions of vegetables per week"
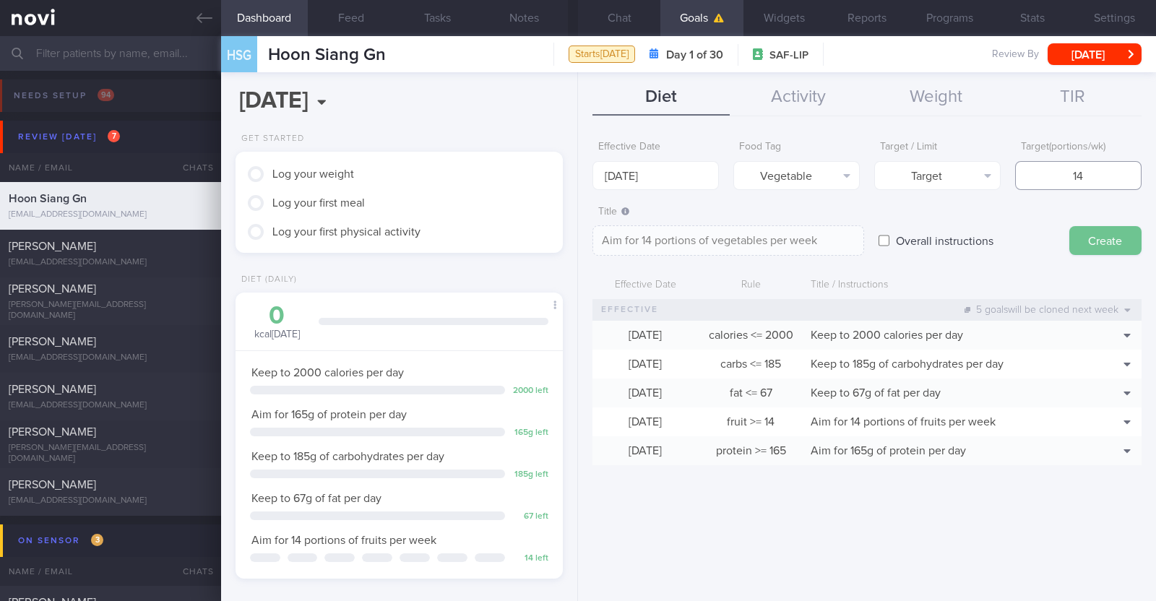
type input "14"
click at [1089, 240] on button "Create" at bounding box center [1106, 240] width 72 height 29
type input "[DATE]"
type textarea "Aim for ___ of ___"
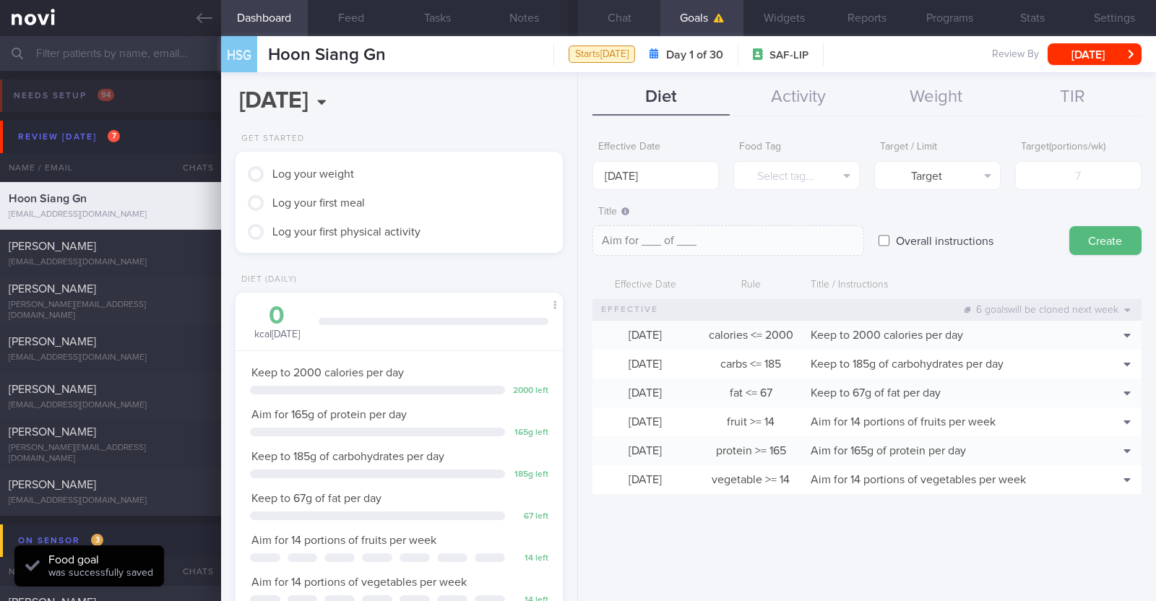
click at [616, 25] on button "Chat" at bounding box center [619, 18] width 82 height 36
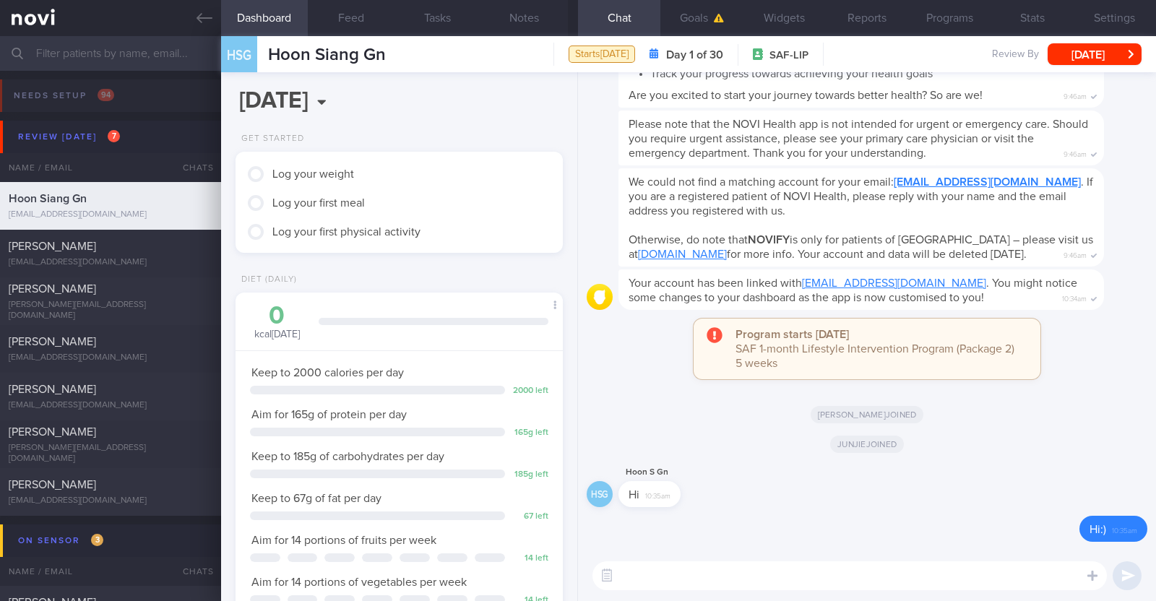
click at [690, 576] on textarea at bounding box center [850, 576] width 515 height 29
paste textarea "Hi [Name], It was a pleasure speaking with you today. The Lifestyle Improvement…"
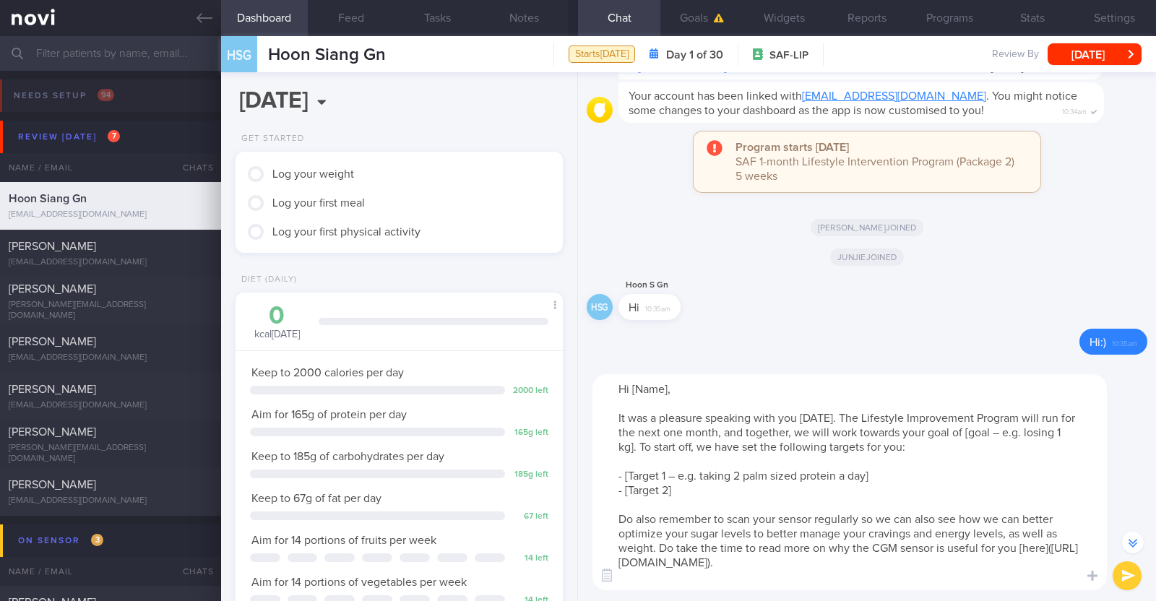
scroll to position [-186, 0]
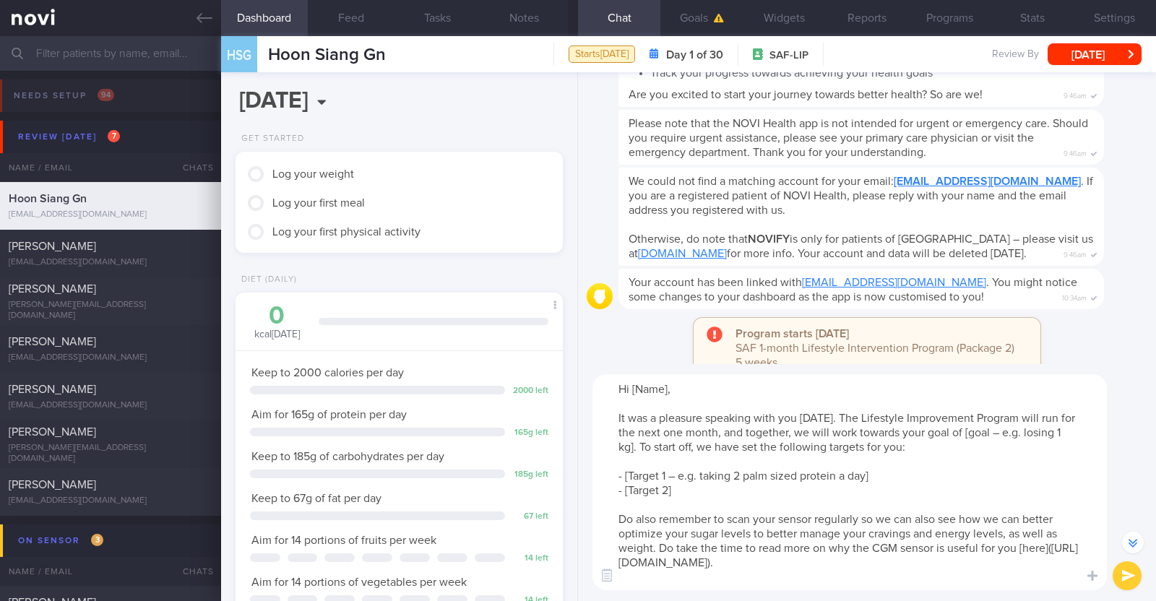
click at [669, 390] on textarea "Hi [Name], It was a pleasure speaking with you today. The Lifestyle Improvement…" at bounding box center [850, 482] width 515 height 216
drag, startPoint x: 965, startPoint y: 429, endPoint x: 632, endPoint y: 452, distance: 333.2
click at [632, 452] on textarea "Hi Hoon Siang, It was a pleasure speaking with you today. The Lifestyle Improve…" at bounding box center [850, 482] width 515 height 216
drag, startPoint x: 878, startPoint y: 475, endPoint x: 625, endPoint y: 476, distance: 252.9
click at [625, 476] on textarea "Hi Hoon Siang, It was a pleasure speaking with you today. The Lifestyle Improve…" at bounding box center [850, 482] width 515 height 216
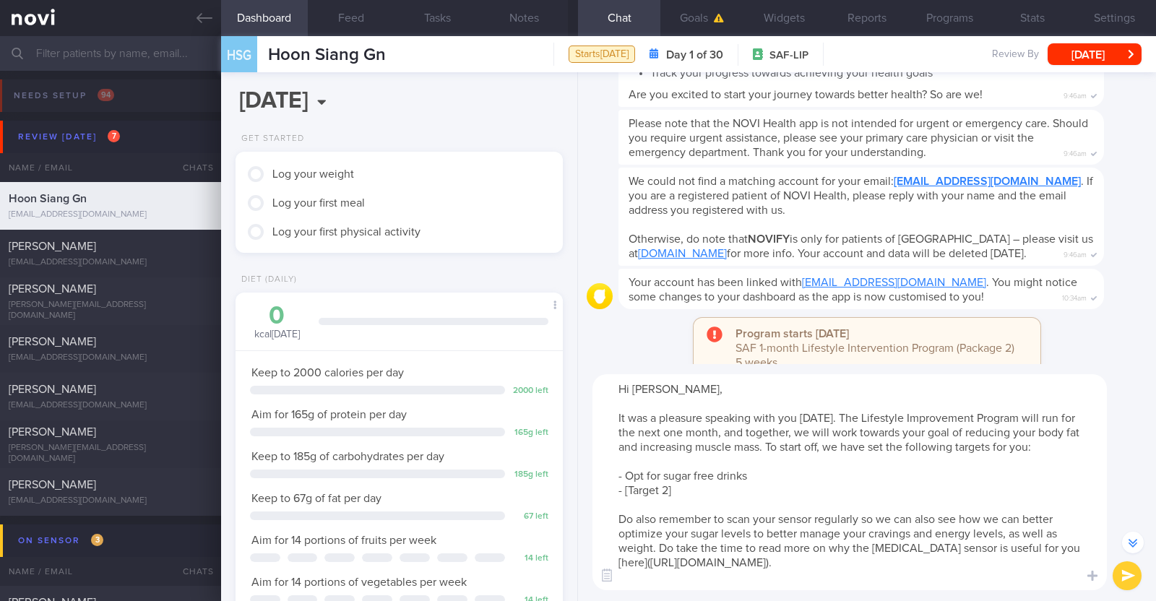
drag, startPoint x: 676, startPoint y: 489, endPoint x: 624, endPoint y: 491, distance: 51.4
click at [624, 491] on textarea "Hi Hoon Siang, It was a pleasure speaking with you today. The Lifestyle Improve…" at bounding box center [850, 482] width 515 height 216
click at [776, 489] on textarea "Hi Hoon Siang, It was a pleasure speaking with you today. The Lifestyle Improve…" at bounding box center [850, 482] width 515 height 216
type textarea "Hi Hoon Siang, It was a pleasure speaking with you today. The Lifestyle Improve…"
click at [1131, 571] on button "submit" at bounding box center [1127, 576] width 29 height 29
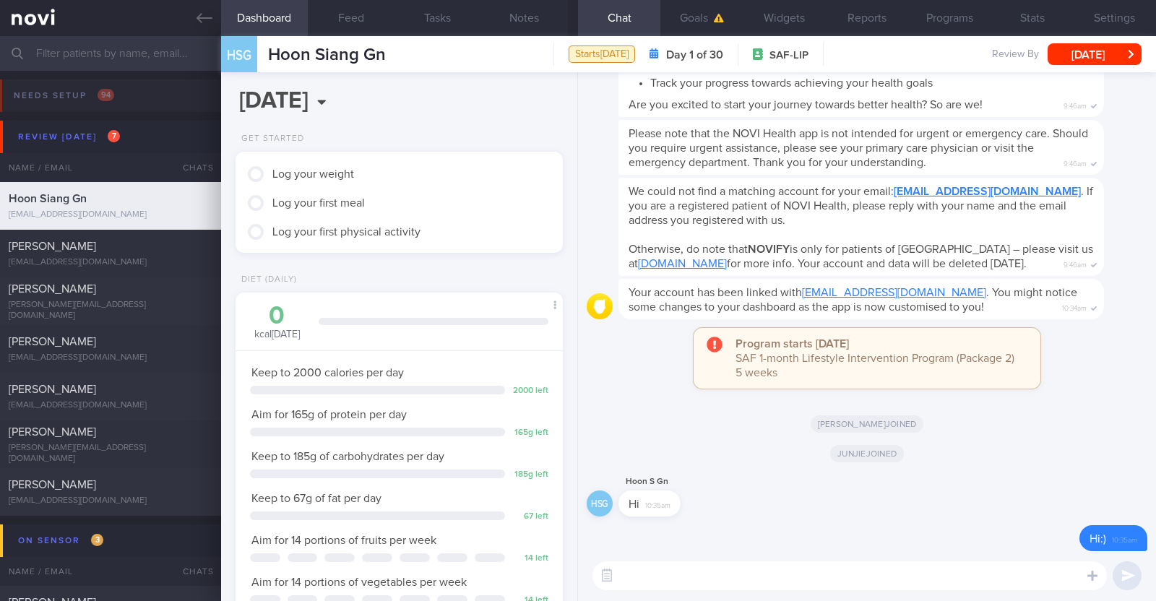
scroll to position [0, 0]
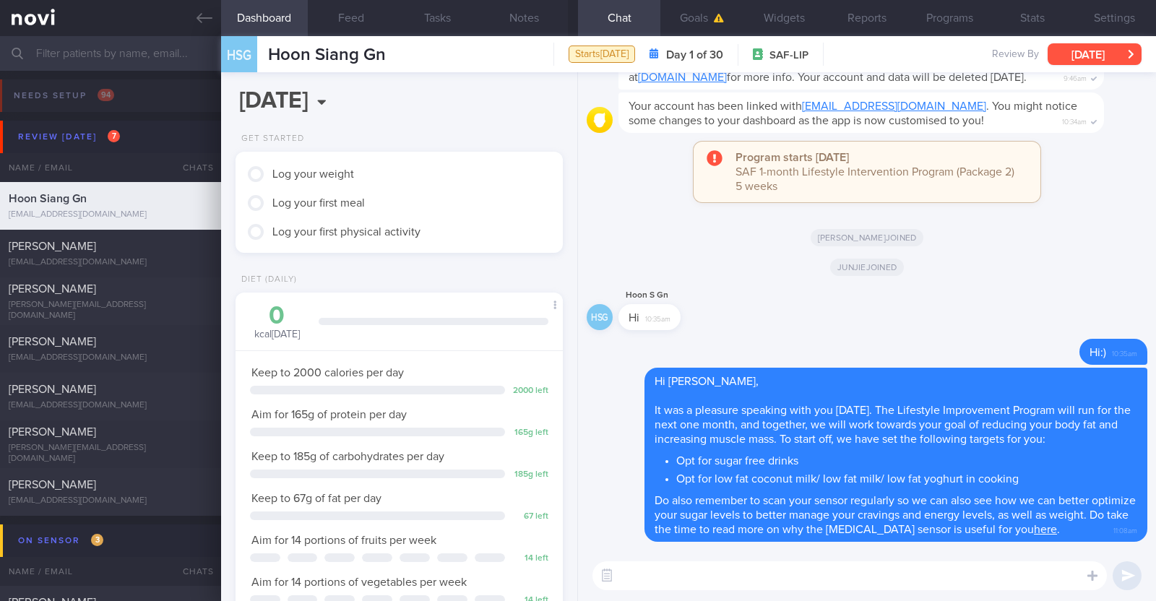
click at [1077, 56] on button "[DATE]" at bounding box center [1095, 54] width 94 height 22
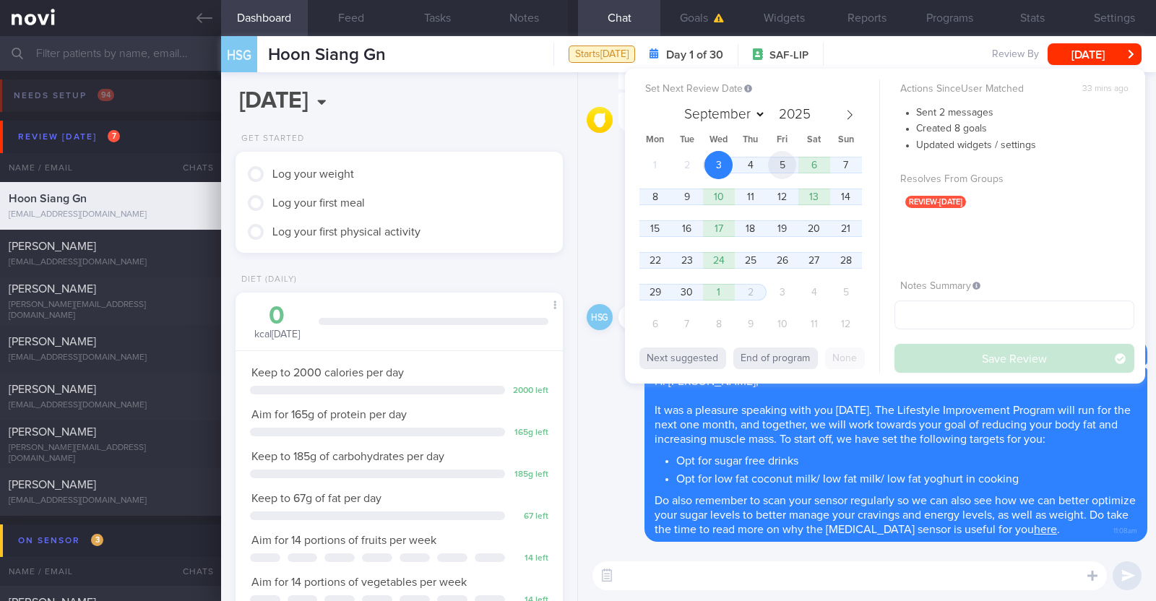
click at [779, 173] on span "5" at bounding box center [782, 165] width 28 height 28
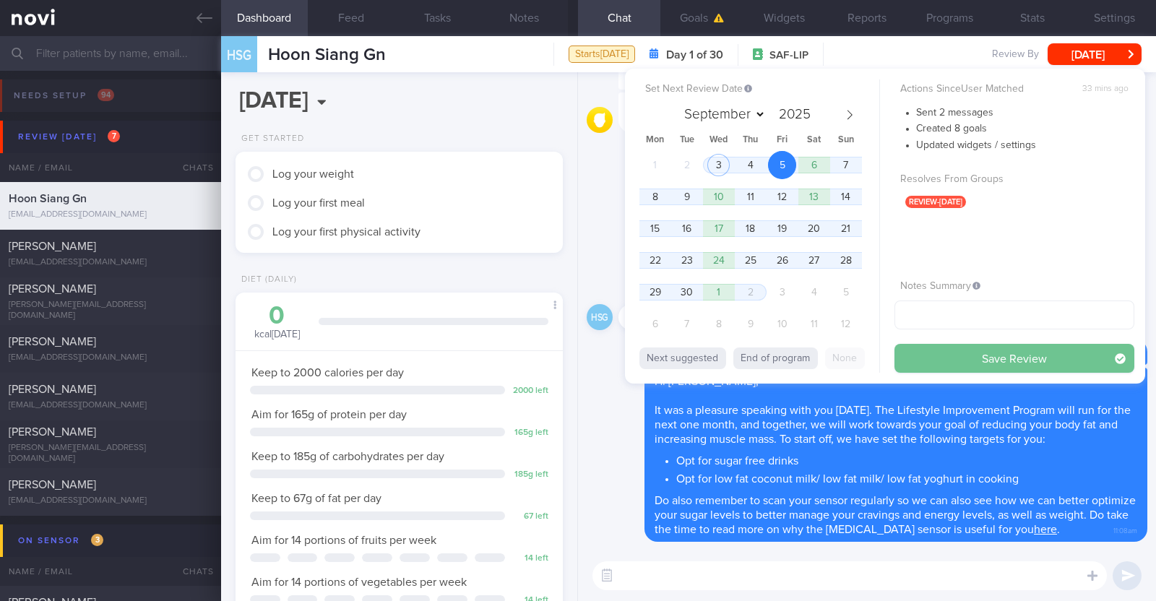
click at [956, 363] on button "Save Review" at bounding box center [1015, 358] width 240 height 29
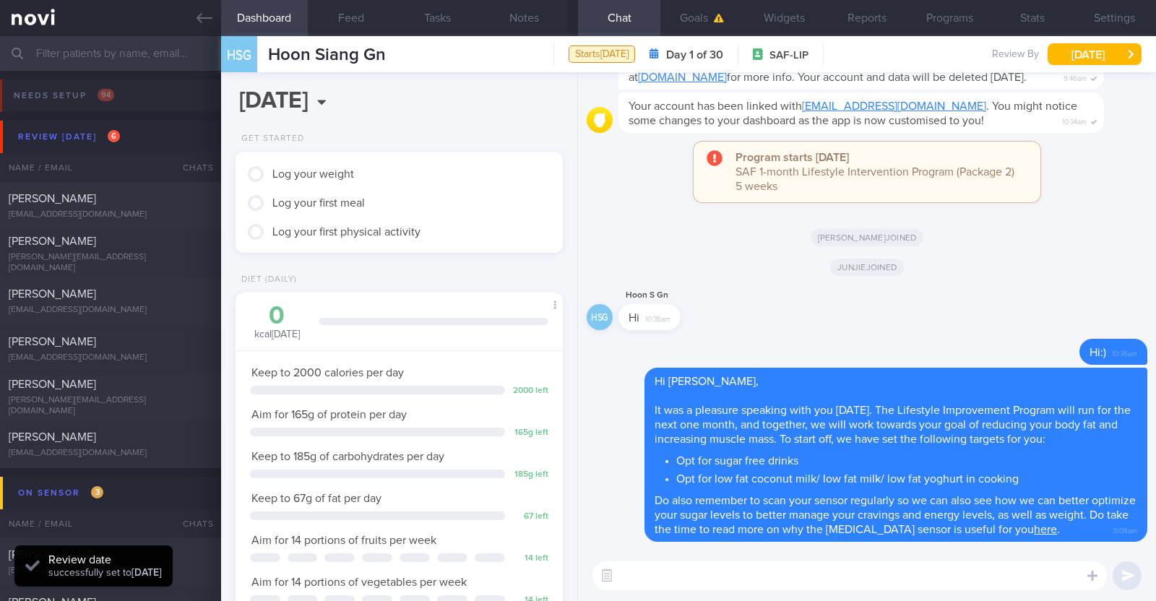
scroll to position [146, 293]
click at [1011, 264] on div "[PERSON_NAME] joined" at bounding box center [867, 266] width 561 height 40
drag, startPoint x: 520, startPoint y: 20, endPoint x: 513, endPoint y: 48, distance: 29.1
click at [520, 19] on button "Notes" at bounding box center [524, 18] width 87 height 36
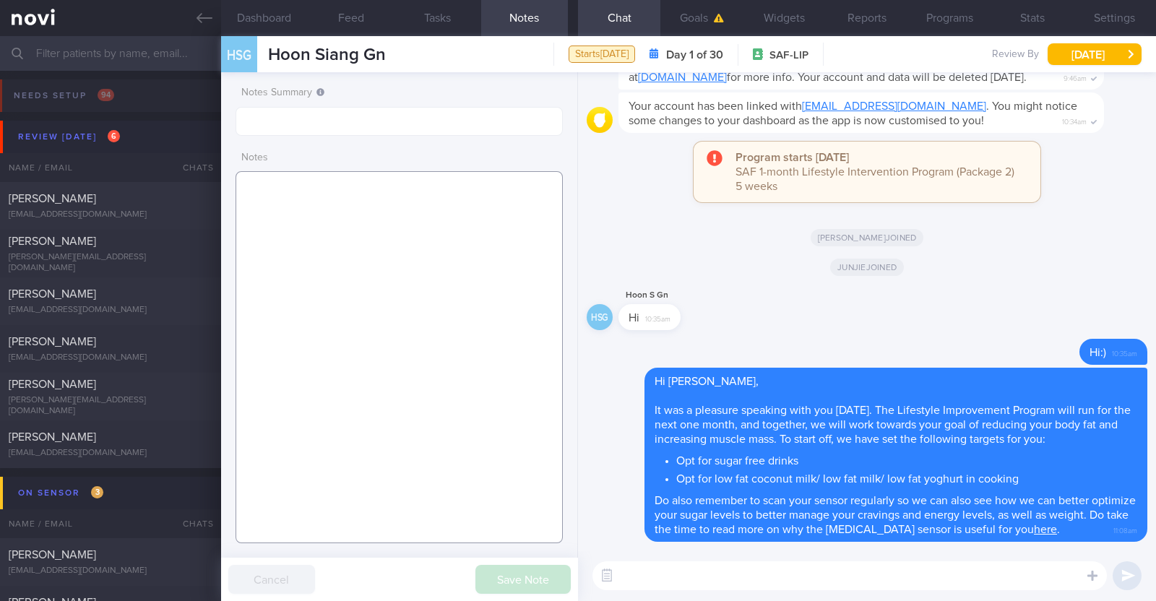
drag, startPoint x: 450, startPoint y: 200, endPoint x: 444, endPoint y: 189, distance: 12.3
click at [444, 189] on textarea at bounding box center [399, 357] width 327 height 372
paste textarea "Comorbidities [MEDICAL_DATA]"
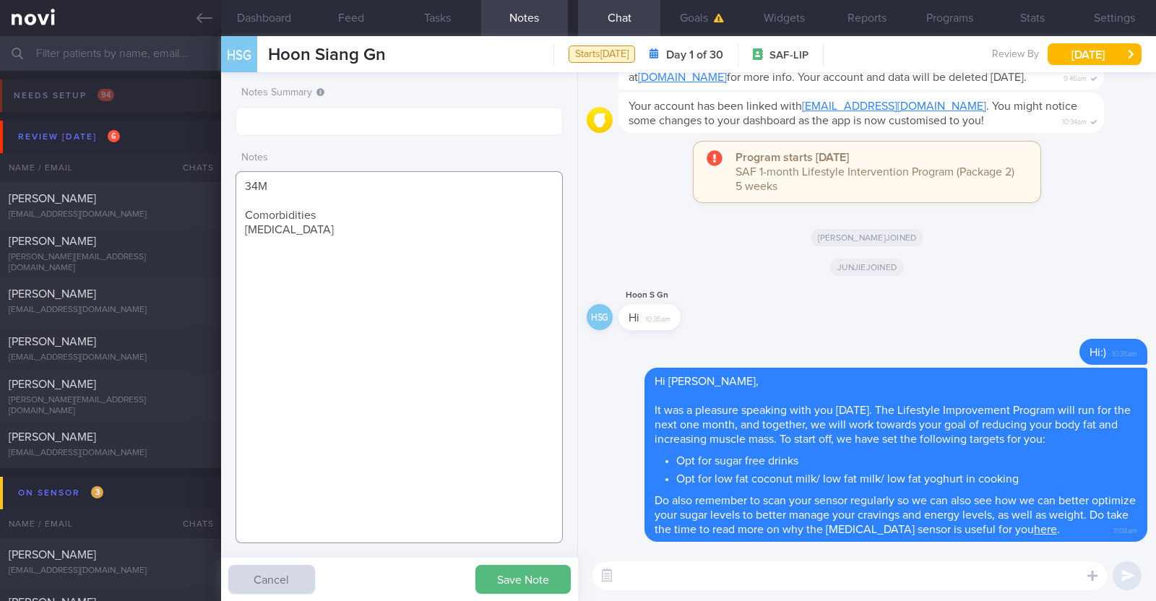
click at [358, 216] on textarea "34M Comorbidities [MEDICAL_DATA]" at bounding box center [399, 357] width 327 height 372
click at [296, 229] on textarea "34M Comorbidities: [MEDICAL_DATA]" at bounding box center [399, 357] width 327 height 372
paste textarea "Resistance training x 4/week (60min) endurance run x 2/week (30min)"
click at [246, 301] on textarea "34M Comorbidities: [MEDICAL_DATA] Nil meds Resistance training x 4/week (60min)…" at bounding box center [399, 357] width 327 height 372
click at [444, 300] on textarea "34M Comorbidities: [MEDICAL_DATA] Nil meds Resistance training x 4/week (60min)…" at bounding box center [399, 357] width 327 height 372
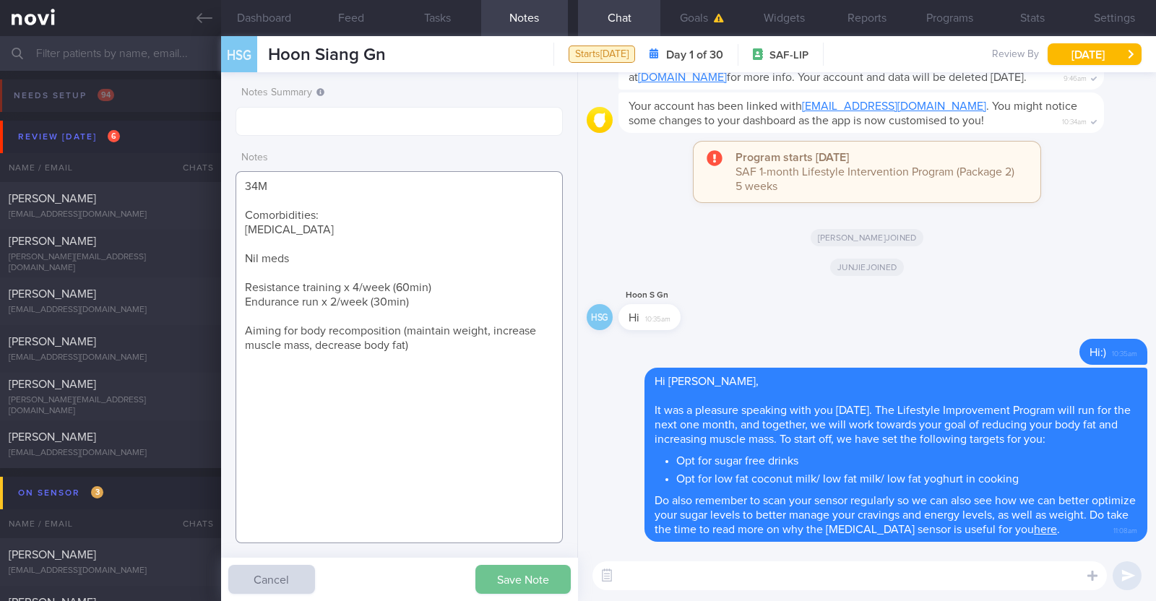
type textarea "34M Comorbidities: [MEDICAL_DATA] Nil meds Resistance training x 4/week (60min)…"
click at [541, 577] on button "Save Note" at bounding box center [523, 579] width 95 height 29
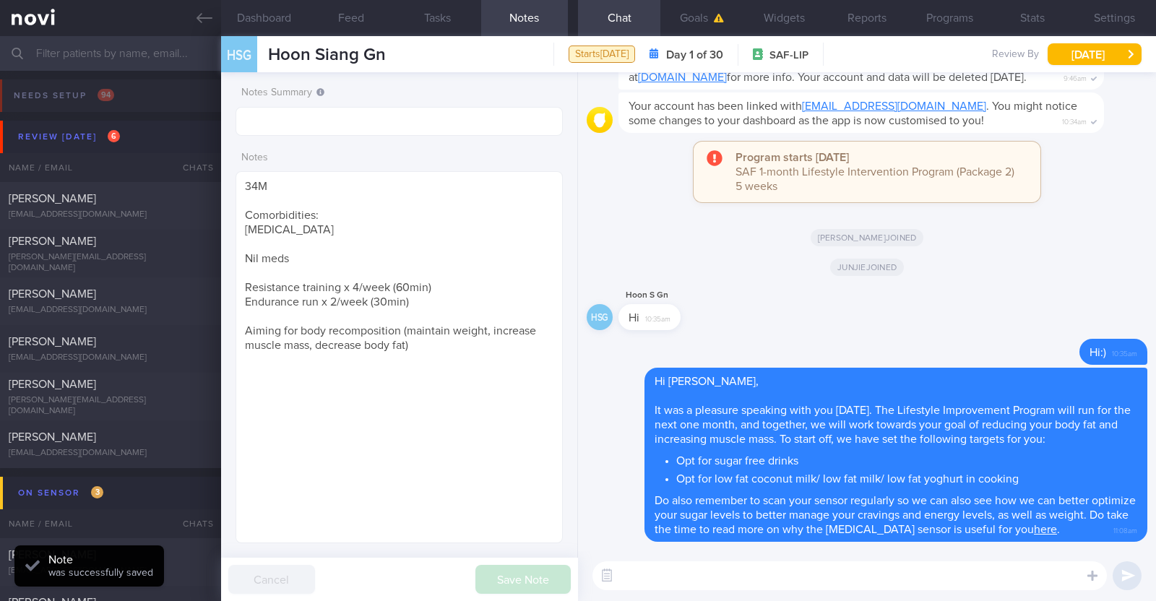
click at [405, 56] on div "HSG Hoon Siang [PERSON_NAME] [PERSON_NAME][EMAIL_ADDRESS][DOMAIN_NAME] Starts […" at bounding box center [688, 54] width 935 height 36
drag, startPoint x: 403, startPoint y: 51, endPoint x: 268, endPoint y: 64, distance: 135.8
click at [268, 64] on div "HSG Hoon Siang [PERSON_NAME] [PERSON_NAME][EMAIL_ADDRESS][DOMAIN_NAME] Starts […" at bounding box center [688, 54] width 935 height 36
click at [267, 55] on div "HSG Hoon Siang [PERSON_NAME] [PERSON_NAME][EMAIL_ADDRESS][DOMAIN_NAME]" at bounding box center [303, 54] width 165 height 36
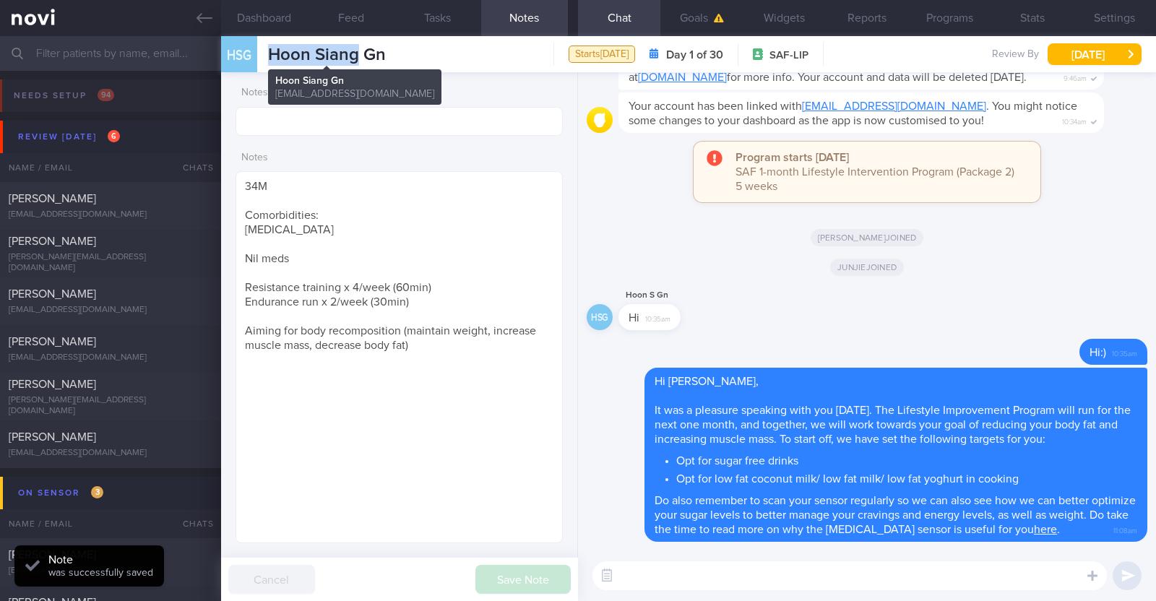
drag, startPoint x: 267, startPoint y: 55, endPoint x: 349, endPoint y: 46, distance: 82.8
click at [349, 46] on div "HSG Hoon Siang [PERSON_NAME] [PERSON_NAME][EMAIL_ADDRESS][DOMAIN_NAME]" at bounding box center [303, 54] width 165 height 36
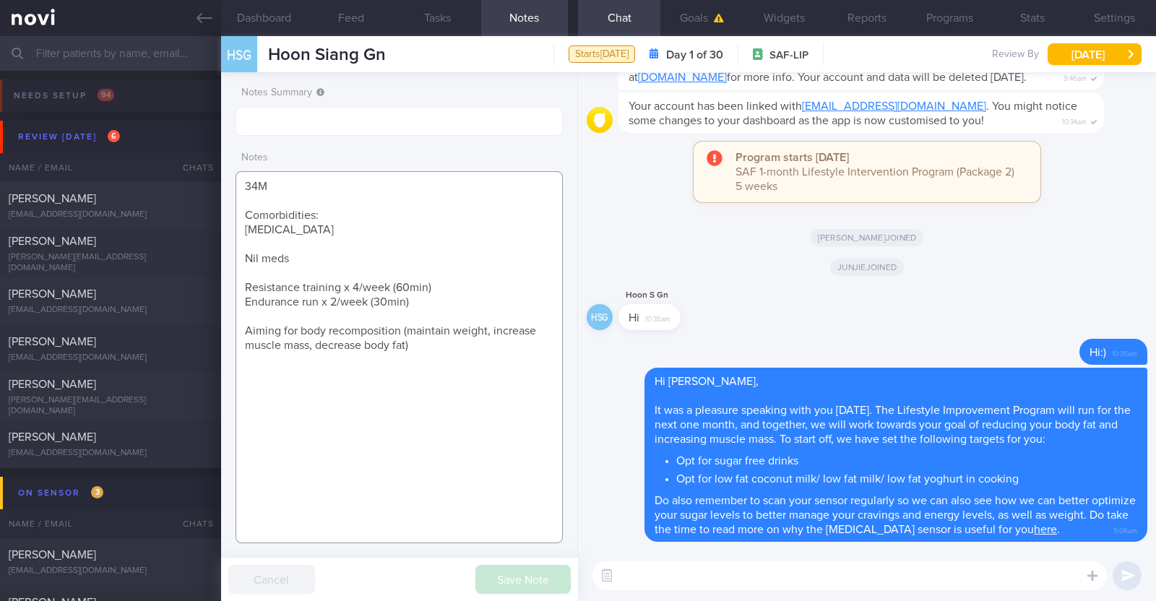
drag, startPoint x: 415, startPoint y: 345, endPoint x: 242, endPoint y: 177, distance: 241.2
click at [242, 177] on textarea "34M Comorbidities: [MEDICAL_DATA] Nil meds Resistance training x 4/week (60min)…" at bounding box center [399, 357] width 327 height 372
click at [197, 17] on icon at bounding box center [205, 18] width 16 height 16
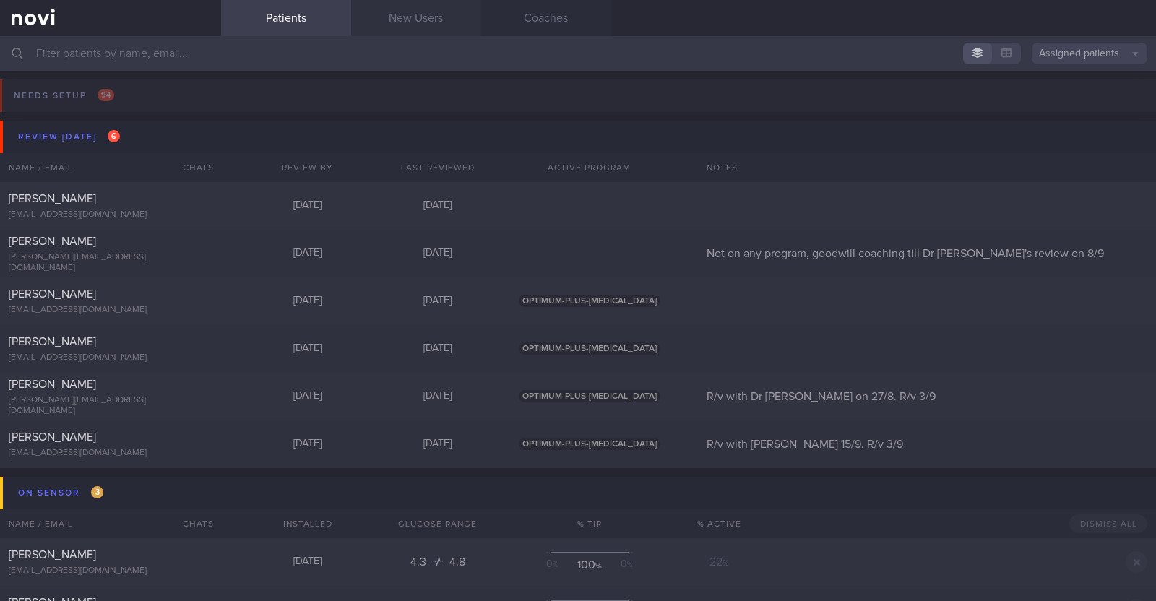
click at [411, 27] on link "New Users" at bounding box center [416, 18] width 130 height 36
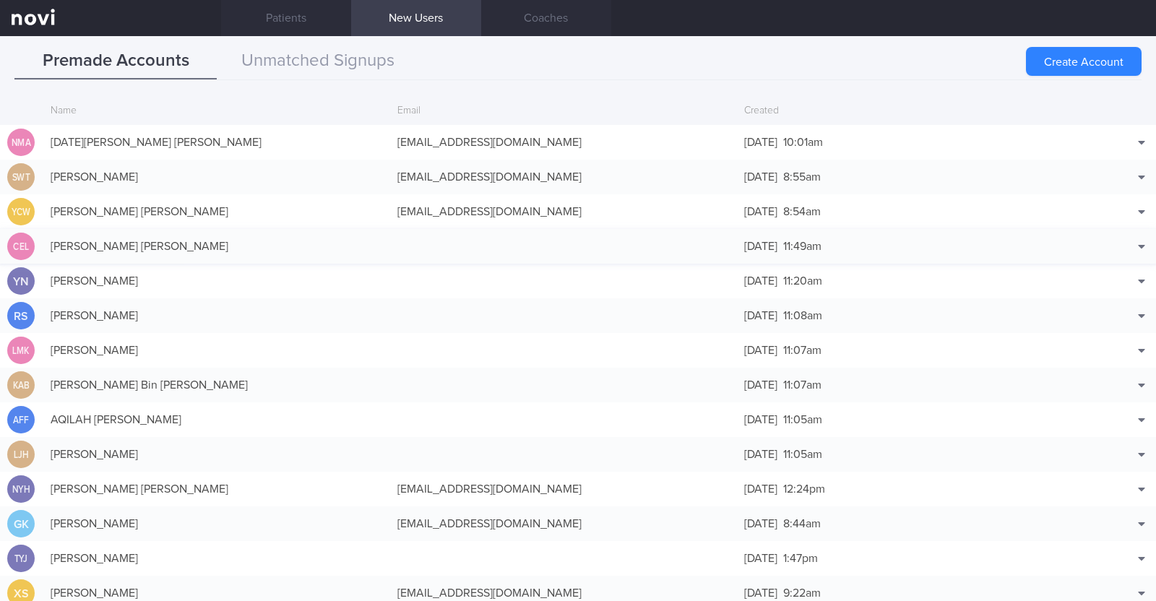
scroll to position [35, 0]
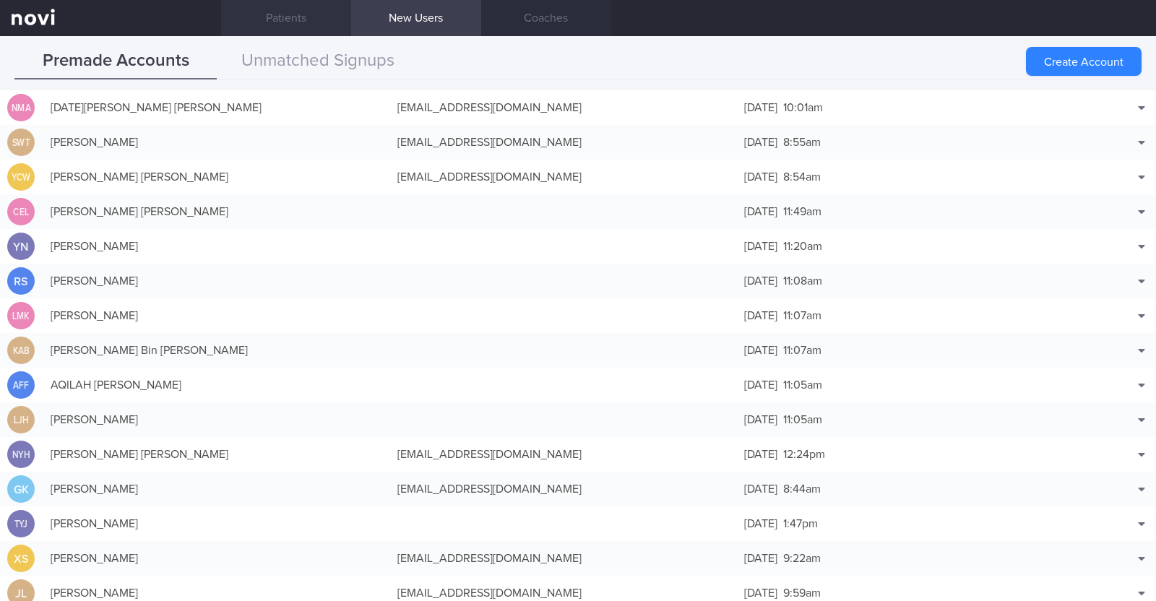
click at [294, 21] on link "Patients" at bounding box center [286, 18] width 130 height 36
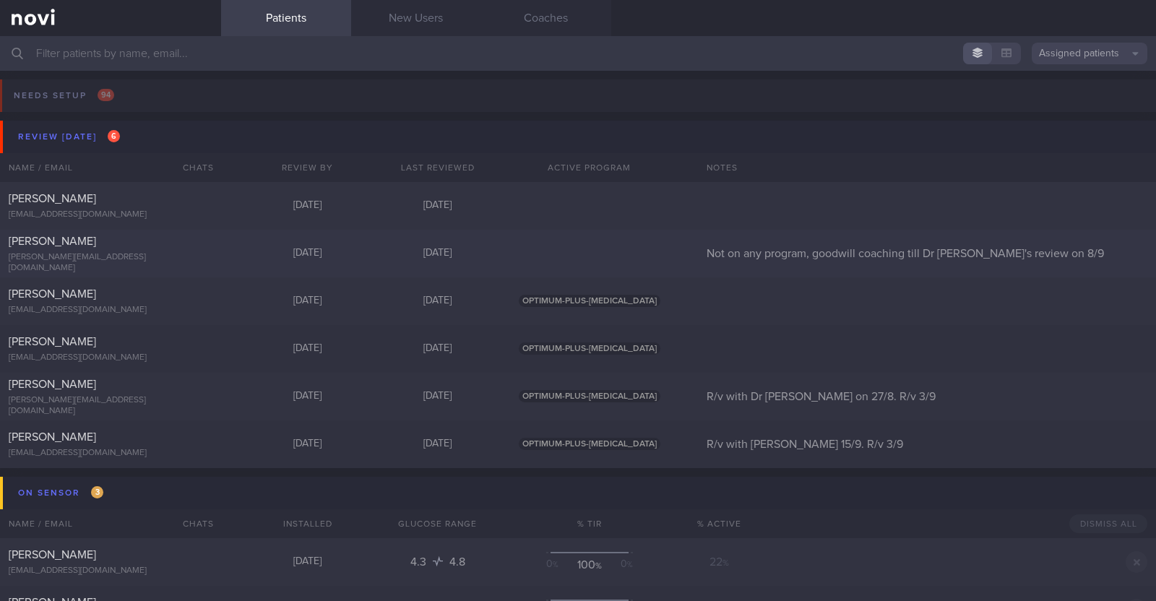
click at [192, 249] on div "[PERSON_NAME]" at bounding box center [109, 241] width 200 height 14
select select "8"
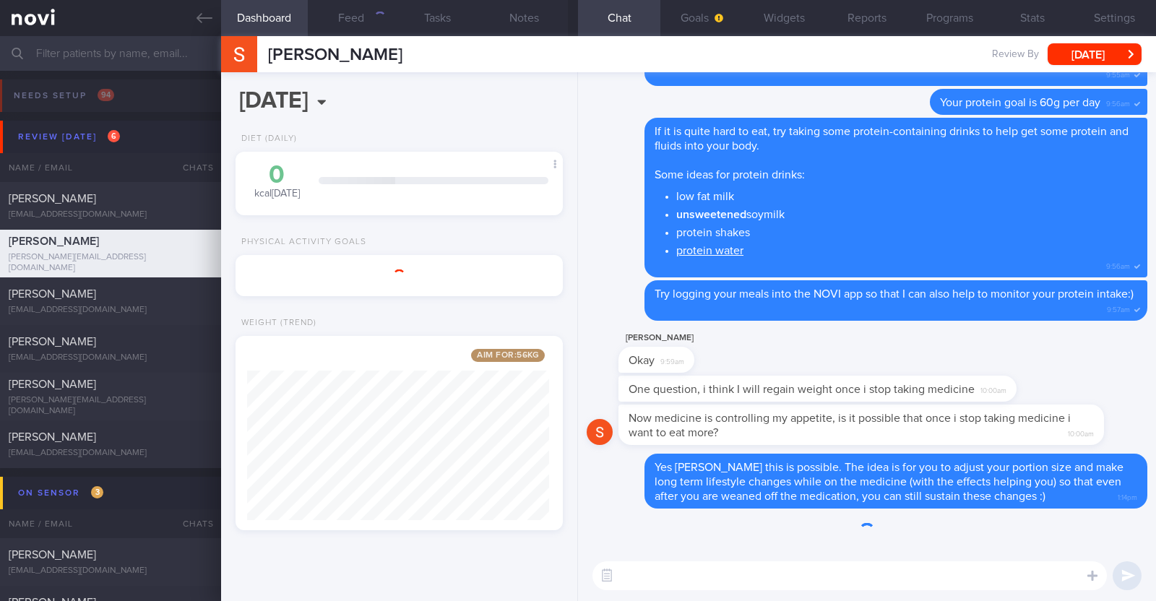
scroll to position [164, 288]
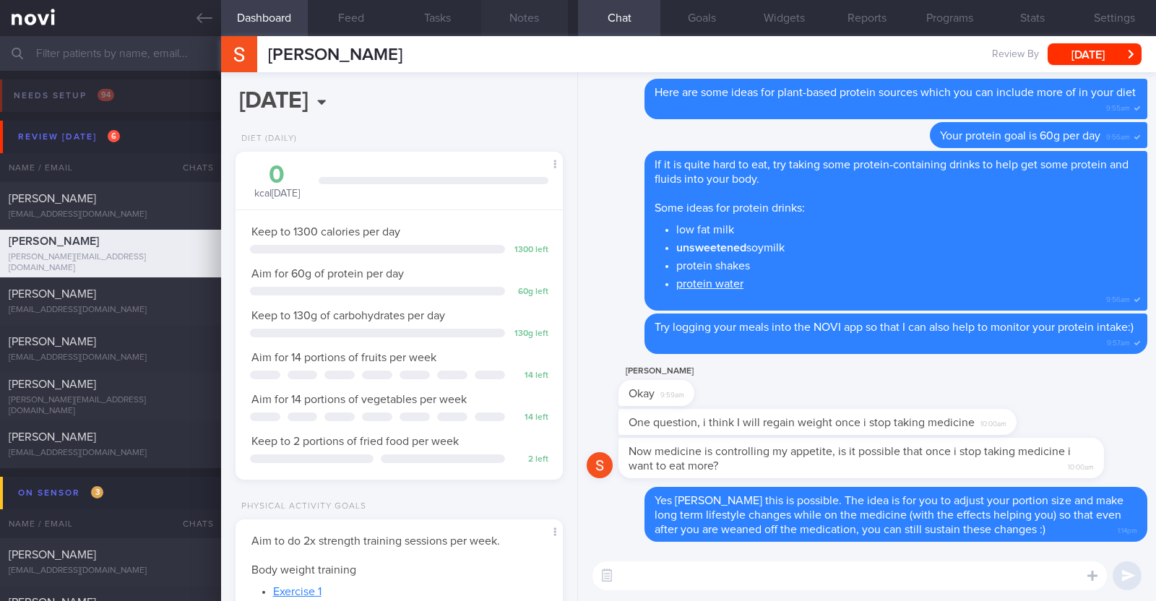
click at [535, 14] on button "Notes" at bounding box center [524, 18] width 87 height 36
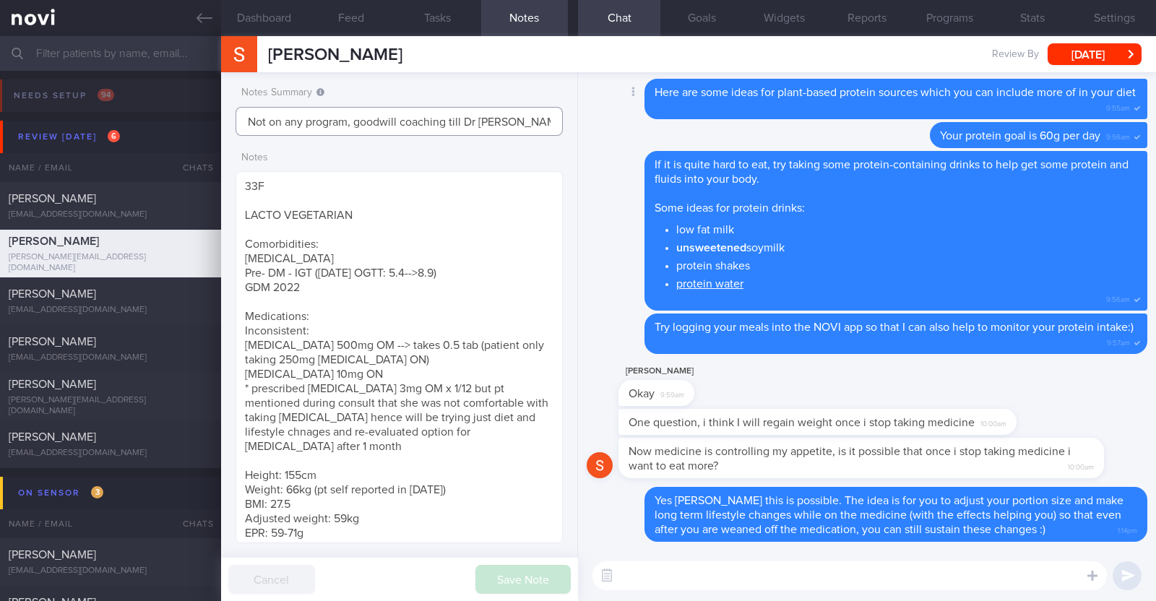
scroll to position [0, 17]
drag, startPoint x: 471, startPoint y: 119, endPoint x: 592, endPoint y: 108, distance: 121.2
click at [592, 108] on div "Dashboard Feed Tasks Notes Chat Goals Widgets Reports Programs Stats Settings […" at bounding box center [688, 318] width 935 height 565
click at [513, 131] on input "Not on any program, goodwill coaching till Dr [PERSON_NAME]'s review on 8/9" at bounding box center [399, 121] width 327 height 29
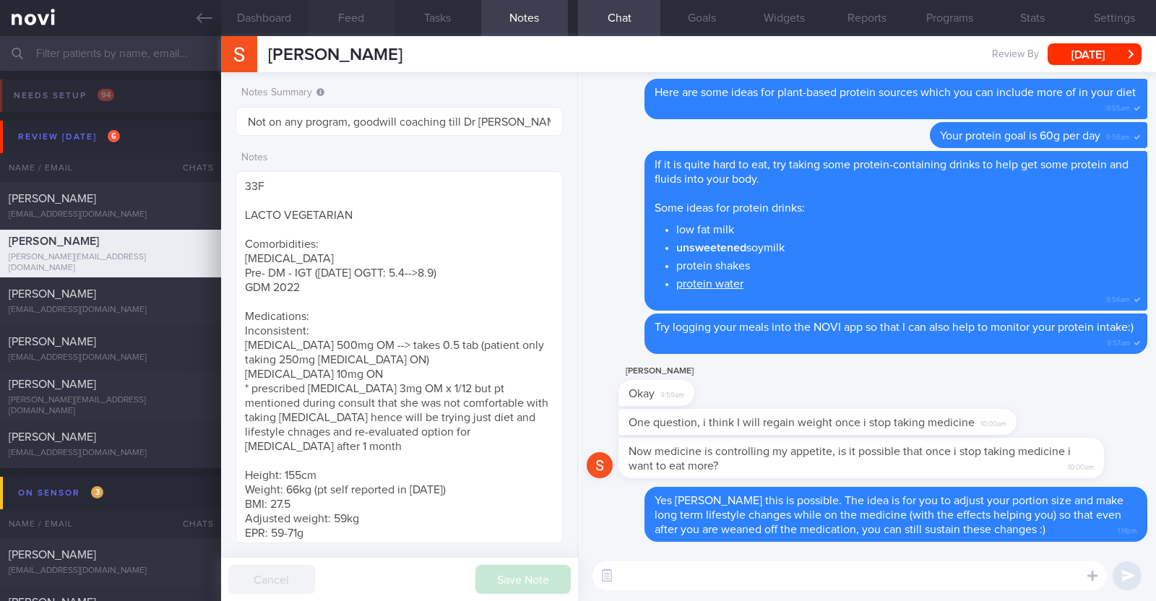
click at [358, 16] on button "Feed" at bounding box center [351, 18] width 87 height 36
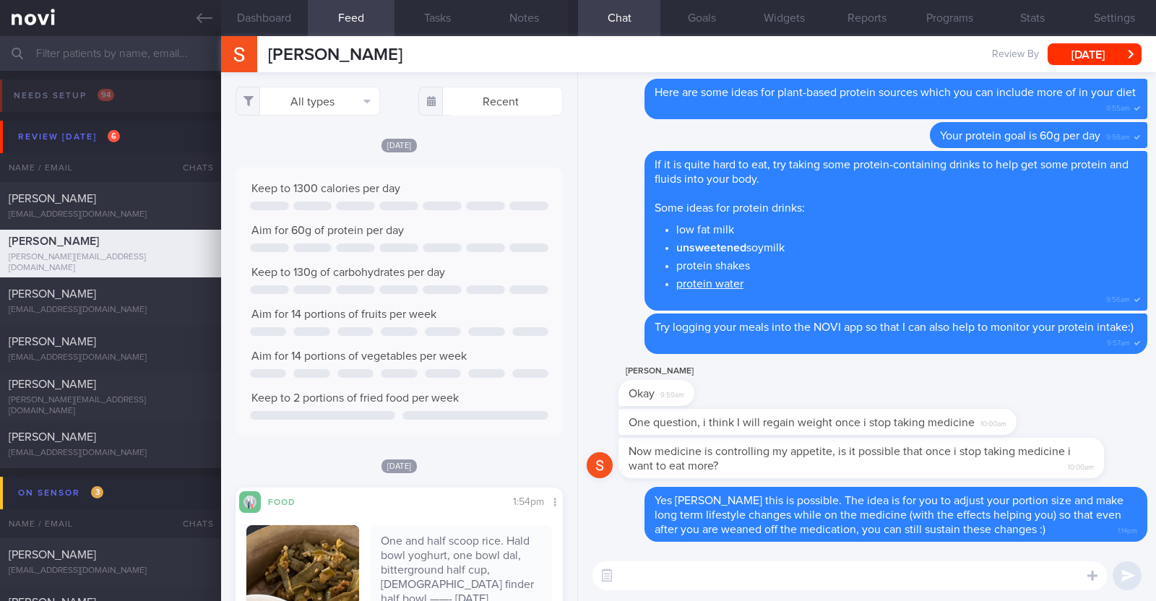
click at [675, 582] on textarea at bounding box center [850, 576] width 515 height 29
type textarea "Hi [PERSON_NAME], how are you doing?"
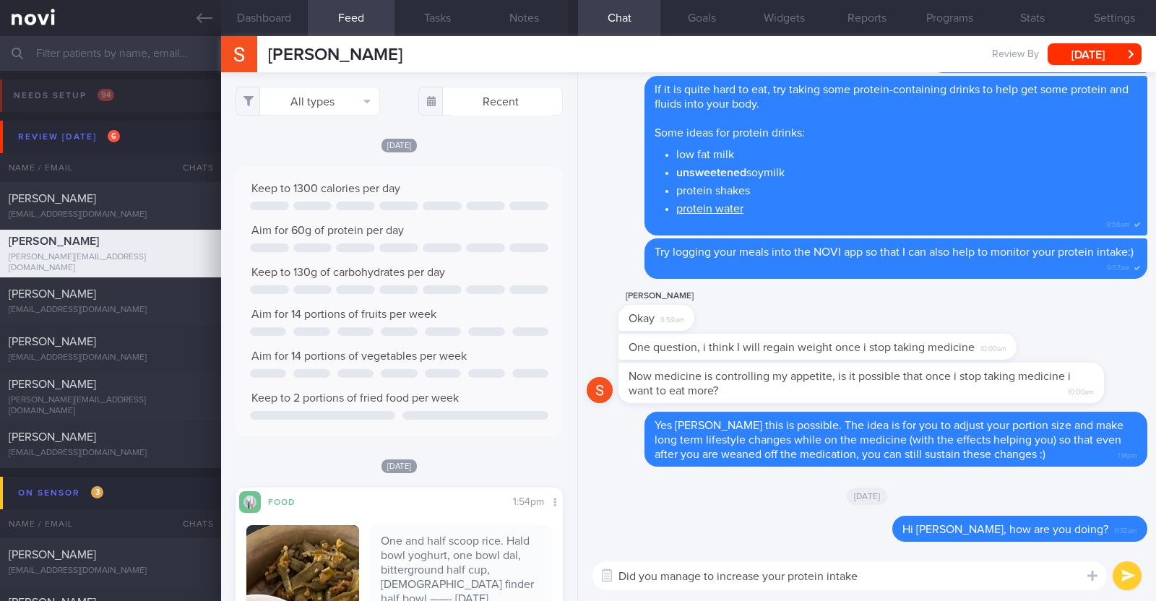
type textarea "Did you manage to increase your protein intake?"
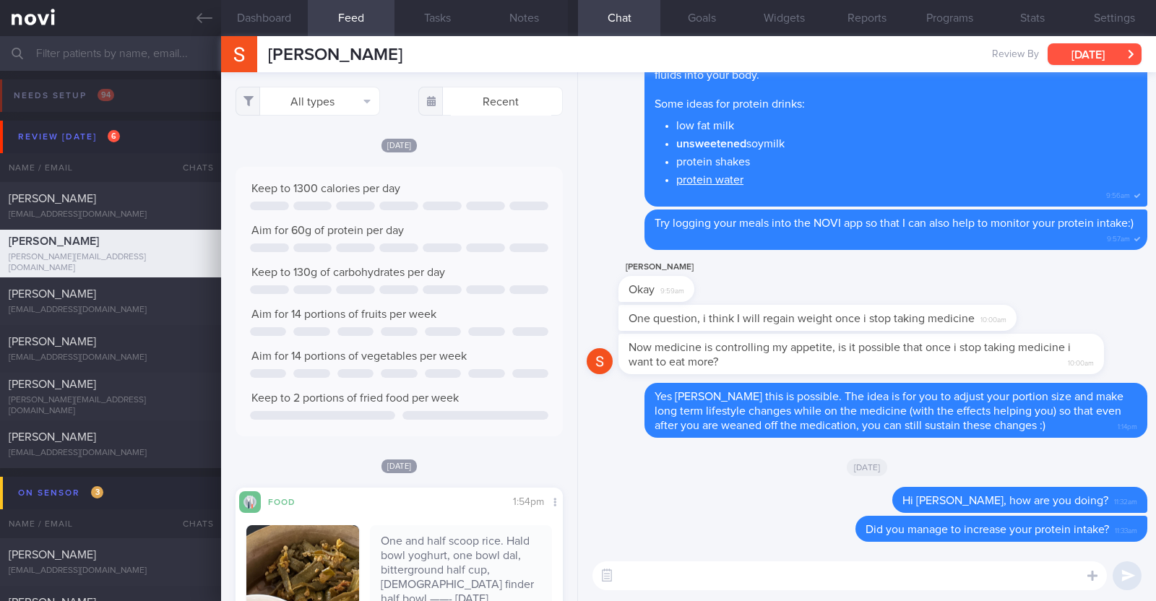
click at [1070, 46] on button "[DATE]" at bounding box center [1095, 54] width 94 height 22
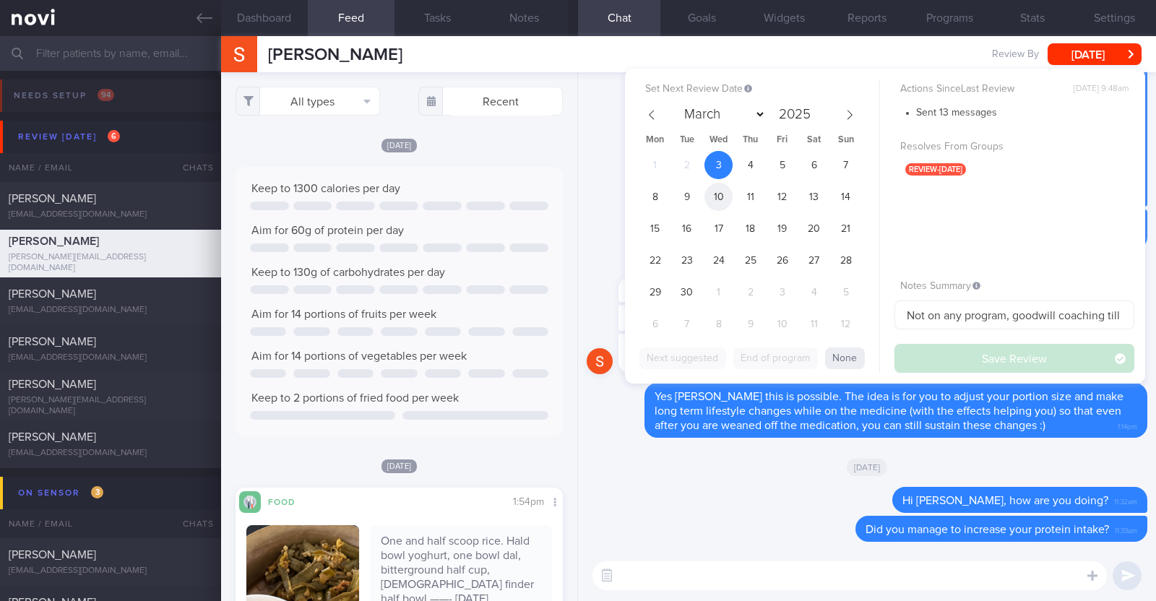
click at [727, 191] on span "10" at bounding box center [719, 197] width 28 height 28
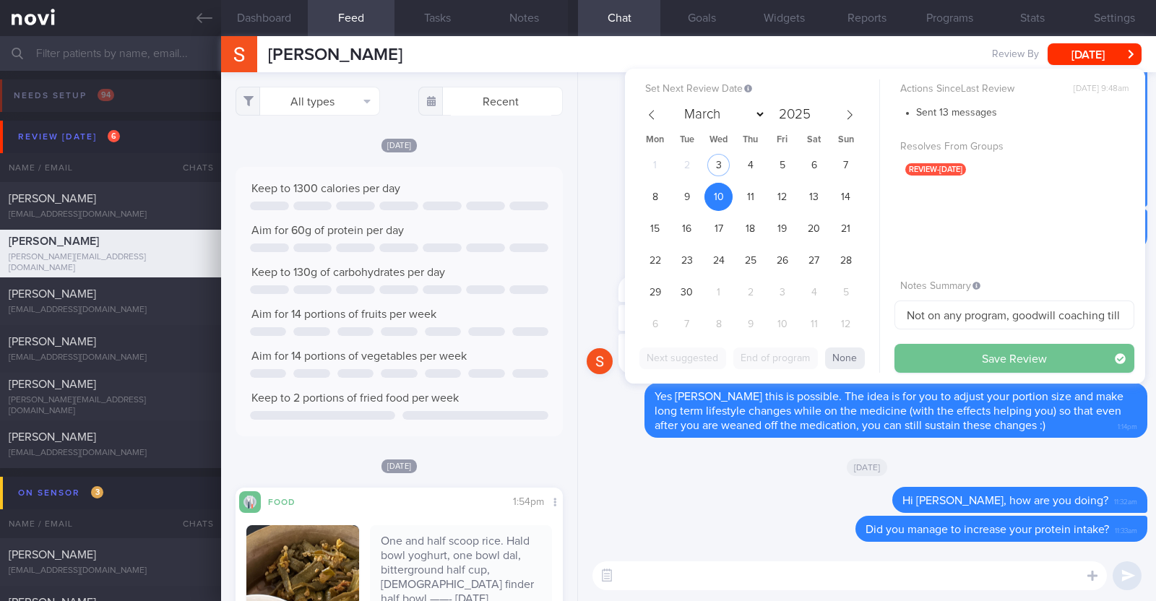
click at [939, 360] on button "Save Review" at bounding box center [1015, 358] width 240 height 29
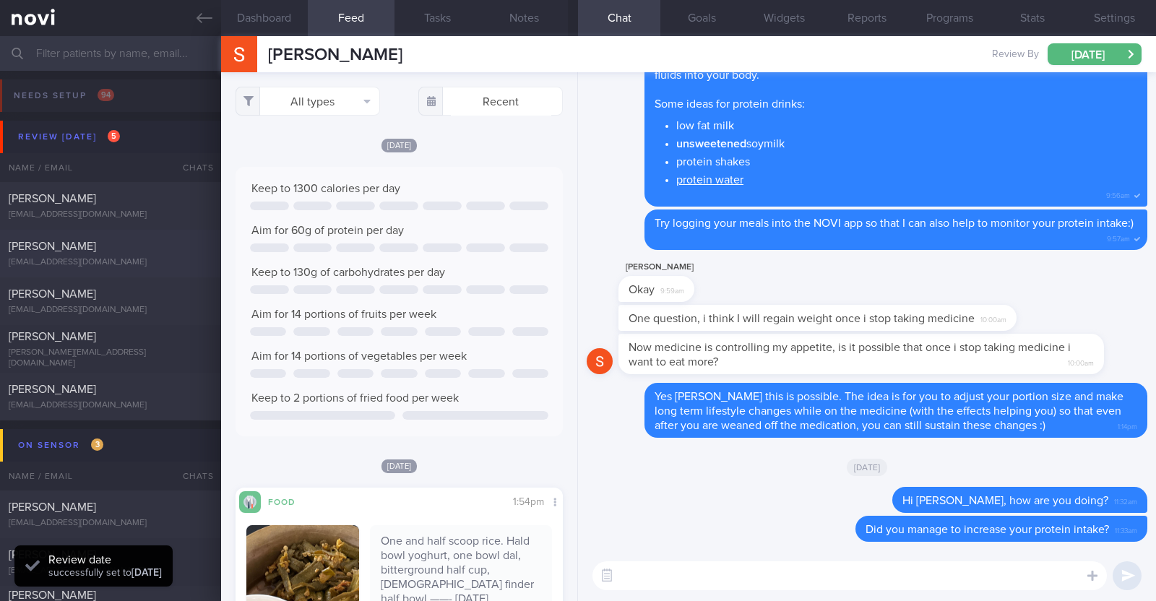
click at [148, 246] on div "[PERSON_NAME]" at bounding box center [109, 246] width 200 height 14
type textarea "36F Comorbidities: [MEDICAL_DATA] [MEDICAL_DATA] [MEDICAL_DATA] (not official d…"
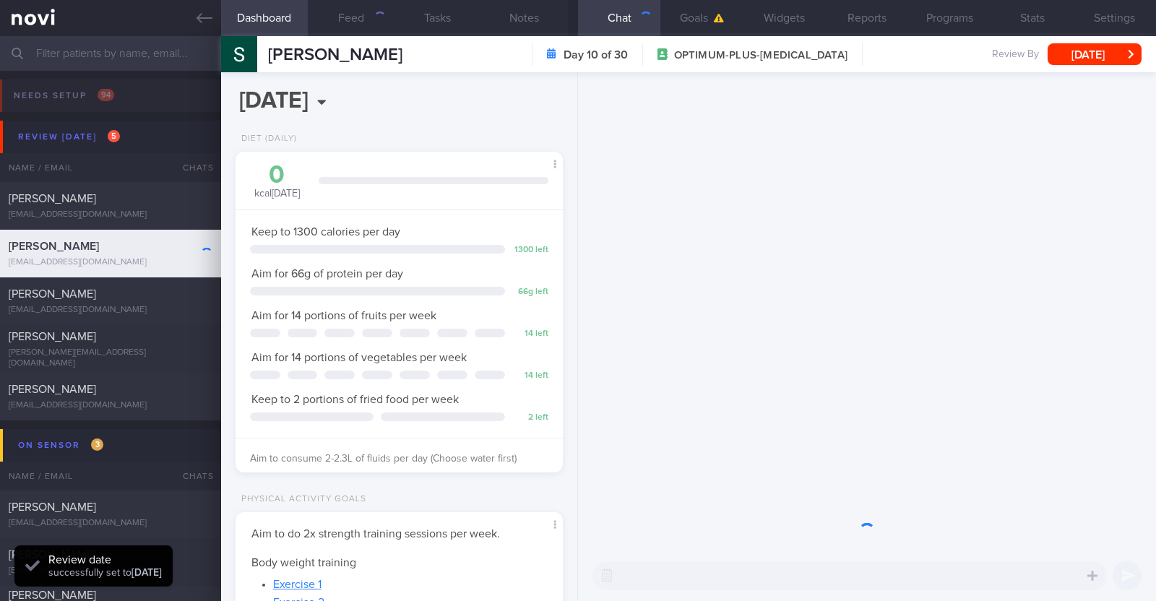
scroll to position [164, 288]
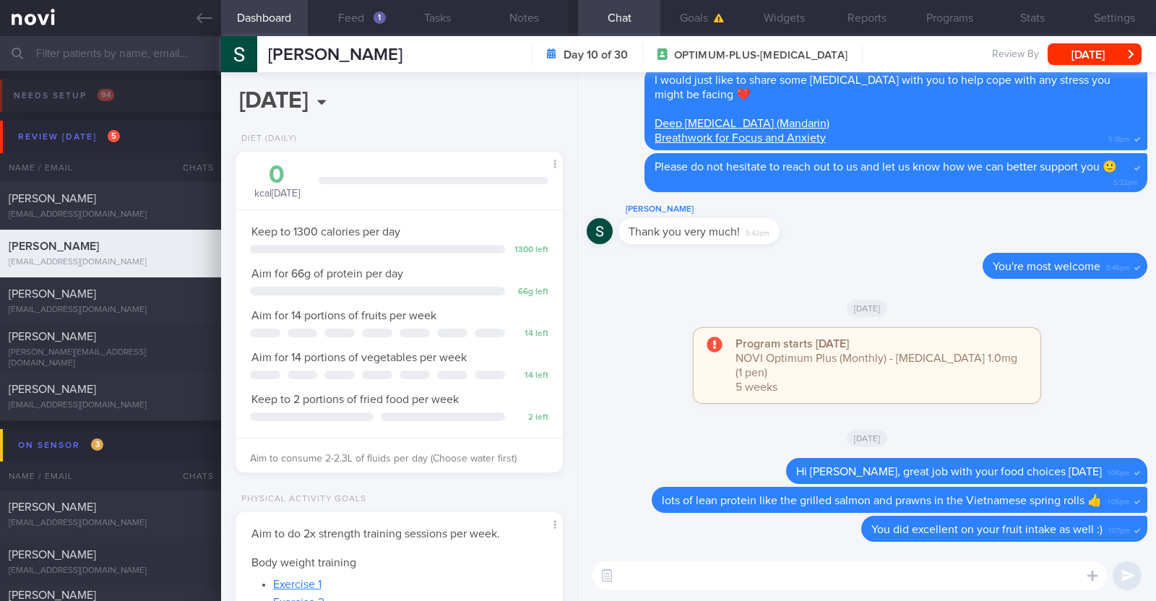
select select "8"
click at [377, 15] on div "1" at bounding box center [380, 18] width 12 height 12
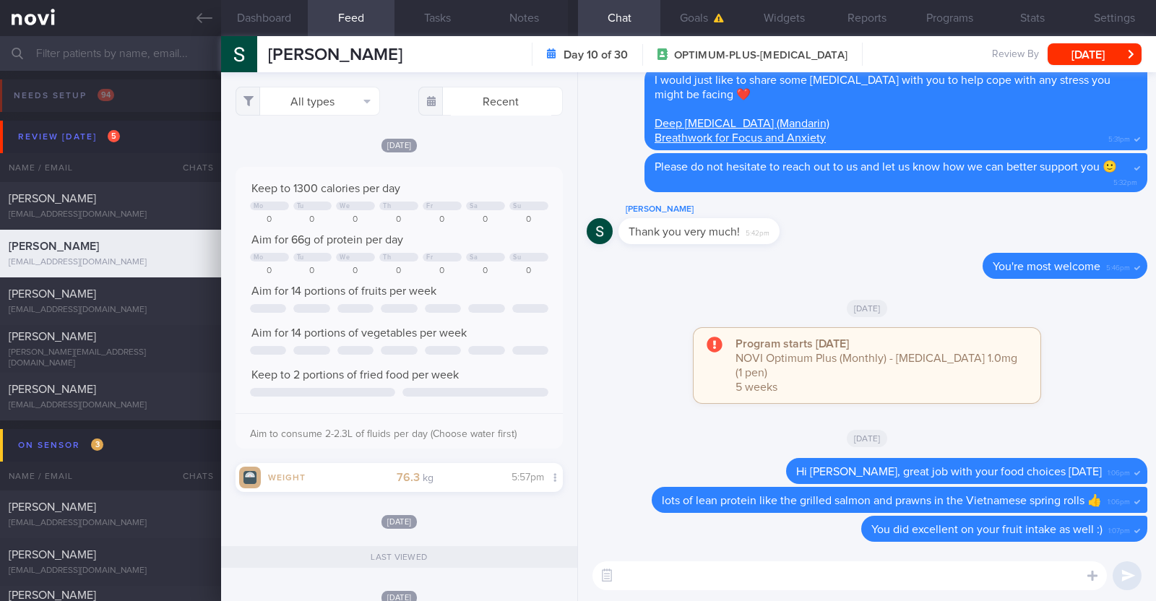
click at [827, 580] on textarea at bounding box center [850, 576] width 515 height 29
click at [700, 576] on textarea "Hi Stephenie, juct checking in" at bounding box center [850, 576] width 515 height 29
click at [786, 571] on textarea "Hi Stephenie, just checking in" at bounding box center [850, 576] width 515 height 29
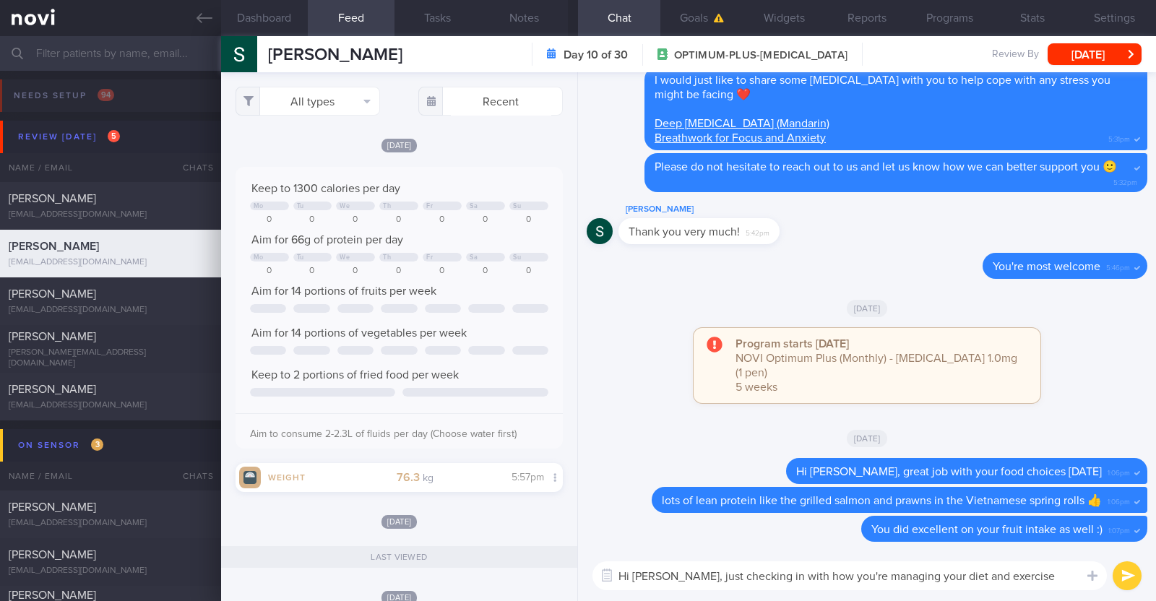
drag, startPoint x: 1023, startPoint y: 570, endPoint x: 771, endPoint y: 570, distance: 251.5
click at [771, 570] on textarea "Hi Stephenie, just checking in with how you're managing your diet and exercise" at bounding box center [850, 576] width 515 height 29
type textarea "Hi Stephenie, just checking in:)"
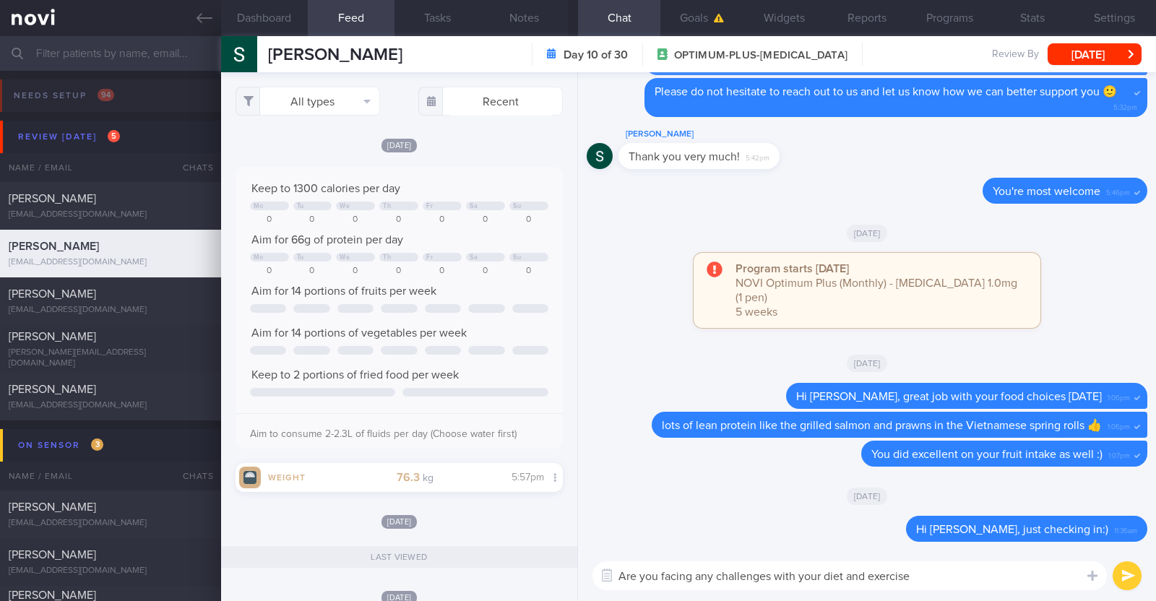
type textarea "Are you facing any challenges with your diet and exercise?"
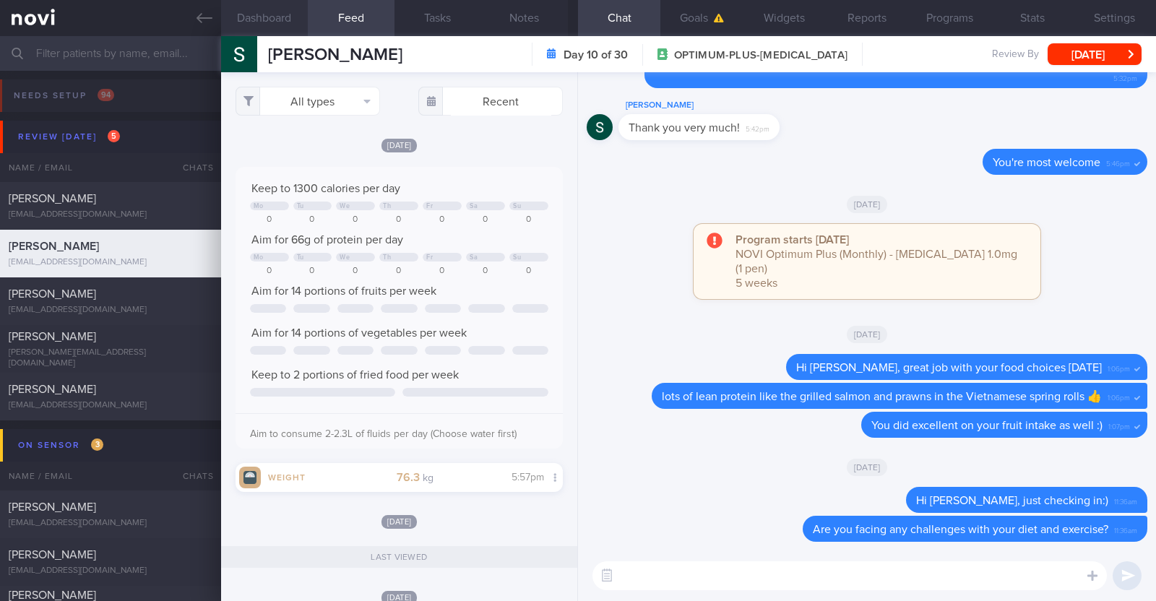
click at [296, 24] on button "Dashboard" at bounding box center [264, 18] width 87 height 36
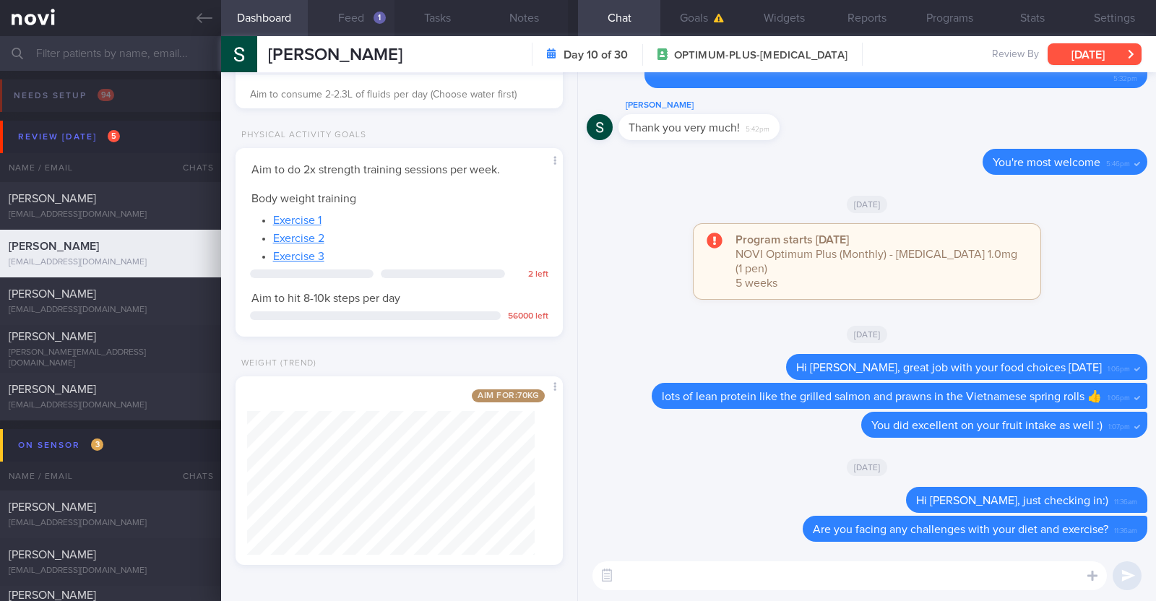
click at [1092, 56] on button "[DATE]" at bounding box center [1095, 54] width 94 height 22
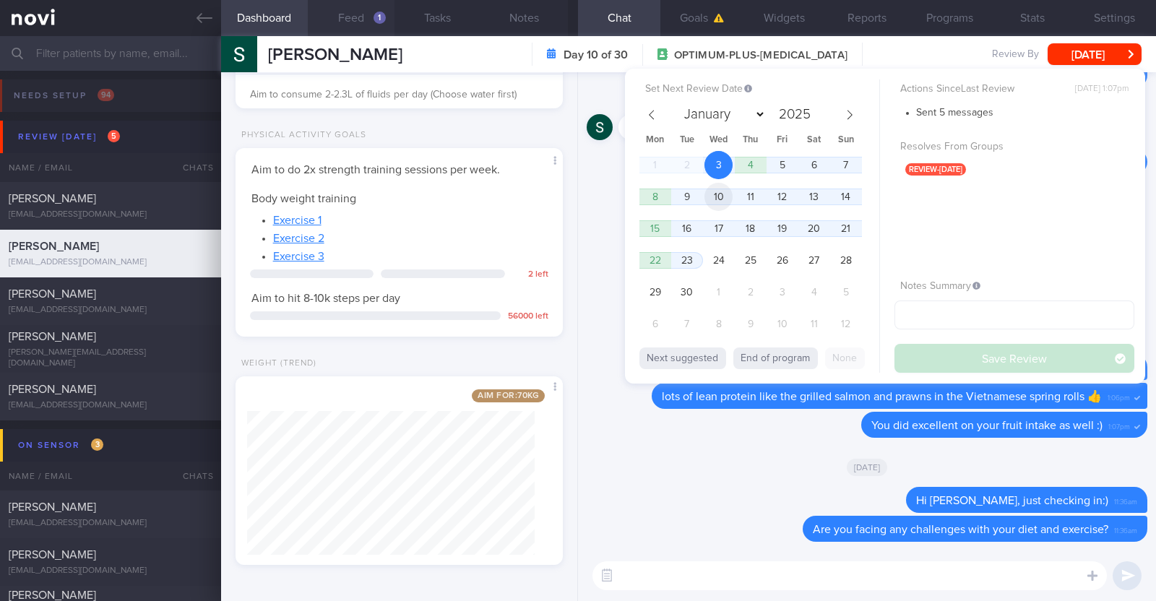
click at [726, 199] on span "10" at bounding box center [719, 197] width 28 height 28
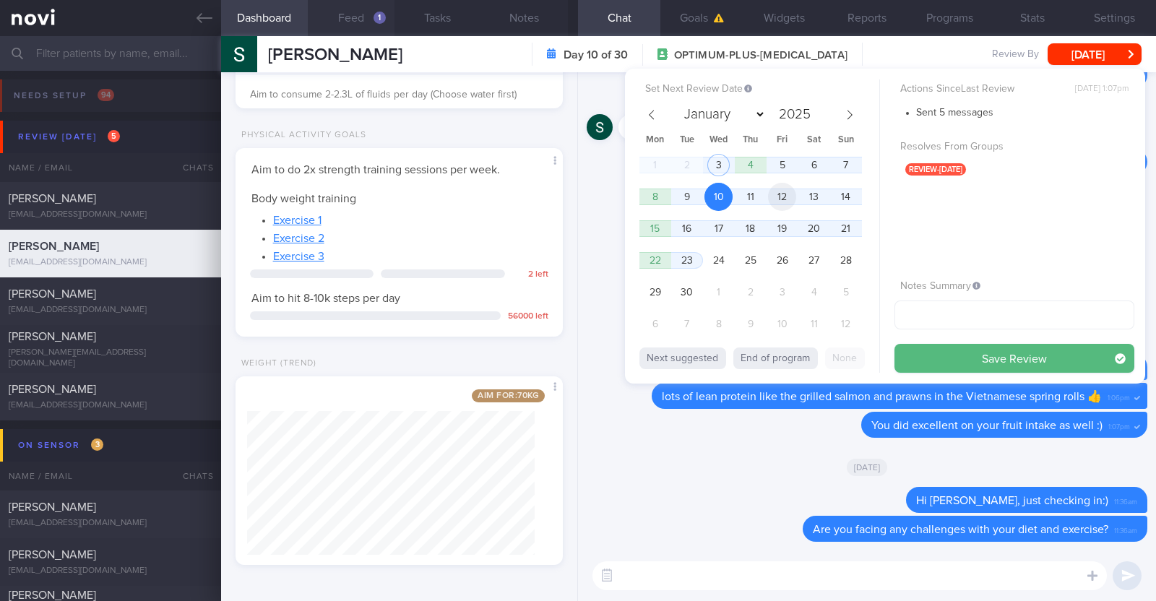
click at [780, 200] on span "12" at bounding box center [782, 197] width 28 height 28
click at [748, 199] on span "11" at bounding box center [750, 197] width 28 height 28
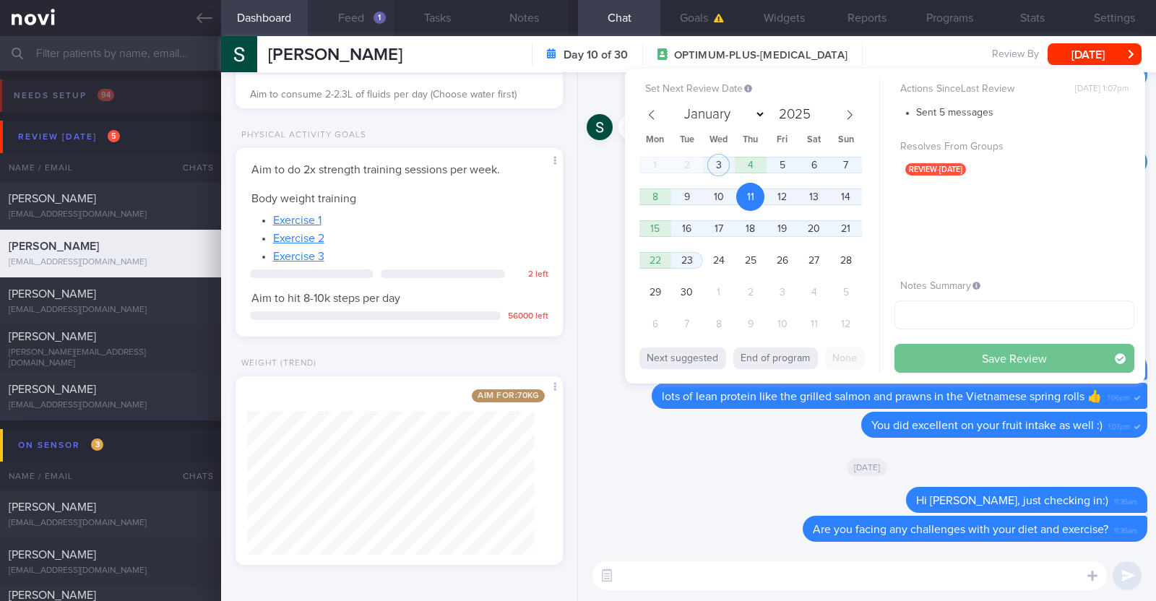
click at [964, 361] on button "Save Review" at bounding box center [1015, 358] width 240 height 29
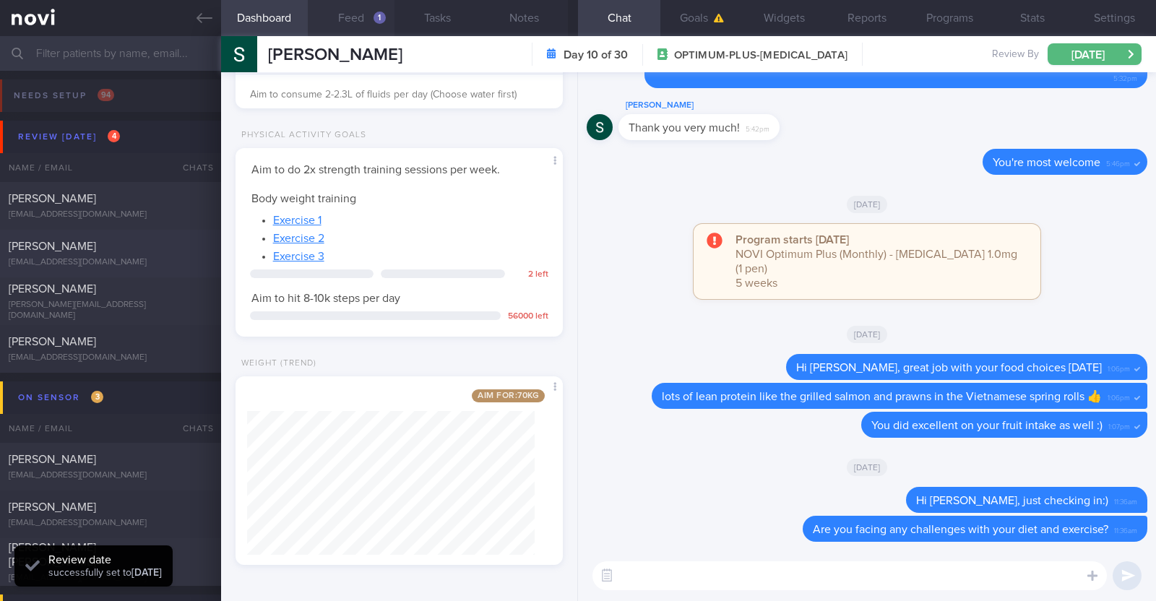
click at [141, 249] on div "Khairunnisa Muzani" at bounding box center [109, 246] width 200 height 14
type textarea "31F Comorbidities: PCOS (diagnosed at 13 years) Medication: Progesterone (Prove…"
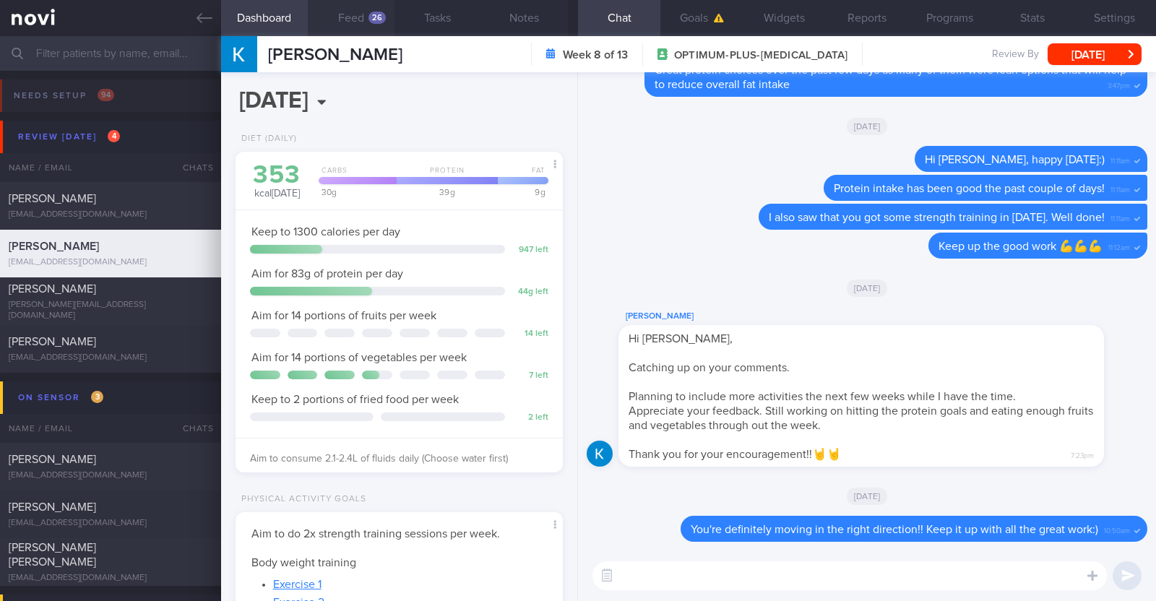
click at [369, 19] on div "26" at bounding box center [377, 18] width 17 height 12
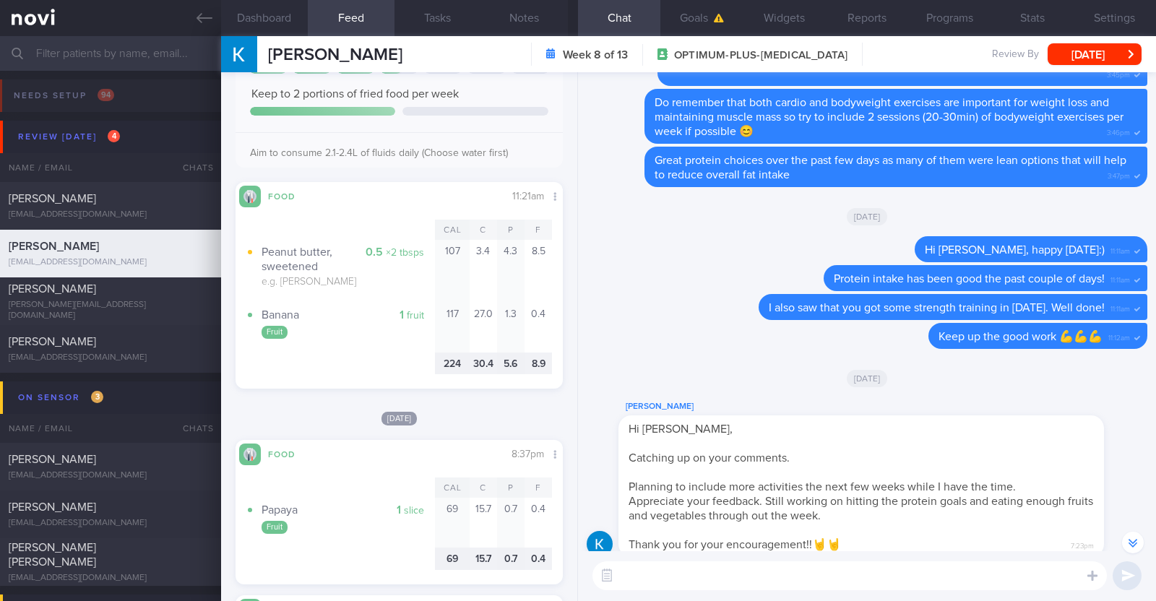
scroll to position [4155, 0]
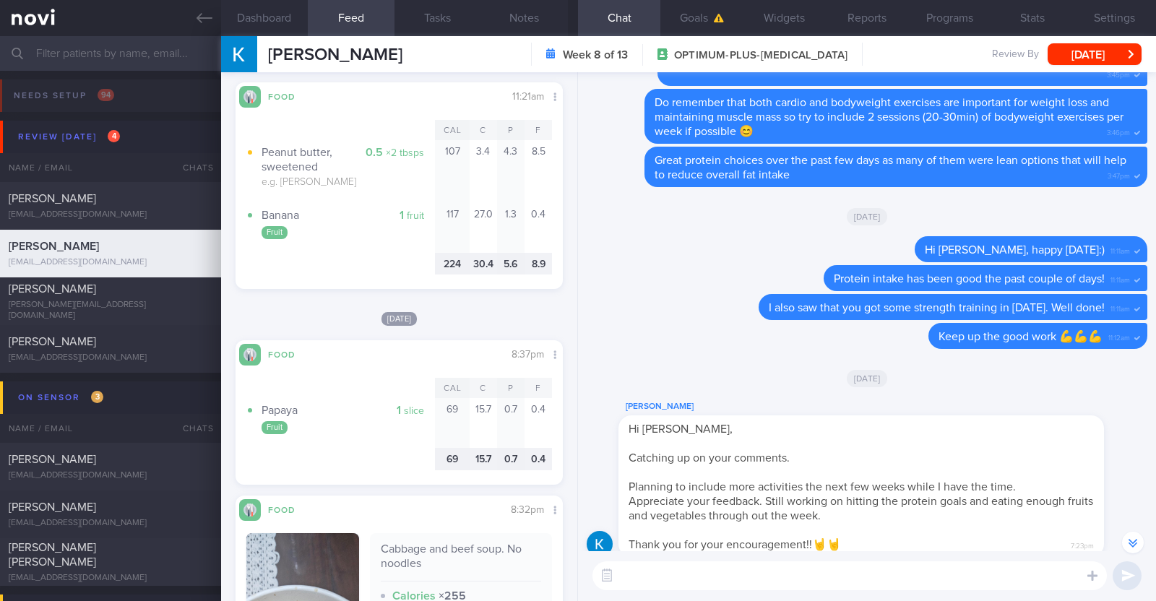
click at [663, 567] on textarea at bounding box center [850, 576] width 515 height 29
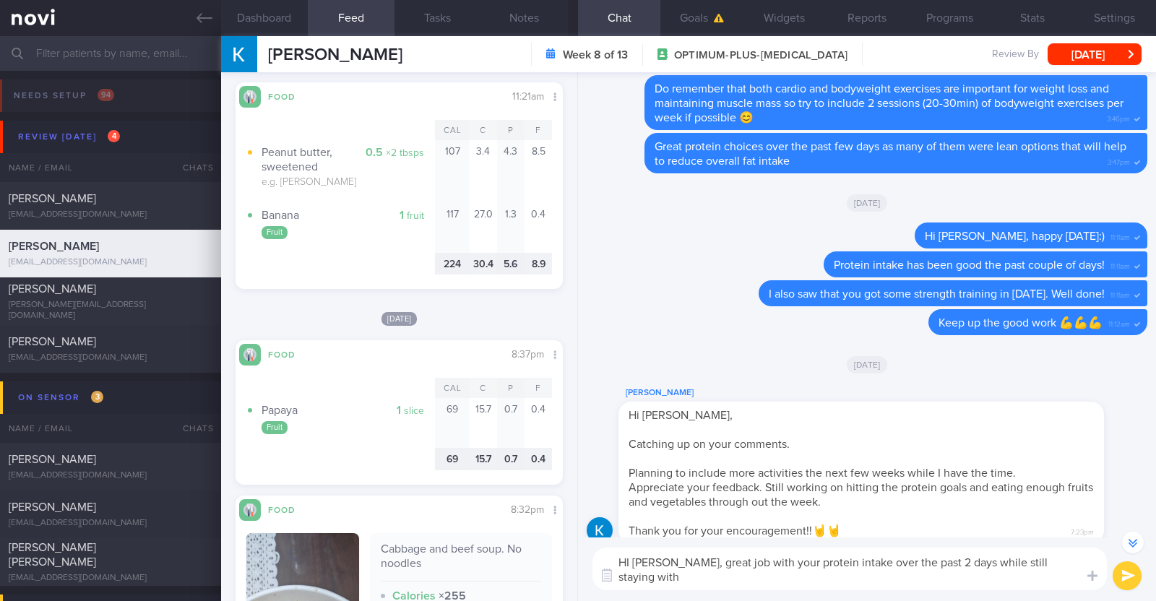
scroll to position [-103, 0]
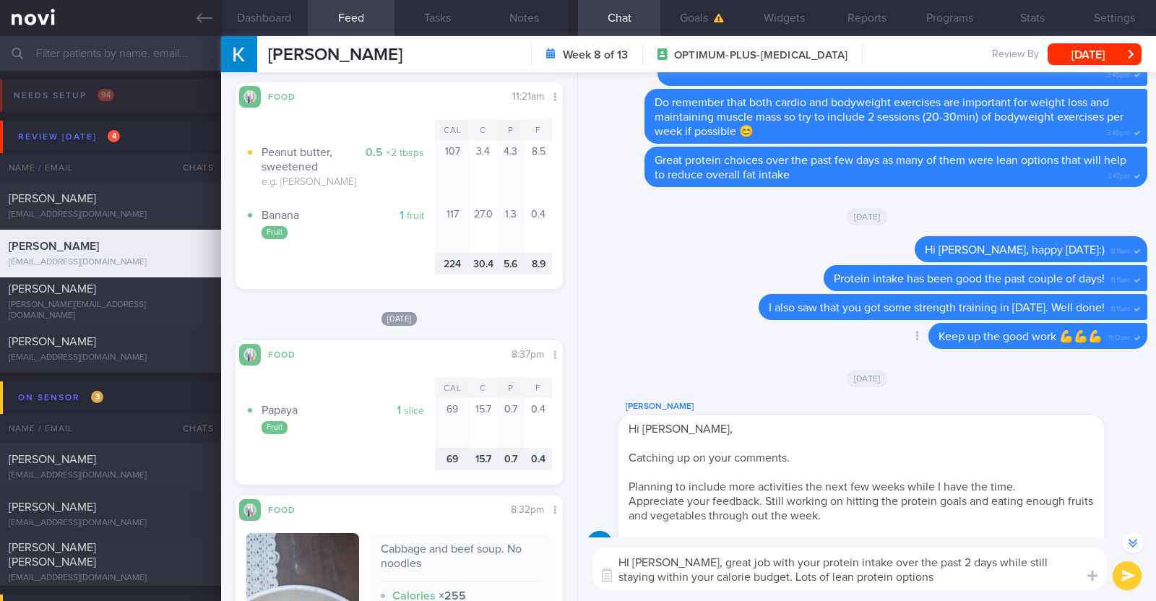
paste textarea "👍"
type textarea "HI Khairunnisa, great job with your protein intake over the past 2 days while s…"
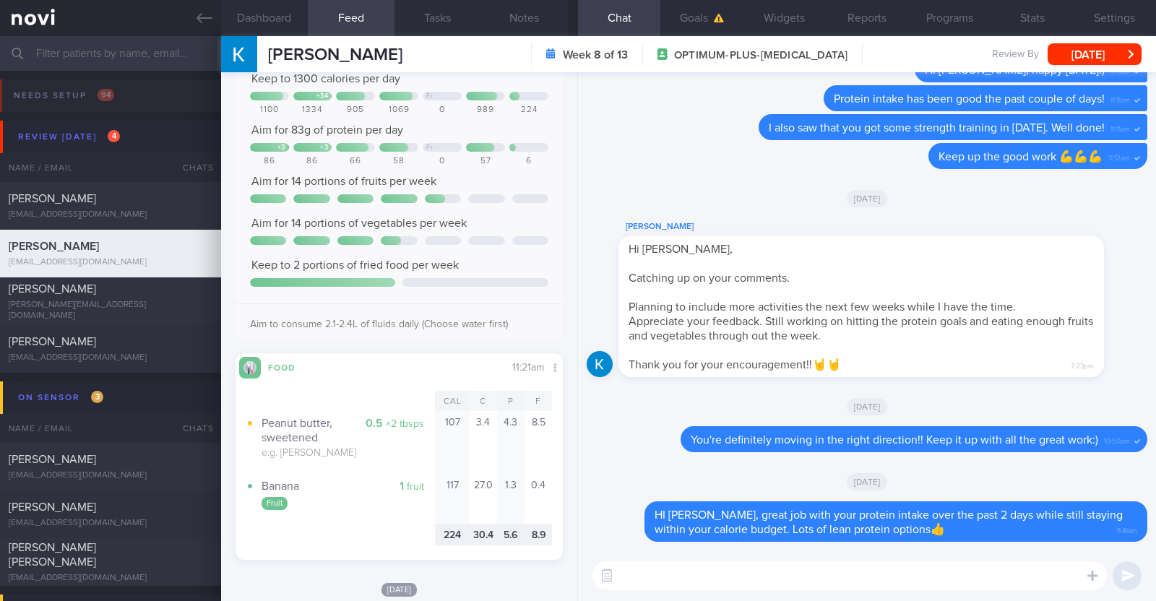
scroll to position [4155, 0]
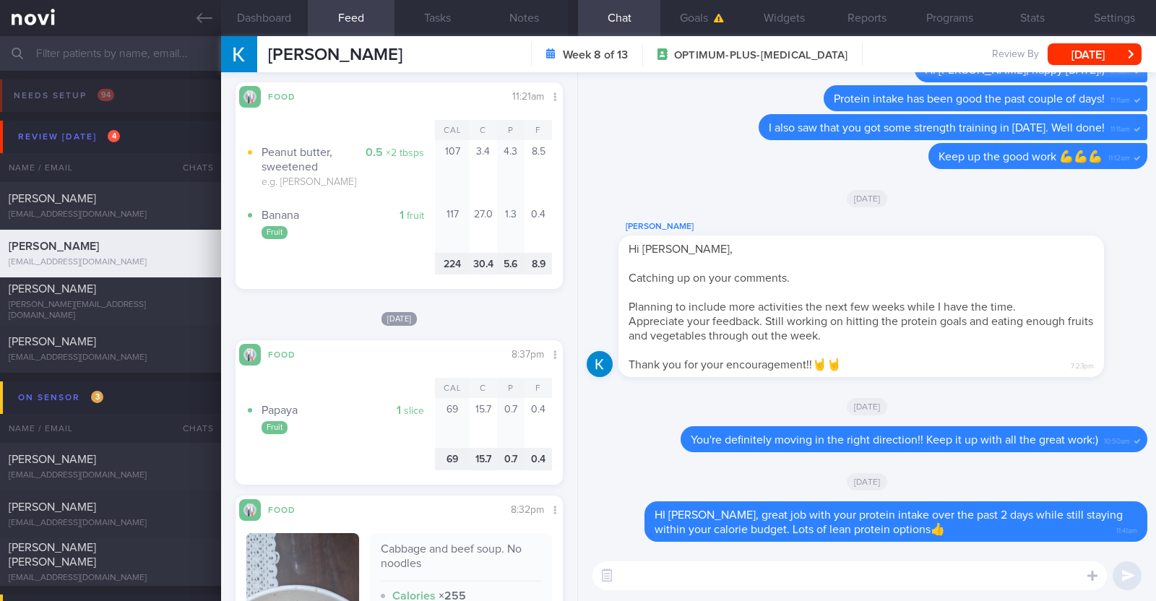
click at [683, 575] on textarea at bounding box center [850, 576] width 515 height 29
paste textarea "green leafy vegetables, broccoli, cauliflower, bell peppers, long beans, brinja…"
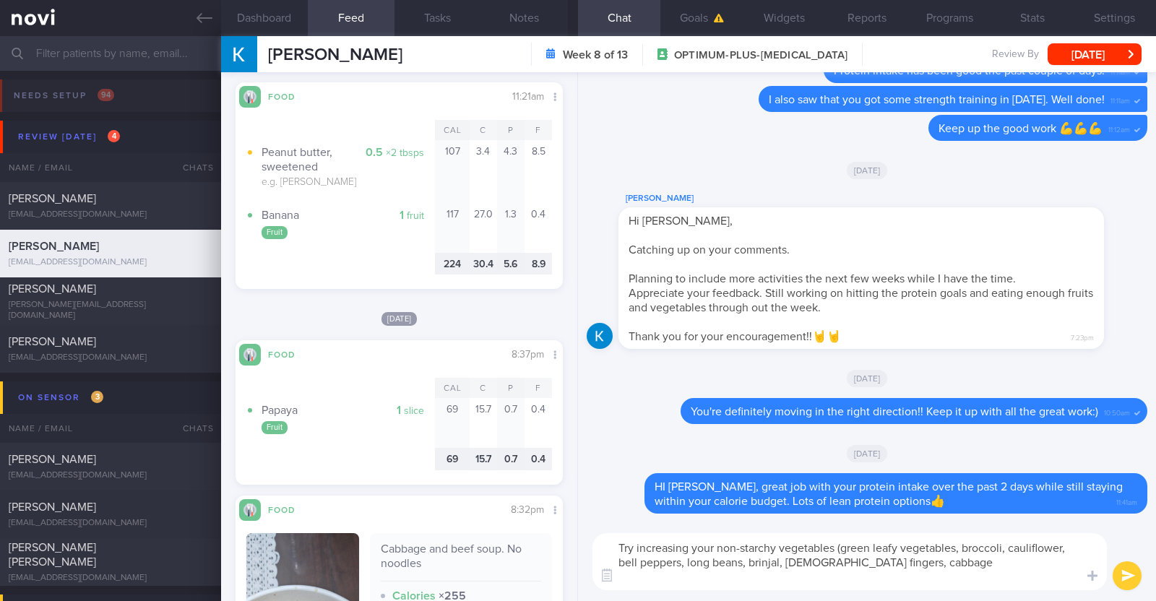
scroll to position [0, 0]
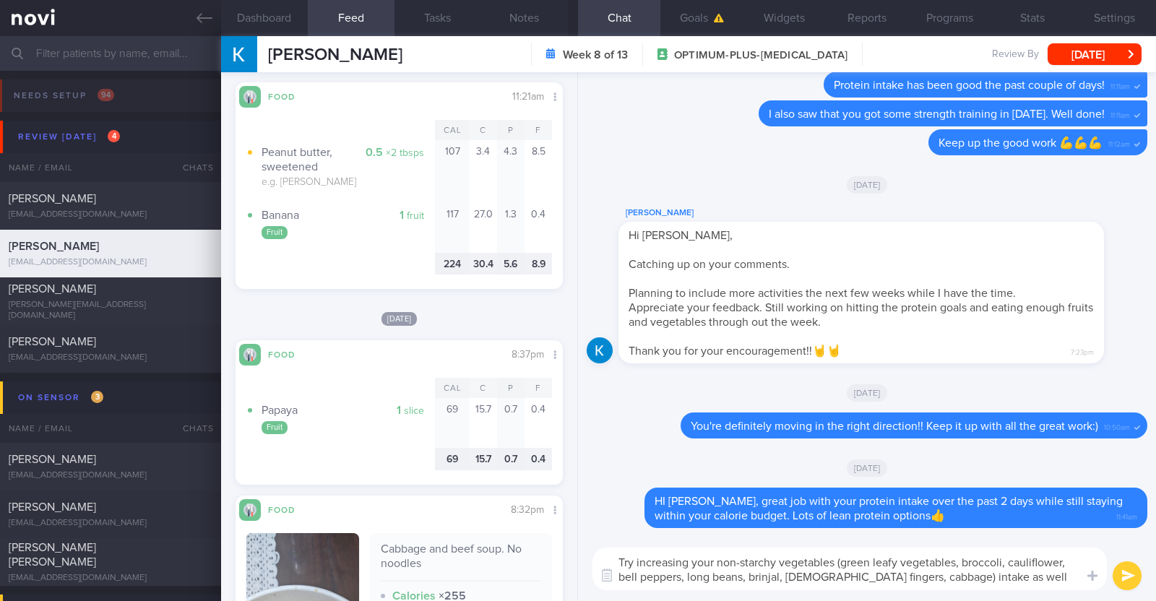
type textarea "Try increasing your non-starchy vegetables (green leafy vegetables, broccoli, c…"
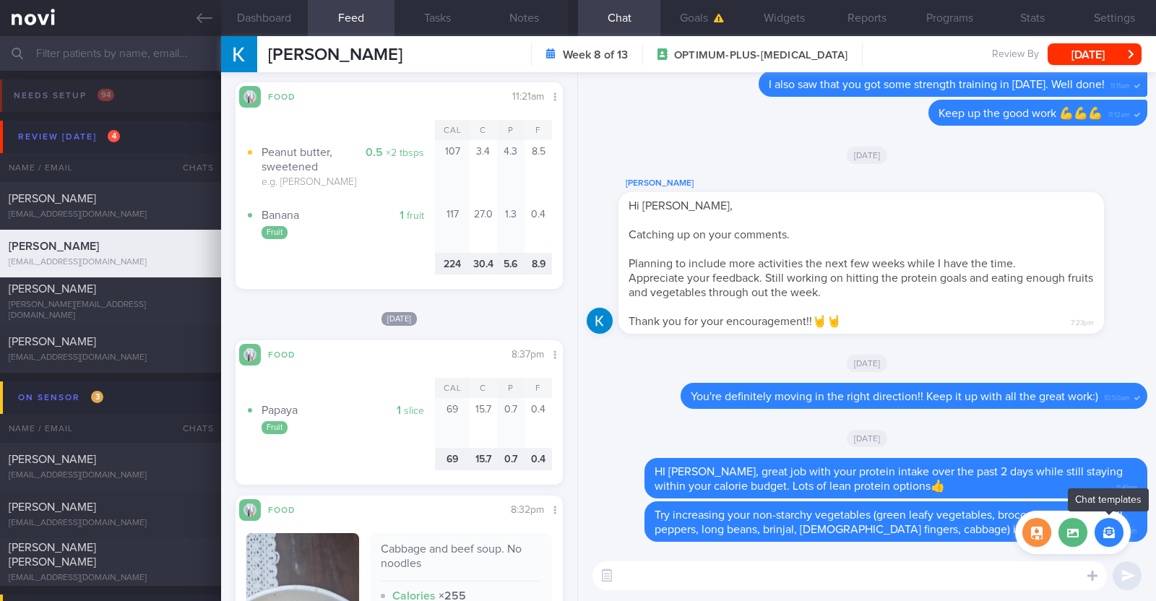
click at [1106, 529] on button "button" at bounding box center [1109, 532] width 29 height 29
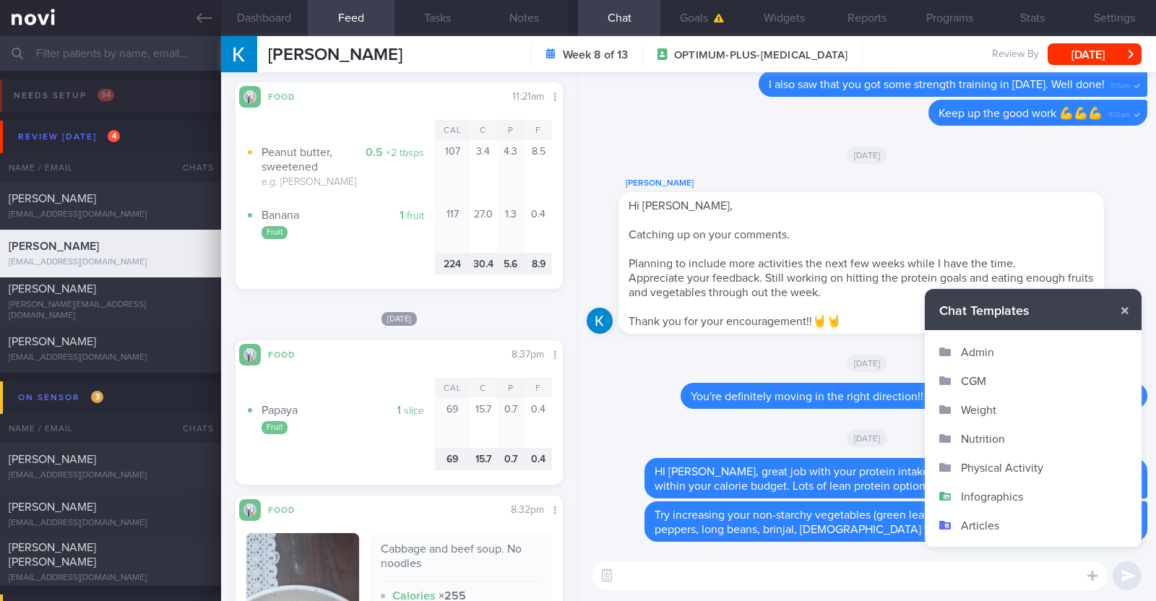
click at [1002, 499] on button "Infographics" at bounding box center [1033, 496] width 217 height 29
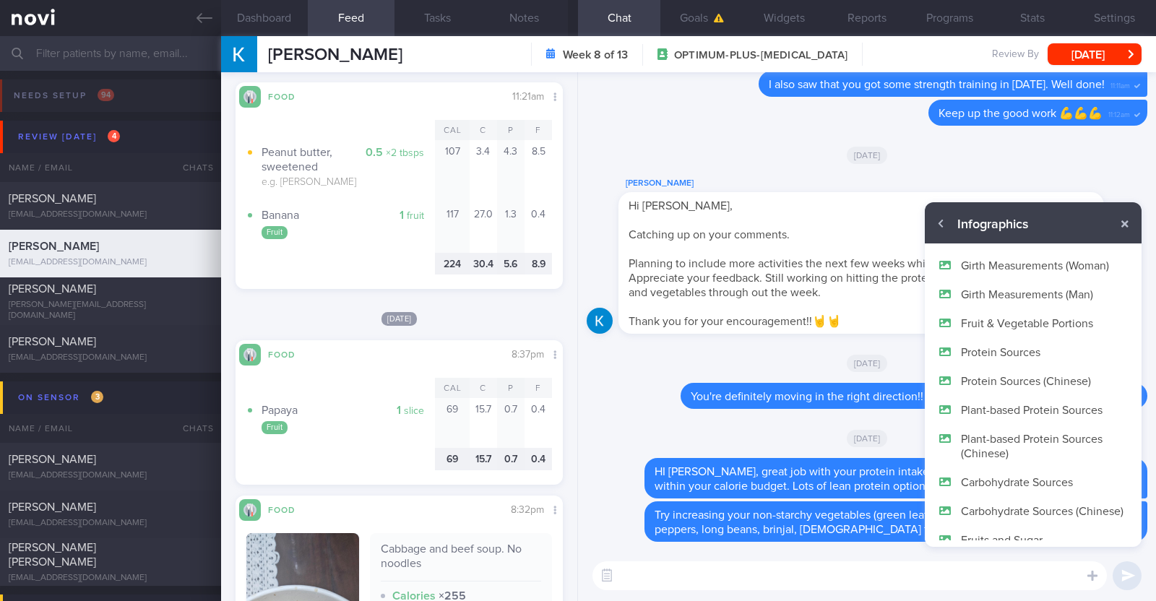
click at [997, 323] on button "Fruit & Vegetable Portions" at bounding box center [1033, 323] width 217 height 29
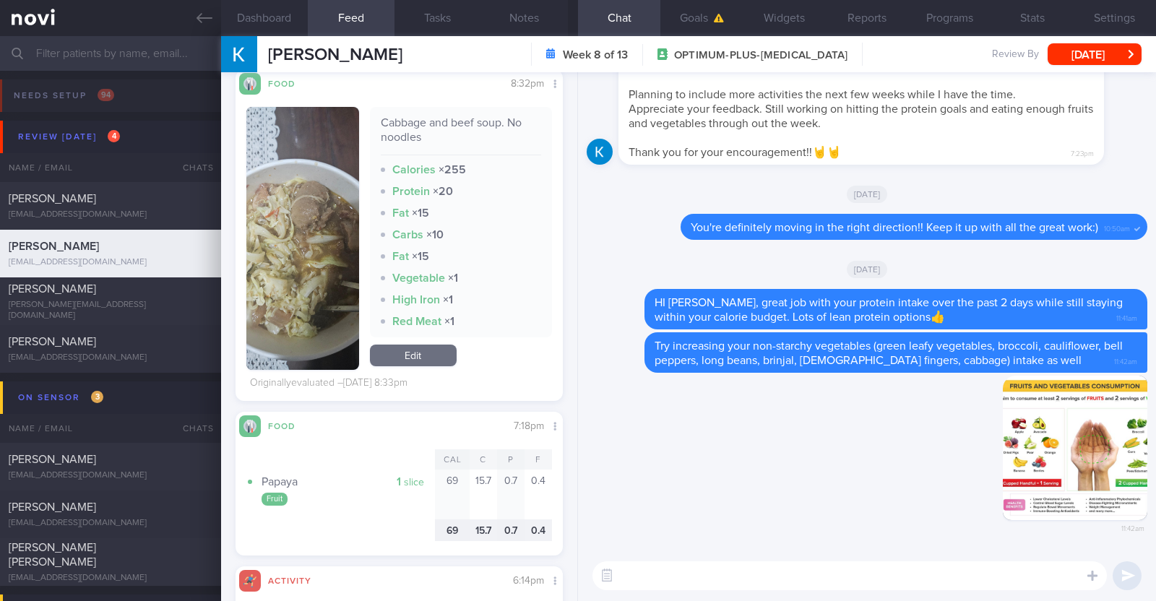
scroll to position [4787, 0]
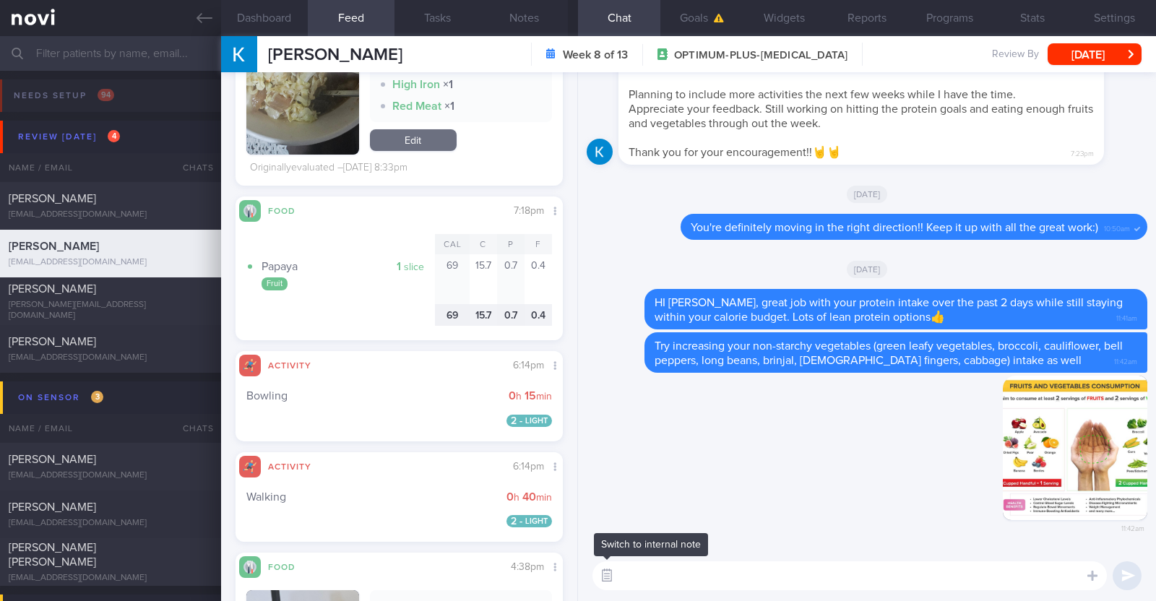
click at [616, 578] on button "button" at bounding box center [607, 576] width 26 height 26
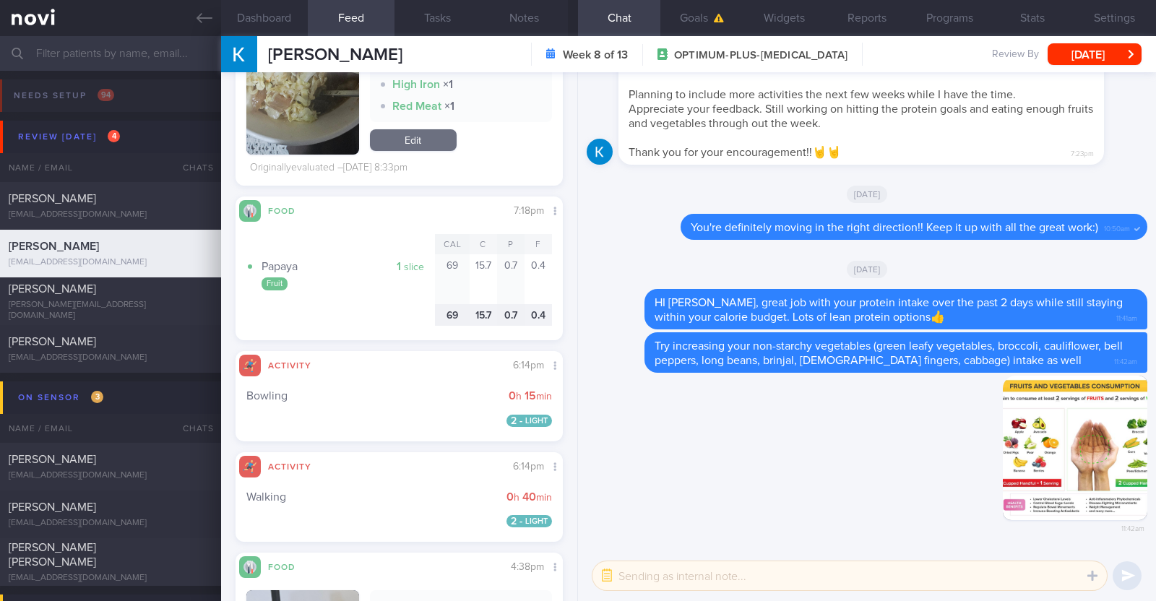
drag, startPoint x: 607, startPoint y: 581, endPoint x: 642, endPoint y: 581, distance: 35.4
click at [608, 581] on button "button" at bounding box center [607, 576] width 26 height 26
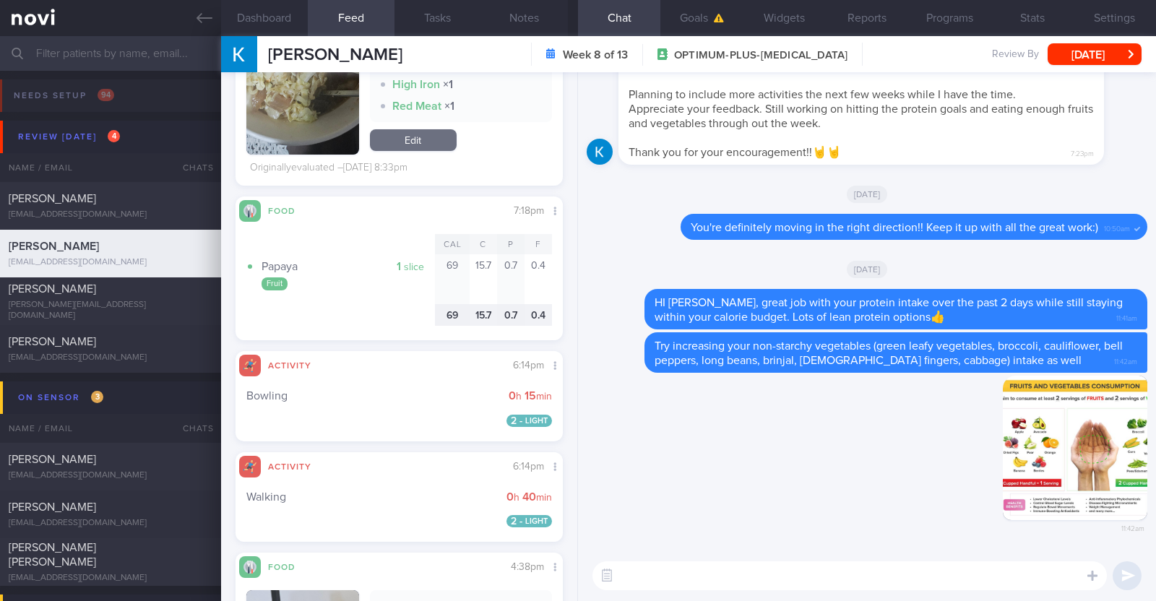
click at [642, 581] on textarea at bounding box center [850, 576] width 515 height 29
click at [734, 577] on textarea "If having peanut butter,see if you are" at bounding box center [850, 576] width 515 height 29
click at [824, 577] on textarea "If having peanut butter, see if you are" at bounding box center [850, 576] width 515 height 29
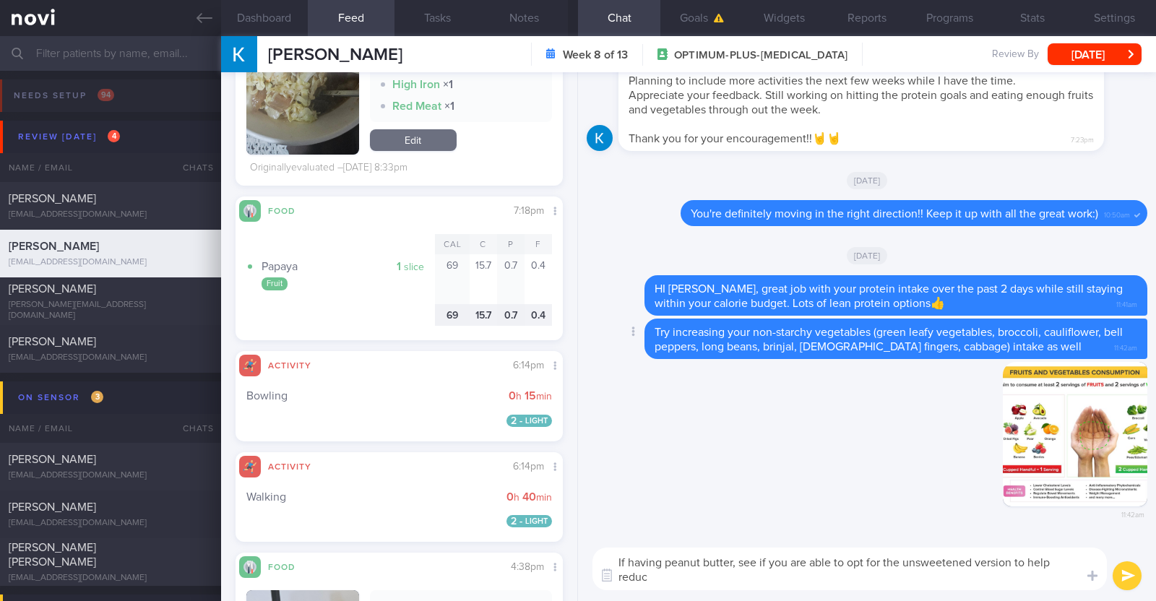
scroll to position [0, 0]
click at [654, 580] on textarea "If having peanut butter, see if you are able to opt for the unsweetened version…" at bounding box center [850, 569] width 515 height 43
type textarea "If having peanut butter, see if you are able to opt for the unsweetened version…"
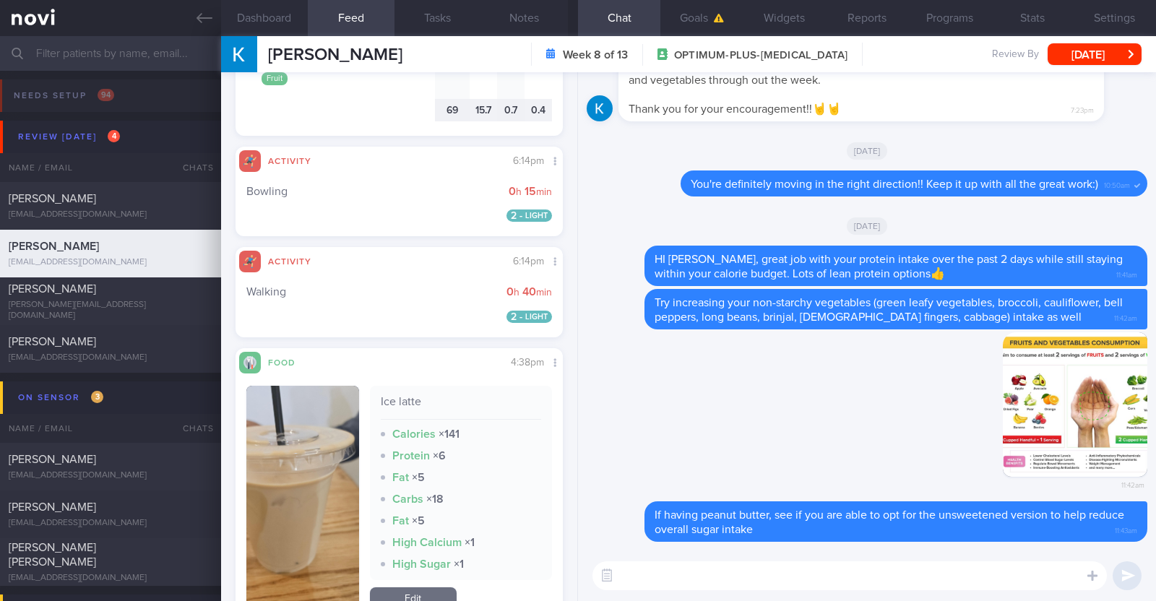
scroll to position [5058, 0]
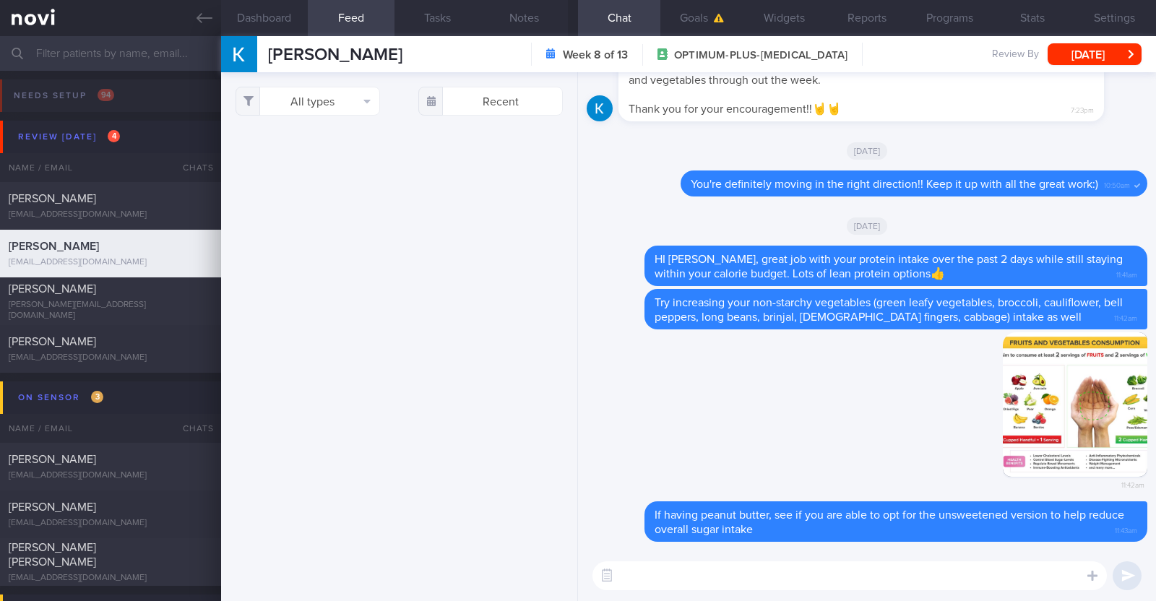
select select "8"
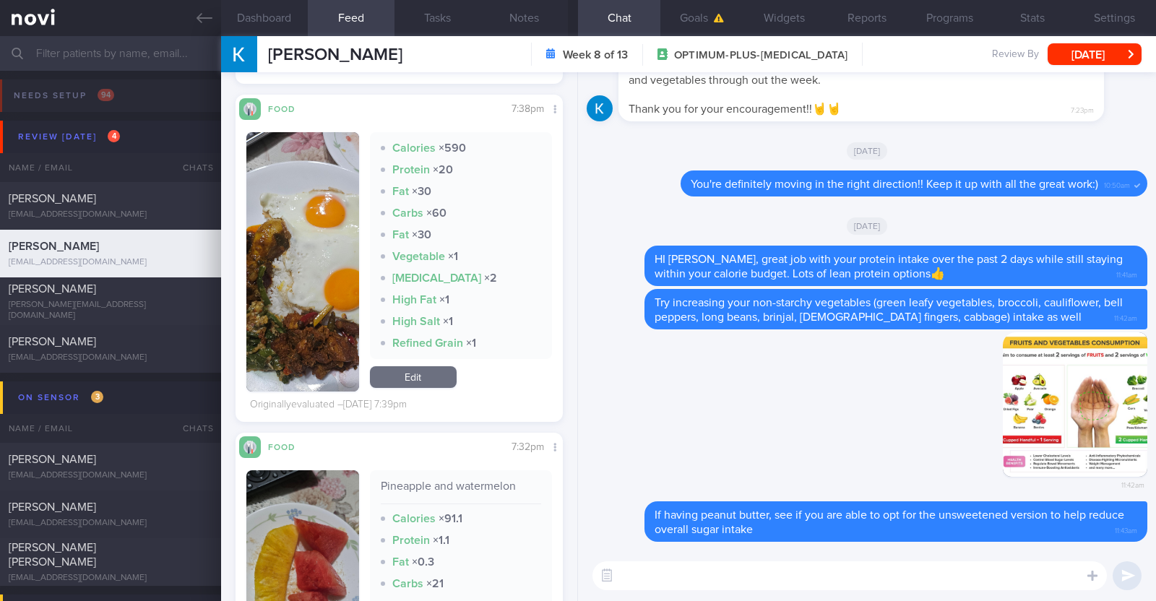
scroll to position [5791, 0]
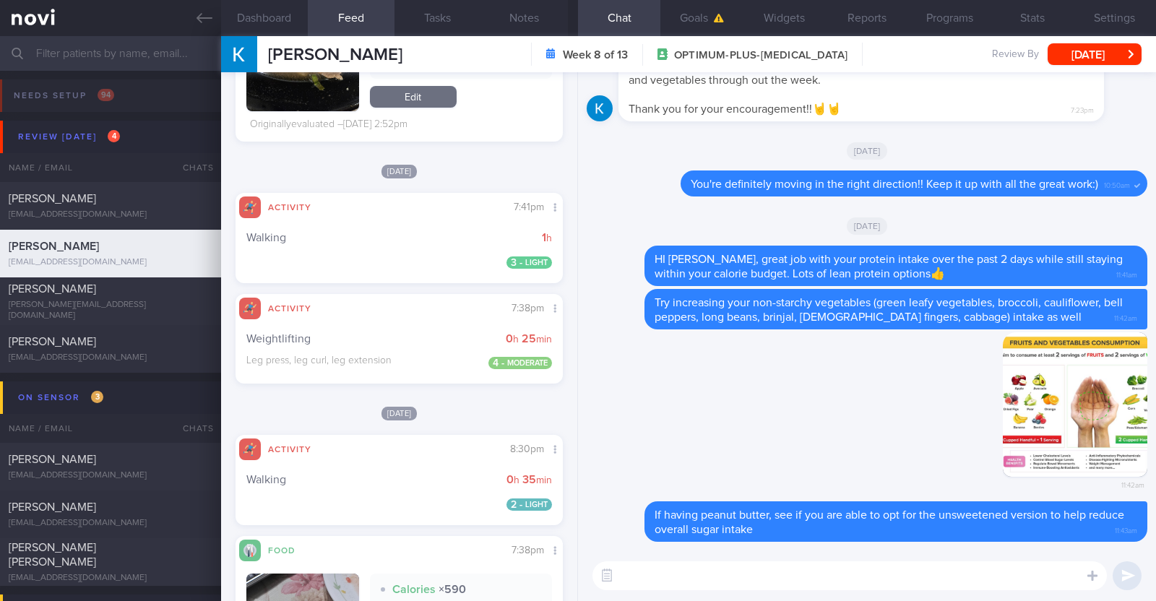
click at [679, 582] on textarea at bounding box center [850, 576] width 515 height 29
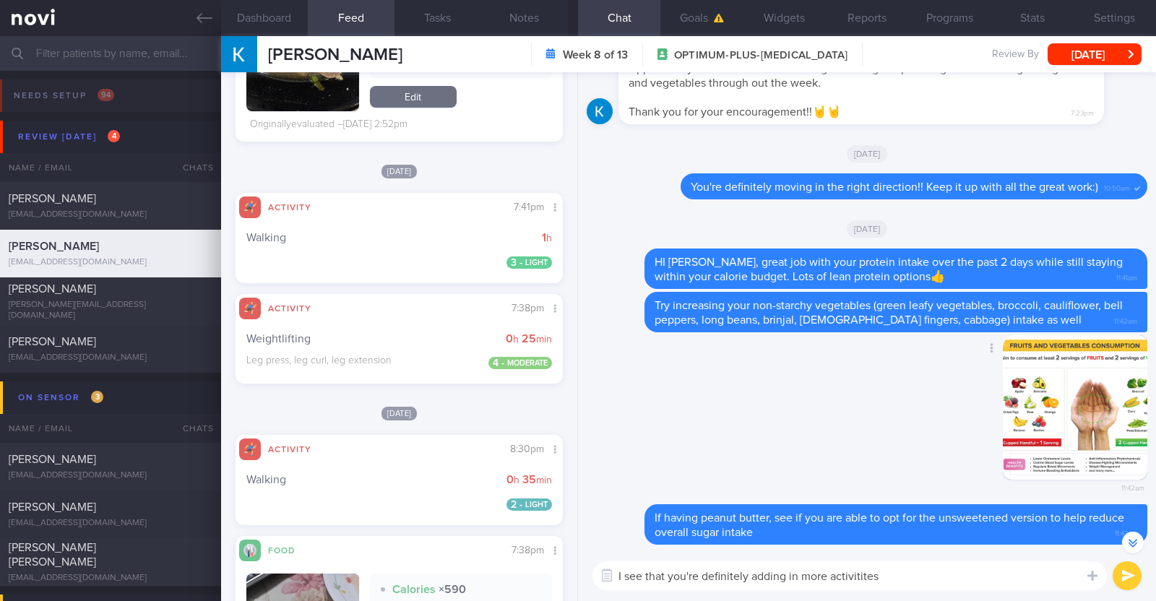
scroll to position [0, 0]
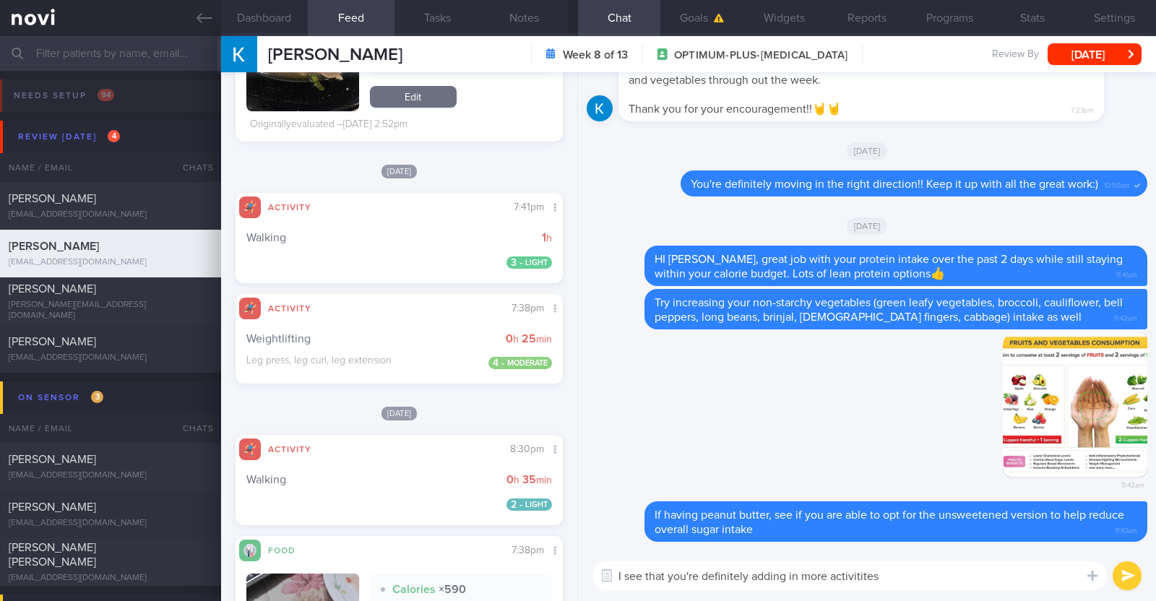
click at [909, 583] on textarea "I see that you're definitely adding in more activitites" at bounding box center [850, 576] width 515 height 29
paste textarea "👏"
paste textarea "🤗"
type textarea "I see that you're definitely adding in more activities 👏 Great job!! 🤗"
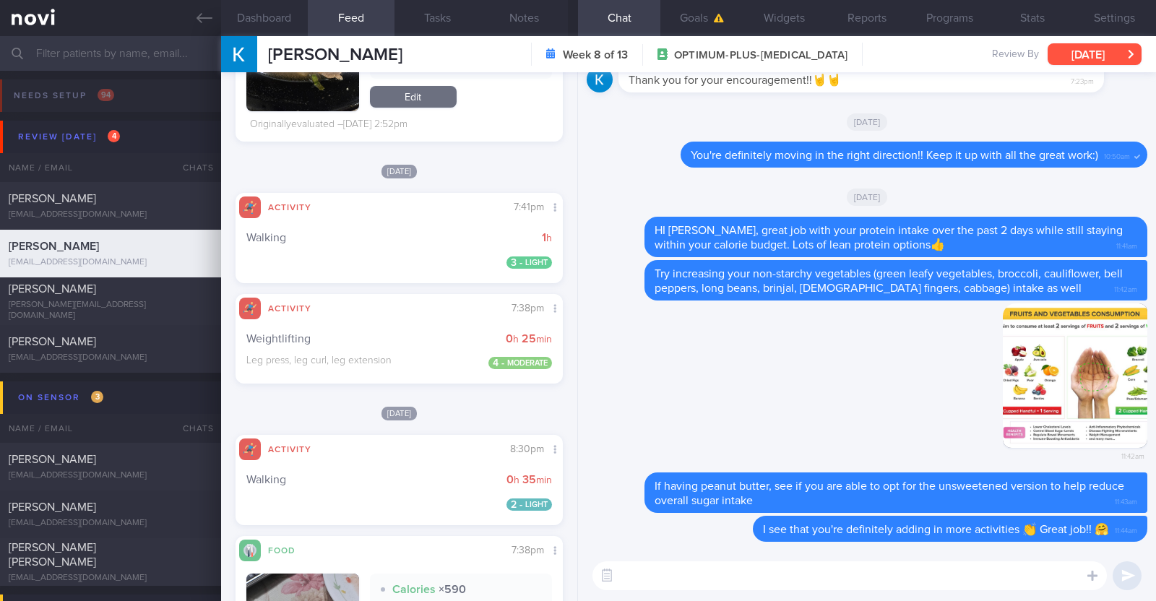
click at [1070, 48] on button "[DATE]" at bounding box center [1095, 54] width 94 height 22
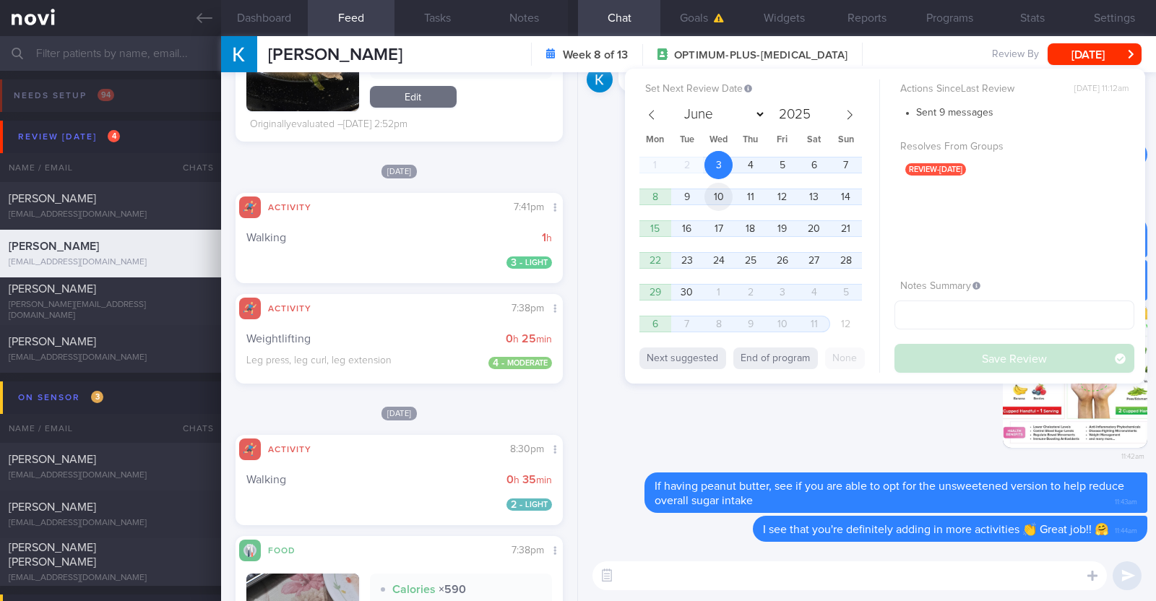
click at [715, 190] on span "10" at bounding box center [719, 197] width 28 height 28
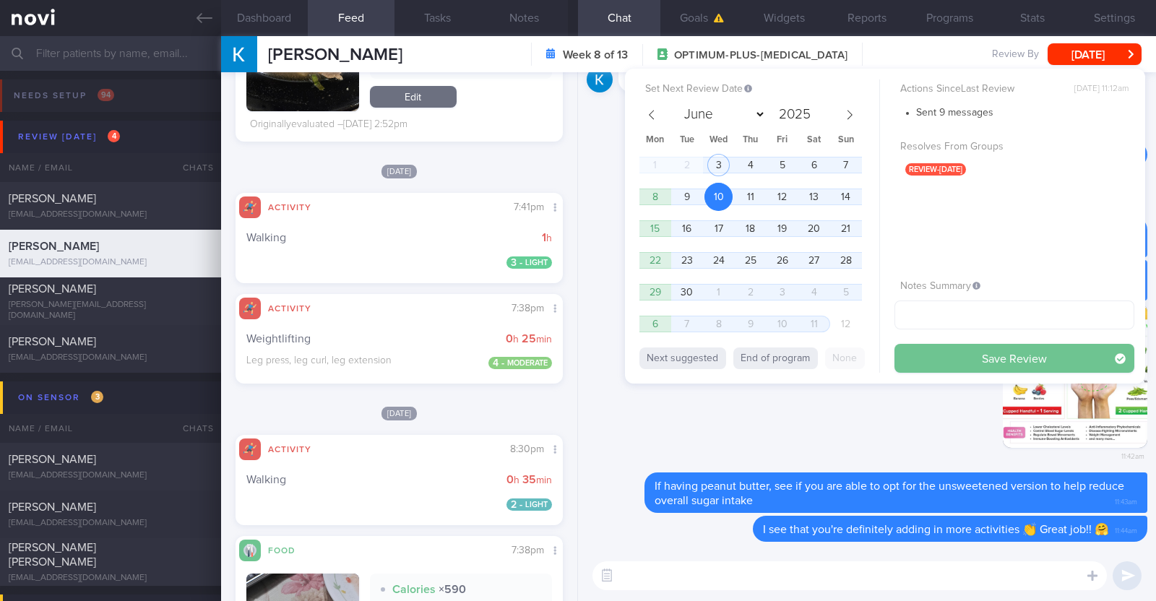
click at [937, 359] on button "Save Review" at bounding box center [1015, 358] width 240 height 29
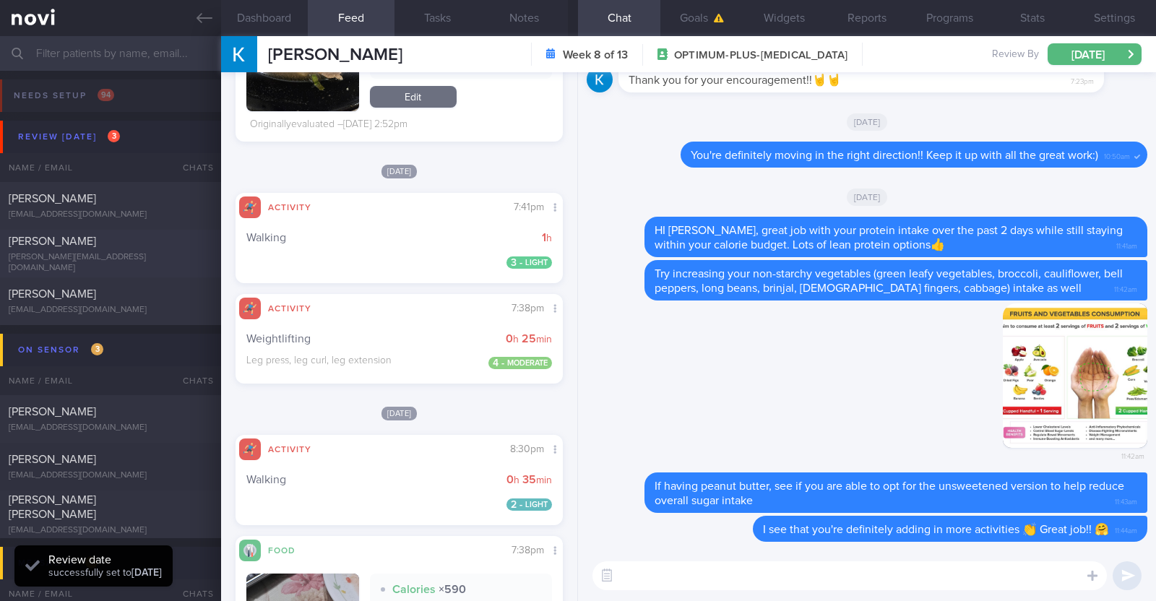
click at [145, 249] on div "[PERSON_NAME]" at bounding box center [109, 241] width 200 height 14
type input "R/v with Dr [PERSON_NAME] on 27/8. R/v 3/9"
type textarea "42F Co-morbidities [MEDICAL_DATA] Childhood [MEDICAL_DATA] [MEDICAL_DATA] s/p s…"
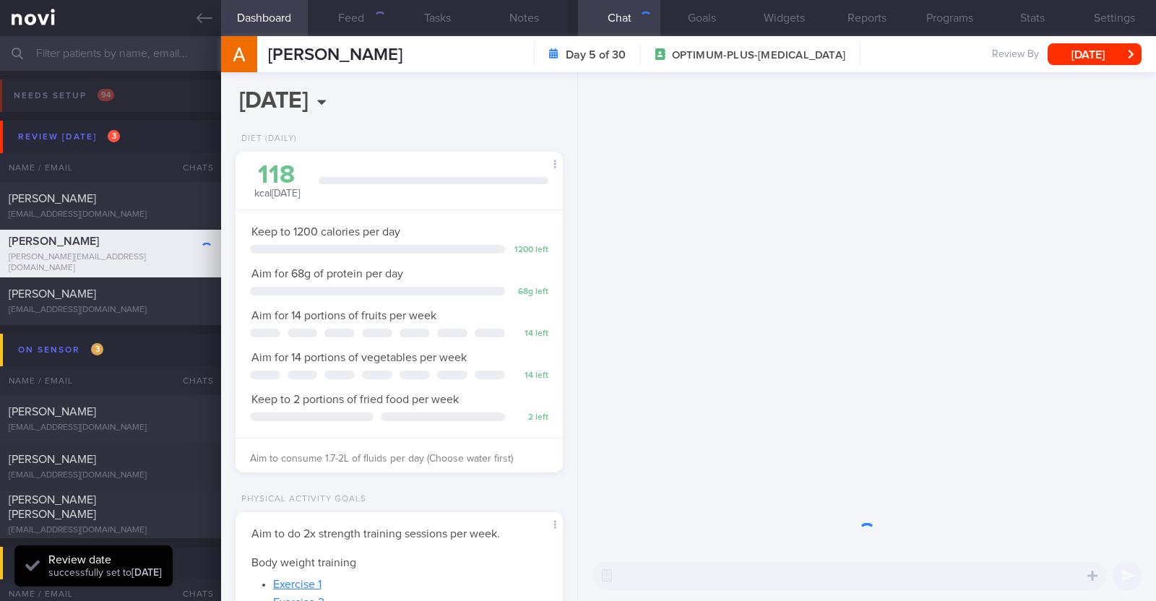
scroll to position [164, 288]
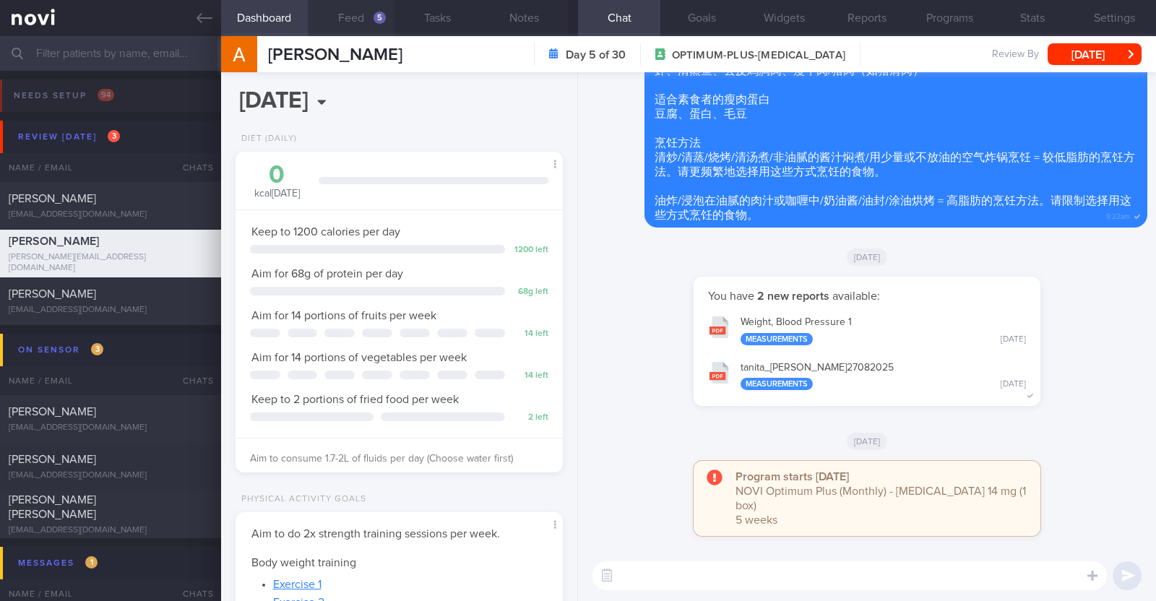
click at [374, 20] on div "5" at bounding box center [380, 18] width 12 height 12
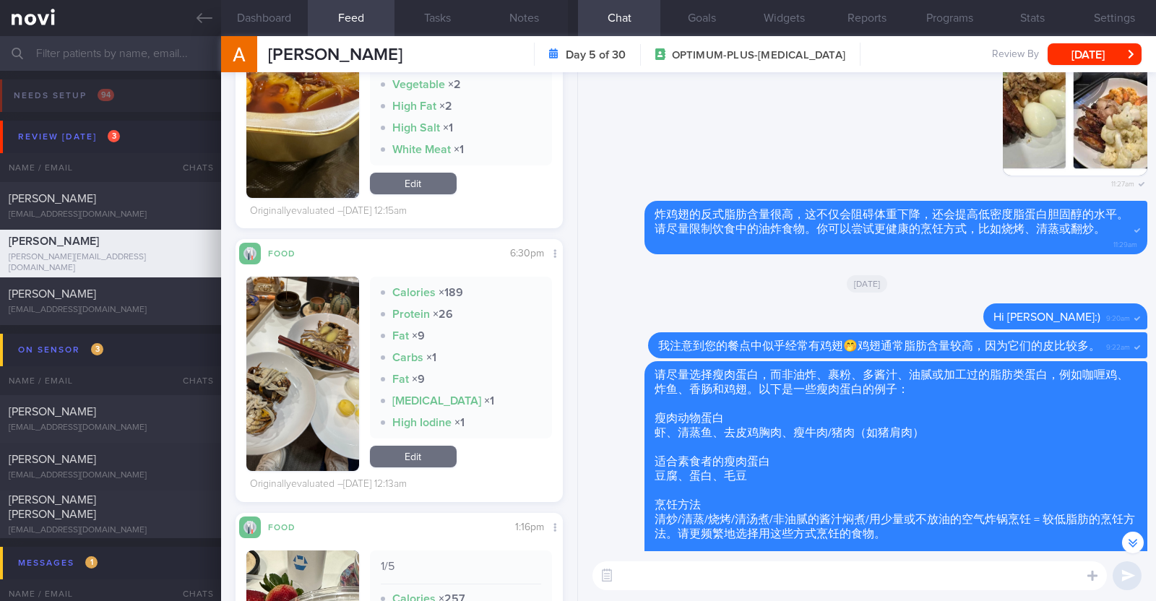
scroll to position [542, 0]
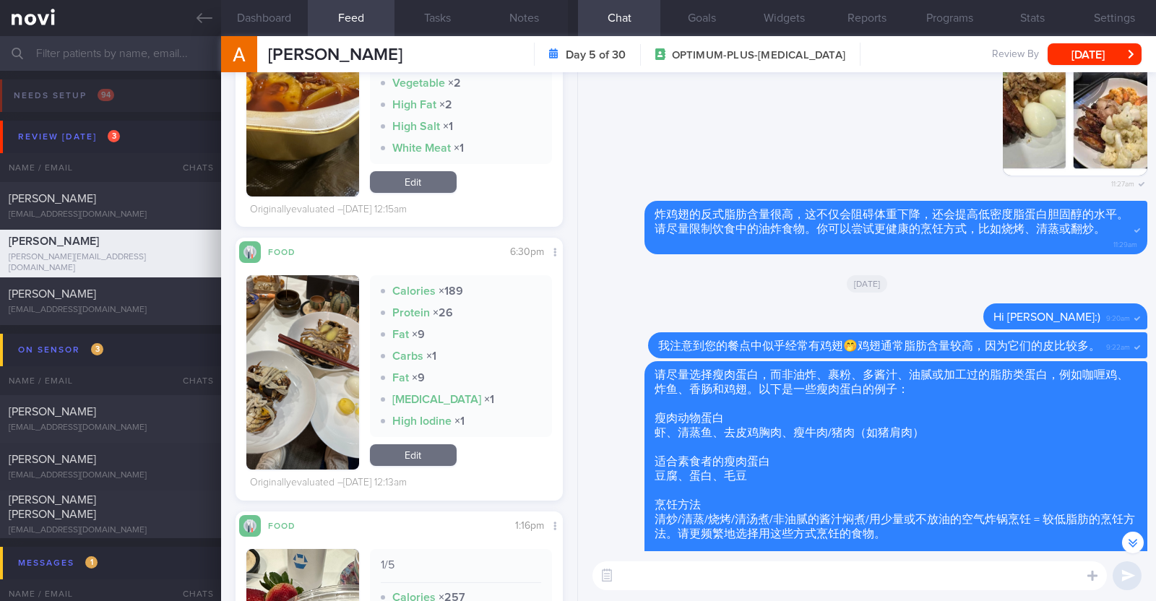
click at [261, 381] on button "button" at bounding box center [302, 372] width 113 height 194
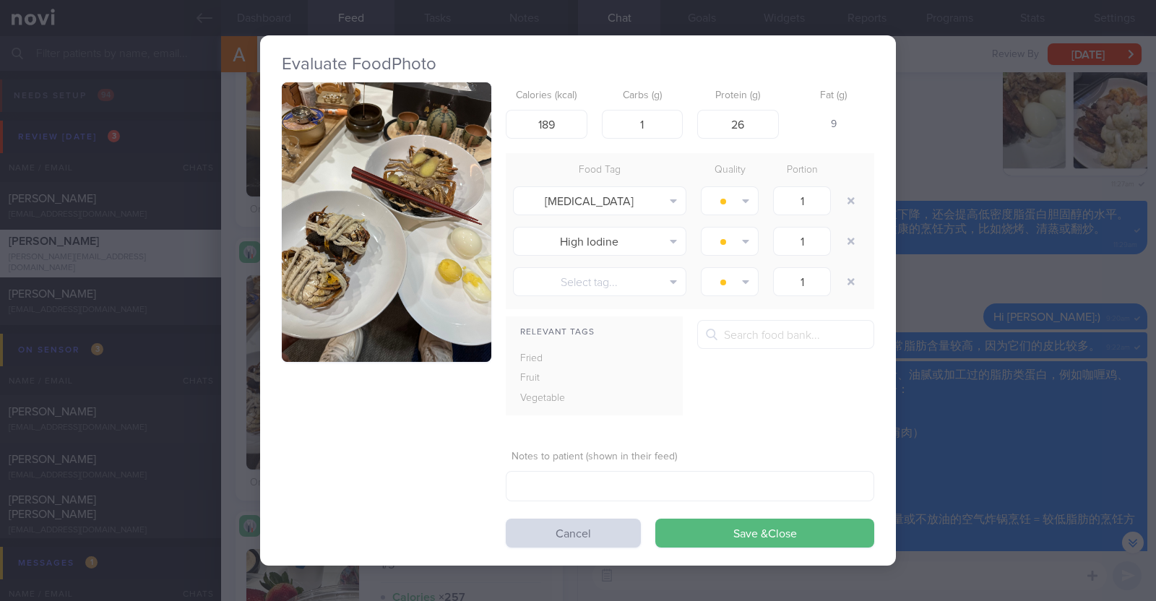
click at [236, 388] on div "Evaluate Food Photo Calories (kcal) 189 Carbs (g) 1 Protein (g) 26 Fat (g) 9 Fo…" at bounding box center [578, 300] width 1156 height 601
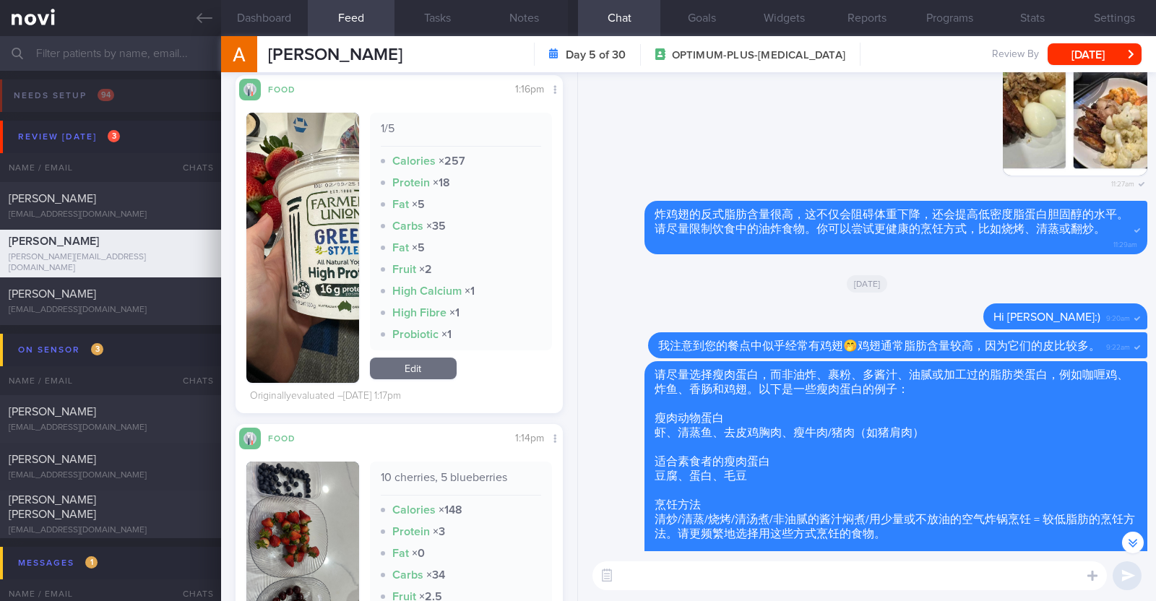
scroll to position [1084, 0]
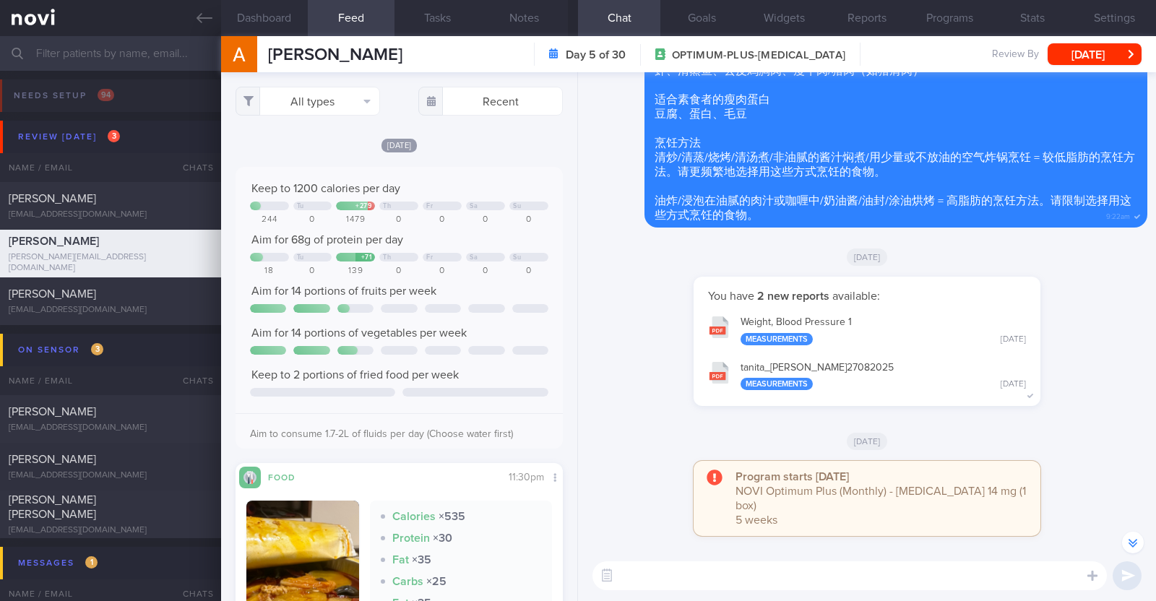
select select "8"
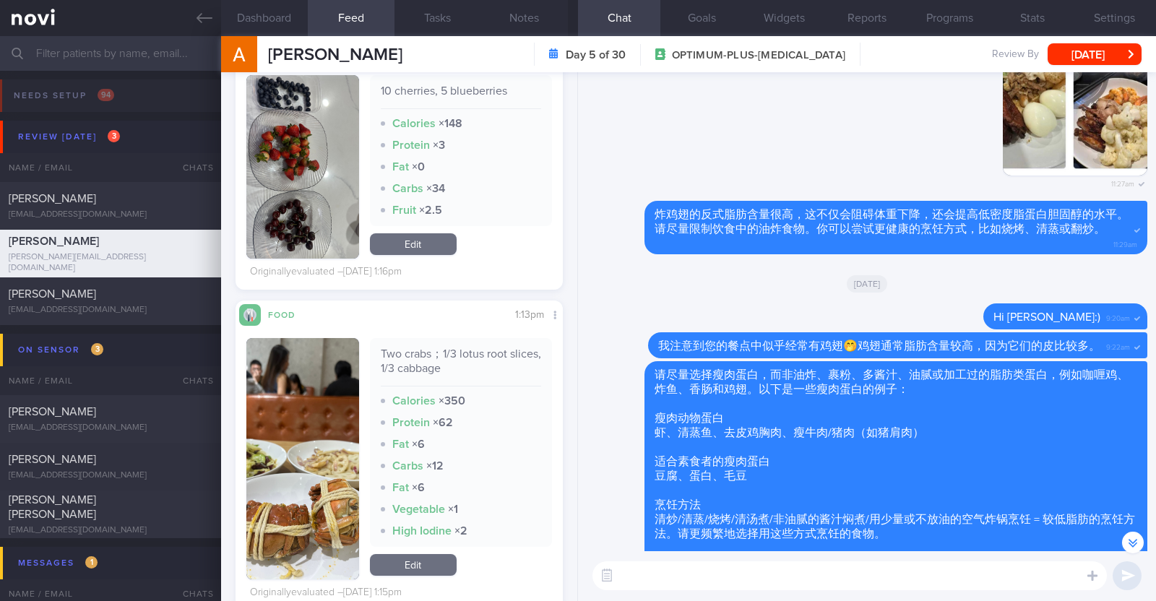
scroll to position [1536, 0]
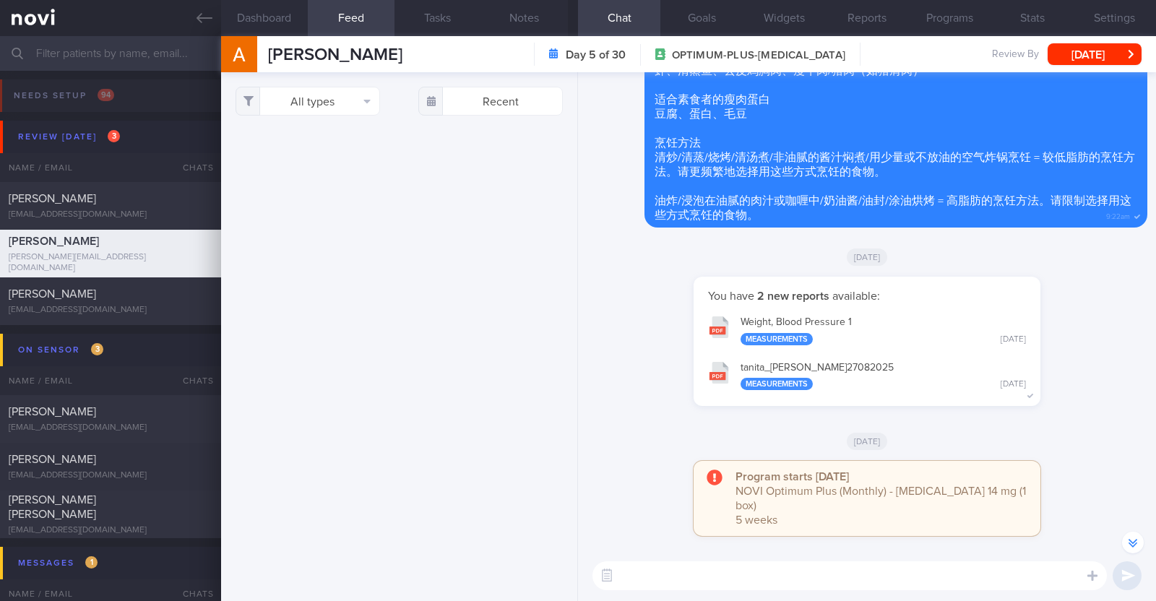
select select "8"
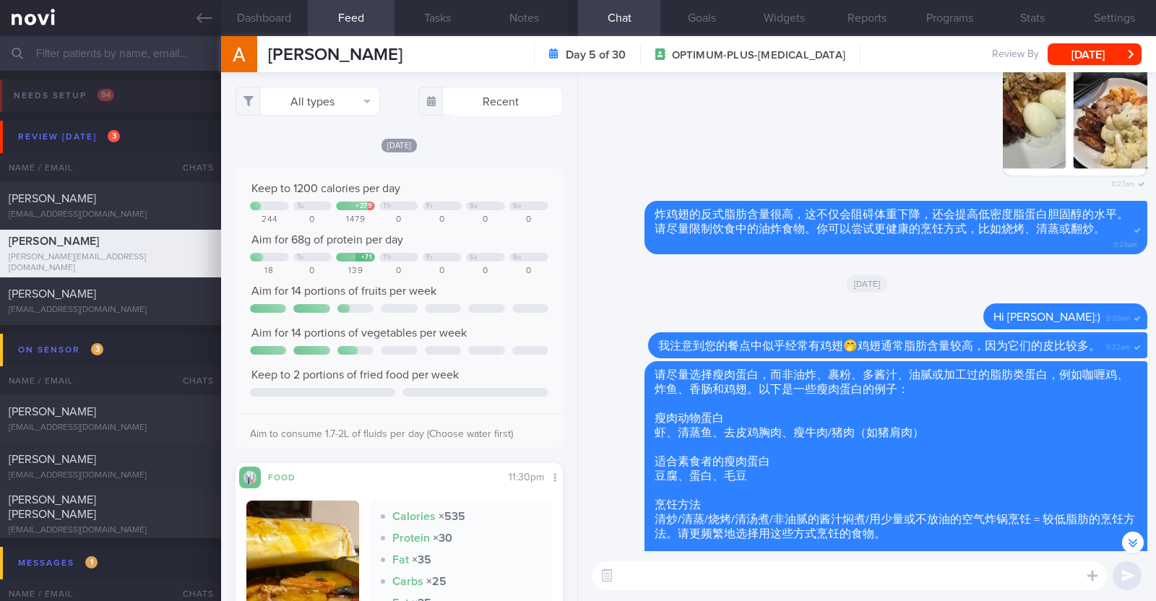
click at [648, 584] on textarea at bounding box center [850, 576] width 515 height 29
type textarea "Hi Liu Jia, happy Wednesday :)"
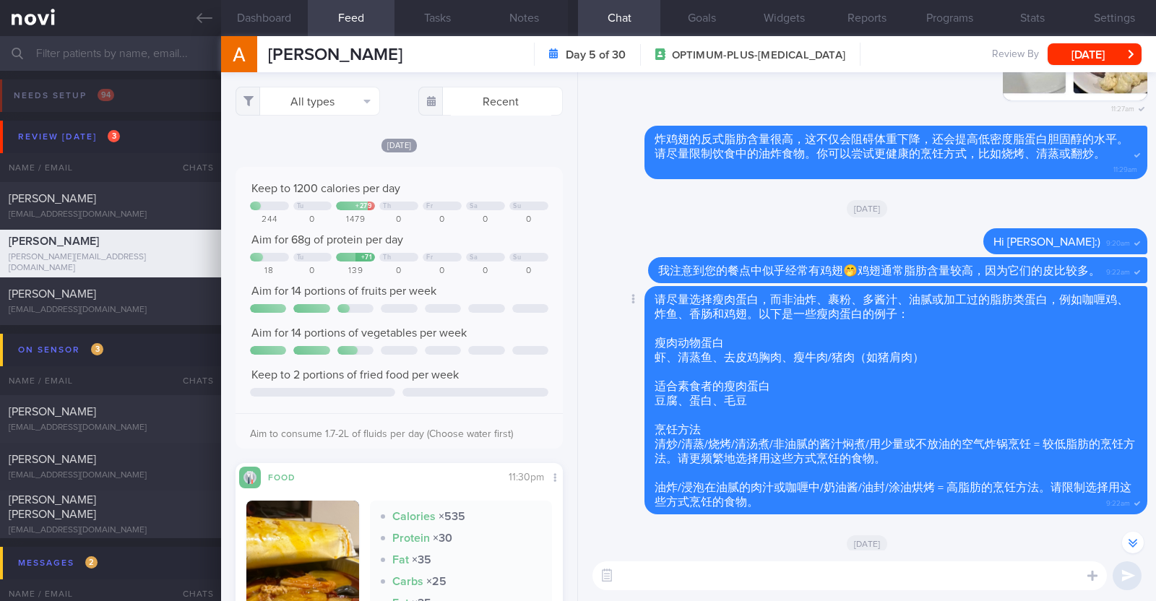
scroll to position [-74, 0]
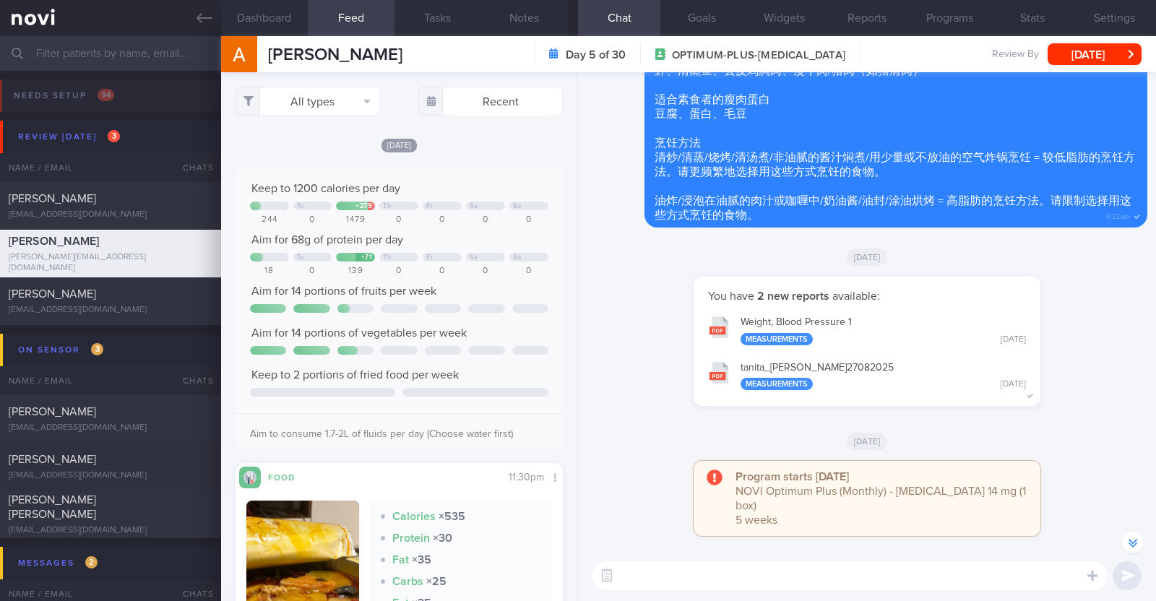
click at [648, 581] on textarea at bounding box center [850, 576] width 515 height 29
paste textarea "继续坚持吃高蛋白酸奶，做得很好。"
type textarea "继续坚持吃高蛋白酸奶，做得很好。"
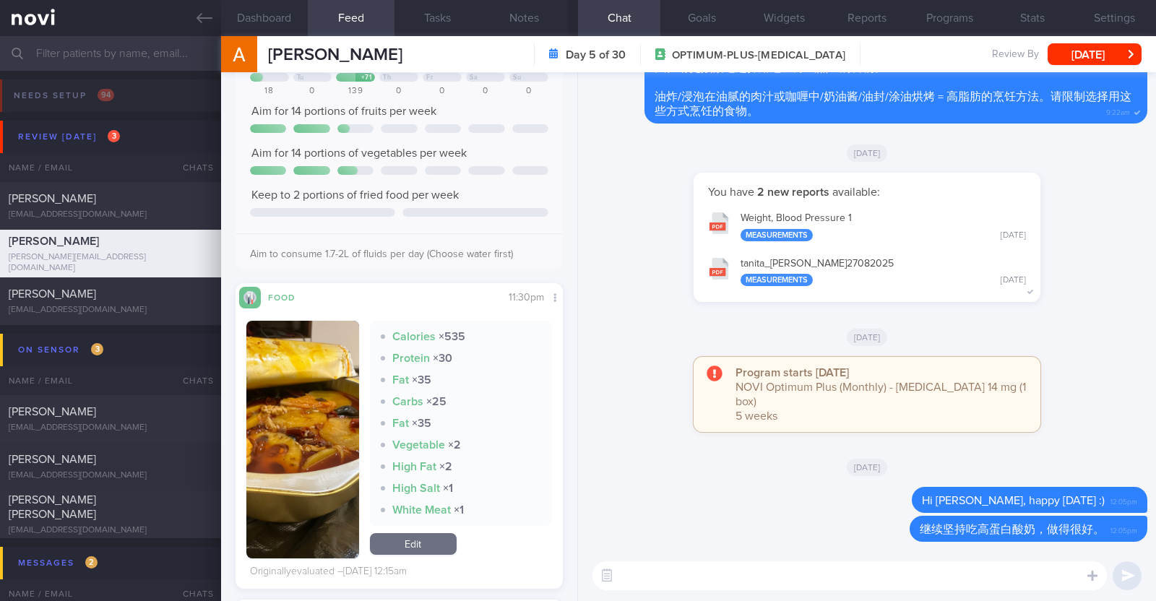
scroll to position [271, 0]
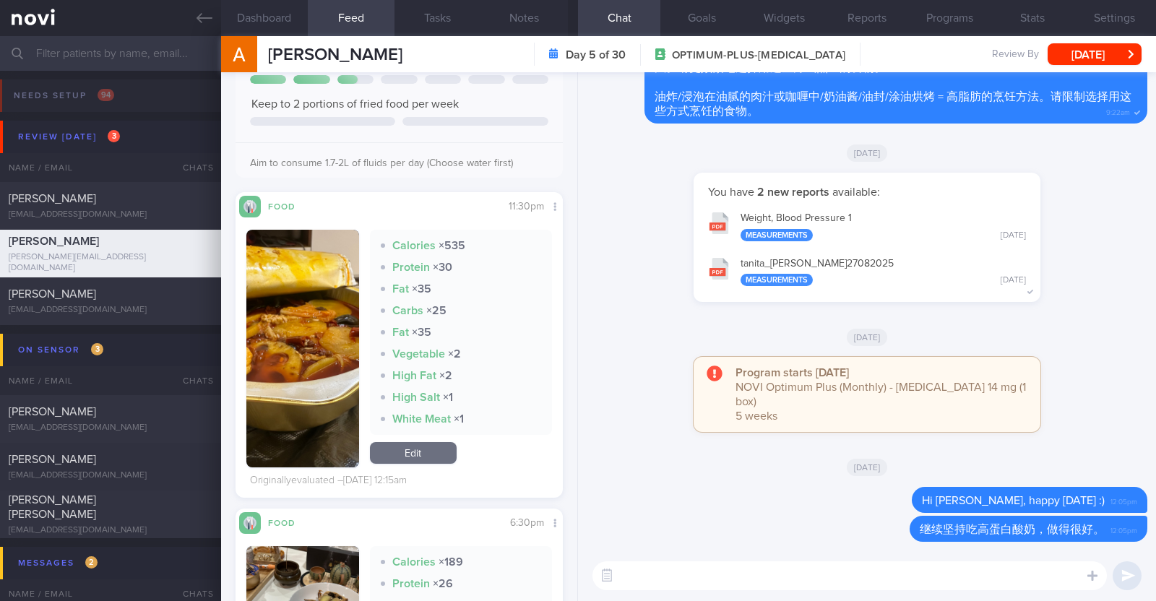
click at [283, 349] on button "button" at bounding box center [302, 349] width 113 height 238
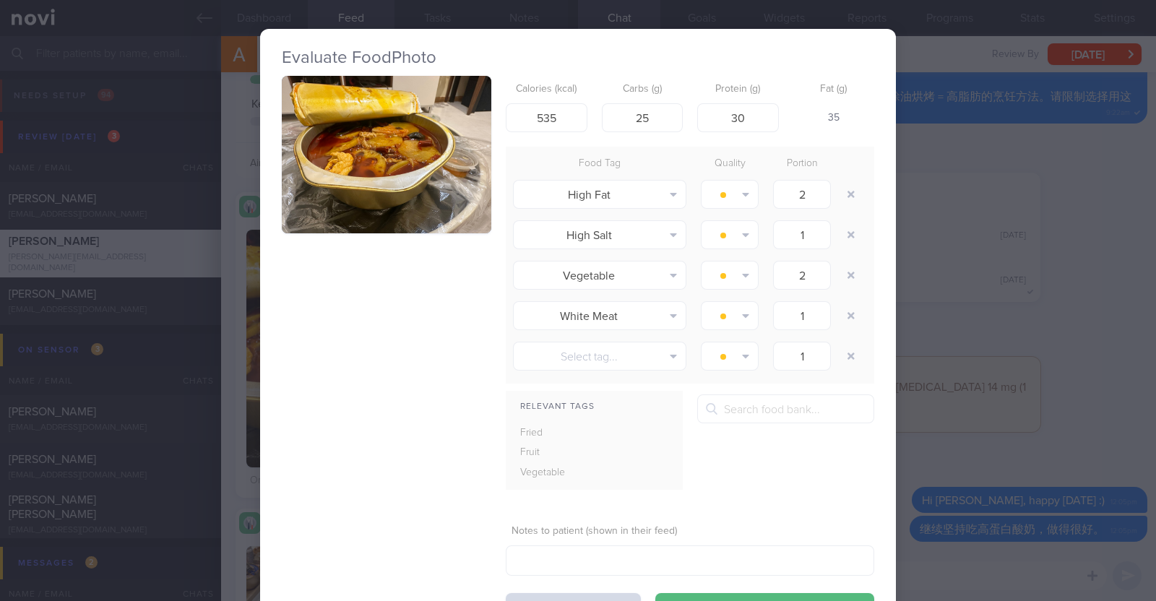
click at [1067, 218] on div "Evaluate Food Photo Calories (kcal) 535 Carbs (g) 25 Protein (g) 30 Fat (g) 35 …" at bounding box center [578, 300] width 1156 height 601
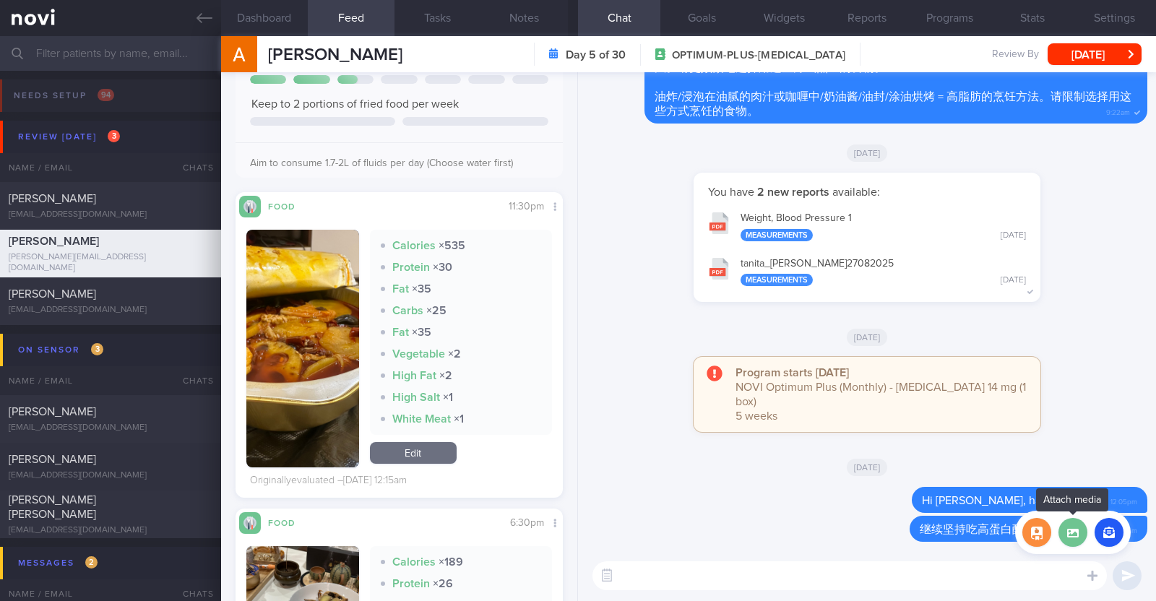
click at [1064, 538] on label at bounding box center [1073, 532] width 29 height 29
click at [0, 0] on input "file" at bounding box center [0, 0] width 0 height 0
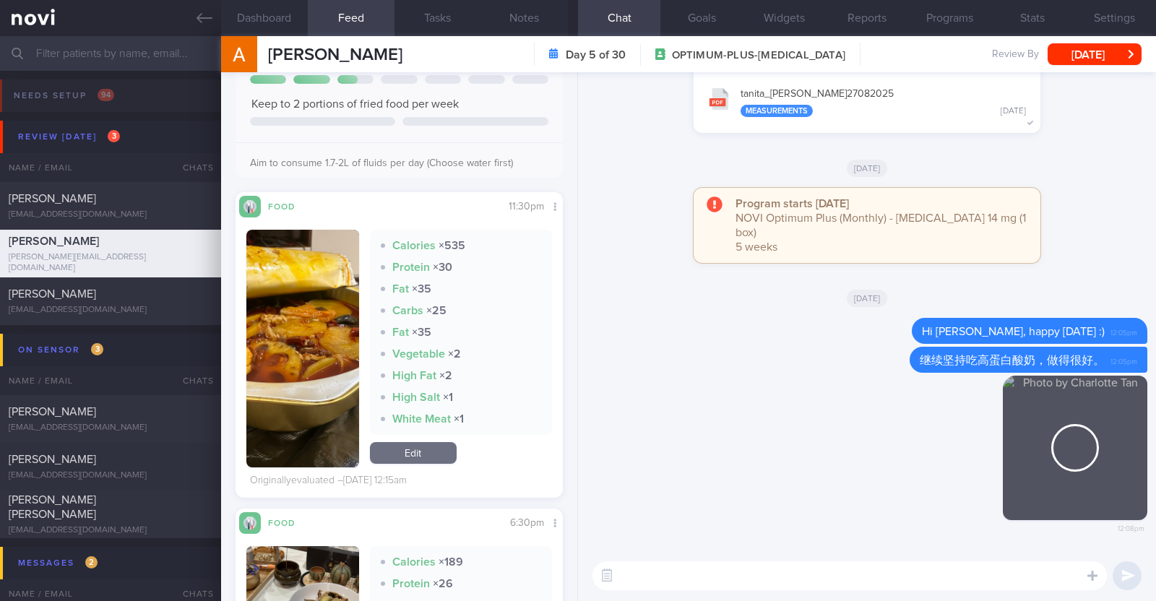
click at [793, 580] on textarea at bounding box center [850, 576] width 515 height 29
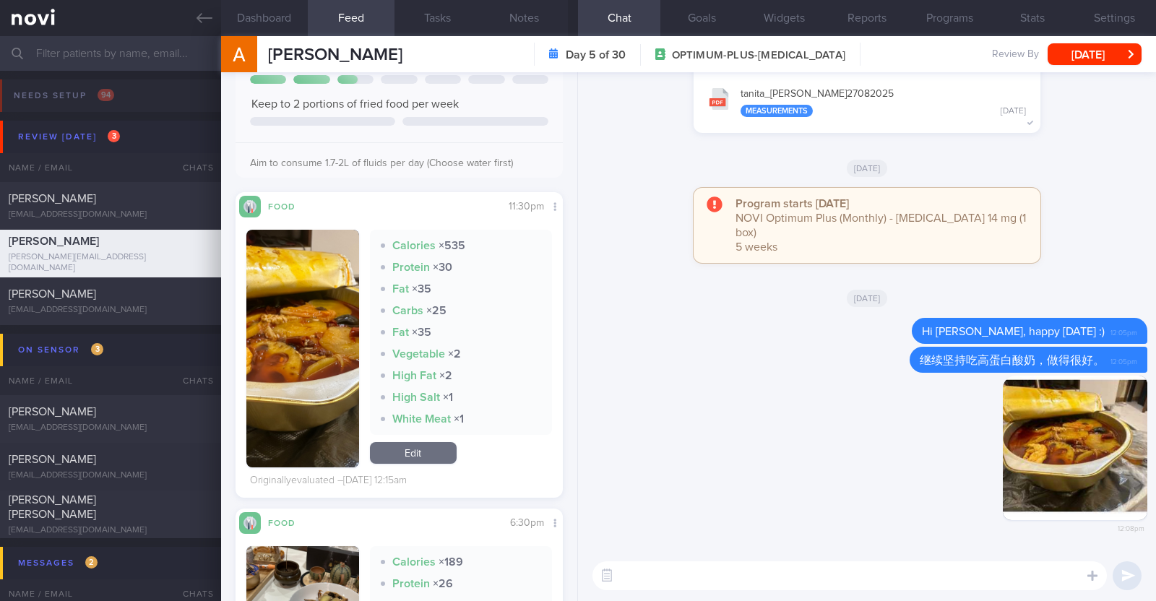
paste textarea "这看起来很油腻。尽量减少这类食物的摄入。"
click at [674, 575] on textarea "这看起来很油腻。尽量减少这类食物的摄入。" at bounding box center [850, 576] width 515 height 29
click at [700, 576] on textarea "这看起来会油腻。尽量减少这类食物的摄入。" at bounding box center [850, 576] width 515 height 29
type textarea "这看起来会油腻些。尽量减少这类食物的摄入。"
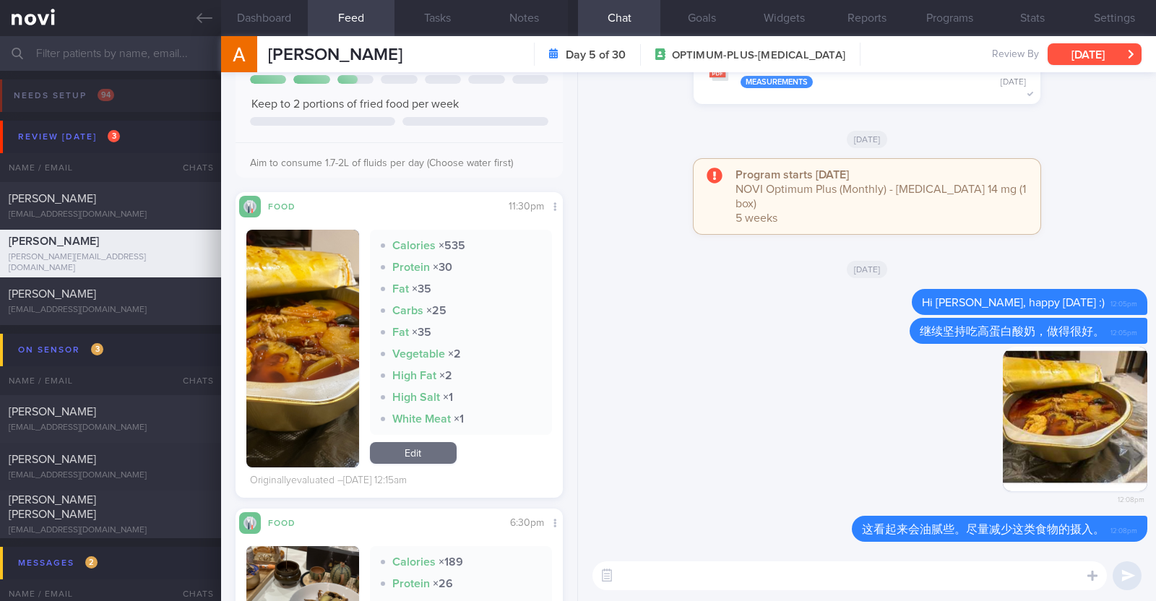
click at [1070, 49] on button "[DATE]" at bounding box center [1095, 54] width 94 height 22
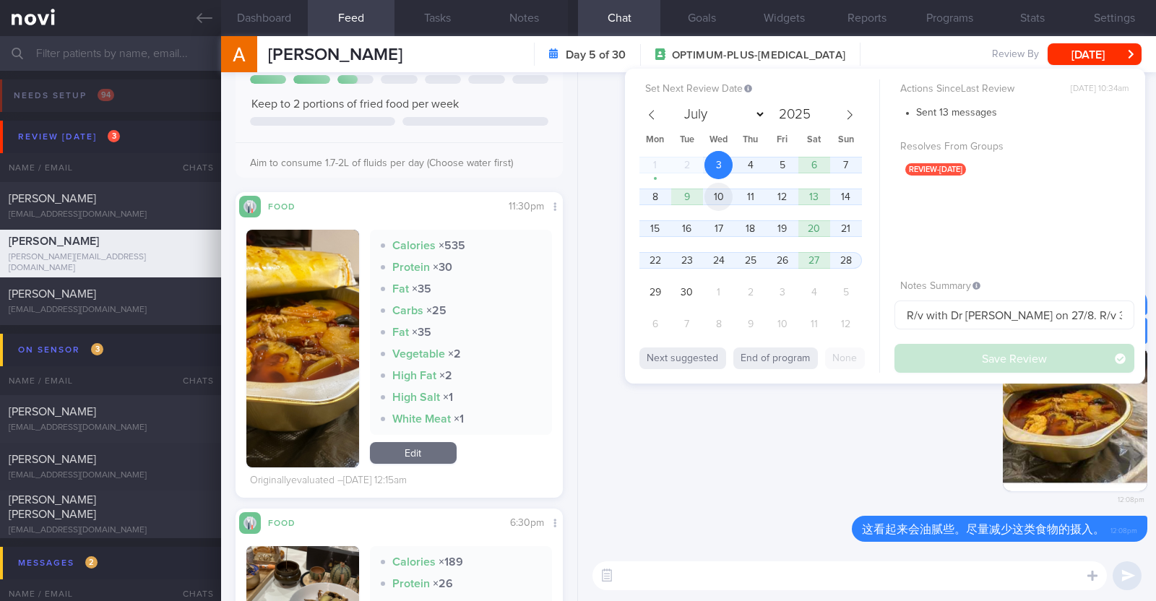
click at [717, 192] on span "10" at bounding box center [719, 197] width 28 height 28
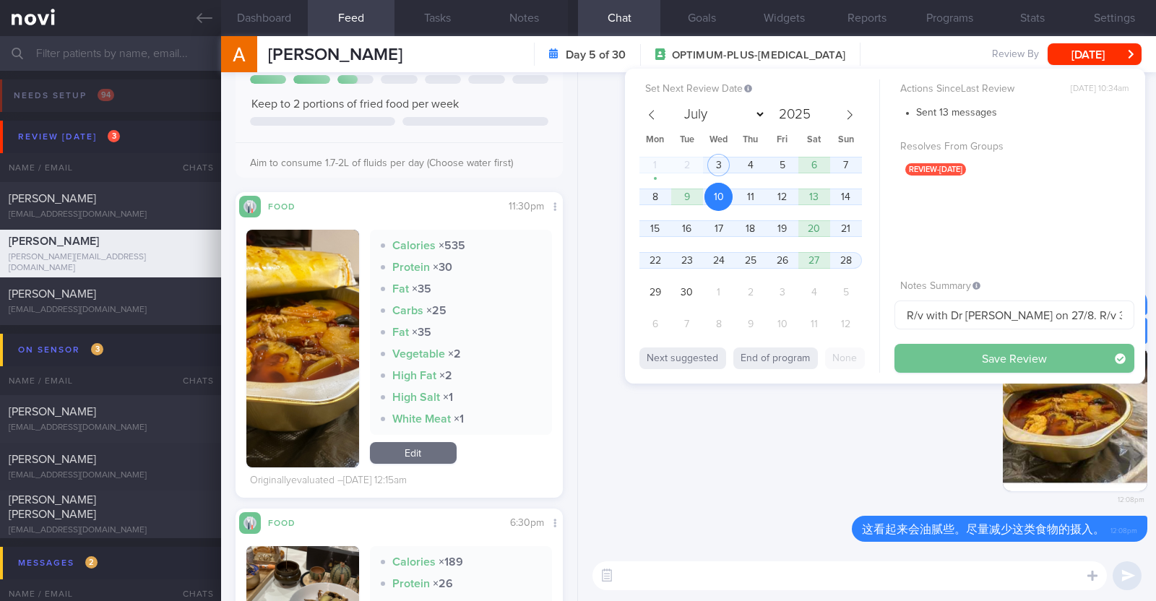
click at [950, 353] on button "Save Review" at bounding box center [1015, 358] width 240 height 29
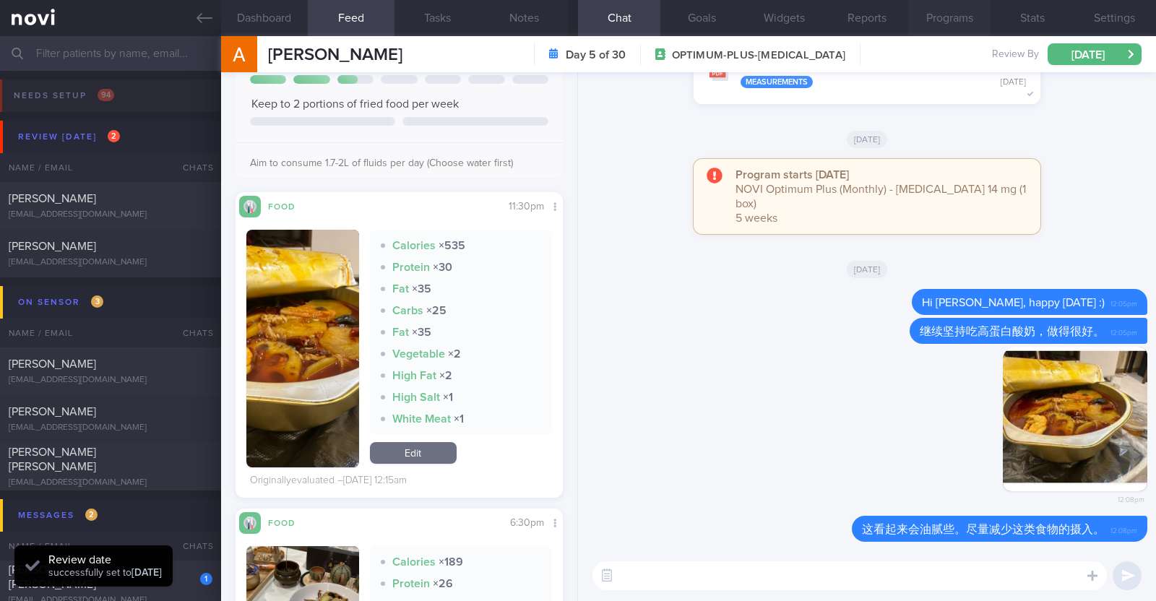
click at [960, 11] on button "Programs" at bounding box center [949, 18] width 82 height 36
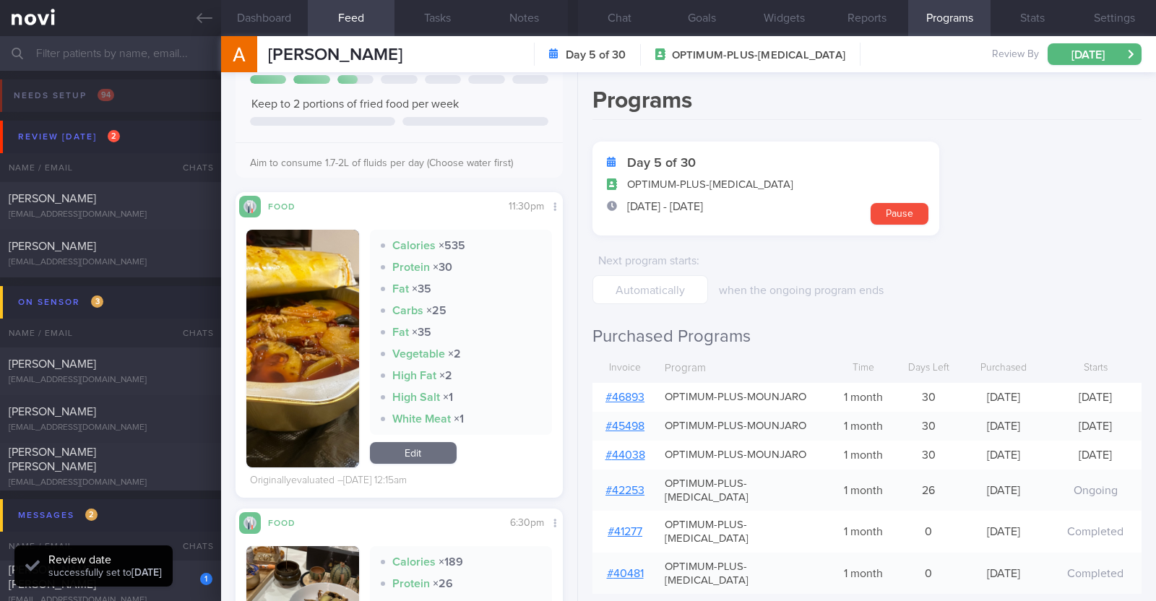
click at [629, 397] on link "# 46893" at bounding box center [625, 398] width 39 height 12
click at [539, 22] on button "Notes" at bounding box center [524, 18] width 87 height 36
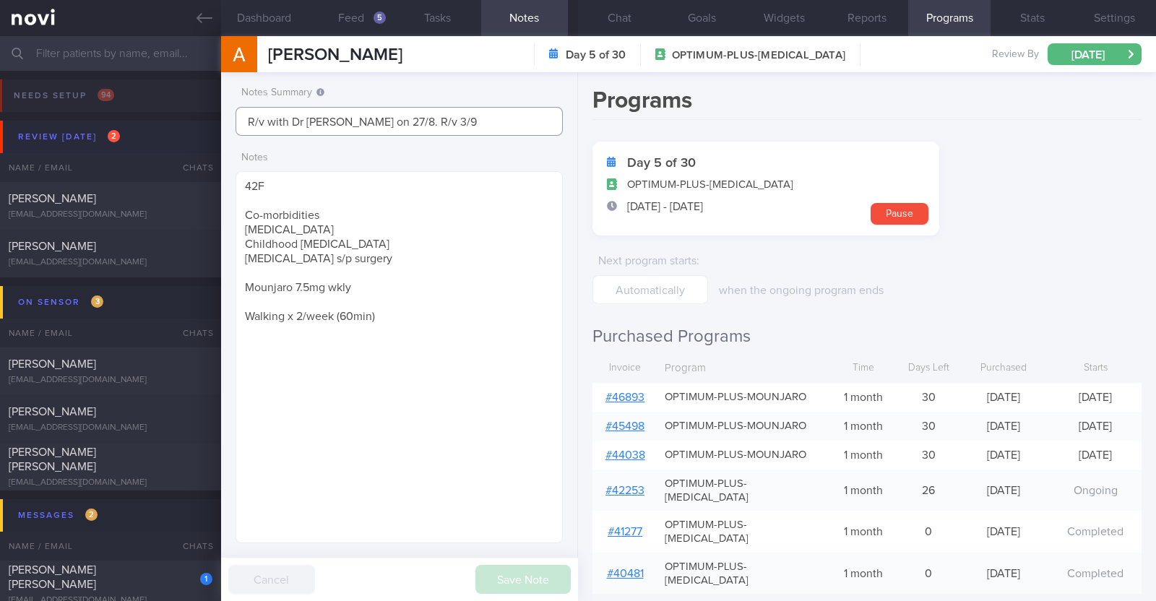
drag, startPoint x: 451, startPoint y: 119, endPoint x: 212, endPoint y: 121, distance: 239.2
click at [212, 121] on div "Patients New Users Coaches Assigned patients Assigned patients All active patie…" at bounding box center [578, 318] width 1156 height 565
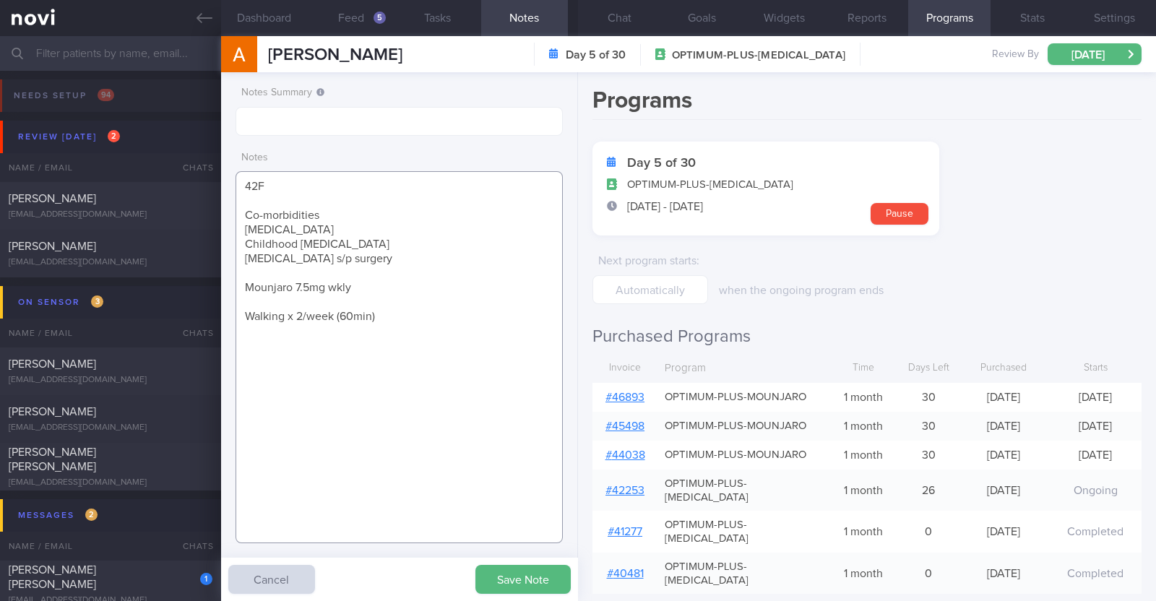
click at [295, 291] on textarea "42F Co-morbidities Dyslipidemia Childhood asthma Cervical polyp s/p surgery Mou…" at bounding box center [399, 357] width 327 height 372
type textarea "42F Co-morbidities Dyslipidemia Childhood asthma Cervical polyp s/p surgery Mou…"
click at [507, 570] on button "Save Note" at bounding box center [523, 579] width 95 height 29
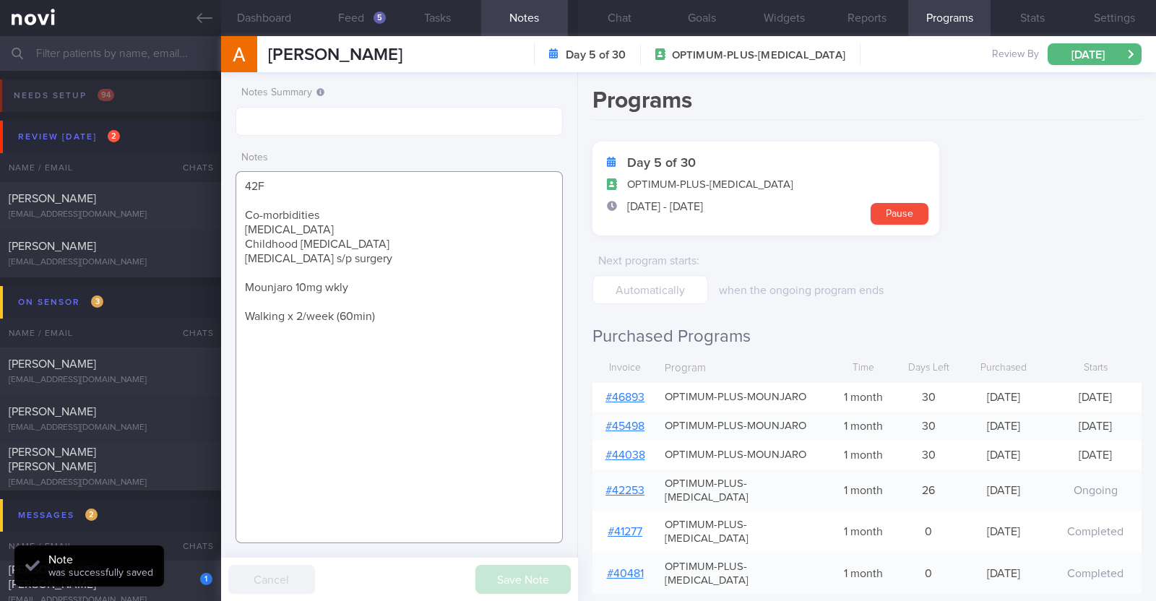
drag, startPoint x: 354, startPoint y: 283, endPoint x: 223, endPoint y: 287, distance: 130.9
click at [223, 287] on div "Notes Summary Notes 42F Co-morbidities Dyslipidemia Childhood asthma Cervical p…" at bounding box center [399, 336] width 357 height 529
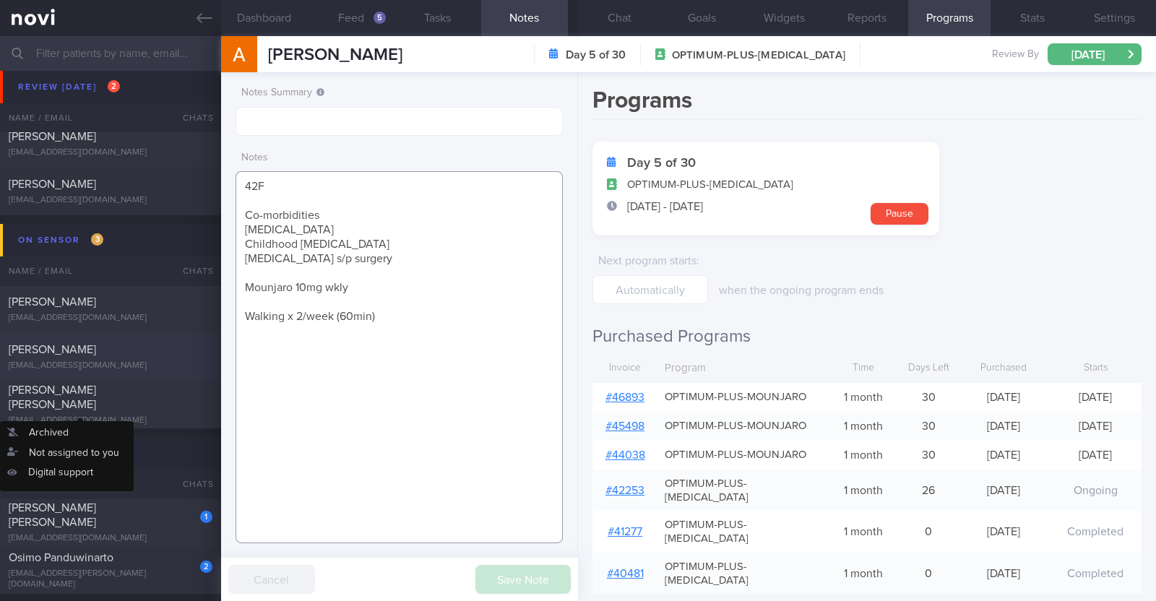
scroll to position [271, 0]
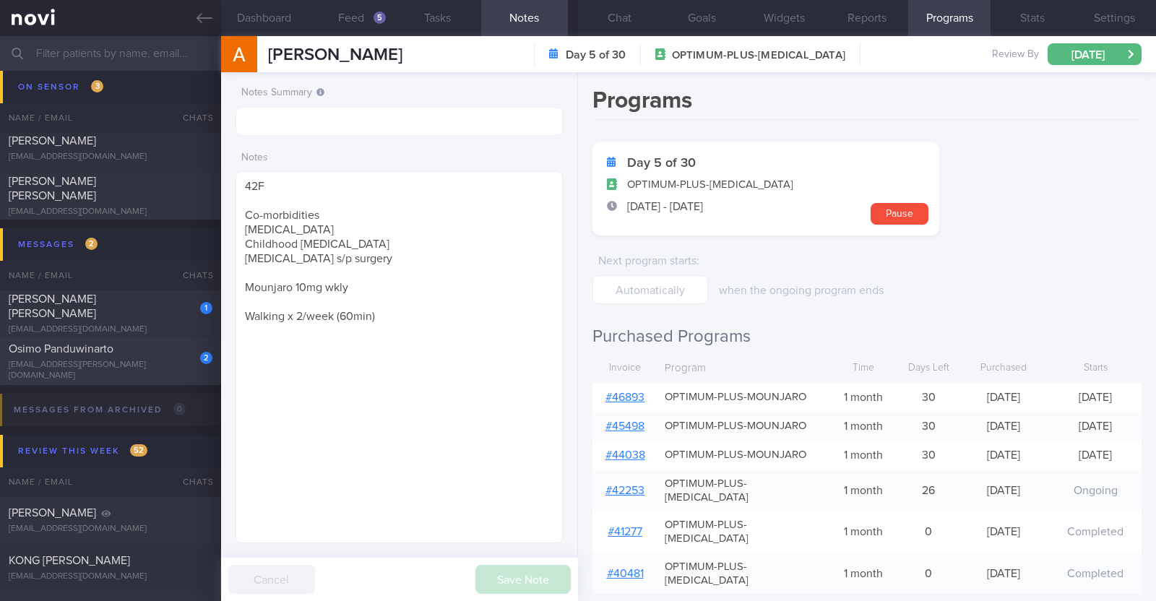
click at [130, 355] on div "Osimo Panduwinarto" at bounding box center [109, 349] width 200 height 14
type textarea "38M Comorbidities: Obesity Hypertension Hyperlipidemia Proteinuria Infertility/…"
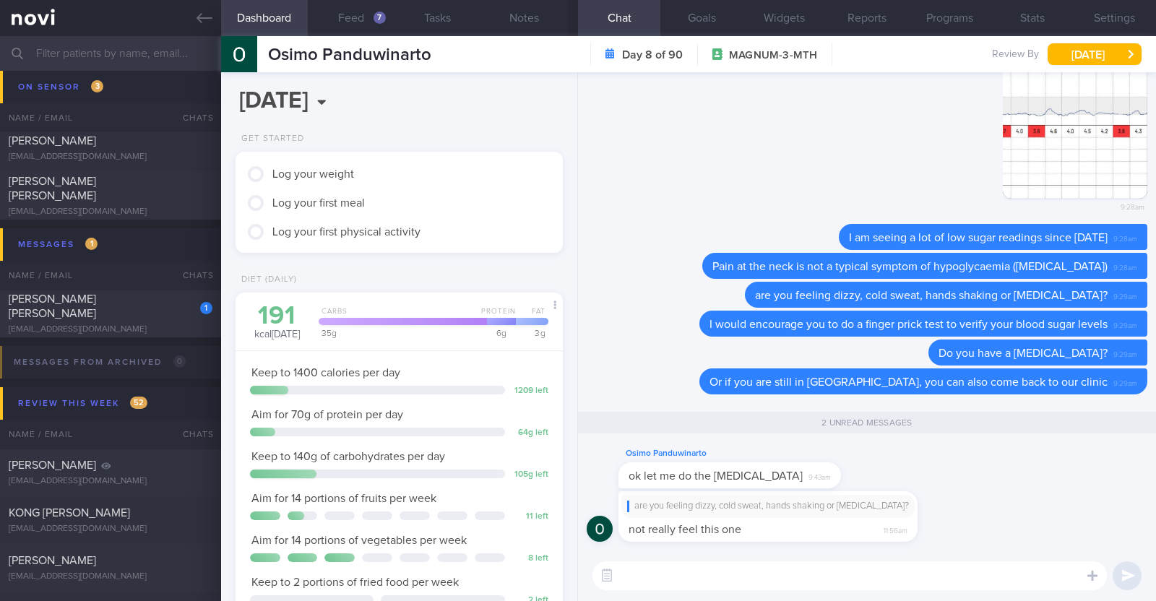
scroll to position [146, 293]
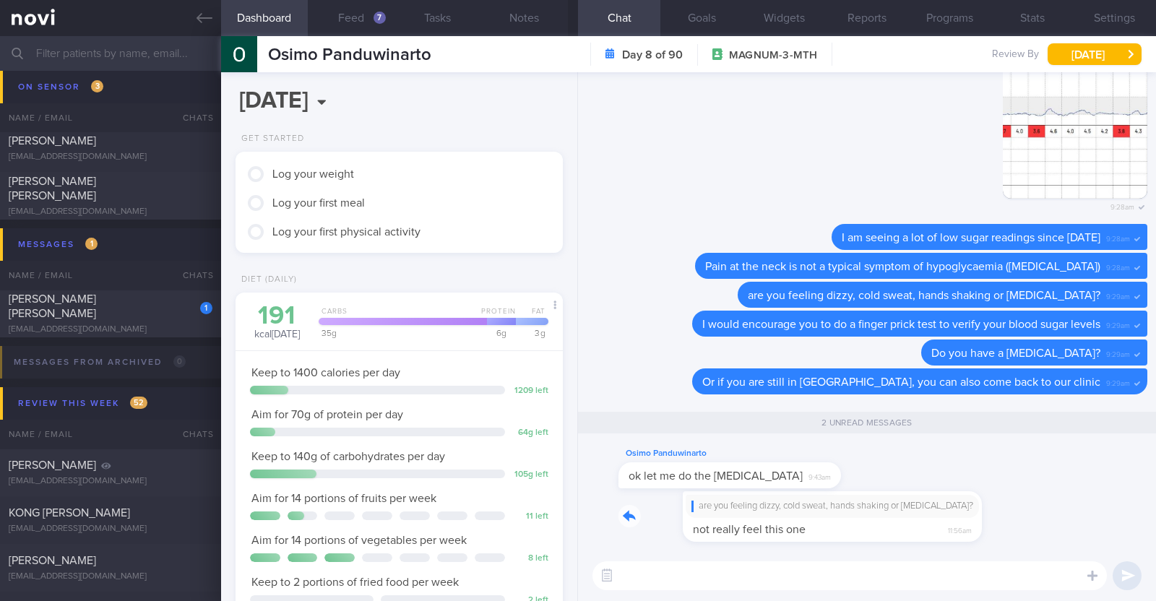
drag, startPoint x: 916, startPoint y: 523, endPoint x: 1066, endPoint y: 515, distance: 150.6
click at [1066, 515] on div "are you feeling dizzy, cold sweat, hands shaking or heart palpitations? not rea…" at bounding box center [867, 520] width 561 height 59
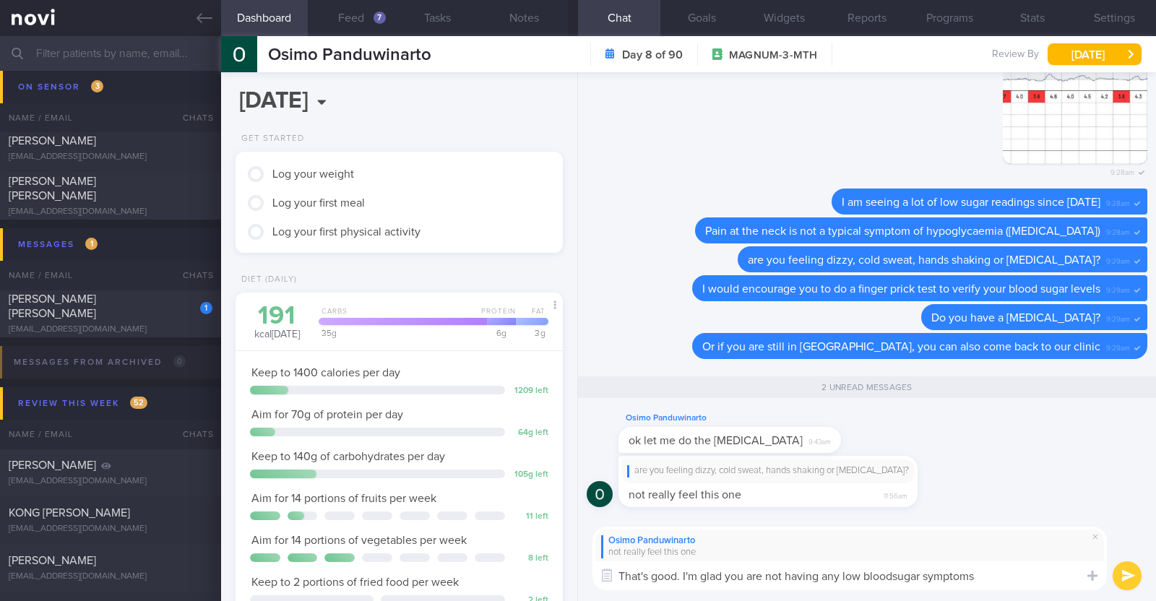
click at [896, 576] on textarea "That's good. I'm glad you are not having any low bloodsugar symptoms" at bounding box center [850, 576] width 515 height 29
type textarea "That's good. I'm glad you are not having any low blood sugar symptoms"
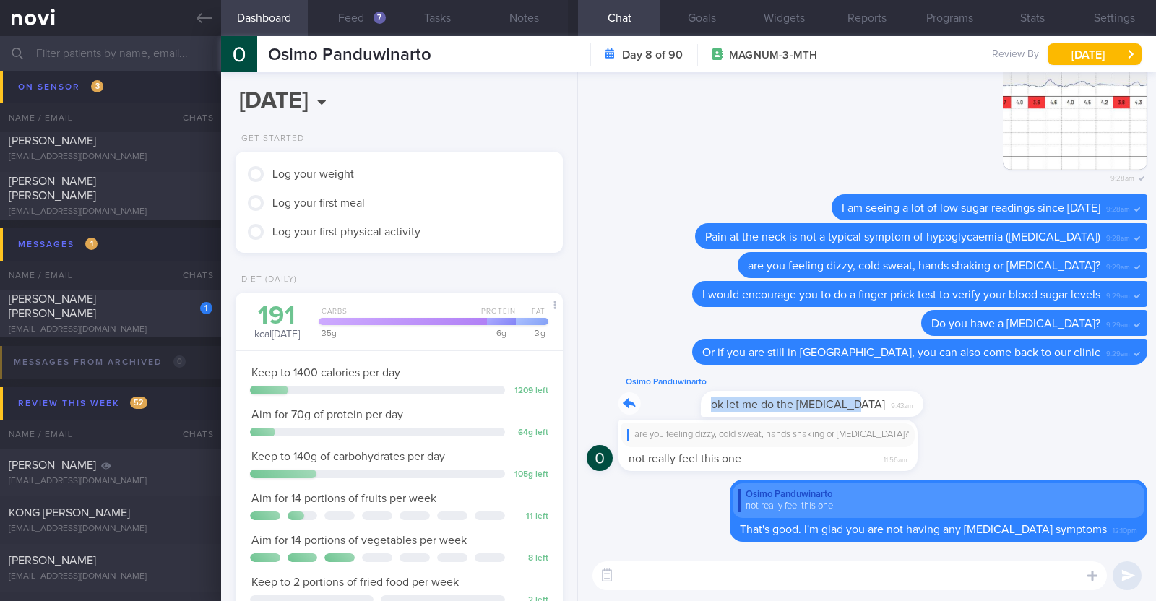
drag, startPoint x: 796, startPoint y: 407, endPoint x: 1034, endPoint y: 414, distance: 237.9
click at [1034, 414] on div "Osimo Panduwinarto ok let me do the blood test 9:43am" at bounding box center [867, 397] width 561 height 46
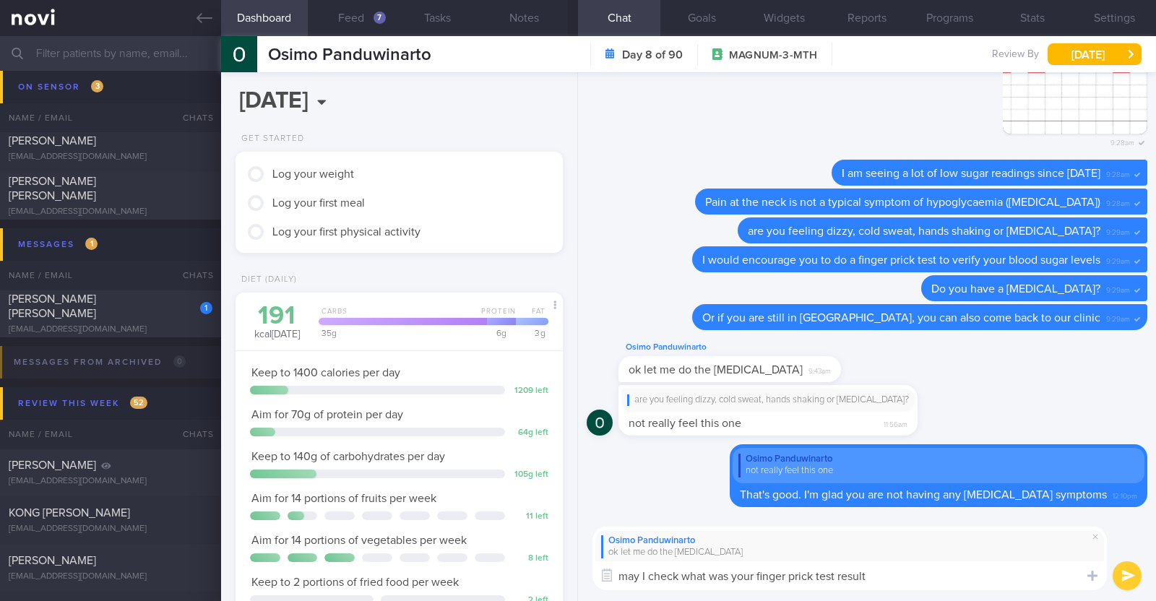
type textarea "may I check what was your finger prick test result?"
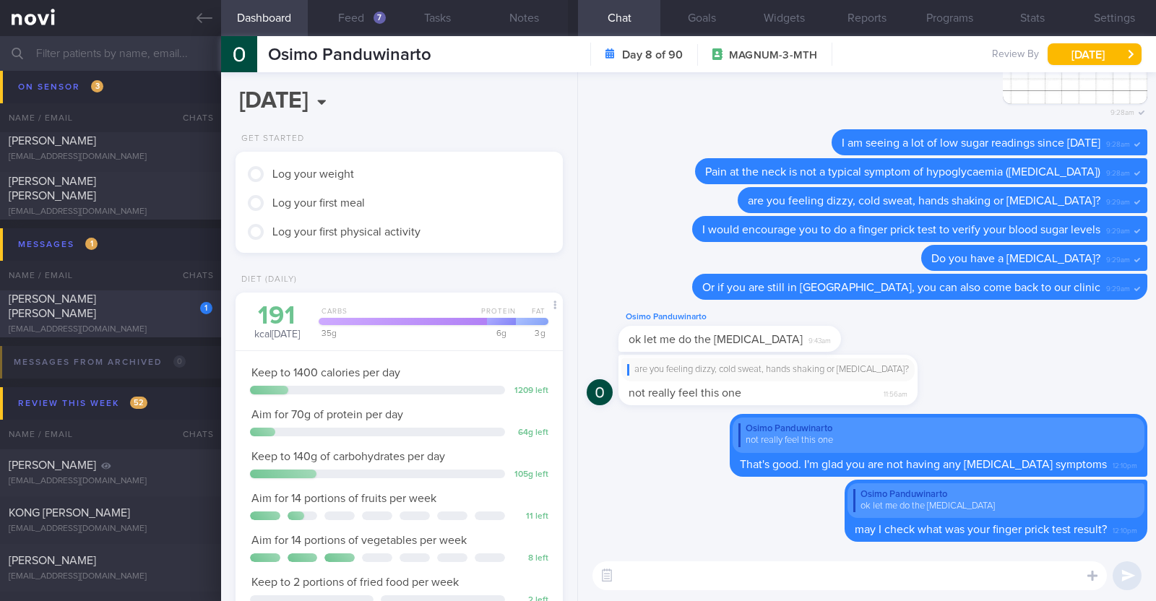
click at [137, 324] on div "shermeenlim@gmail.com" at bounding box center [111, 329] width 204 height 11
type input "R/v with Dr JJ on 28/10. KIV downgrade to digital support on 15/9"
type textarea "47F Co-morbidities: HTN HLD Medication/Supplements: Rosuvastatin 10mg 3x/wk Val…"
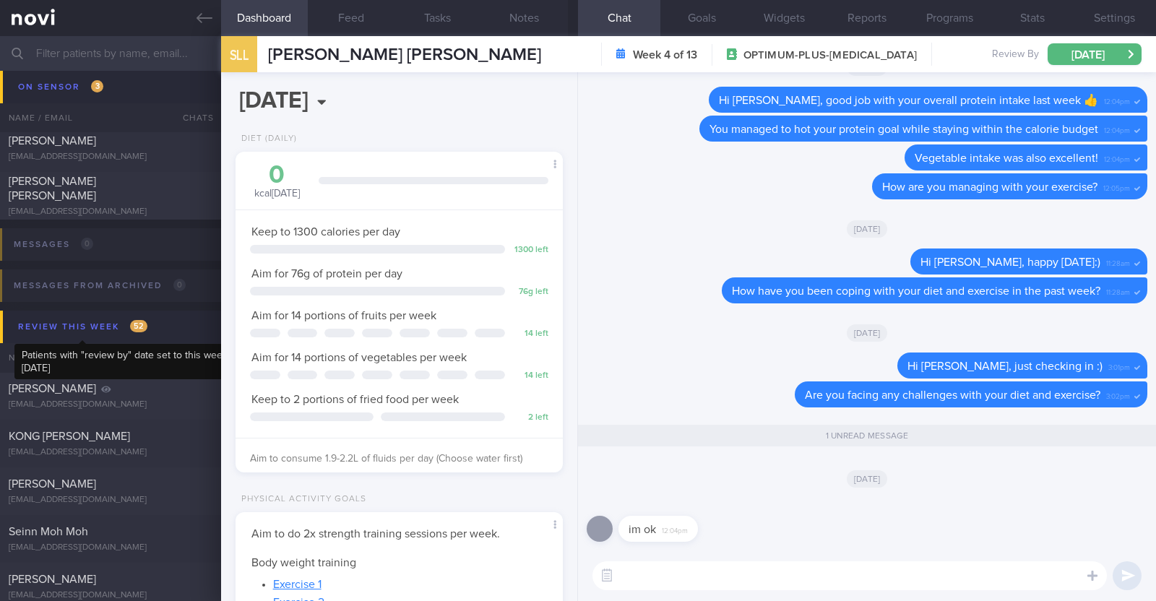
scroll to position [164, 288]
click at [726, 573] on textarea at bounding box center [850, 576] width 515 height 29
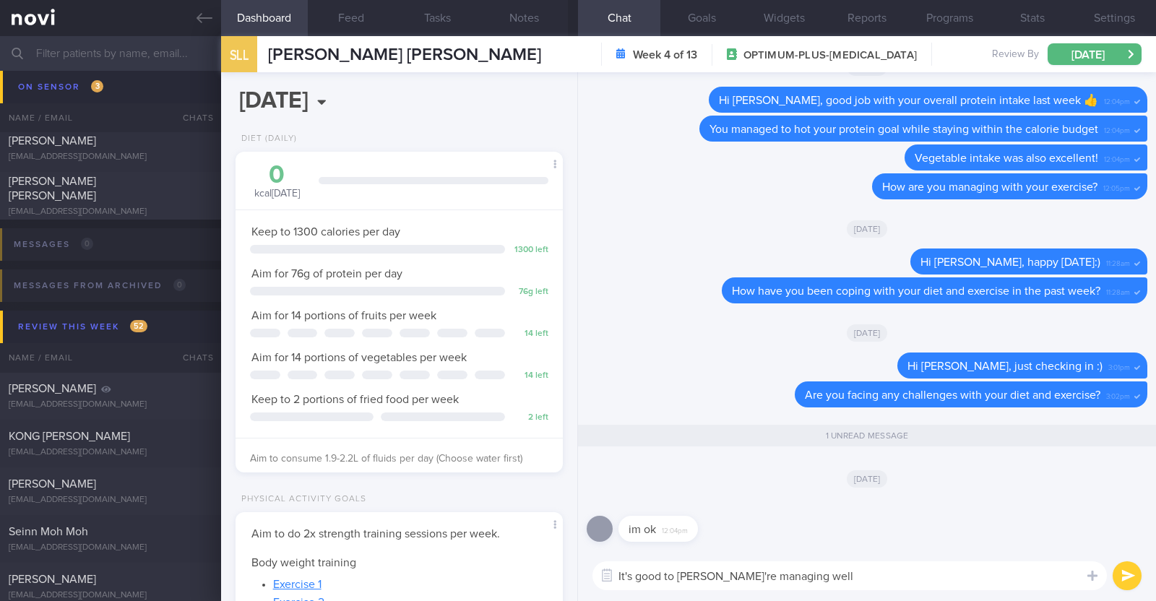
drag, startPoint x: 701, startPoint y: 577, endPoint x: 730, endPoint y: 573, distance: 29.2
click at [701, 578] on textarea "It's good to hearyou're managing well" at bounding box center [850, 576] width 515 height 29
click at [815, 573] on textarea "It's good to hear you're managing well" at bounding box center [850, 576] width 515 height 29
type textarea "It's good to hear you're managing well:)"
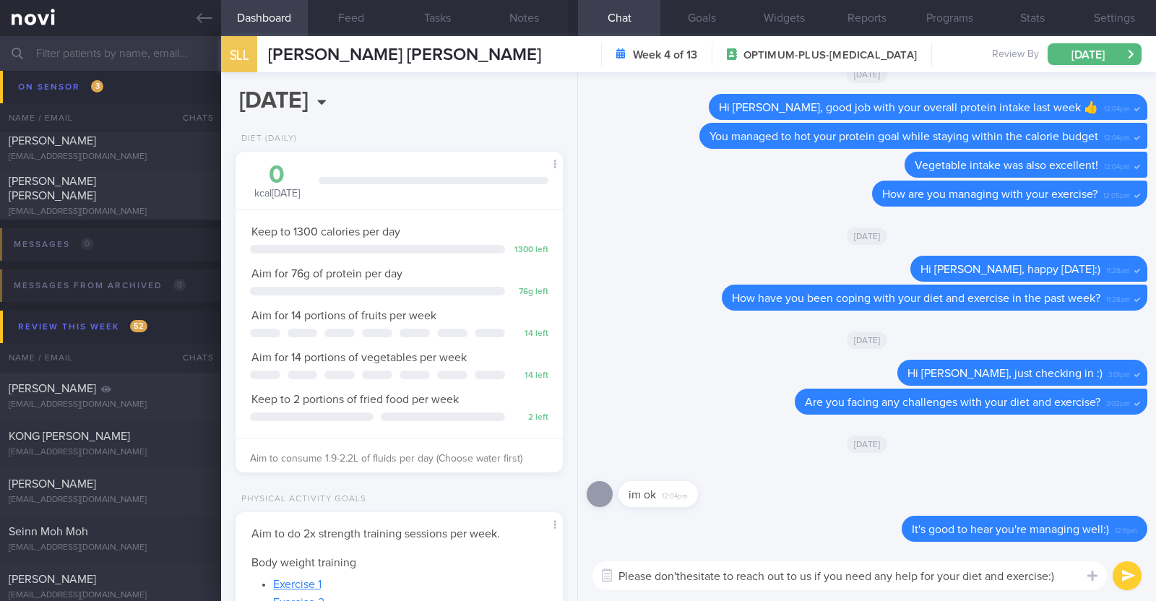
click at [683, 569] on textarea "Please don'thesitate to reach out to us if you need any help for your diet and …" at bounding box center [850, 576] width 515 height 29
click at [1062, 575] on textarea "Please don't hesitate to reach out to us if you need any help for your diet and…" at bounding box center [850, 576] width 515 height 29
type textarea "Please don't hesitate to reach out to us if you need any help for your diet and…"
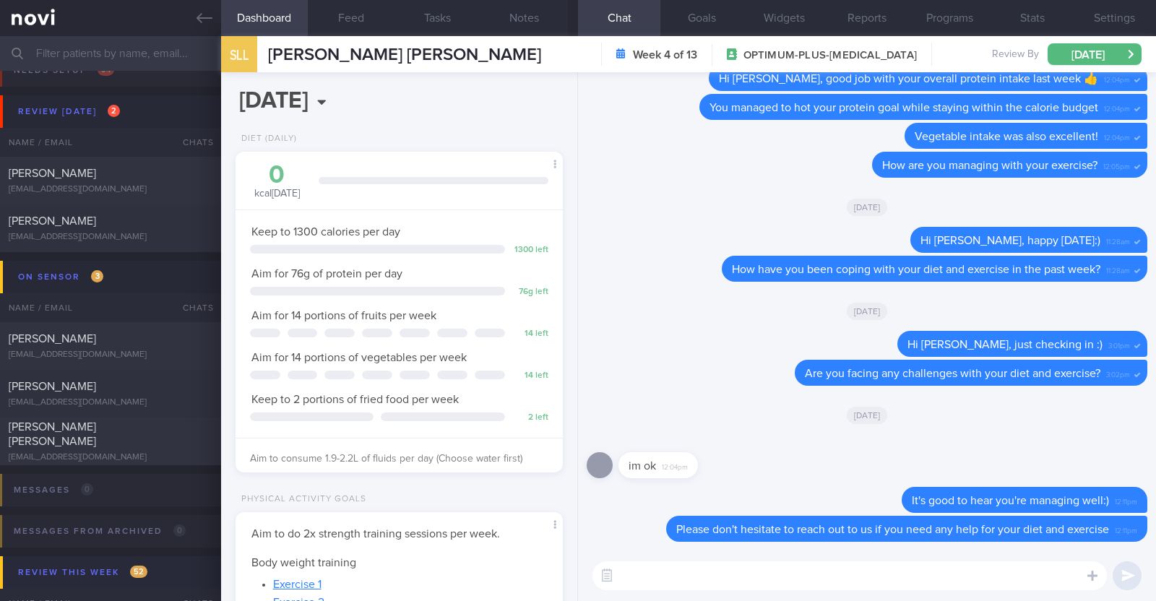
scroll to position [0, 0]
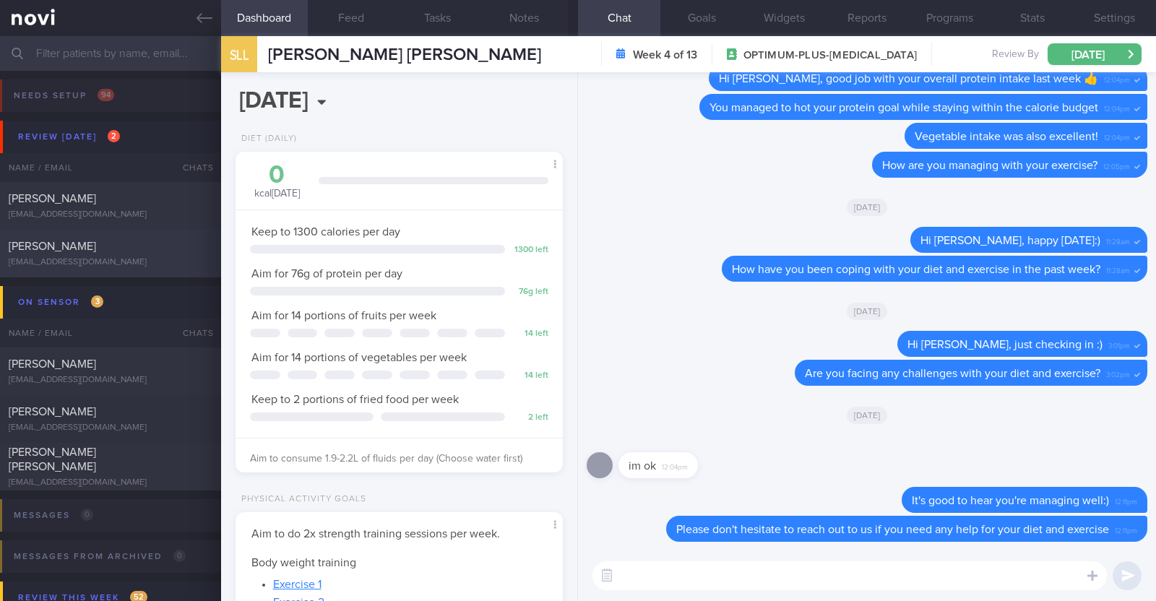
click at [105, 257] on div "[EMAIL_ADDRESS][DOMAIN_NAME]" at bounding box center [111, 262] width 204 height 11
type input "R/v with [PERSON_NAME] 15/9. R/v 3/9"
type textarea "52F Comorbidities: [MEDICAL_DATA] - not on meds, not on f/up Left ACL tear, rig…"
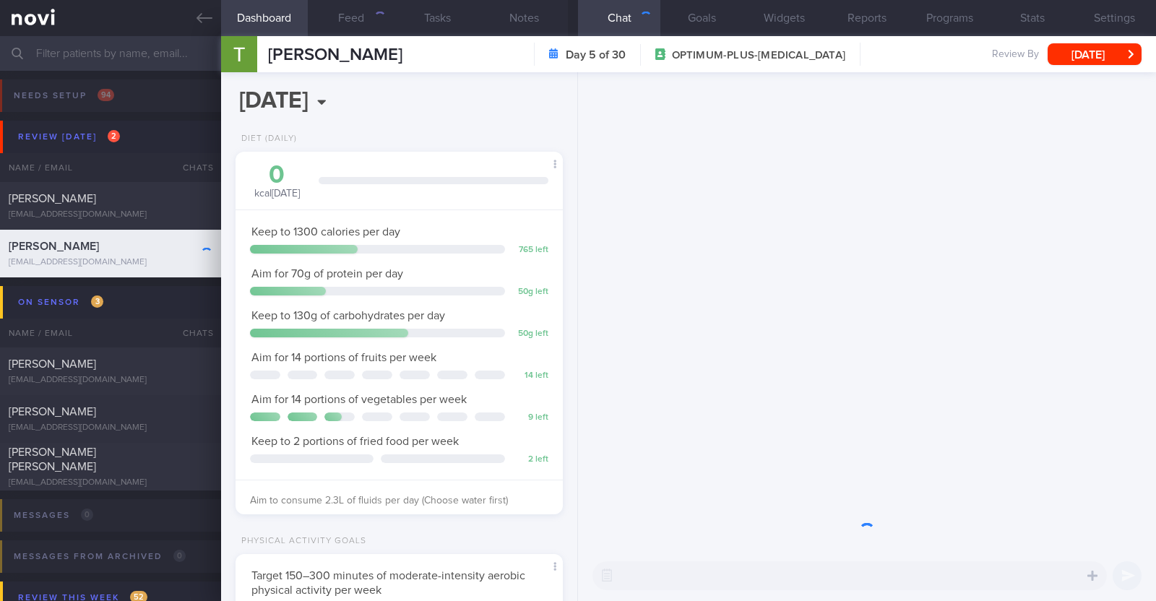
scroll to position [164, 288]
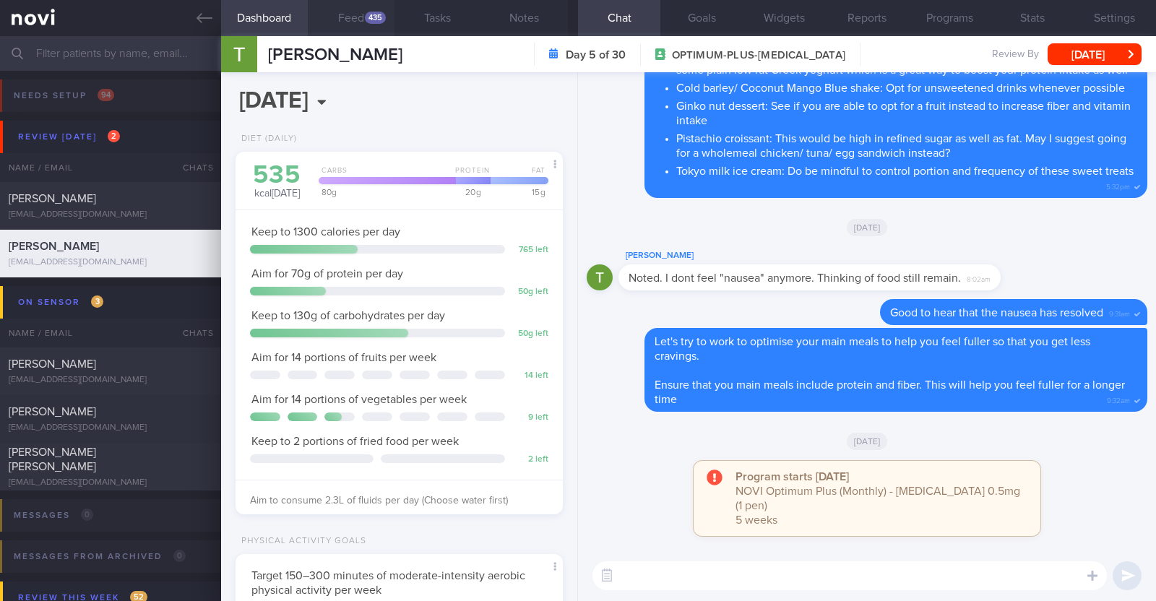
click at [359, 0] on button "Feed 435" at bounding box center [351, 18] width 87 height 36
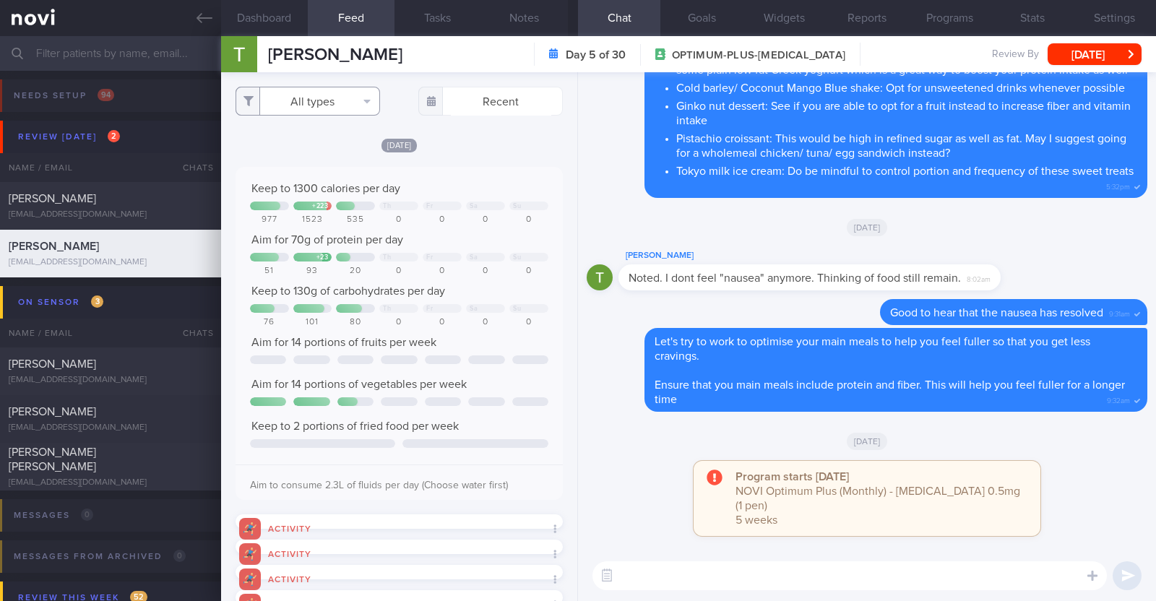
click at [348, 93] on button "All types" at bounding box center [308, 101] width 145 height 29
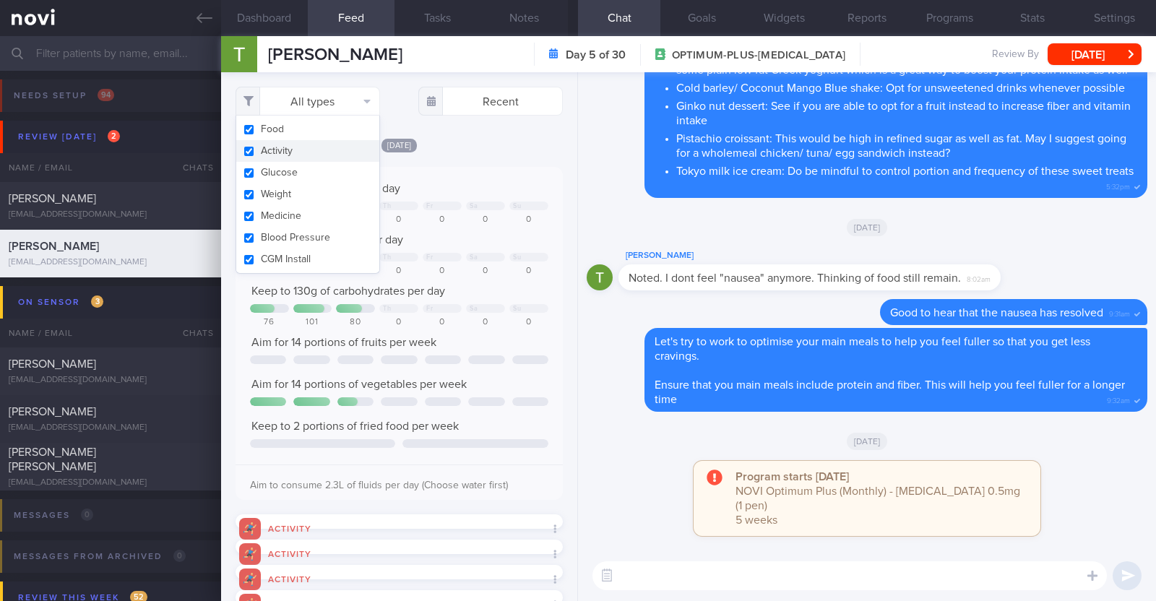
click at [302, 150] on button "Activity" at bounding box center [307, 151] width 143 height 22
checkbox input "false"
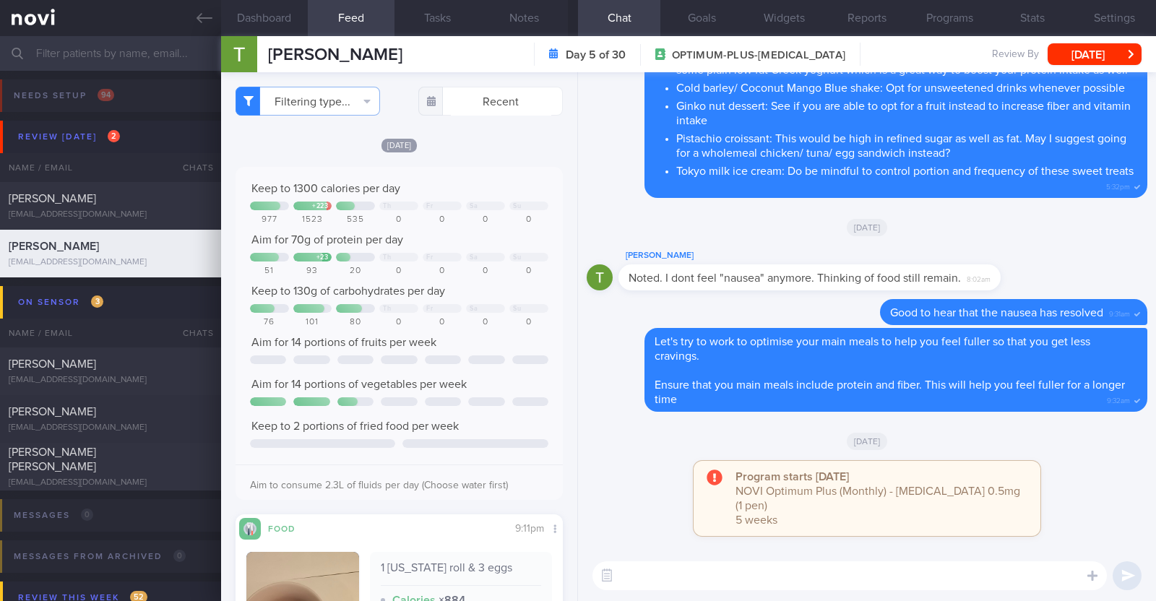
click at [506, 141] on div "[DATE]" at bounding box center [399, 144] width 327 height 15
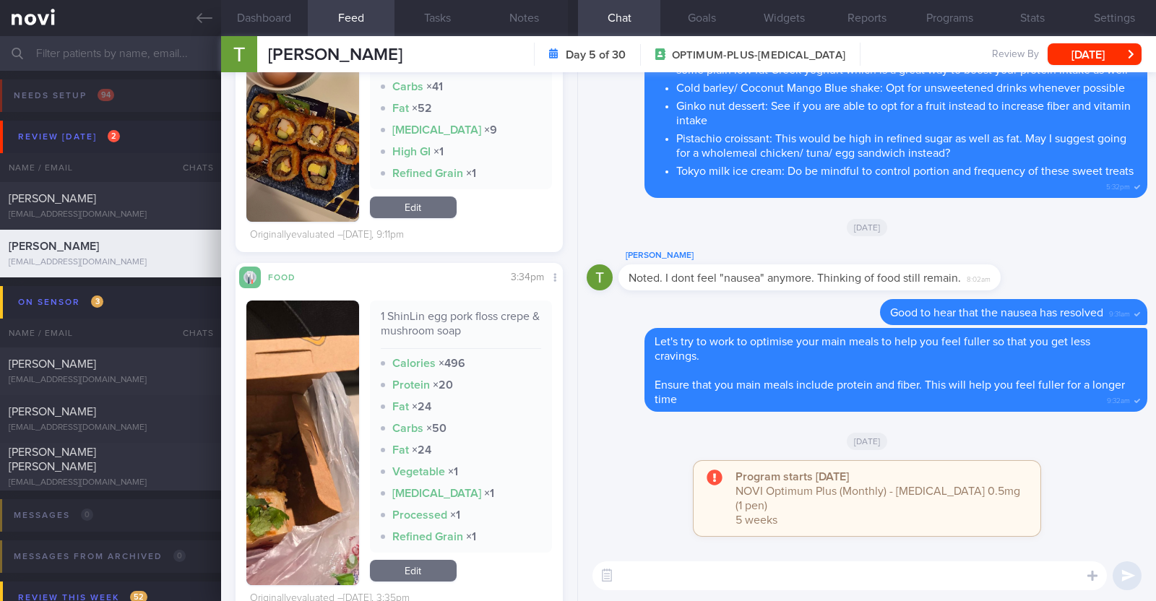
scroll to position [632, 0]
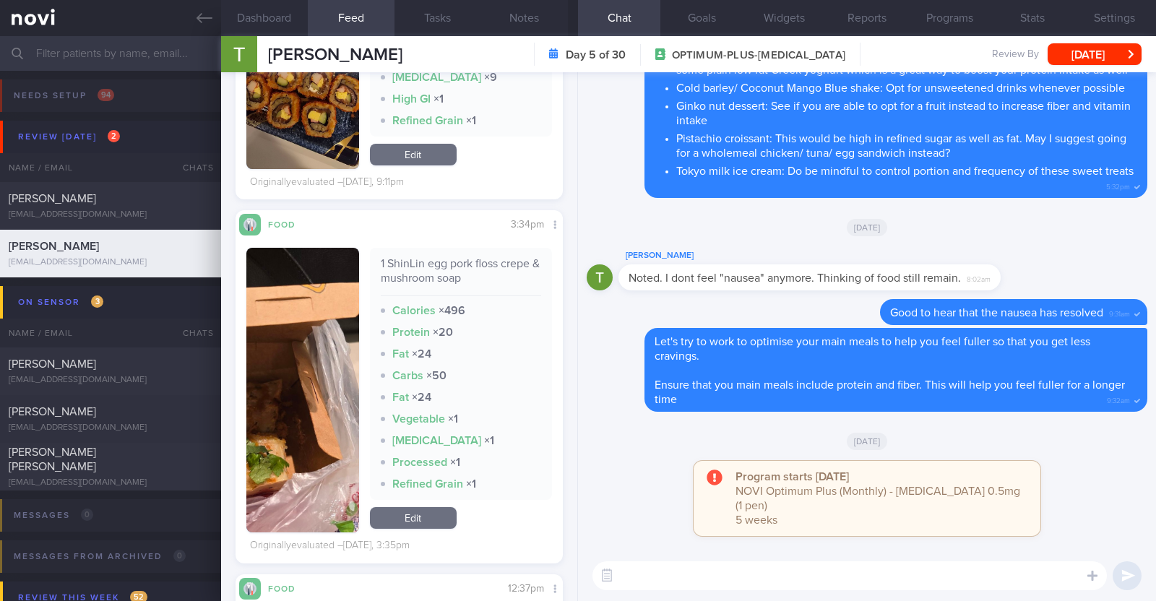
click at [296, 416] on button "button" at bounding box center [302, 390] width 113 height 285
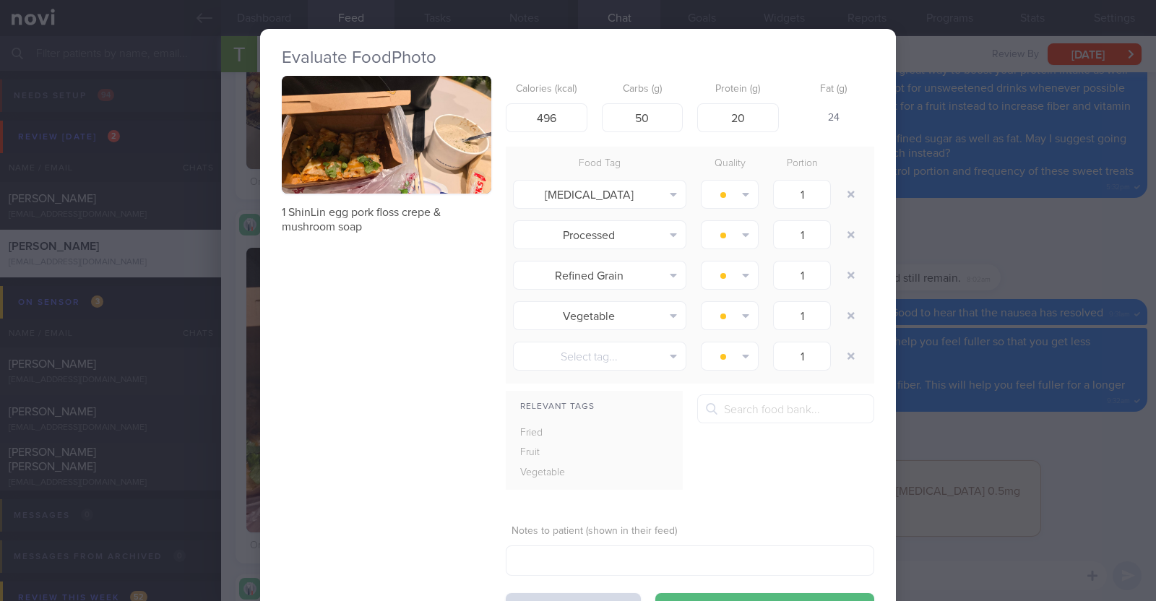
click at [232, 381] on div "Evaluate Food Photo 1 ShinLin egg pork floss crepe & mushroom soap Calories (kc…" at bounding box center [578, 300] width 1156 height 601
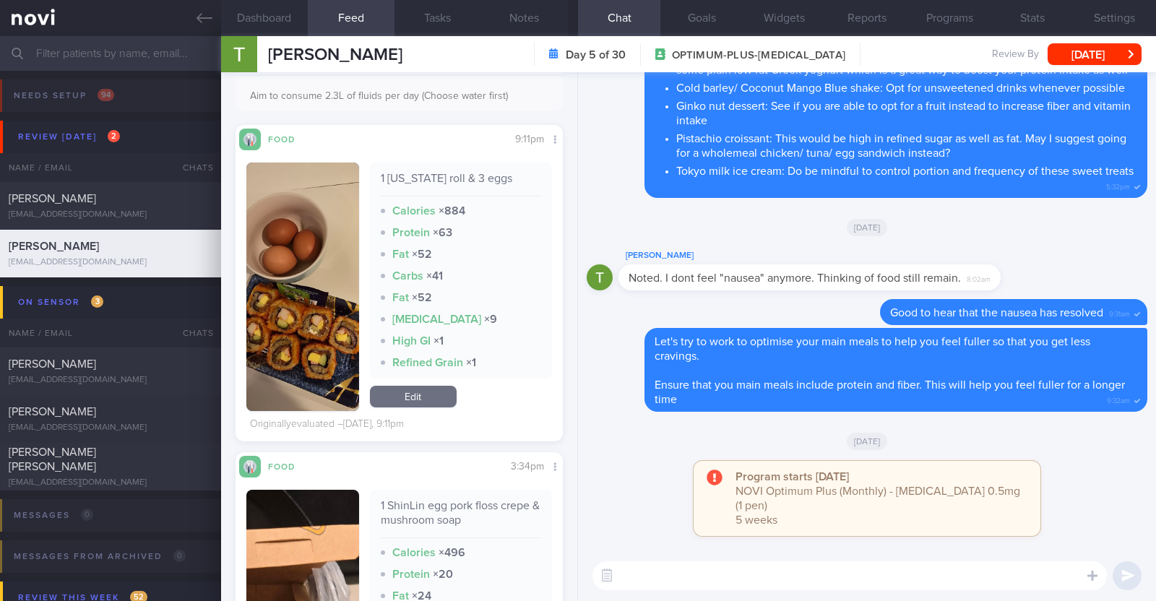
scroll to position [361, 0]
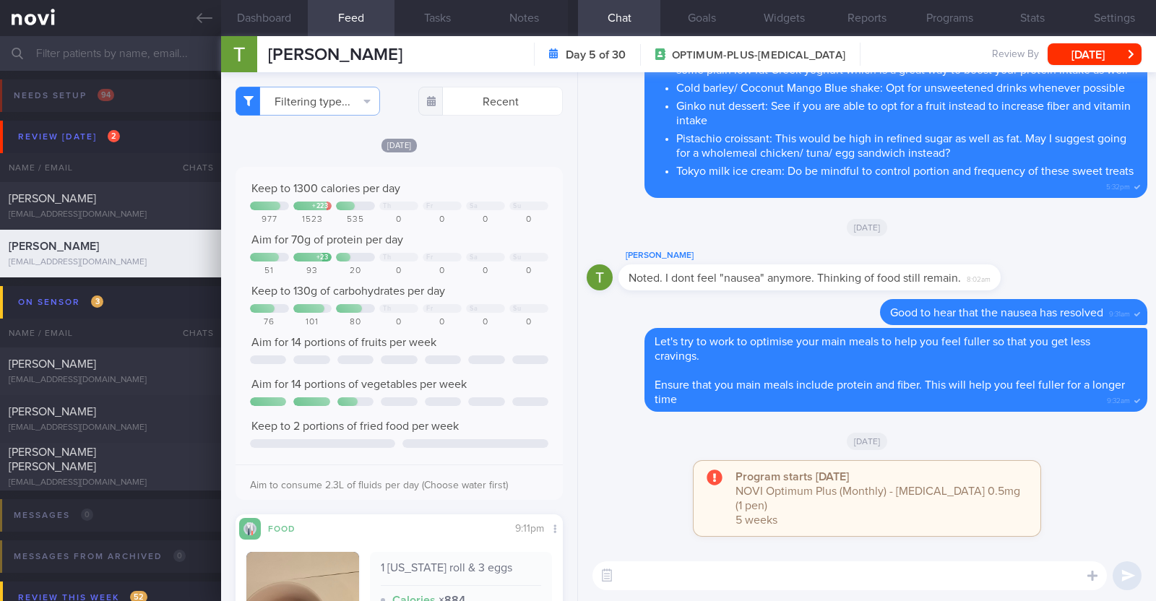
select select "8"
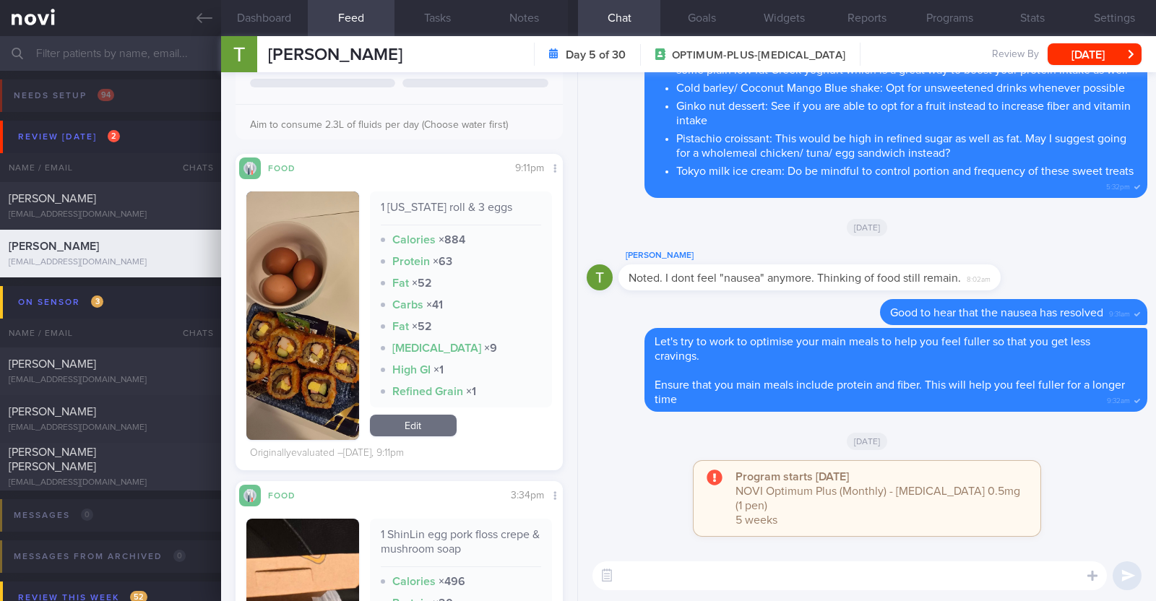
drag, startPoint x: 399, startPoint y: 419, endPoint x: 404, endPoint y: 402, distance: 18.1
click at [399, 419] on link "Edit" at bounding box center [413, 426] width 87 height 22
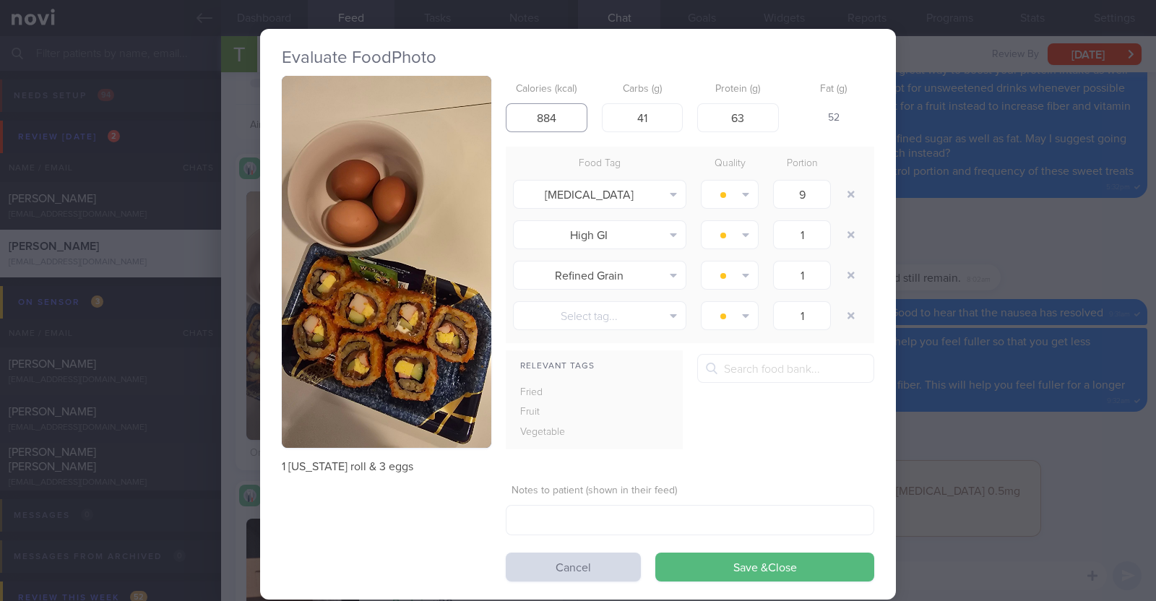
click at [546, 116] on input "884" at bounding box center [547, 117] width 82 height 29
drag, startPoint x: 554, startPoint y: 116, endPoint x: 509, endPoint y: 115, distance: 44.8
click at [509, 115] on input "884" at bounding box center [547, 117] width 82 height 29
type input "555"
drag, startPoint x: 643, startPoint y: 124, endPoint x: 607, endPoint y: 121, distance: 36.3
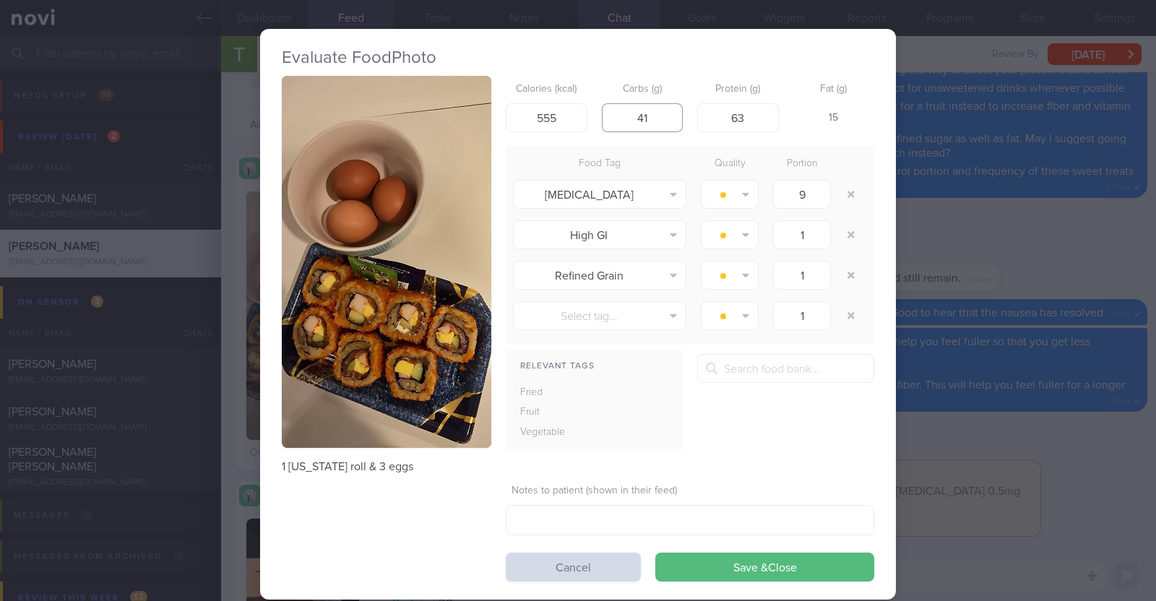
click at [607, 121] on input "41" at bounding box center [643, 117] width 82 height 29
type input "55.6"
drag, startPoint x: 749, startPoint y: 113, endPoint x: 672, endPoint y: 108, distance: 77.4
click at [672, 108] on div "Calories (kcal) 555 Carbs (g) 55.6 Protein (g) 63 Fat (g) 9" at bounding box center [690, 104] width 369 height 57
type input "29.5"
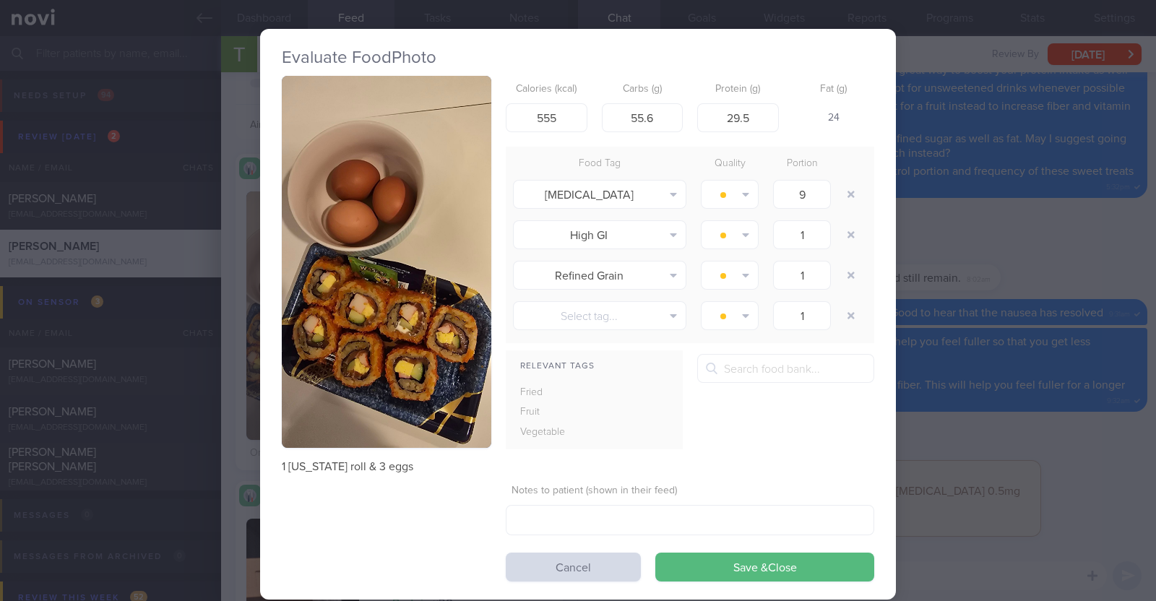
click at [409, 504] on div "1 [US_STATE] roll & 3 eggs Calories (kcal) 555 Carbs (g) 55.6 Protein (g) 29.5 …" at bounding box center [578, 329] width 593 height 506
click at [718, 563] on button "Save & Close" at bounding box center [764, 567] width 219 height 29
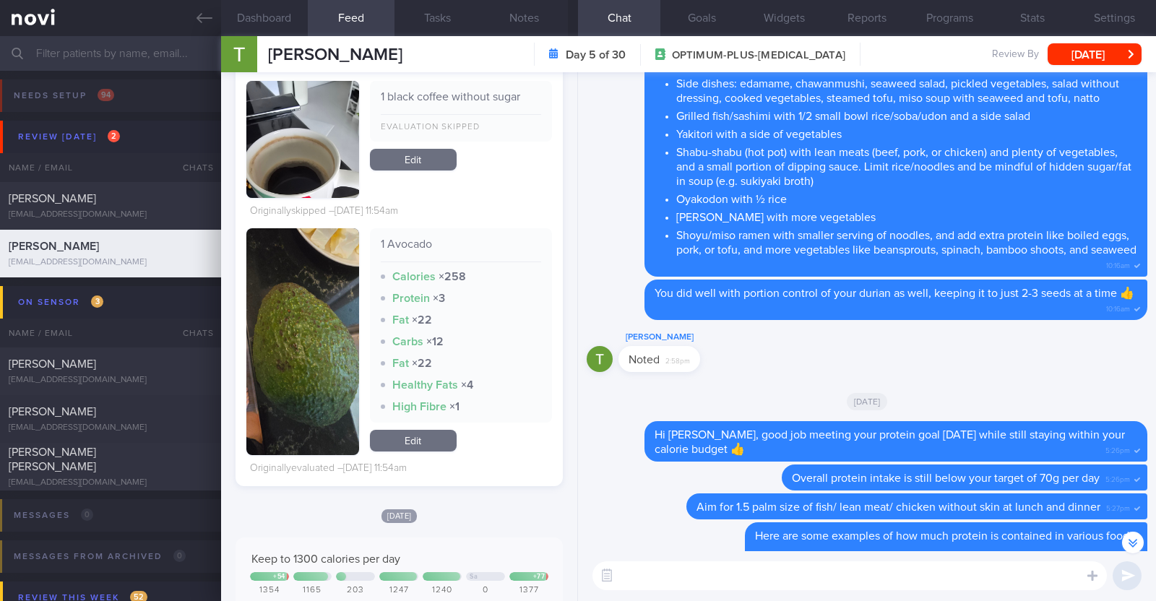
scroll to position [2529, 0]
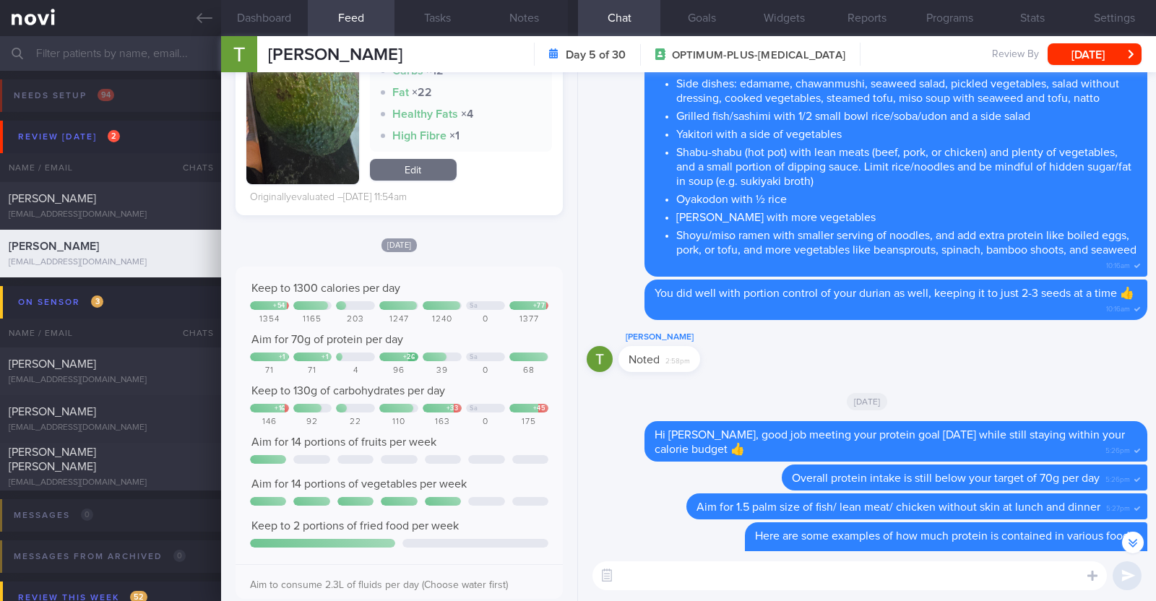
click at [769, 589] on textarea at bounding box center [850, 576] width 515 height 29
click at [632, 576] on textarea "HI Therasa," at bounding box center [850, 576] width 515 height 29
click at [690, 570] on textarea "Hi Therasa," at bounding box center [850, 576] width 515 height 29
type textarea "Hi [PERSON_NAME], happy [DATE]:)"
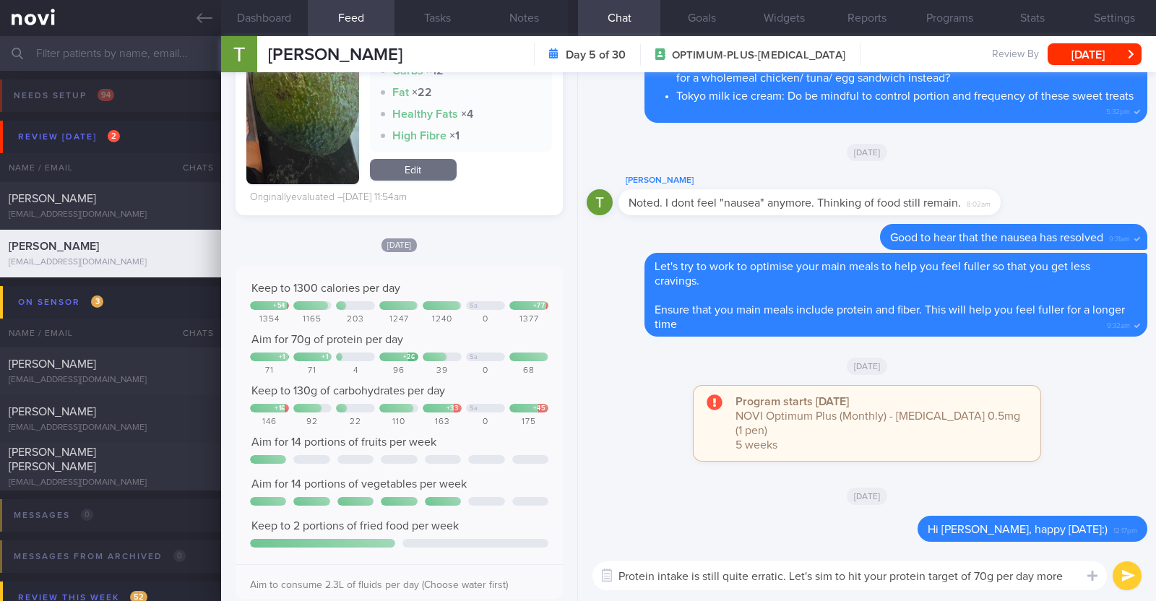
scroll to position [0, 0]
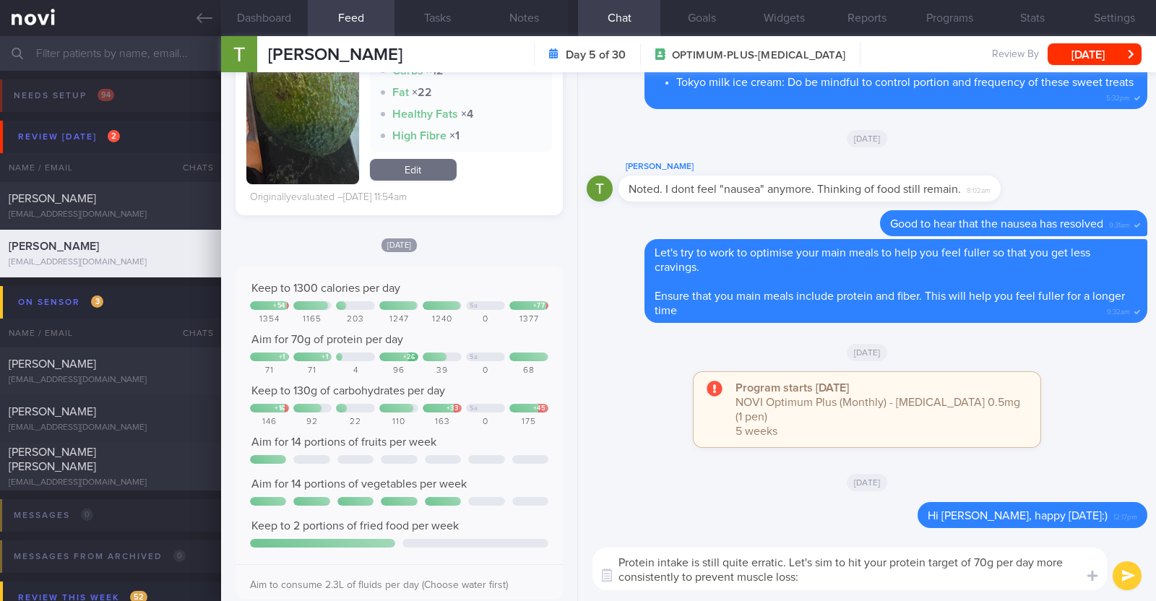
type textarea "Protein intake is still quite erratic. Let's sim to hit your protein target of …"
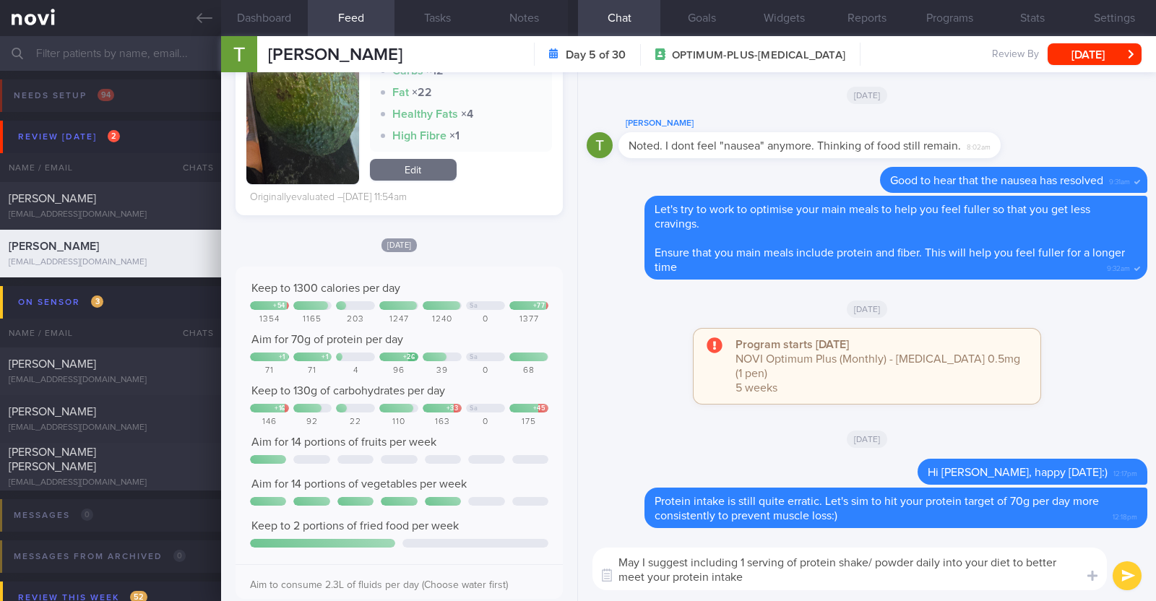
type textarea "May I suggest including 1 serving of protein shake/ powder daily into your diet…"
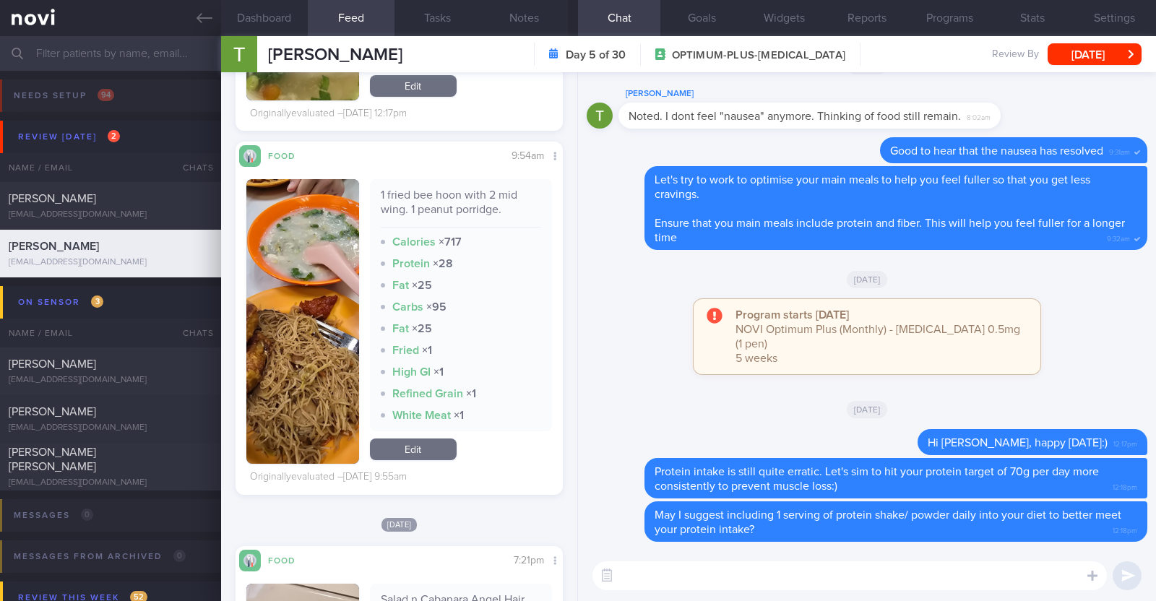
scroll to position [3523, 0]
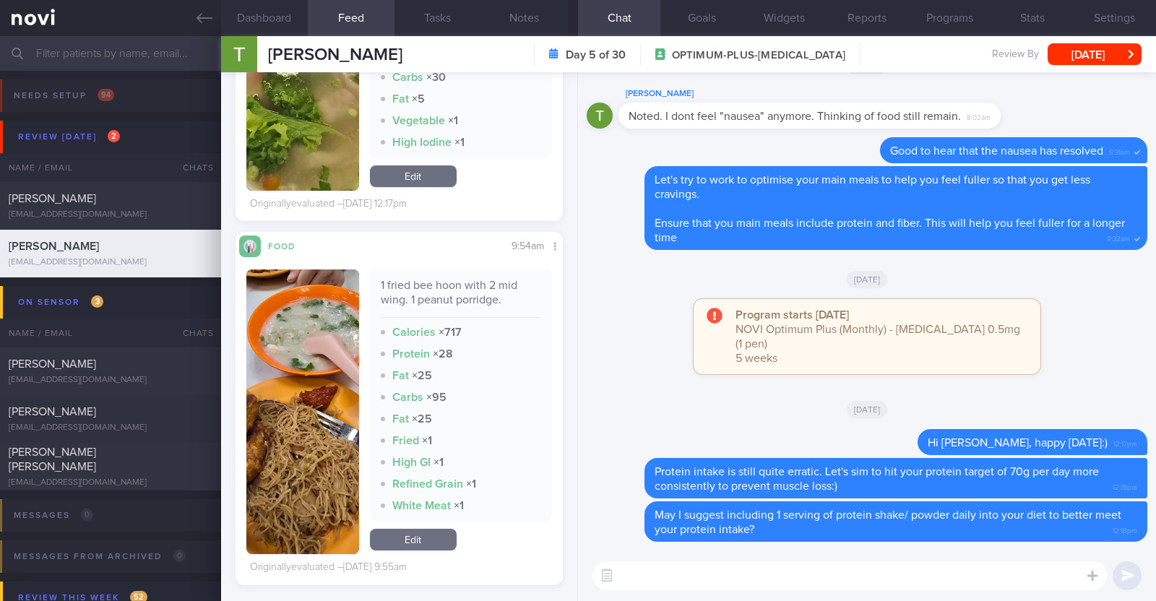
click at [654, 572] on textarea at bounding box center [850, 576] width 515 height 29
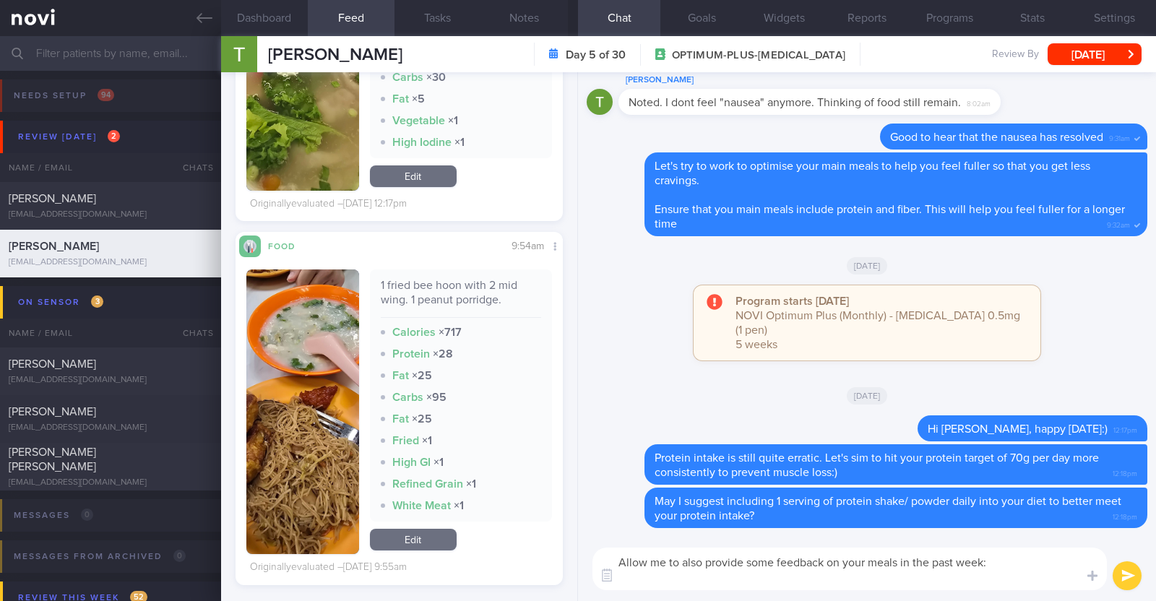
scroll to position [0, 0]
click at [352, 505] on img "button" at bounding box center [302, 412] width 113 height 285
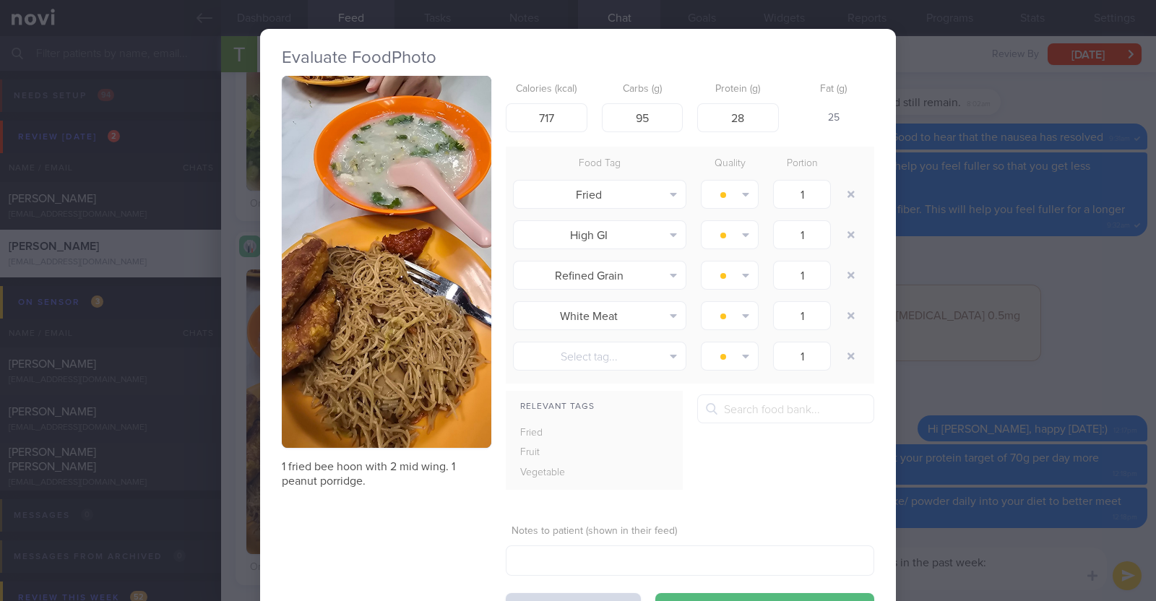
click at [246, 377] on div "Evaluate Food Photo 1 fried bee hoon with 2 mid wing. 1 peanut porridge. Calori…" at bounding box center [578, 300] width 1156 height 601
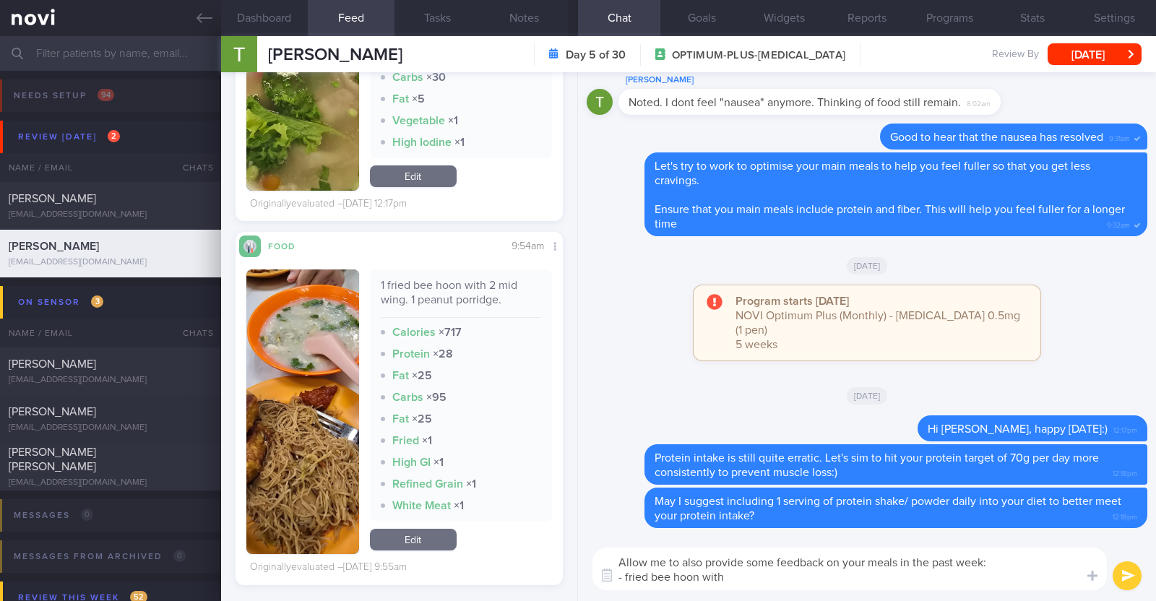
click at [737, 581] on textarea "Allow me to also provide some feedback on your meals in the past week: - fried …" at bounding box center [850, 569] width 515 height 43
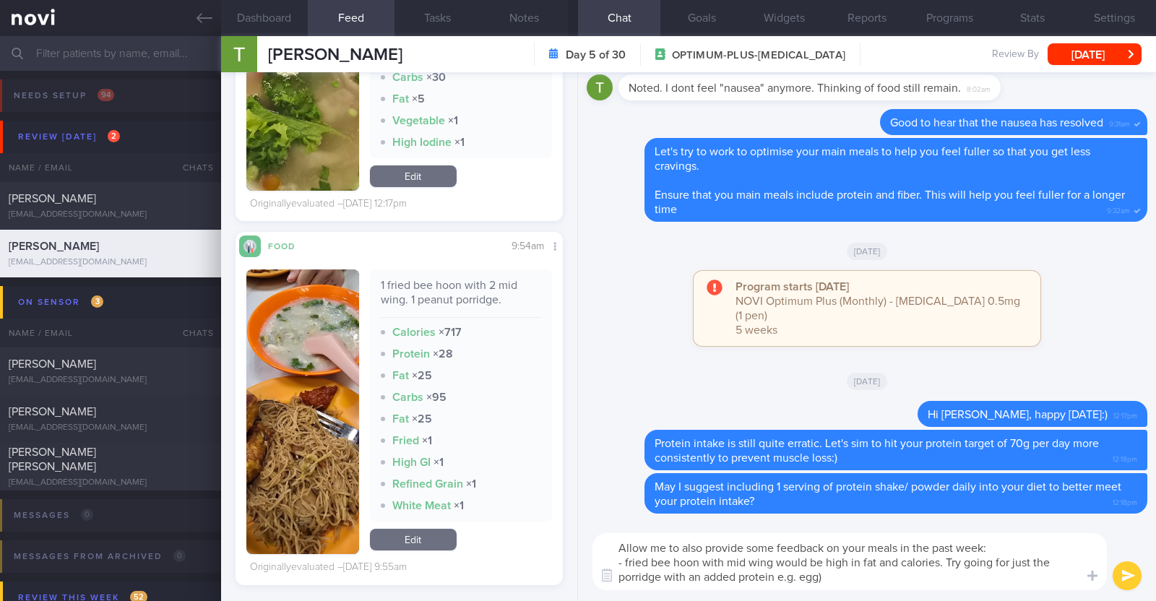
click at [779, 575] on textarea "Allow me to also provide some feedback on your meals in the past week: - fried …" at bounding box center [850, 561] width 515 height 57
click at [830, 580] on textarea "Allow me to also provide some feedback on your meals in the past week: - fried …" at bounding box center [850, 561] width 515 height 57
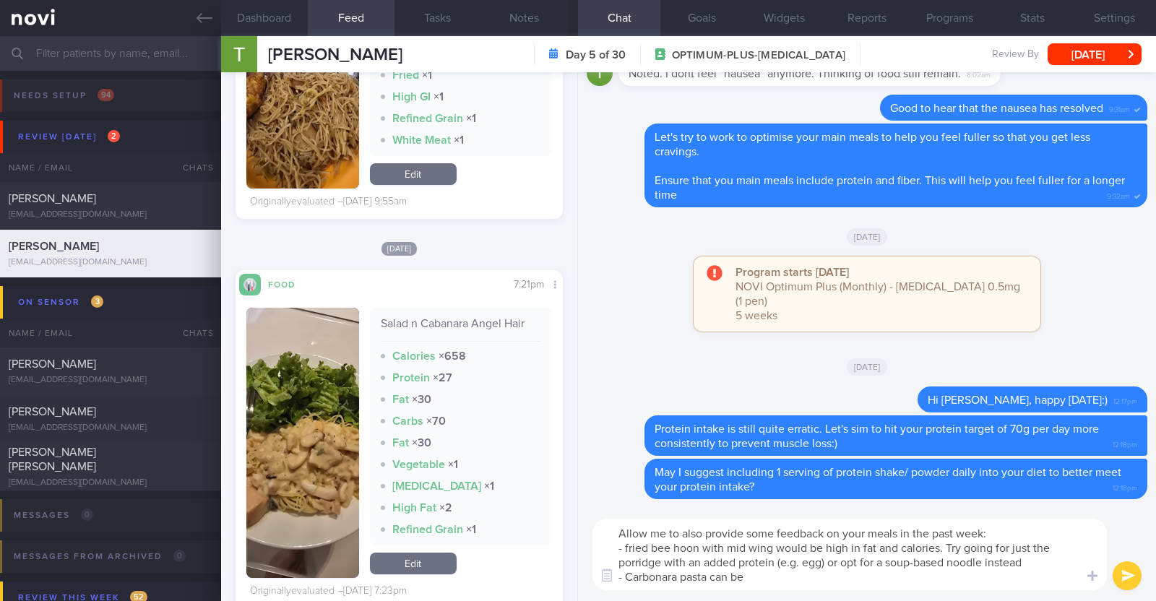
type textarea "Allow me to also provide some feedback on your meals in the past week: - fried …"
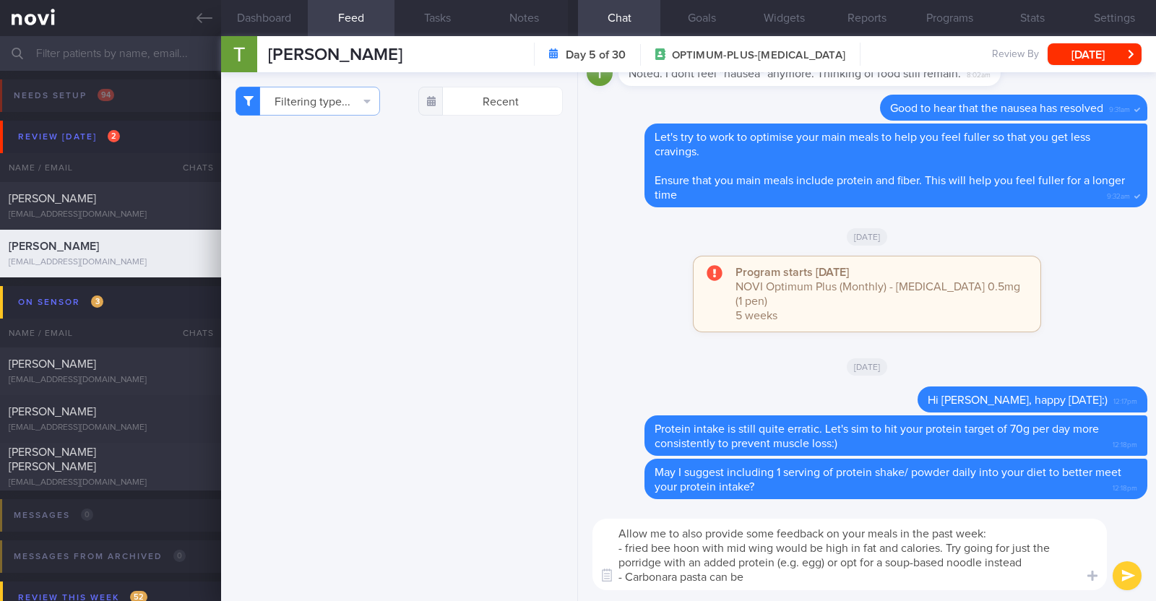
select select "8"
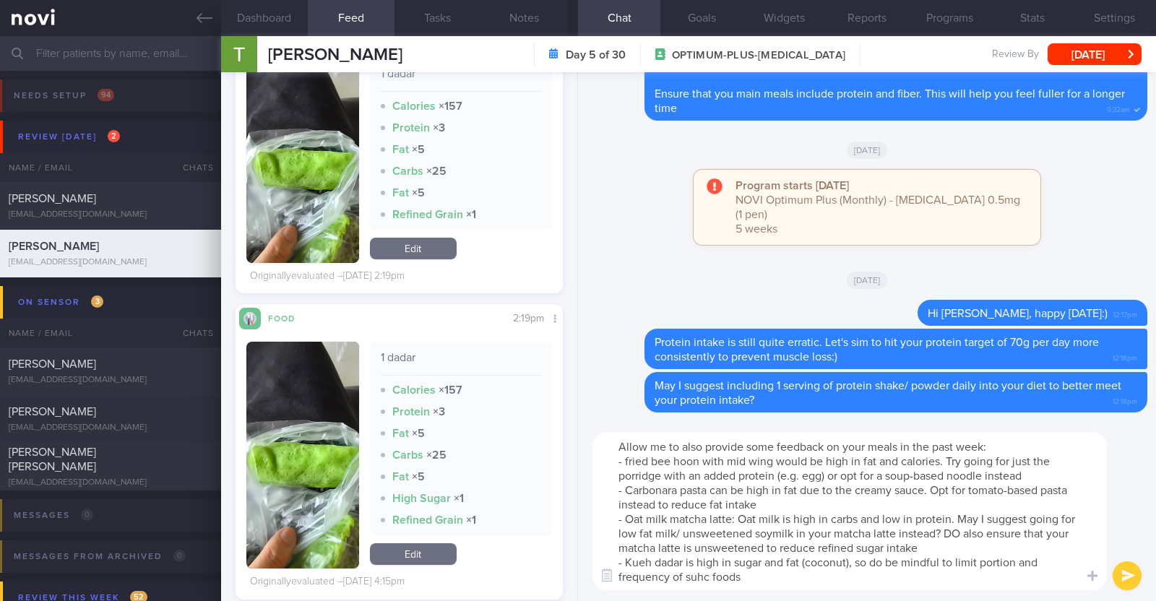
type textarea "Allow me to also provide some feedback on your meals in the past week: - fried …"
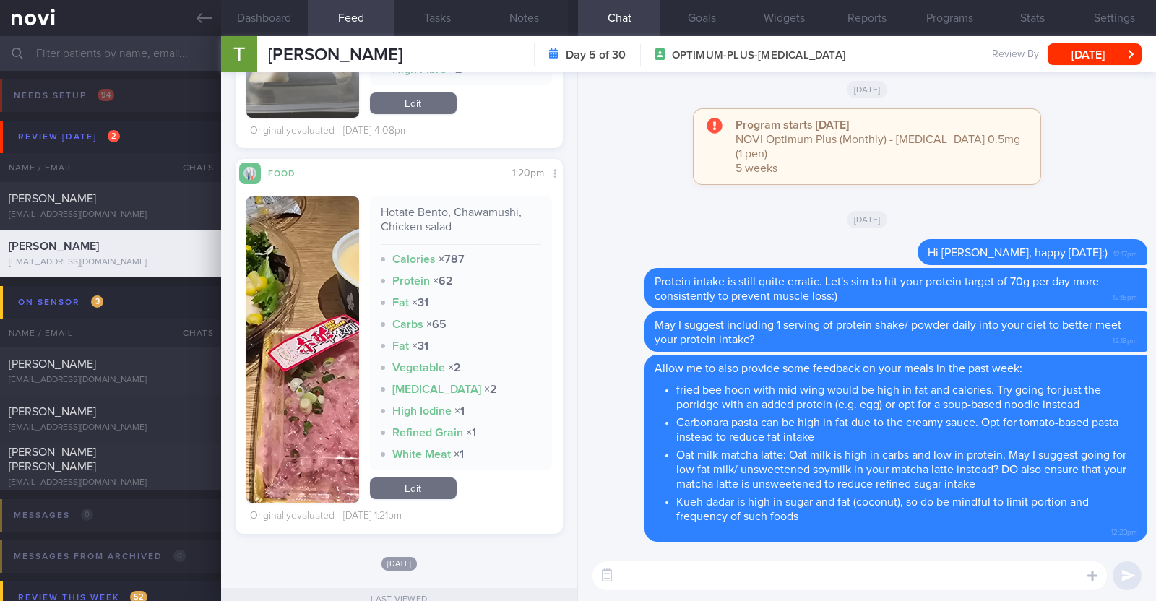
scroll to position [6414, 0]
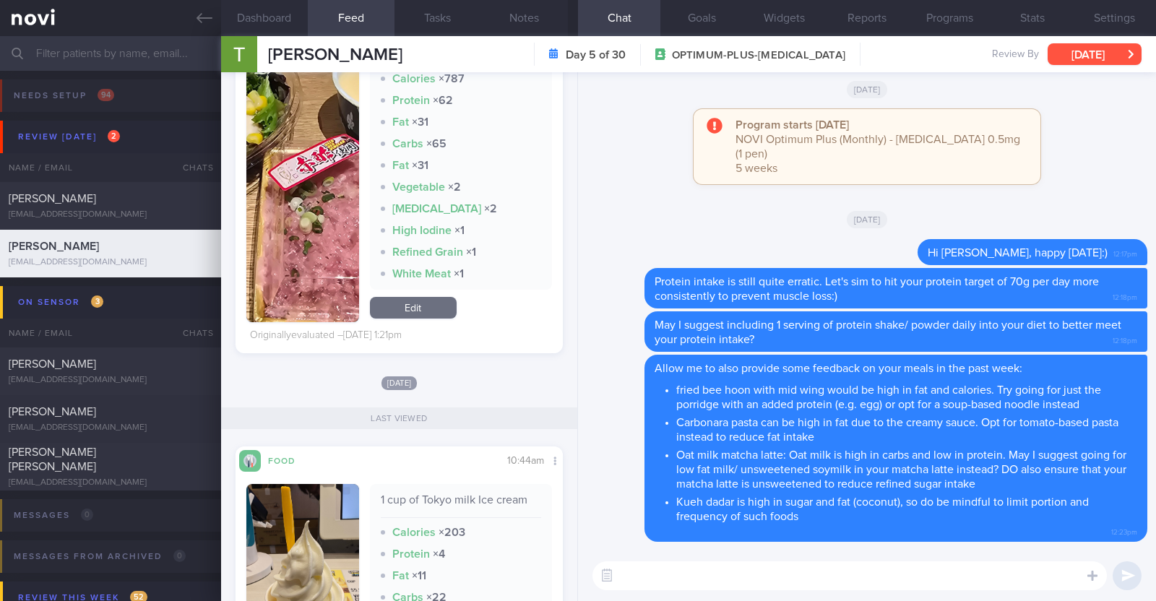
click at [1066, 48] on button "[DATE]" at bounding box center [1095, 54] width 94 height 22
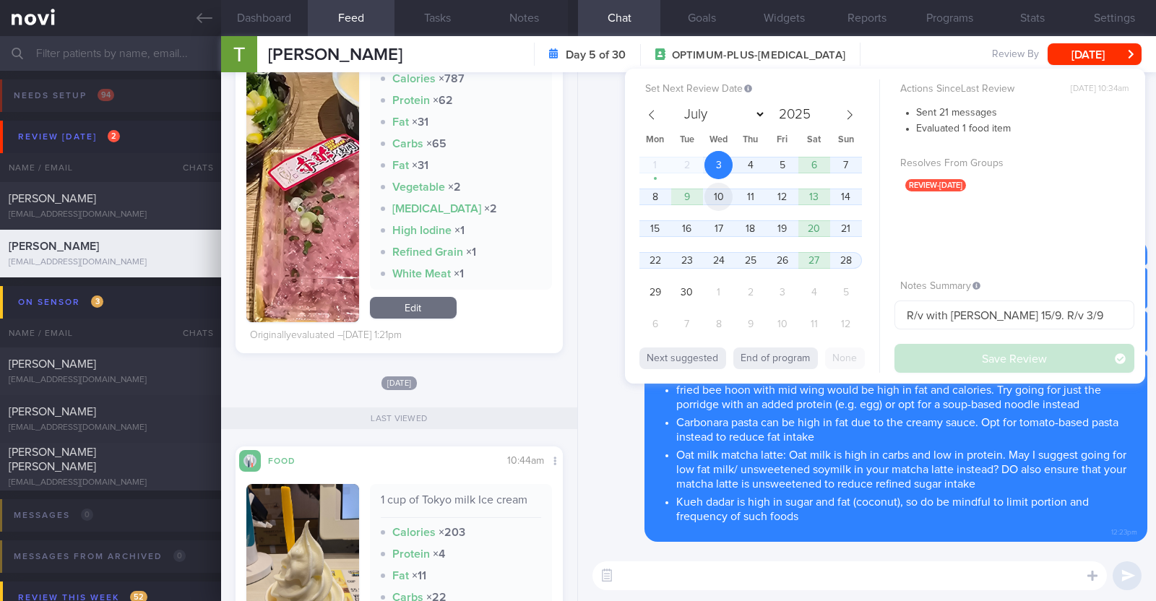
click at [726, 199] on span "10" at bounding box center [719, 197] width 28 height 28
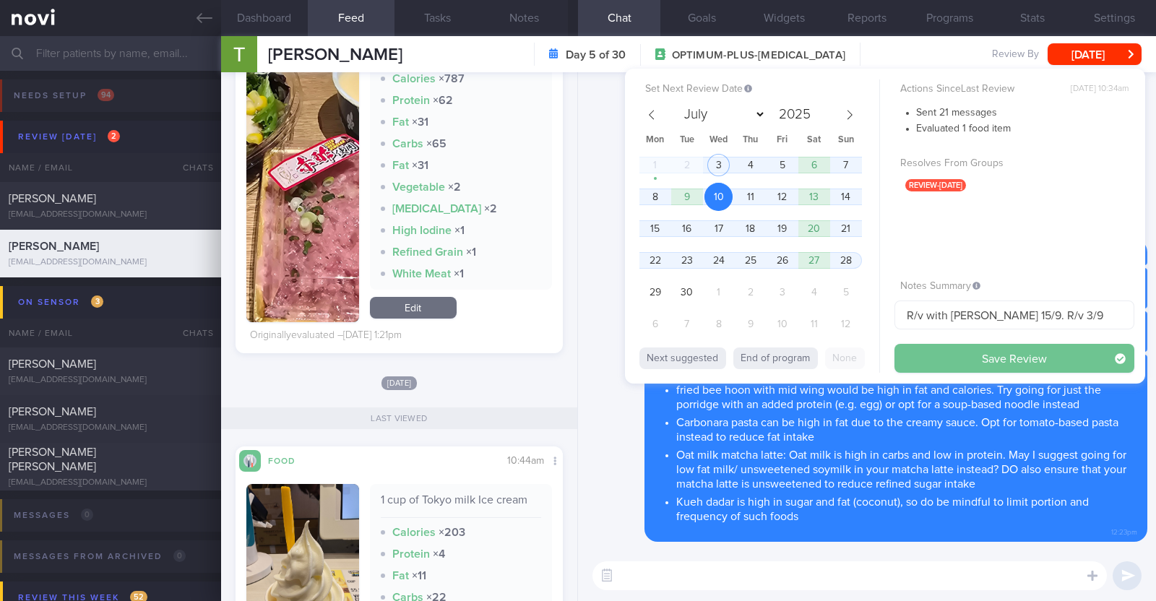
click at [934, 353] on button "Save Review" at bounding box center [1015, 358] width 240 height 29
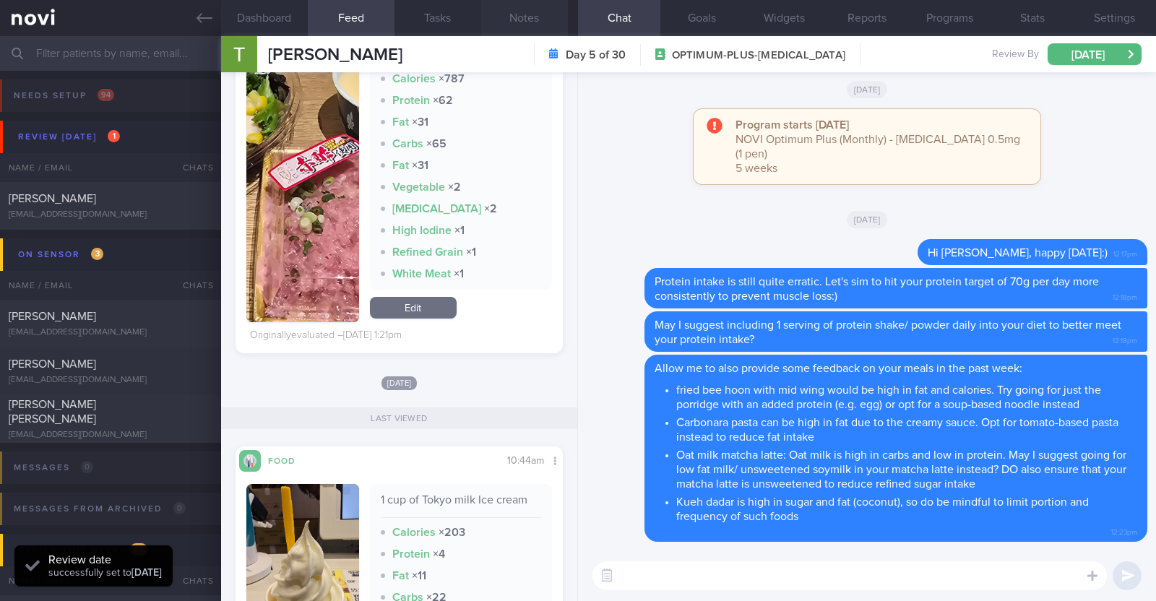
click at [525, 15] on button "Notes" at bounding box center [524, 18] width 87 height 36
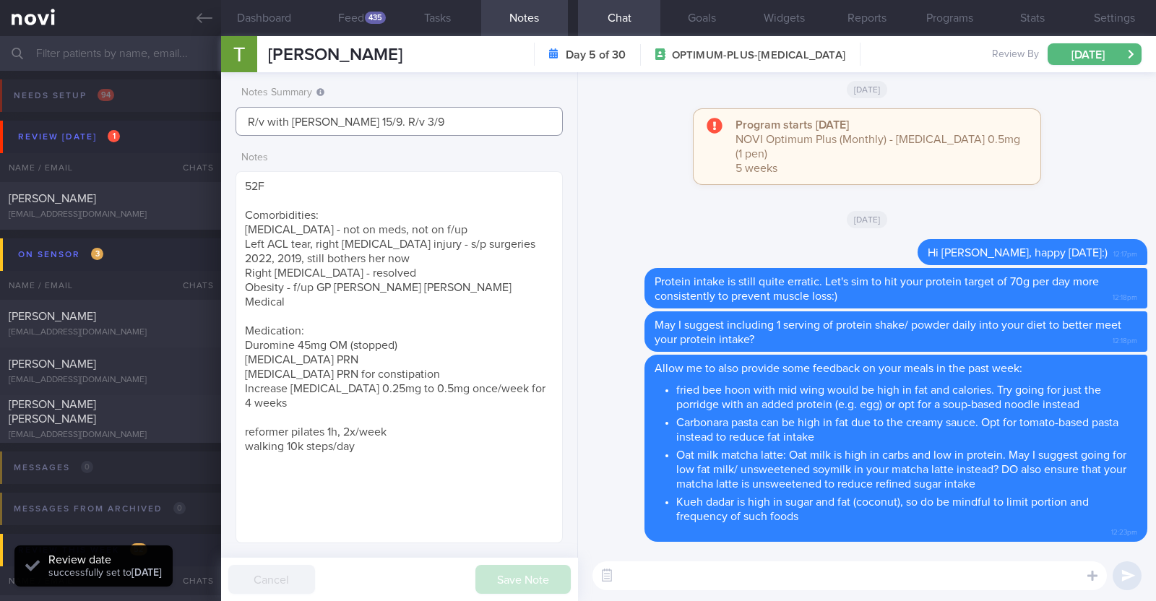
drag, startPoint x: 437, startPoint y: 119, endPoint x: 359, endPoint y: 124, distance: 78.2
click at [359, 124] on input "R/v with [PERSON_NAME] 15/9. R/v 3/9" at bounding box center [399, 121] width 327 height 29
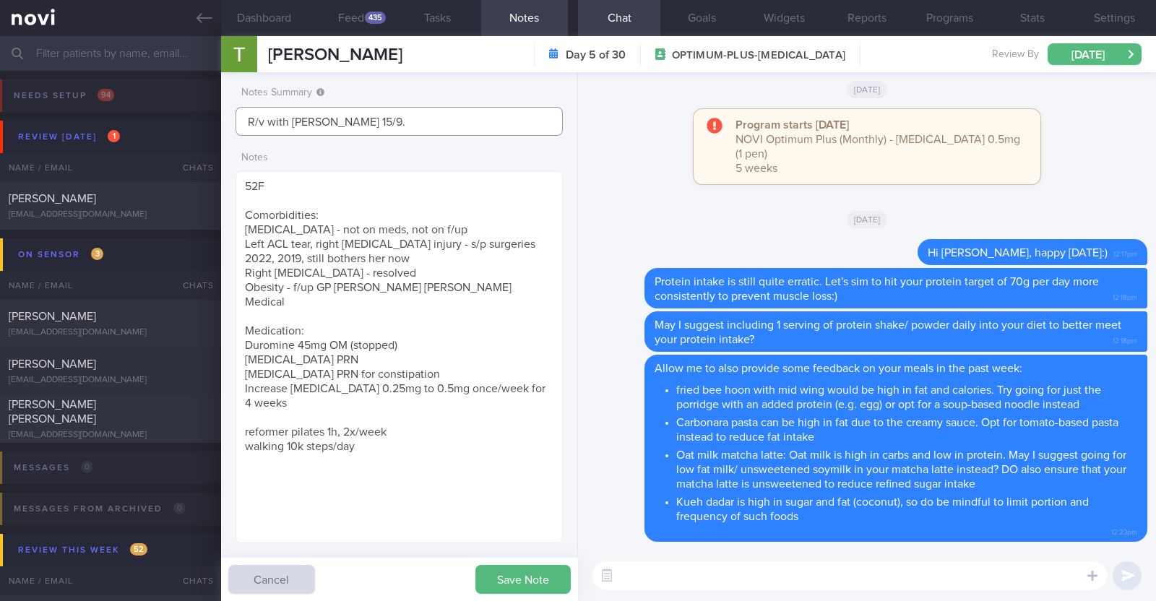
type input "R/v with [PERSON_NAME] 15/9."
click at [632, 575] on textarea at bounding box center [850, 576] width 515 height 29
click at [806, 573] on textarea "Remember to also include 2 sessions of strength training per week" at bounding box center [850, 576] width 515 height 29
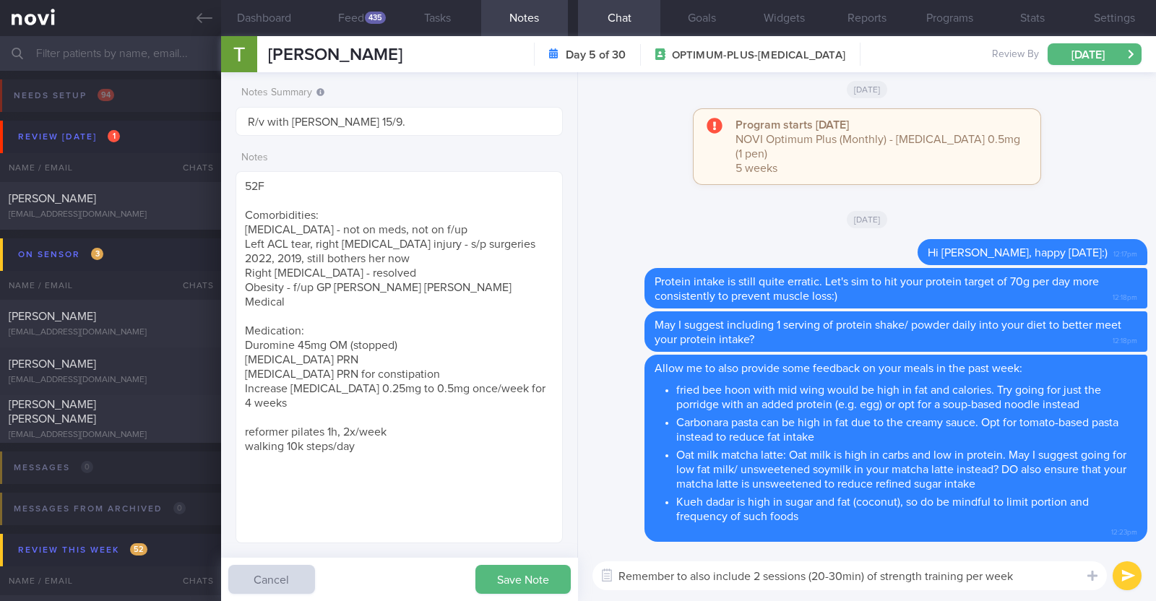
click at [1037, 575] on textarea "Remember to also include 2 sessions (20-30min) of strength training per week" at bounding box center [850, 576] width 515 height 29
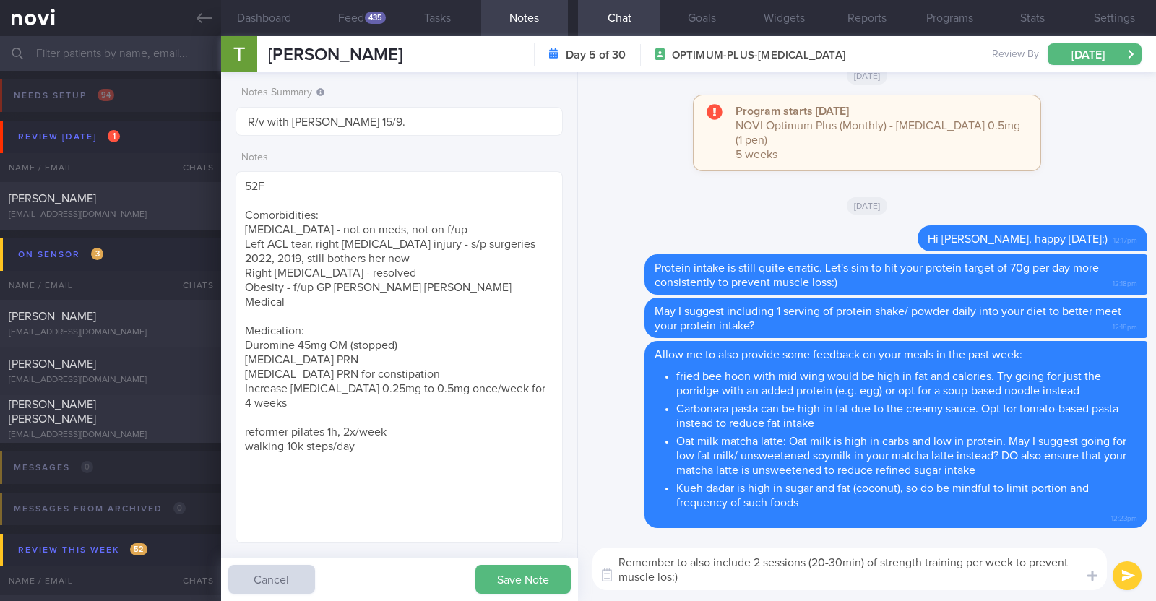
type textarea "Remember to also include 2 sessions (20-30min) of strength training per week to…"
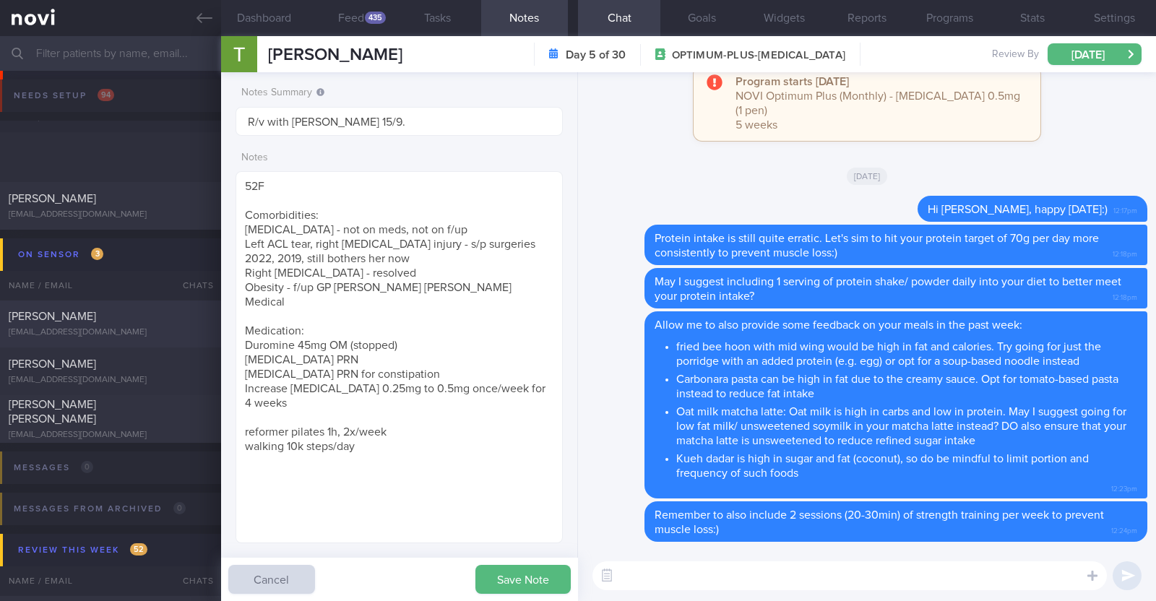
scroll to position [271, 0]
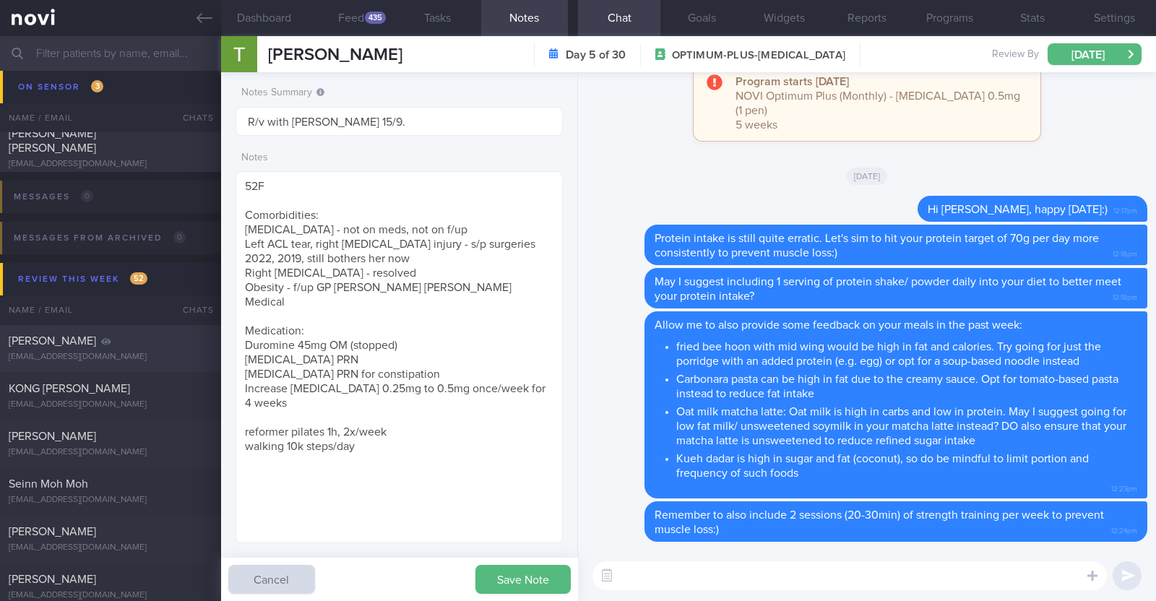
click at [85, 350] on div "[PERSON_NAME] [EMAIL_ADDRESS][DOMAIN_NAME]" at bounding box center [110, 348] width 221 height 29
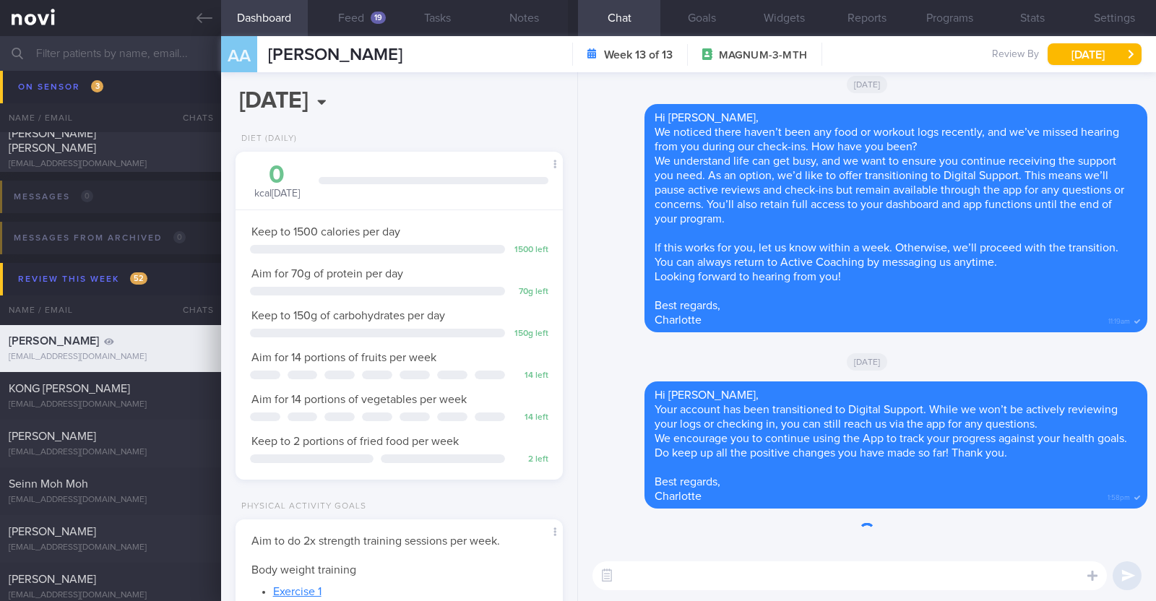
scroll to position [146, 293]
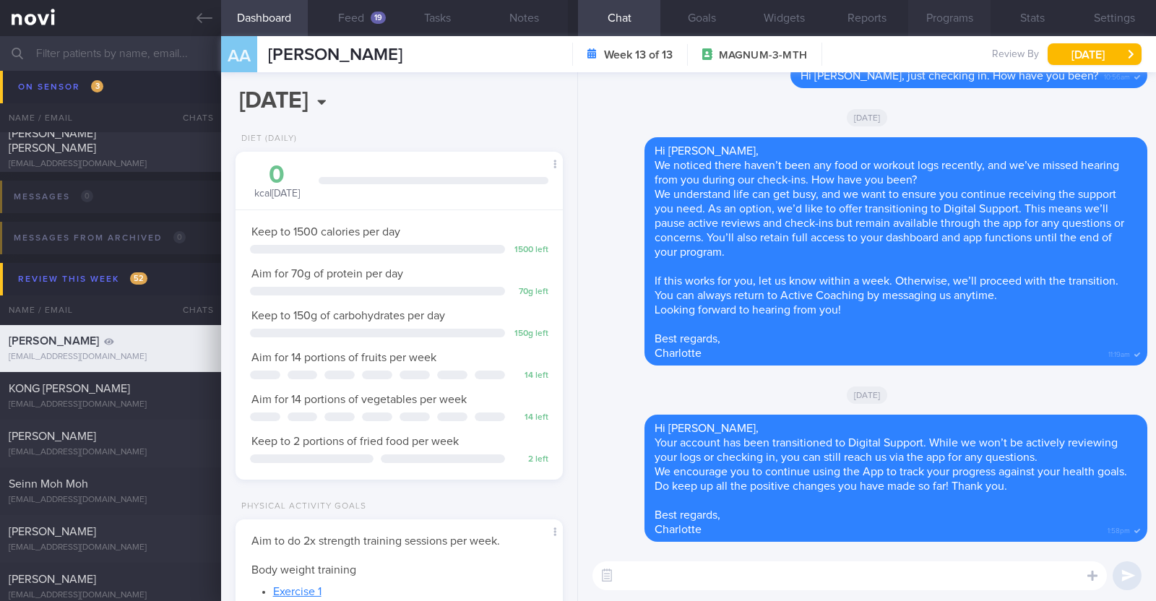
click at [960, 16] on button "Programs" at bounding box center [949, 18] width 82 height 36
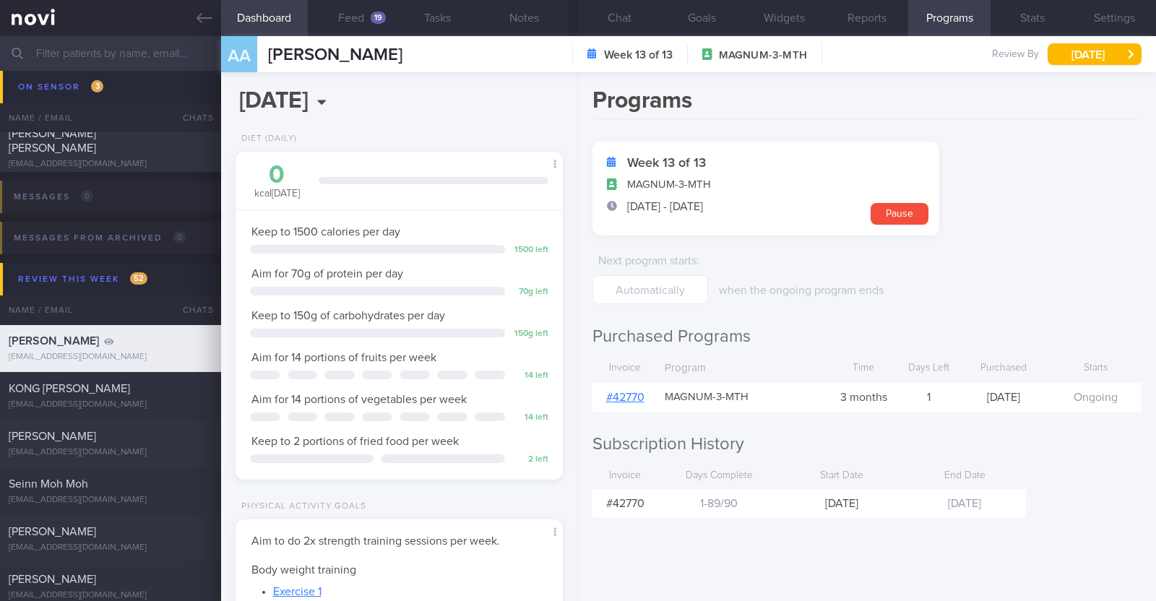
click at [1108, 231] on form "Week 13 of 13 MAGNUM-3-MTH [DATE] - [DATE] Pause Next program starts : when the…" at bounding box center [867, 223] width 549 height 163
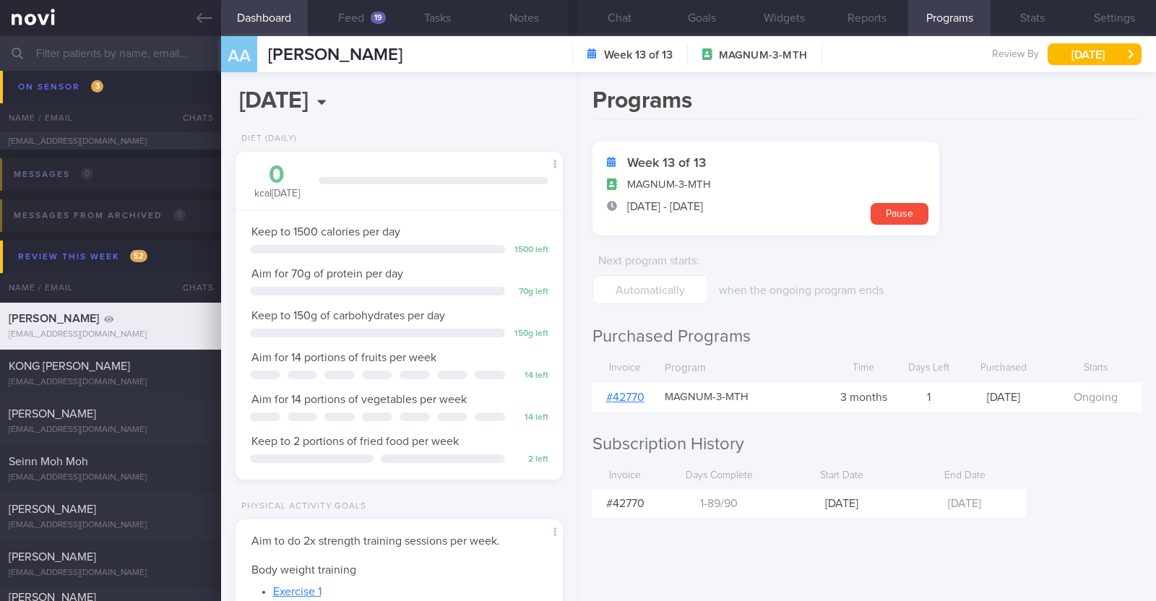
scroll to position [270, 0]
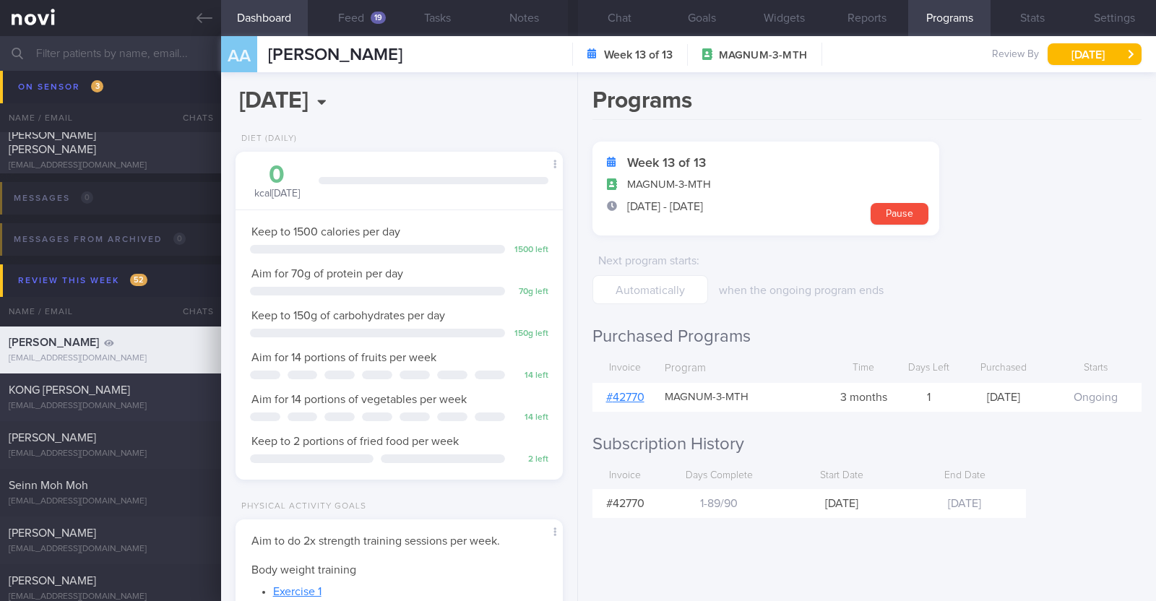
click at [158, 387] on div "KONG [PERSON_NAME]" at bounding box center [109, 390] width 200 height 14
type textarea "61M Comorbidities: [MEDICAL_DATA] Pre-DM HTN ?OSA Medication: [MEDICAL_DATA] 80…"
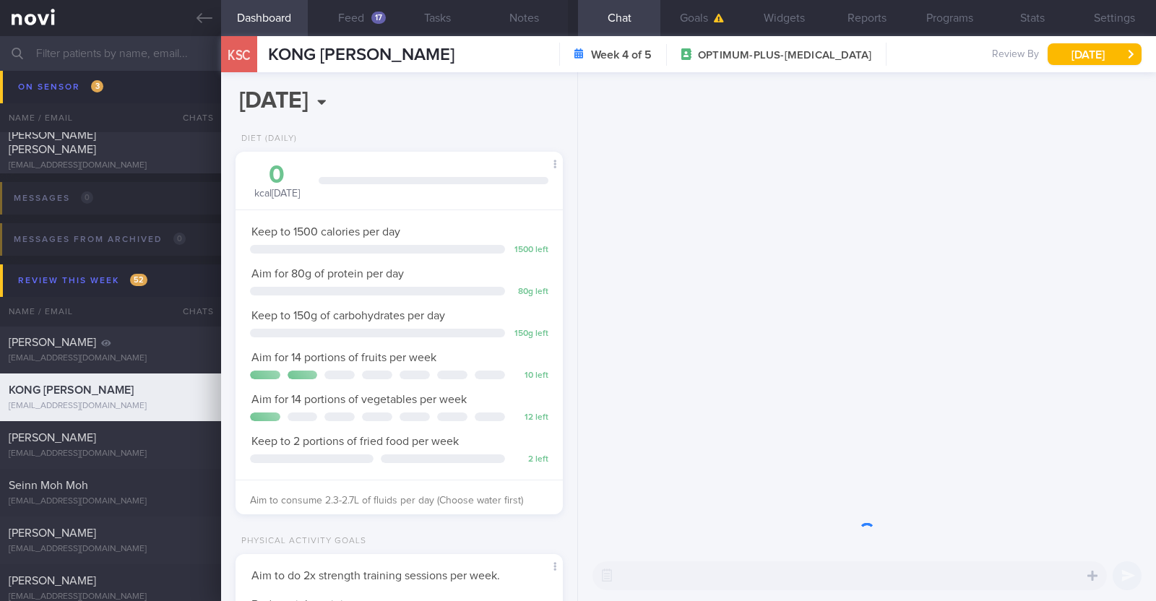
scroll to position [164, 288]
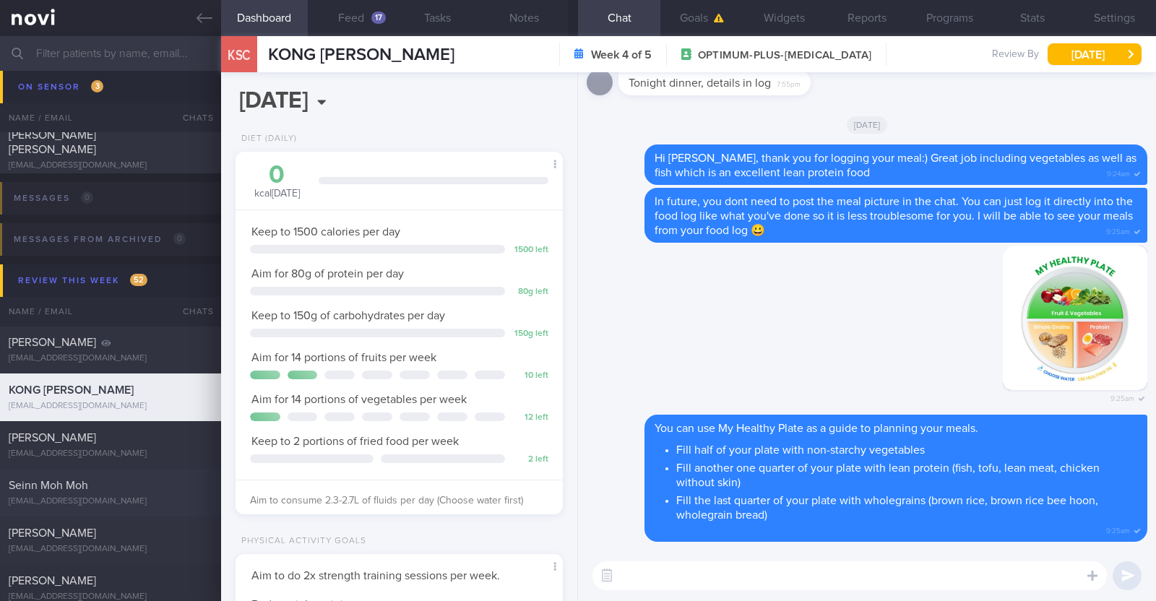
click at [94, 483] on div "Seinn Moh Moh" at bounding box center [109, 485] width 200 height 14
type input "KIV downgrade to digital support on 28/8"
type textarea "41F Nil PMHx Ryblesus 3.5mg for 10days, then 7mg for 1 month and 14mg thereafte…"
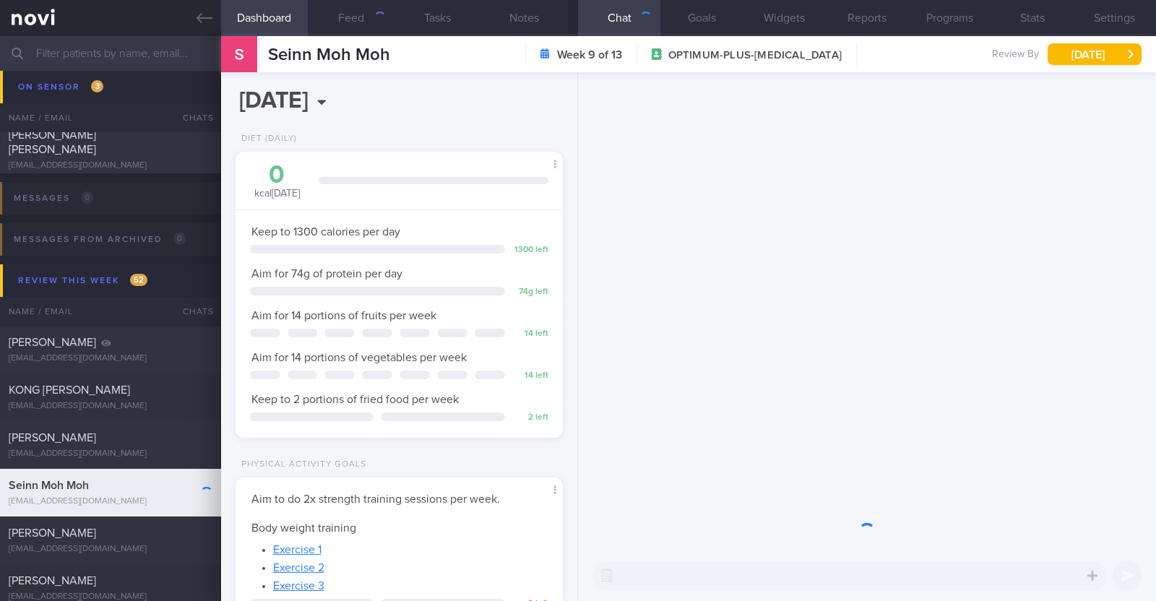
scroll to position [164, 288]
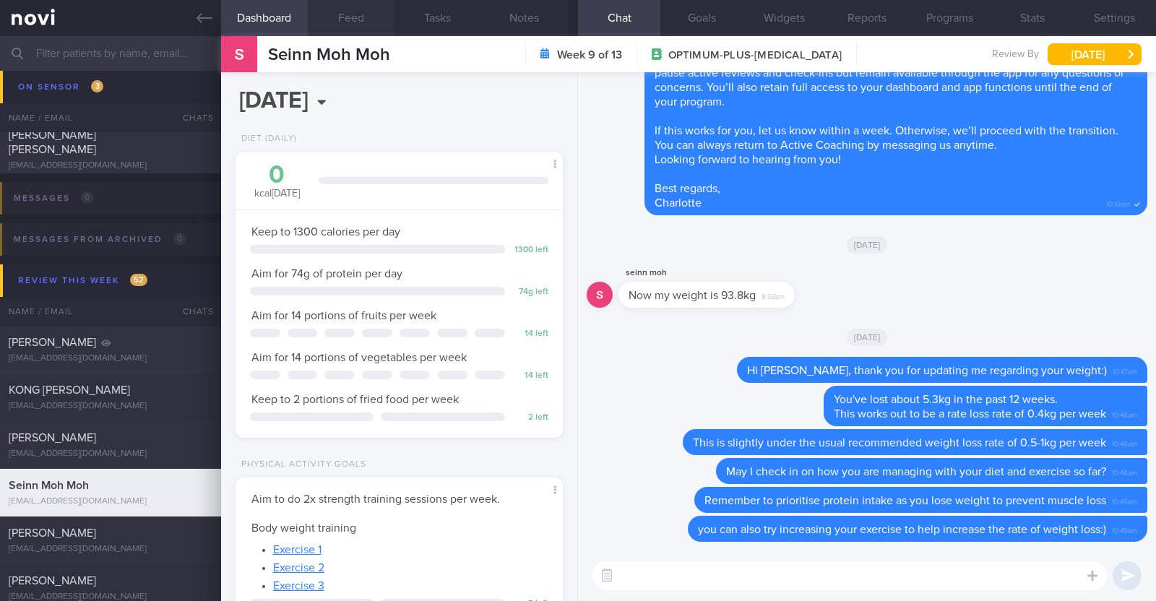
click at [343, 12] on button "Feed" at bounding box center [351, 18] width 87 height 36
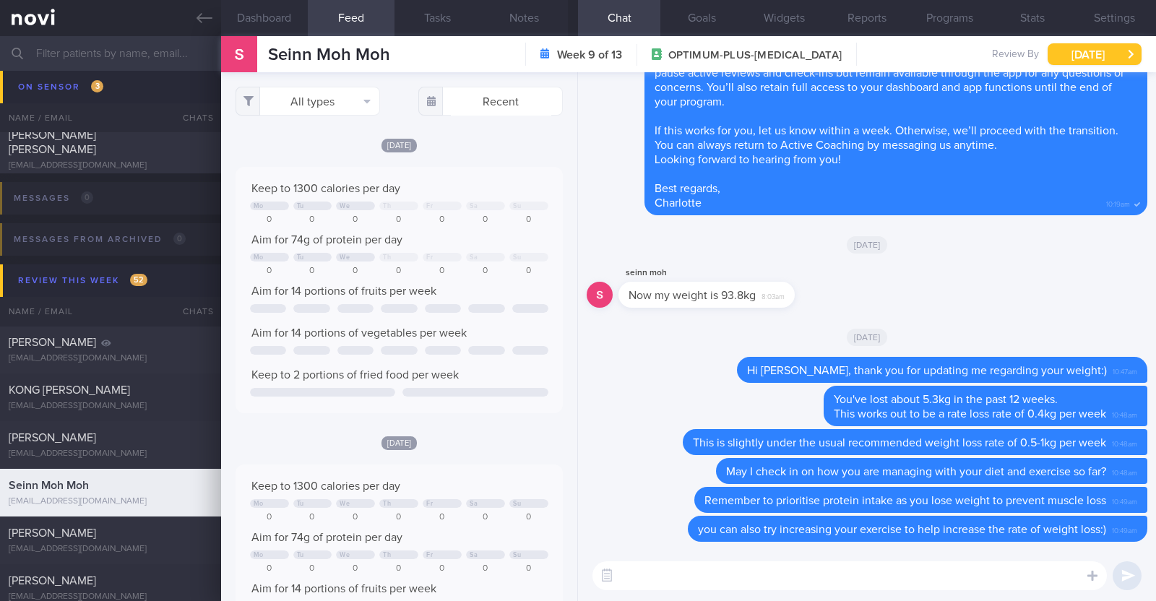
click at [1088, 54] on button "[DATE]" at bounding box center [1095, 54] width 94 height 22
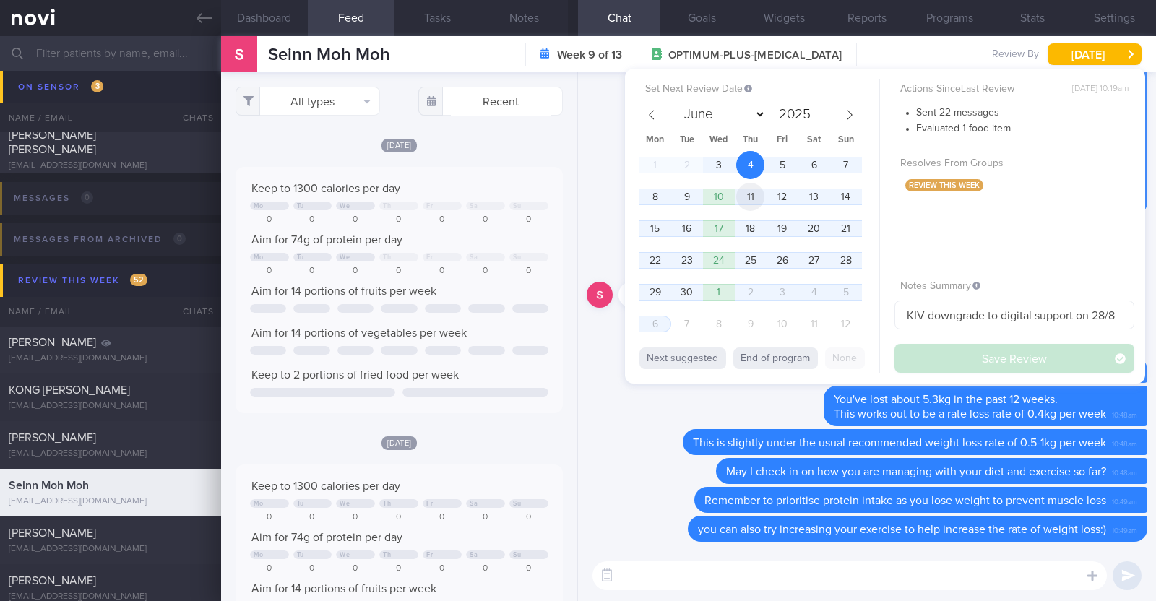
click at [748, 197] on span "11" at bounding box center [750, 197] width 28 height 28
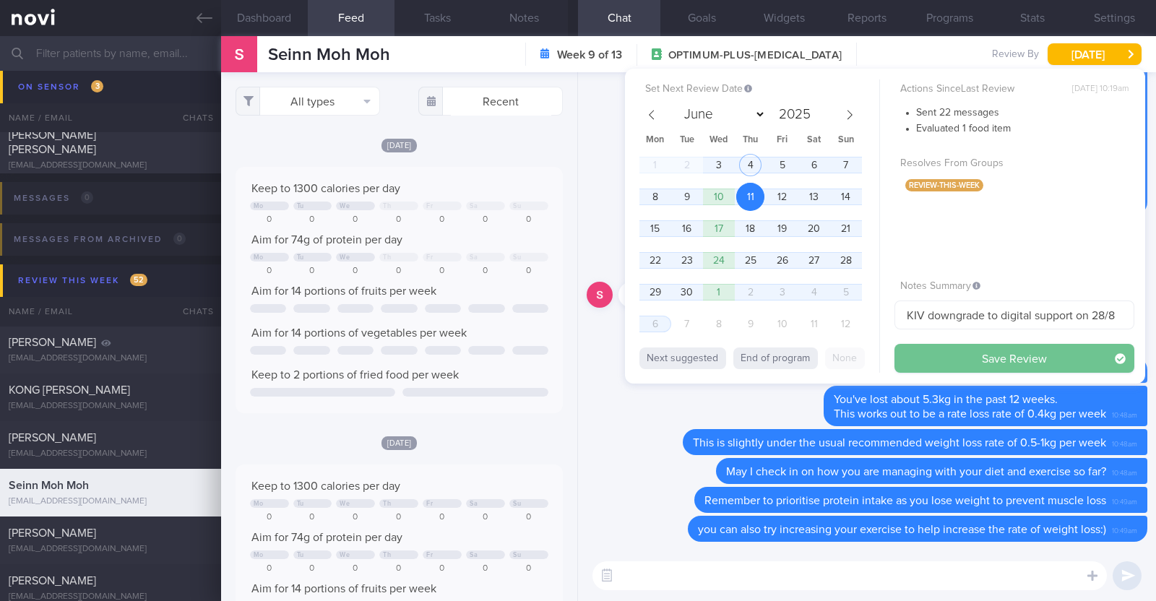
click at [1007, 358] on button "Save Review" at bounding box center [1015, 358] width 240 height 29
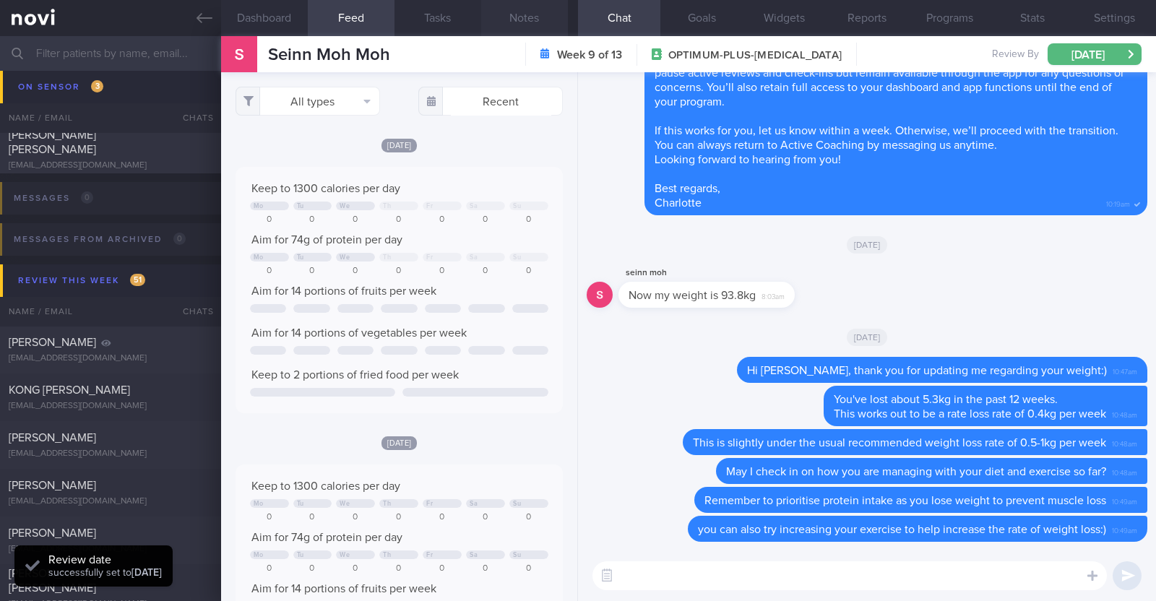
click at [544, 20] on button "Notes" at bounding box center [524, 18] width 87 height 36
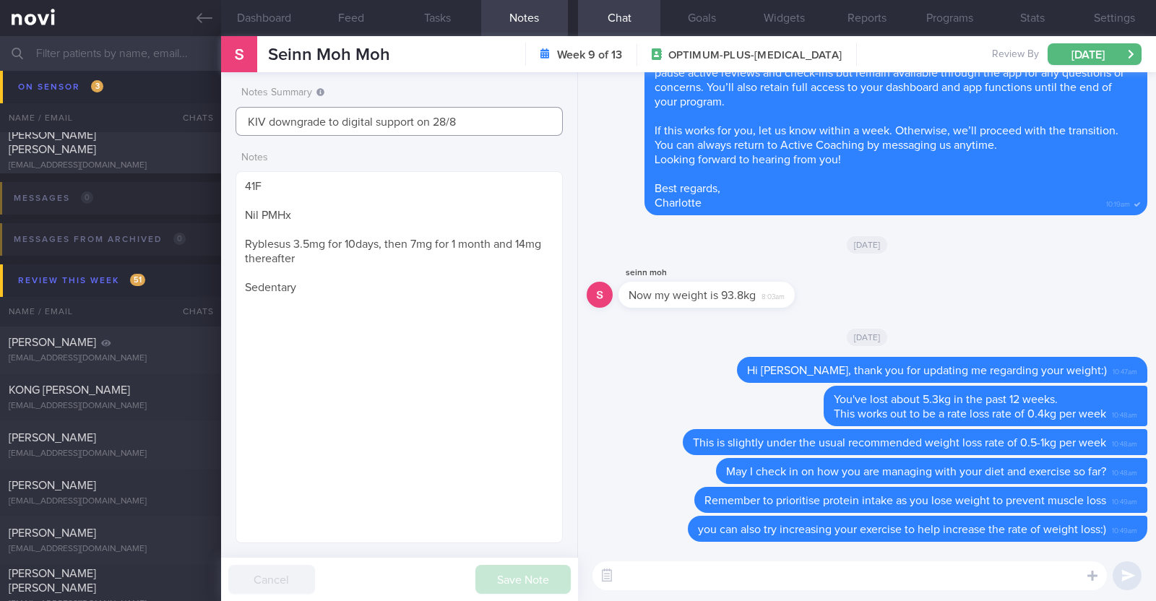
drag, startPoint x: 489, startPoint y: 130, endPoint x: 166, endPoint y: 108, distance: 323.8
click at [171, 122] on div "Patients New Users Coaches Assigned patients Assigned patients All active patie…" at bounding box center [578, 318] width 1156 height 565
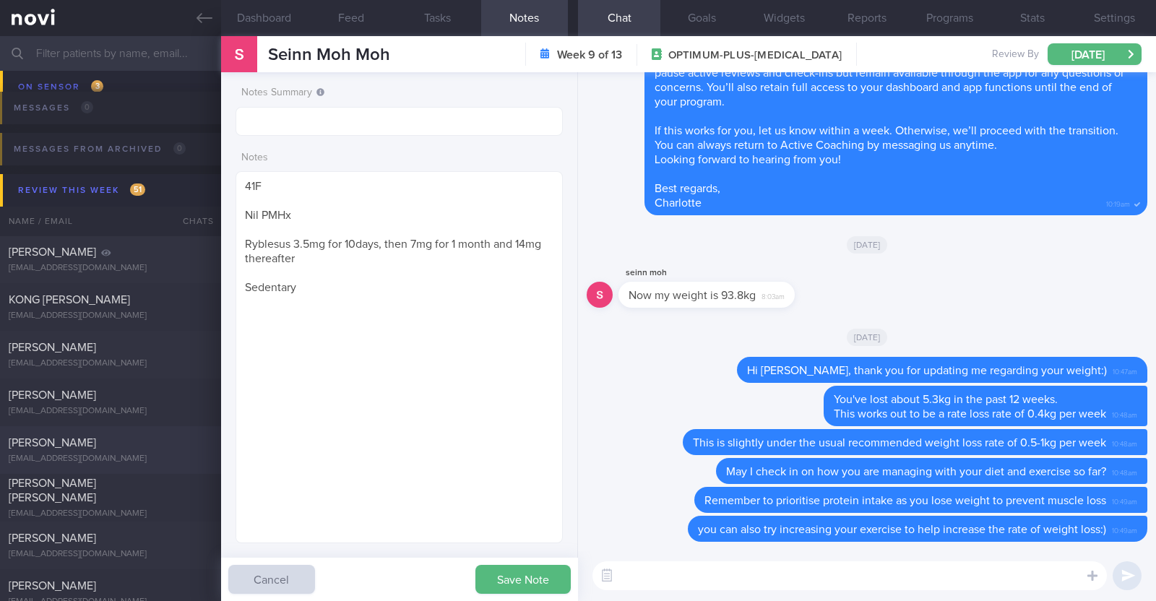
click at [95, 454] on div "[EMAIL_ADDRESS][DOMAIN_NAME]" at bounding box center [111, 459] width 204 height 11
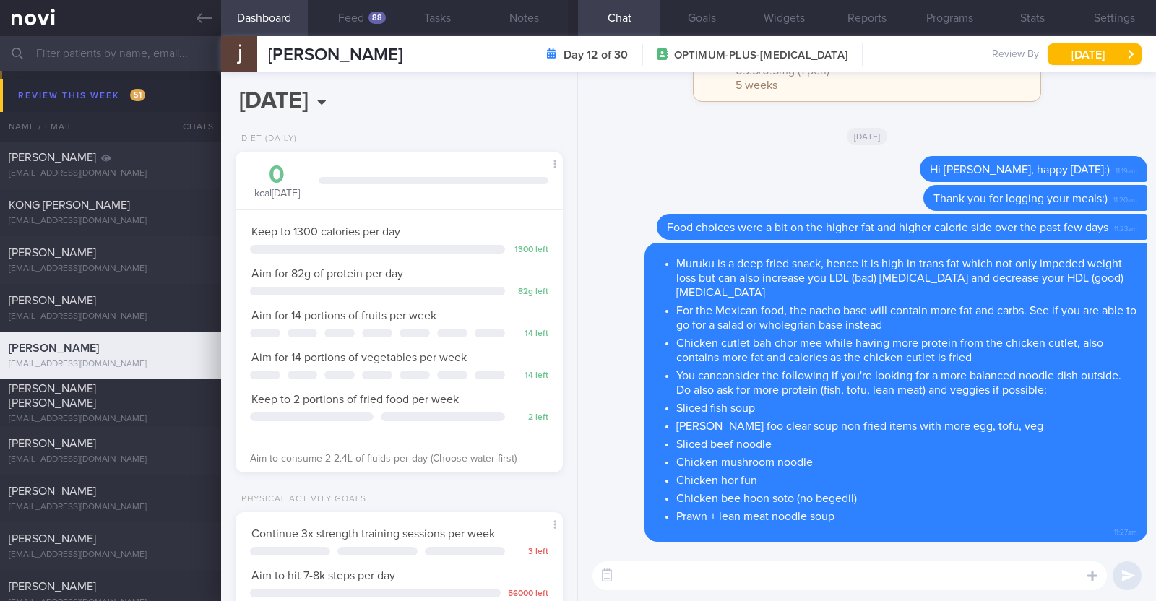
scroll to position [450, 0]
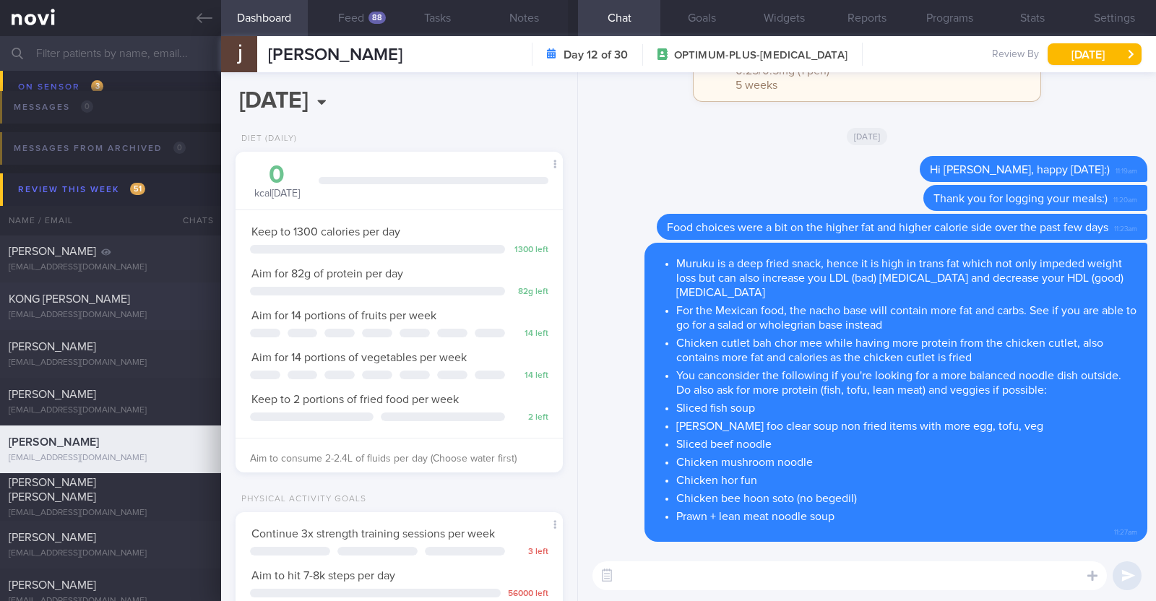
click at [119, 305] on div "KONG [PERSON_NAME]" at bounding box center [109, 299] width 200 height 14
type textarea "61M Comorbidities: [MEDICAL_DATA] Pre-DM HTN ?OSA Medication: [MEDICAL_DATA] 80…"
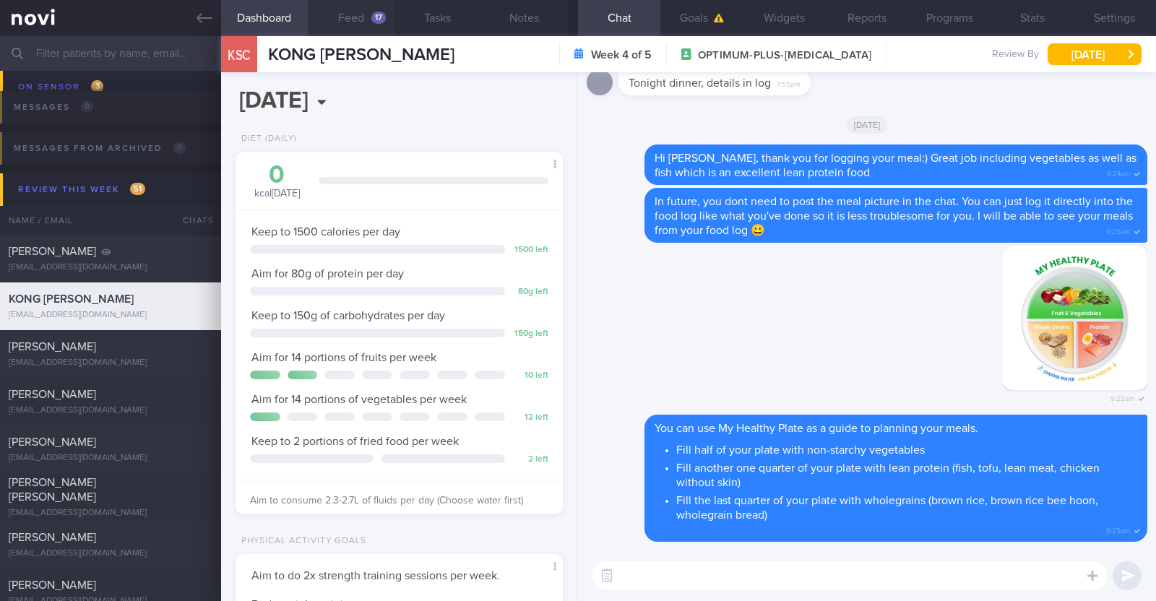
click at [361, 20] on button "Feed 17" at bounding box center [351, 18] width 87 height 36
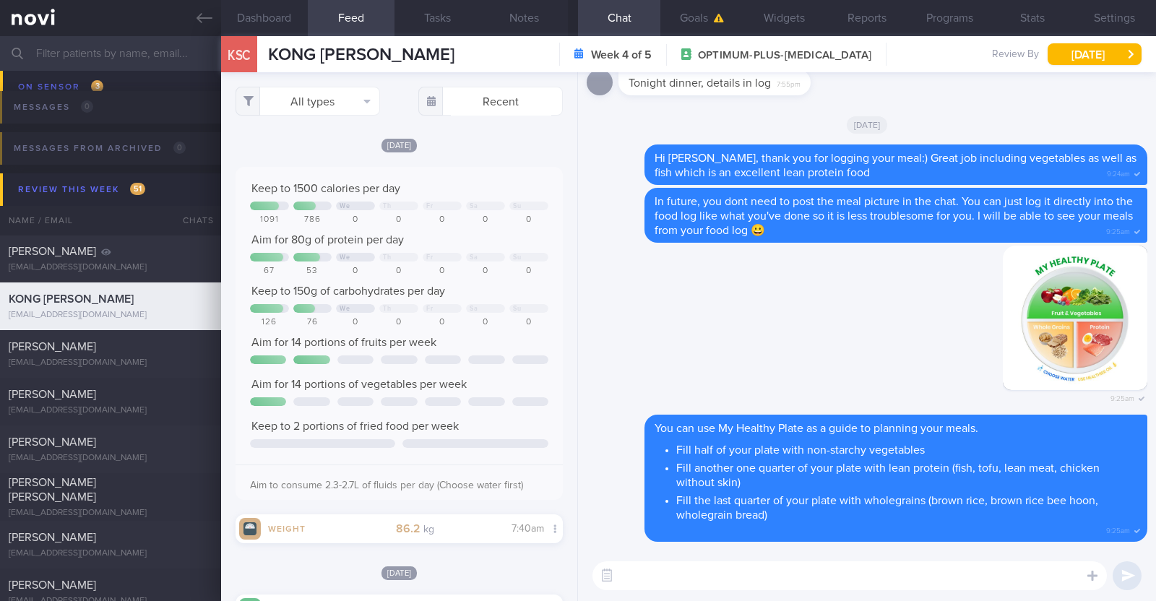
click at [514, 148] on div "[DATE]" at bounding box center [399, 144] width 327 height 15
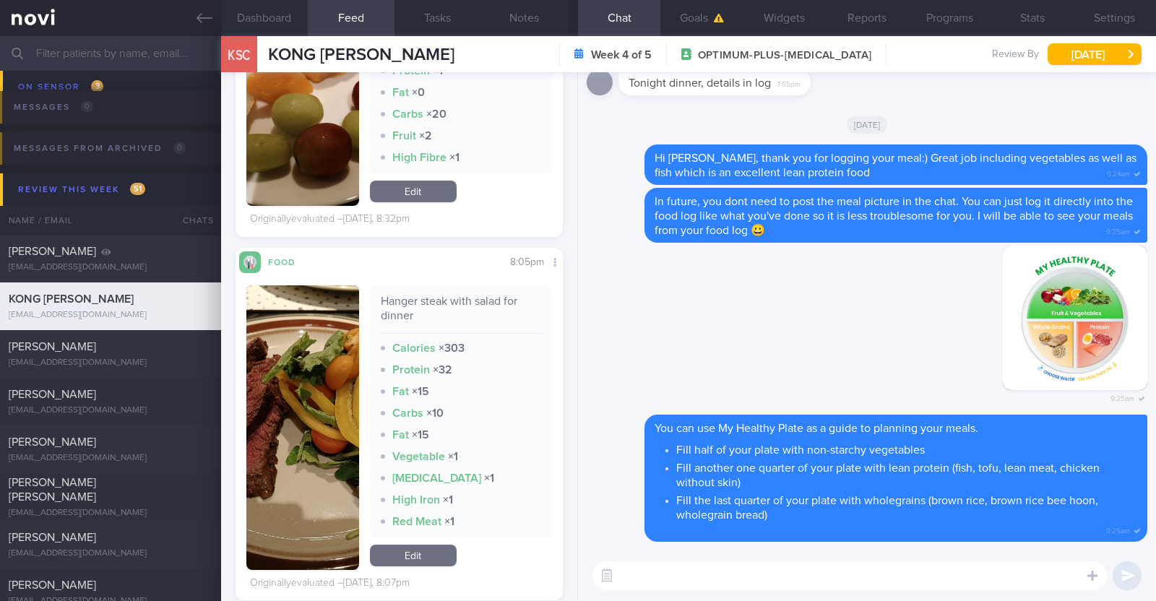
scroll to position [722, 0]
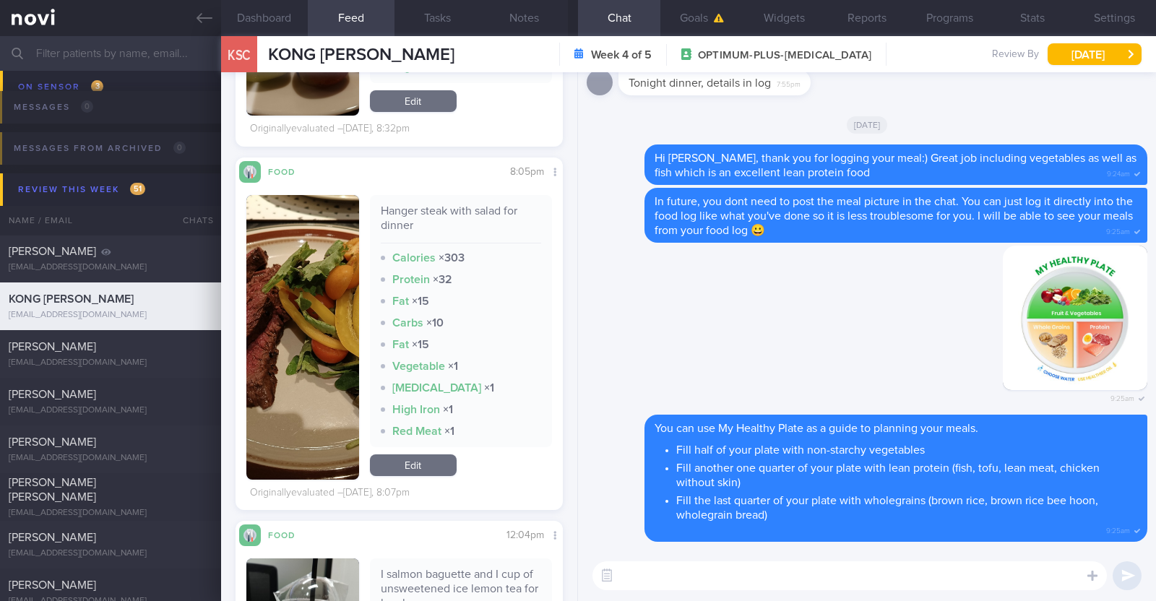
click at [350, 265] on img "button" at bounding box center [302, 337] width 113 height 285
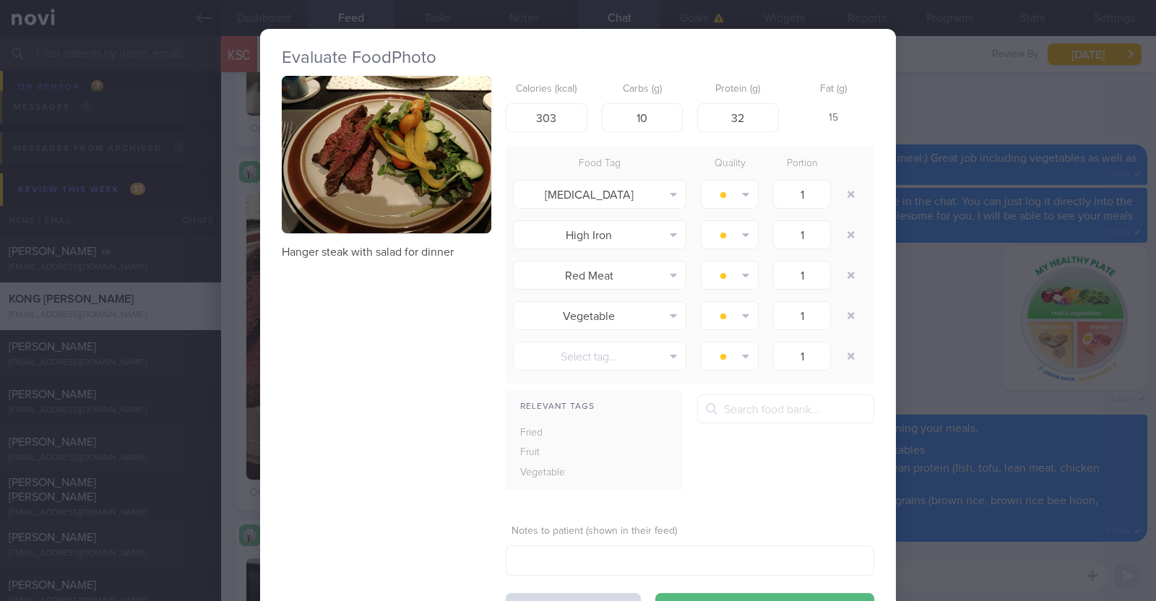
click at [238, 316] on div "Evaluate Food Photo Hanger steak with salad for dinner Calories (kcal) 303 Carb…" at bounding box center [578, 300] width 1156 height 601
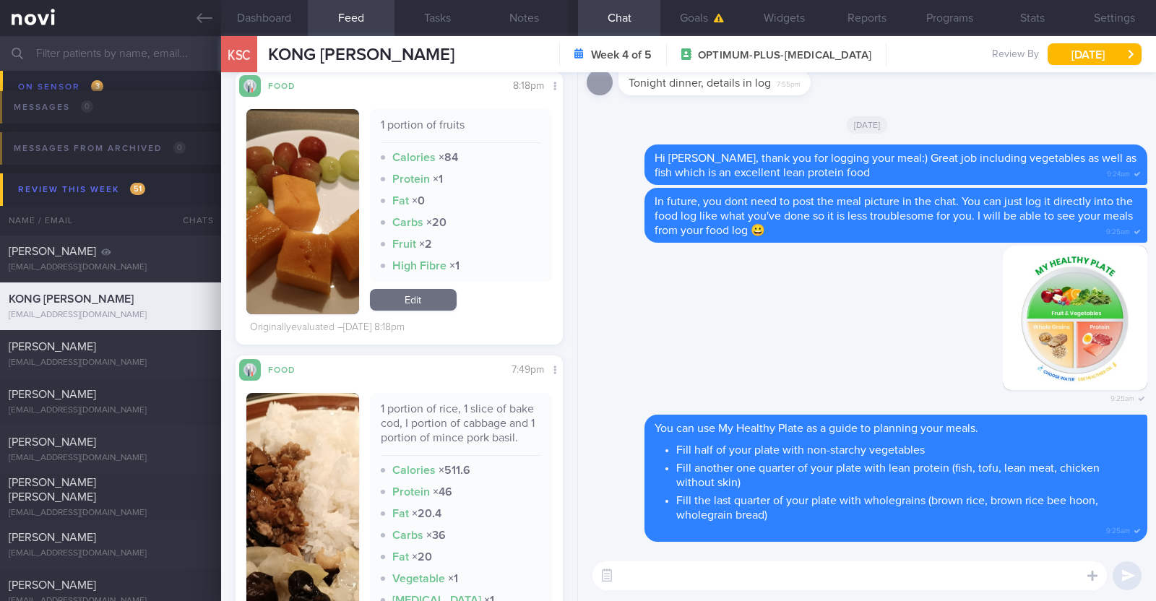
scroll to position [1716, 0]
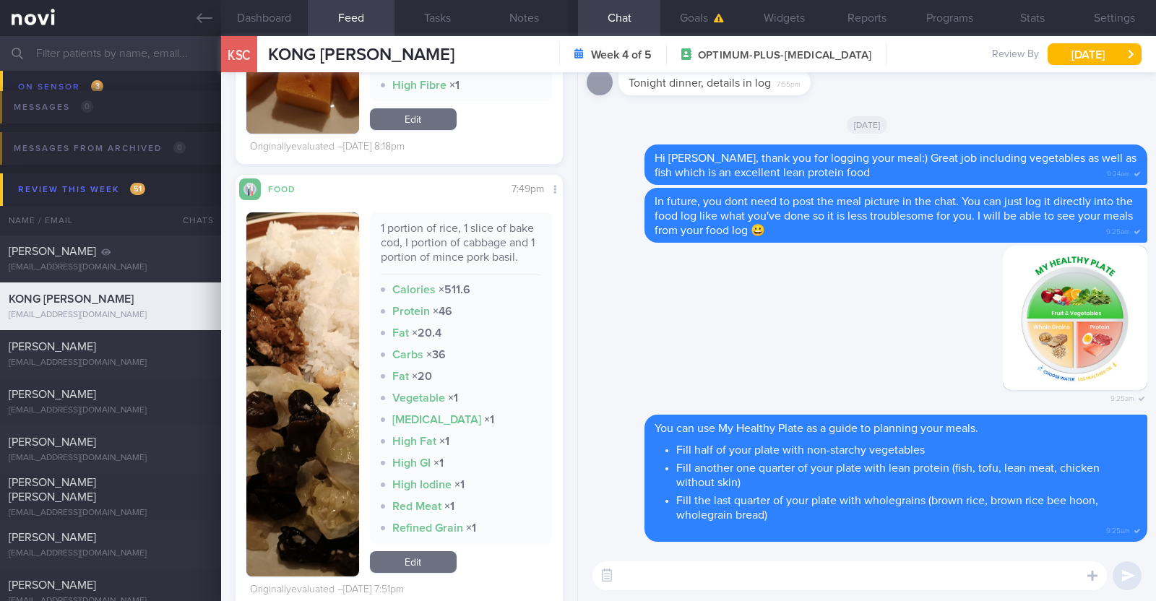
click at [302, 408] on button "button" at bounding box center [302, 394] width 113 height 364
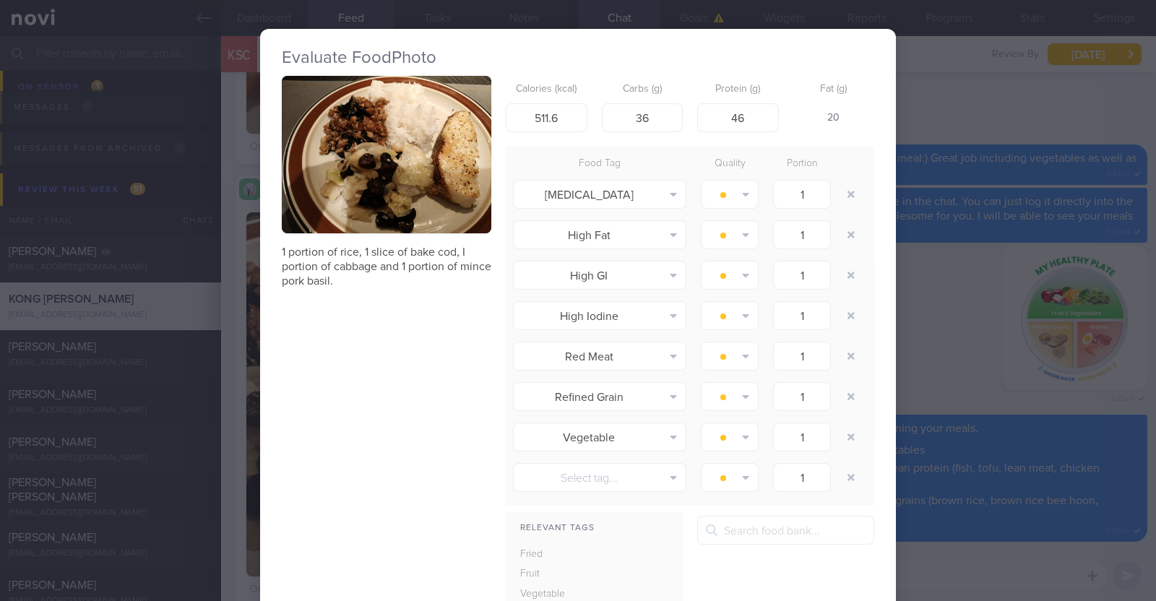
click at [231, 388] on div "Evaluate Food Photo 1 portion of rice, 1 slice of bake cod, I portion of cabbag…" at bounding box center [578, 300] width 1156 height 601
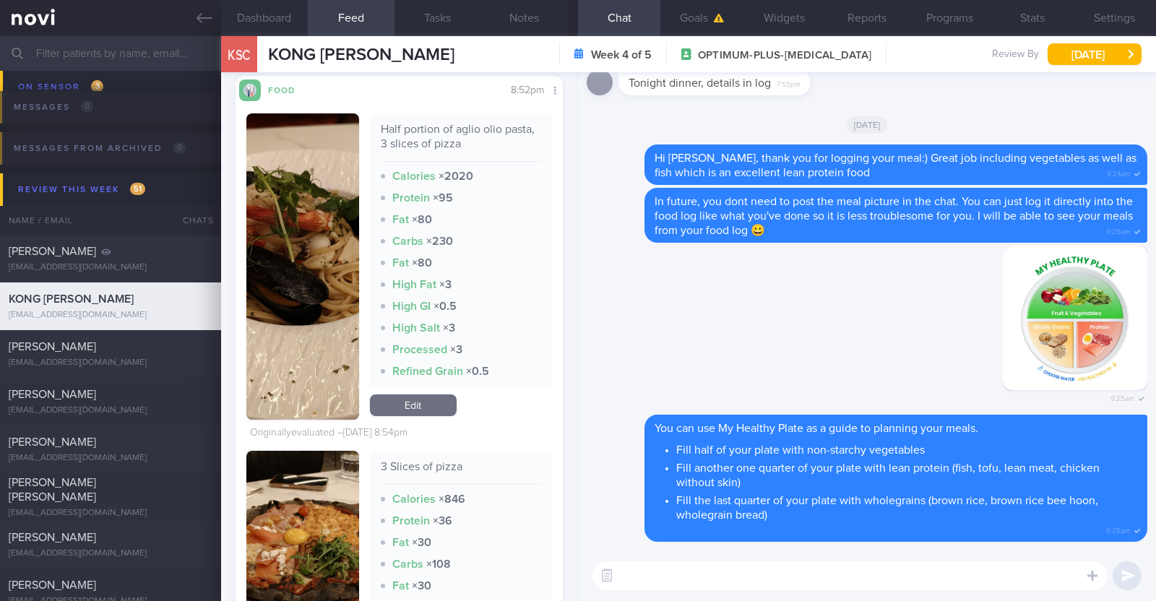
scroll to position [3523, 0]
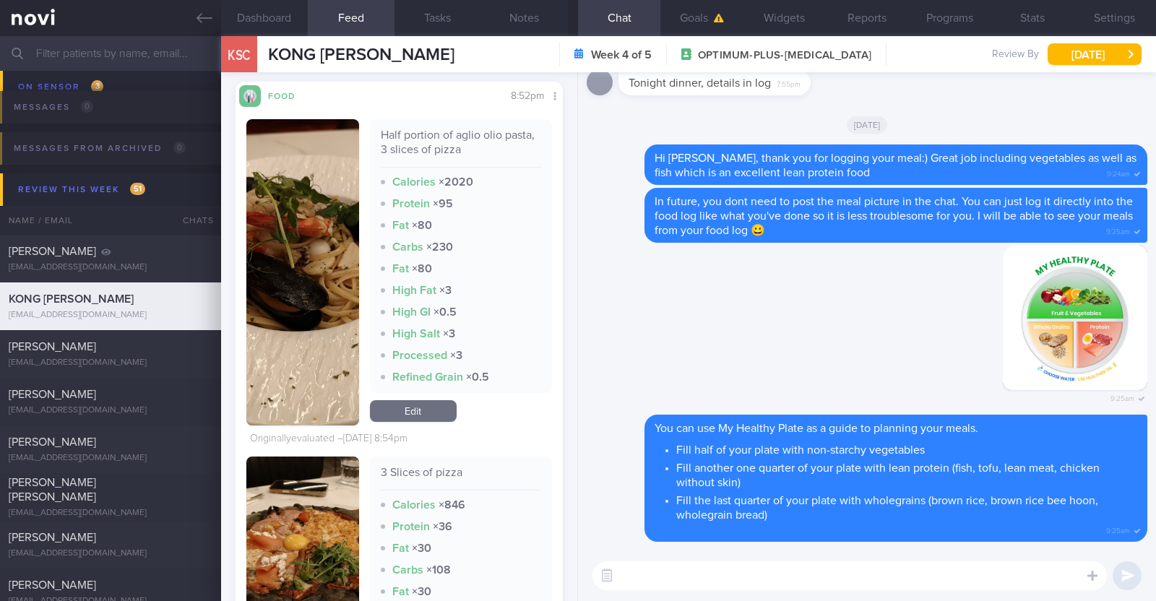
click at [314, 345] on button "button" at bounding box center [302, 272] width 113 height 306
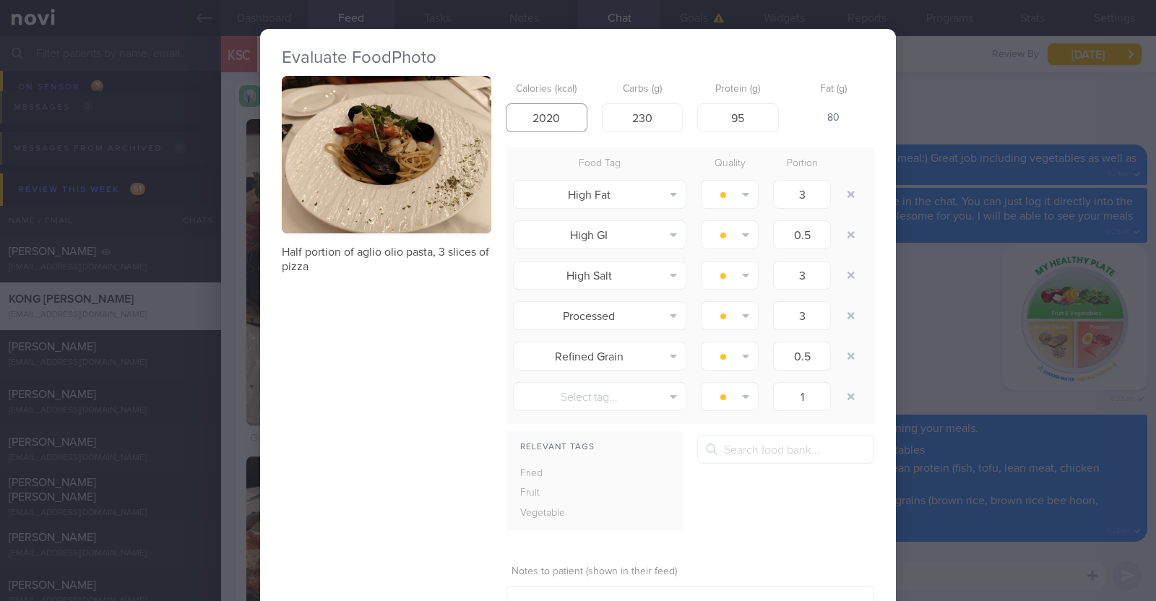
drag, startPoint x: 561, startPoint y: 111, endPoint x: 416, endPoint y: 118, distance: 145.4
click at [416, 118] on div "Half portion of aglio olio pasta, 3 slices of pizza Calories (kcal) 2020 Carbs …" at bounding box center [578, 369] width 593 height 587
type input "276"
drag, startPoint x: 648, startPoint y: 108, endPoint x: 578, endPoint y: 112, distance: 70.2
click at [578, 112] on div "Calories (kcal) 276 Carbs (g) 230 Protein (g) 95 Fat (g) -" at bounding box center [690, 104] width 369 height 57
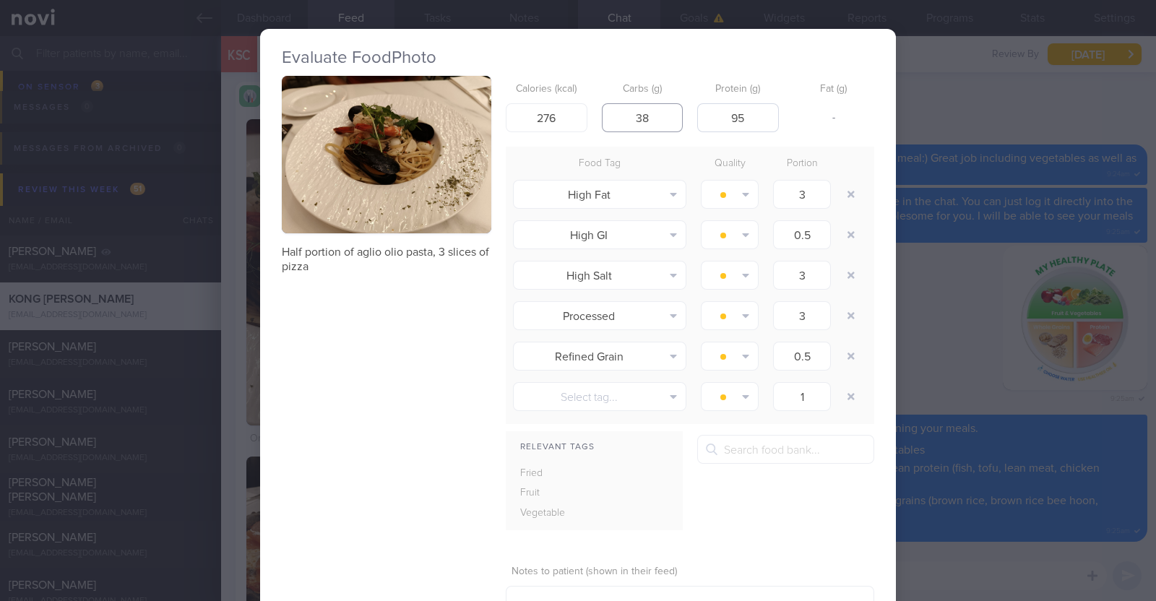
type input "38"
drag, startPoint x: 752, startPoint y: 109, endPoint x: 665, endPoint y: 126, distance: 88.4
click at [665, 126] on div "Calories (kcal) 276 Carbs (g) 38 Protein (g) 95 Fat (g) -" at bounding box center [690, 104] width 369 height 57
type input "13"
drag, startPoint x: 435, startPoint y: 361, endPoint x: 427, endPoint y: 366, distance: 9.4
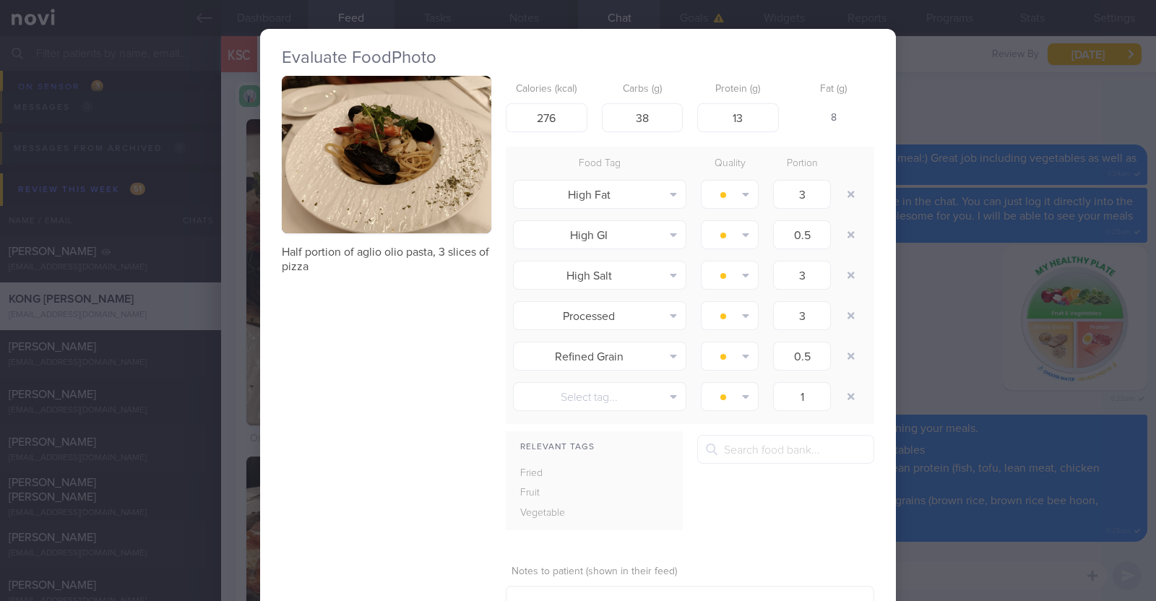
click at [431, 363] on div "Half portion of aglio olio pasta, 3 slices of pizza Calories (kcal) 276 Carbs (…" at bounding box center [578, 369] width 593 height 587
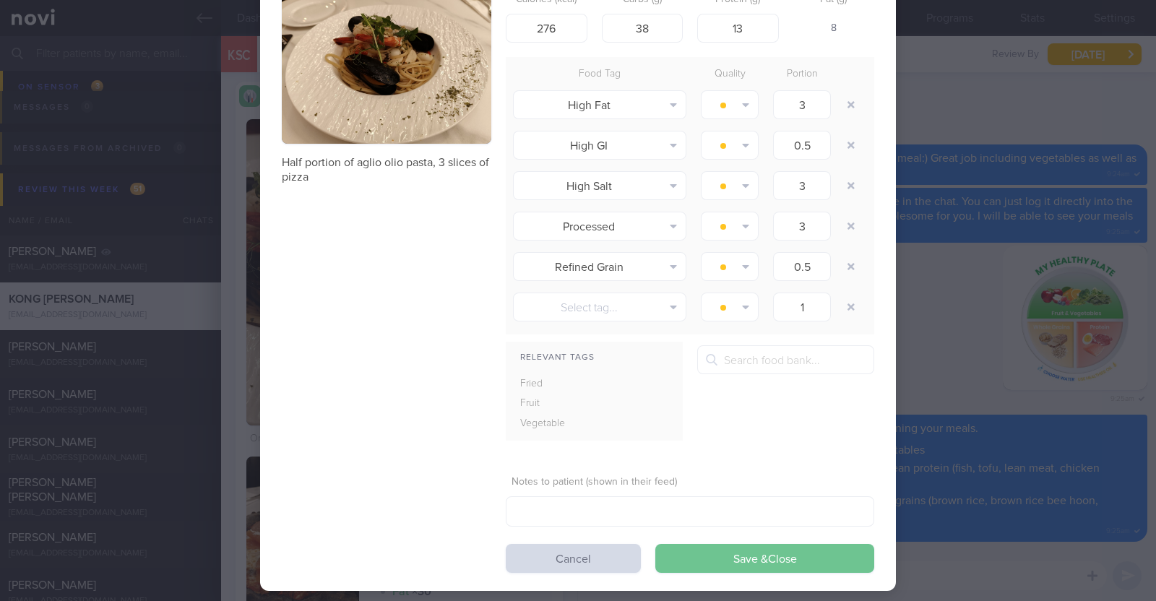
click at [804, 563] on button "Save & Close" at bounding box center [764, 558] width 219 height 29
